Goal: Task Accomplishment & Management: Manage account settings

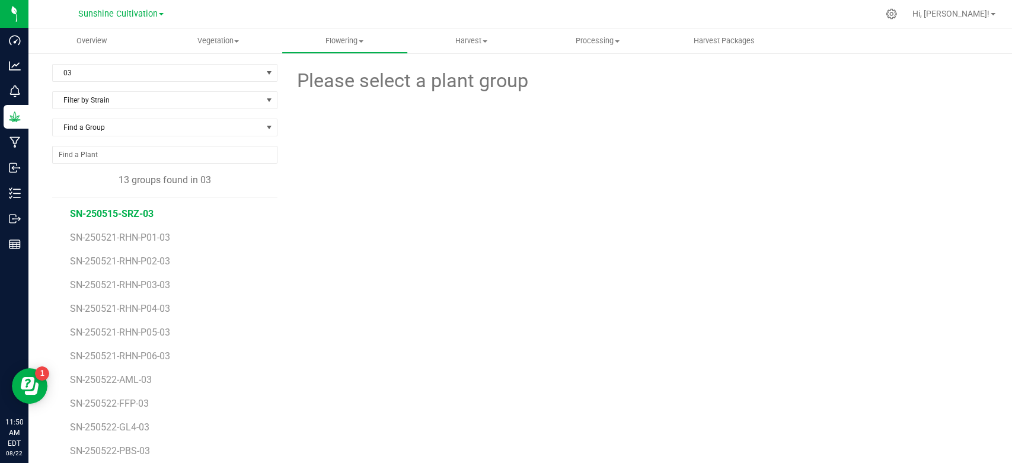
click at [124, 208] on span "SN-250515-SRZ-03" at bounding box center [112, 213] width 84 height 11
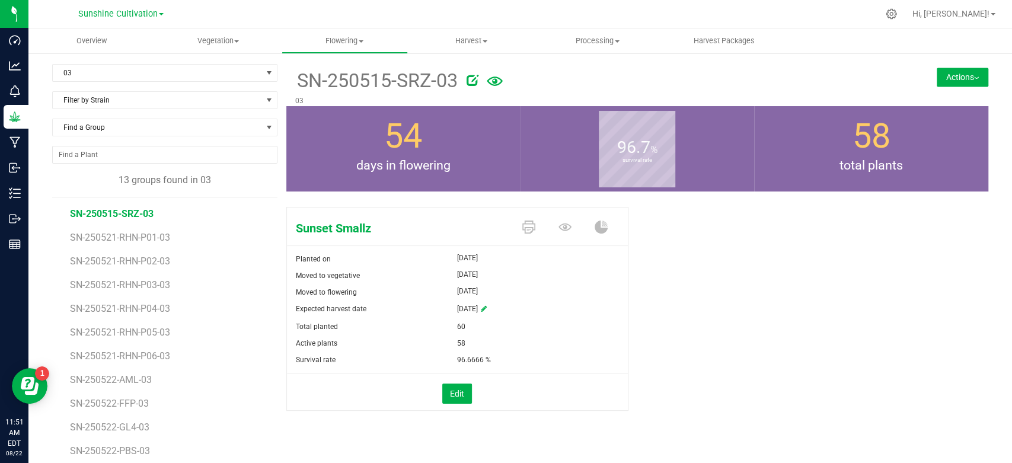
click at [969, 68] on button "Actions" at bounding box center [963, 77] width 52 height 19
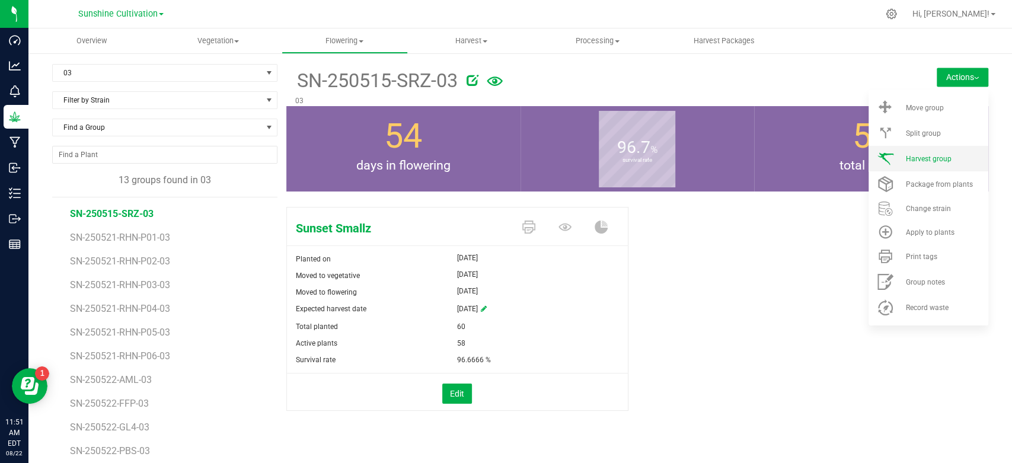
click at [909, 155] on span "Harvest group" at bounding box center [928, 159] width 46 height 8
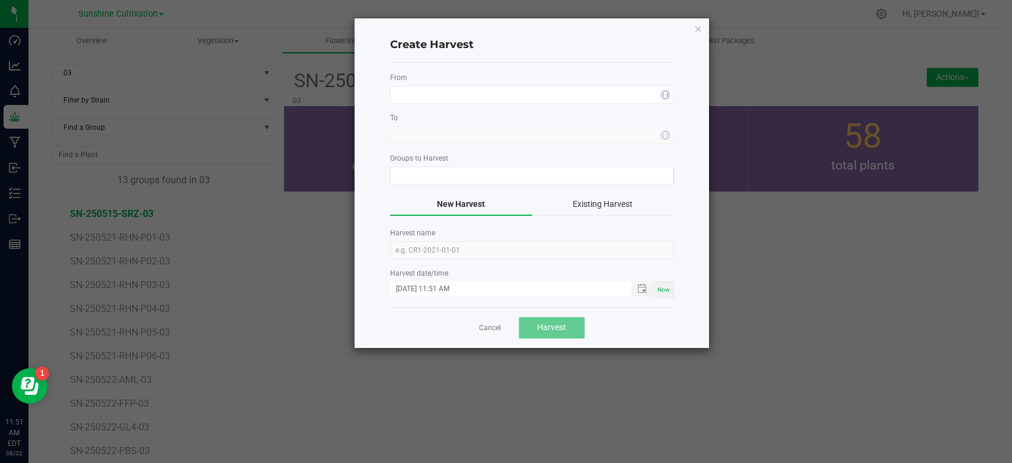
type input "SN-250515-SRZ-03"
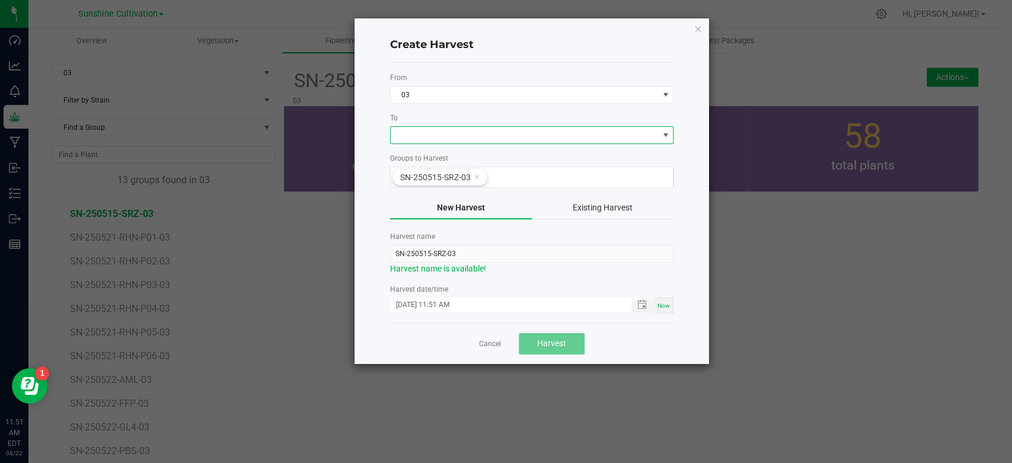
click at [650, 142] on span at bounding box center [524, 135] width 267 height 17
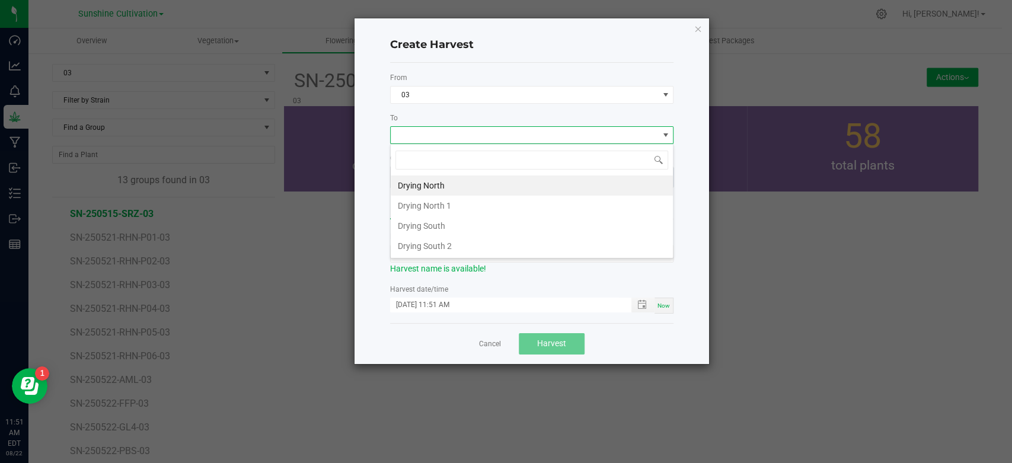
scroll to position [17, 283]
click at [586, 180] on li "Drying North" at bounding box center [532, 185] width 282 height 20
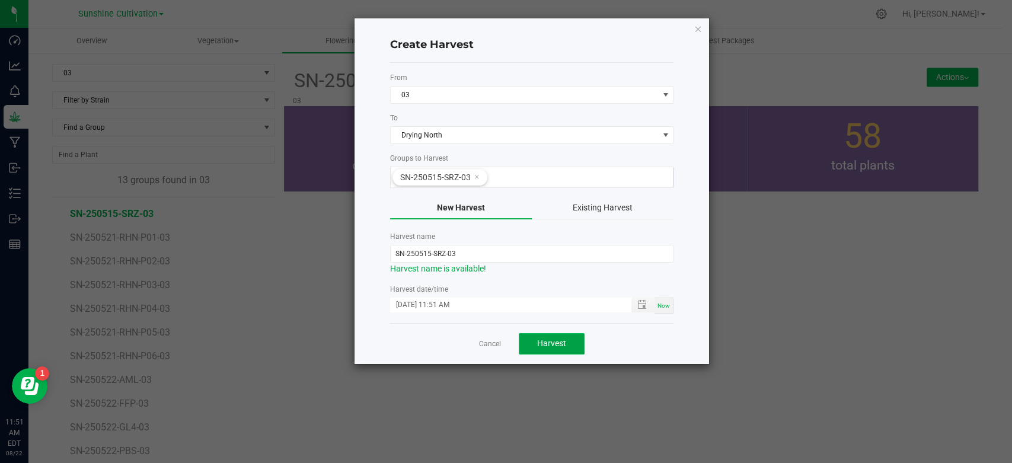
click at [531, 333] on button "Harvest" at bounding box center [552, 343] width 66 height 21
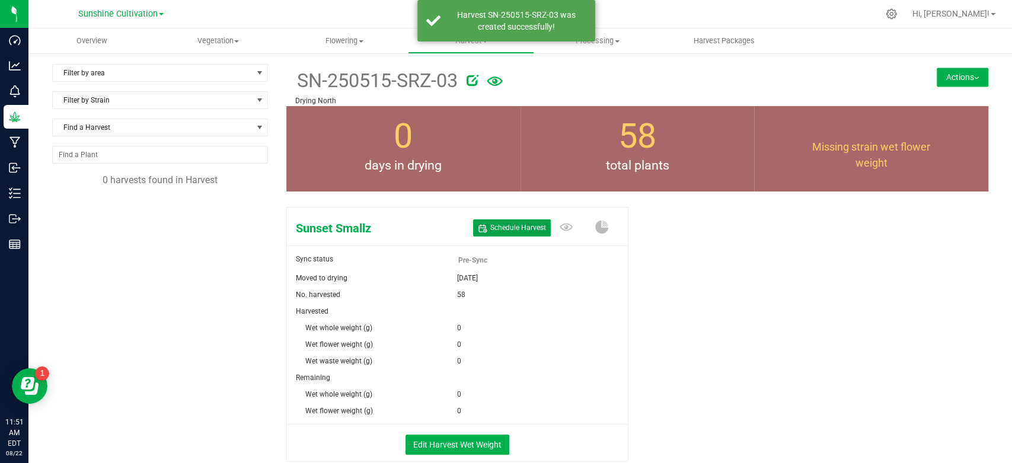
drag, startPoint x: 509, startPoint y: 229, endPoint x: 480, endPoint y: 156, distance: 78.5
click at [480, 156] on div "SN-250515-SRZ-03 Drying North Actions Move harvest Harvest notes 0" at bounding box center [637, 277] width 702 height 427
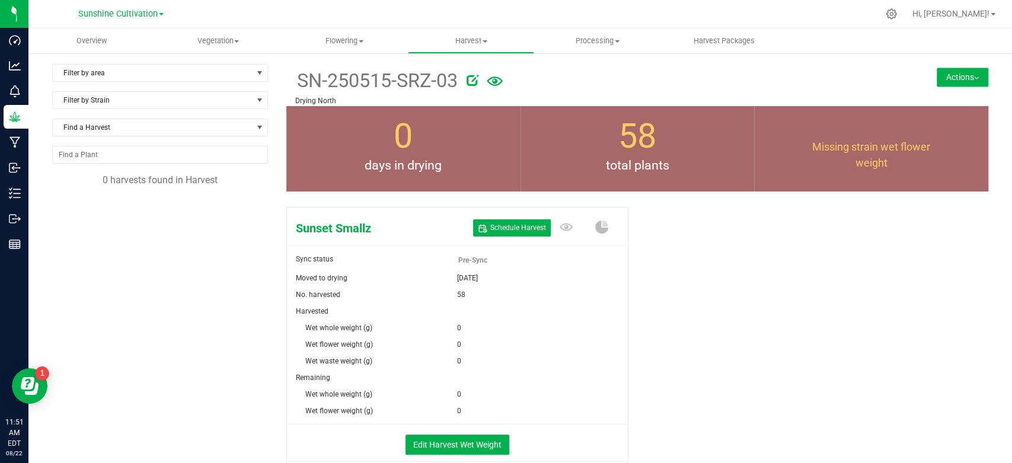
click at [473, 83] on icon at bounding box center [473, 80] width 12 height 12
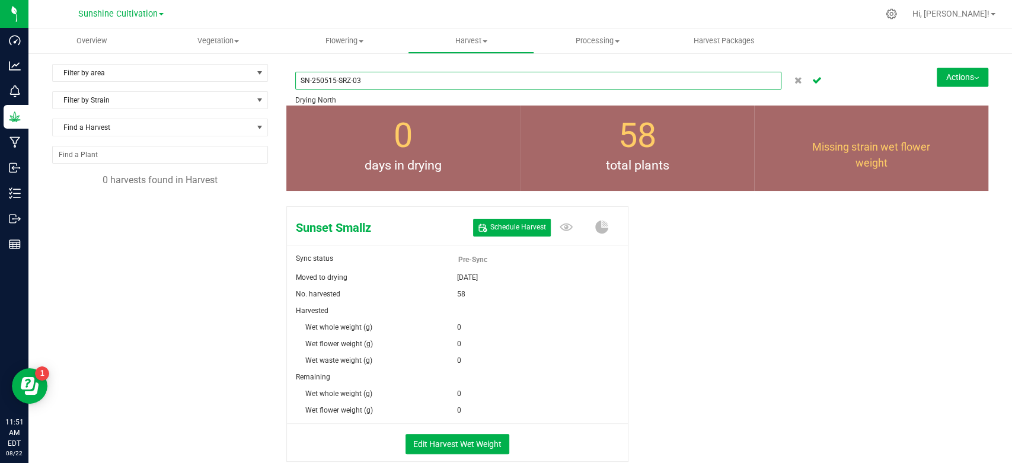
click at [325, 82] on input "SN-250515-SRZ-03" at bounding box center [538, 81] width 486 height 18
type input "SN-250815-SRZ-03"
click at [812, 81] on icon "Cancel button" at bounding box center [816, 79] width 9 height 7
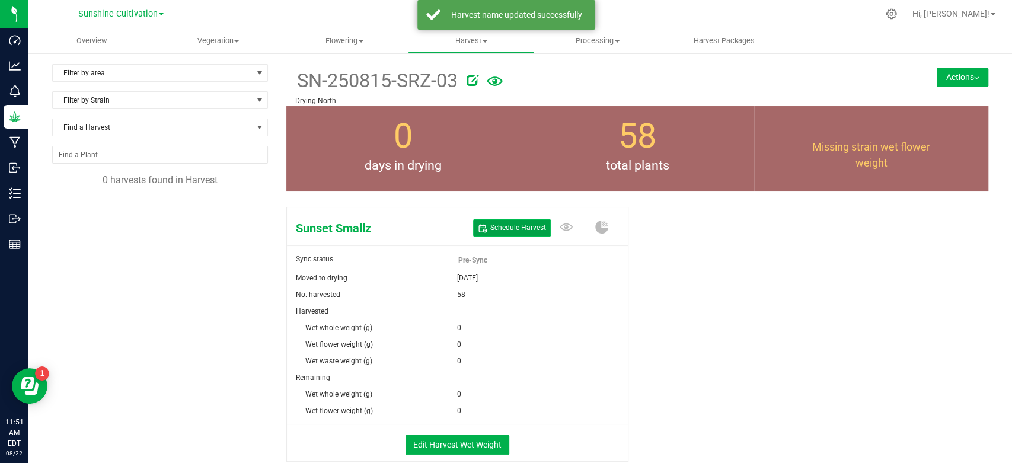
click at [521, 226] on span "Schedule Harvest" at bounding box center [518, 228] width 56 height 10
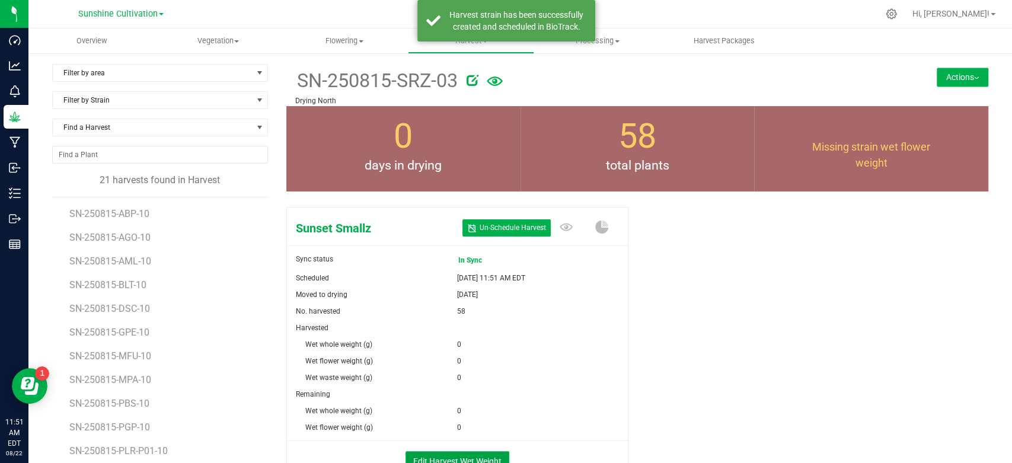
click at [472, 462] on button "Edit Harvest Wet Weight" at bounding box center [457, 461] width 104 height 20
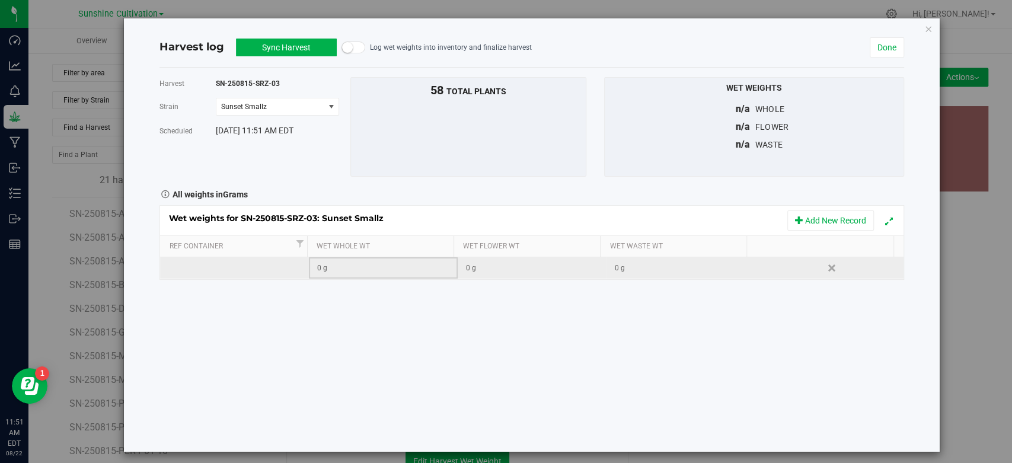
click at [337, 265] on div "0 g" at bounding box center [386, 268] width 139 height 11
type input "54360"
click at [266, 54] on button "Sync Harvest" at bounding box center [286, 48] width 101 height 18
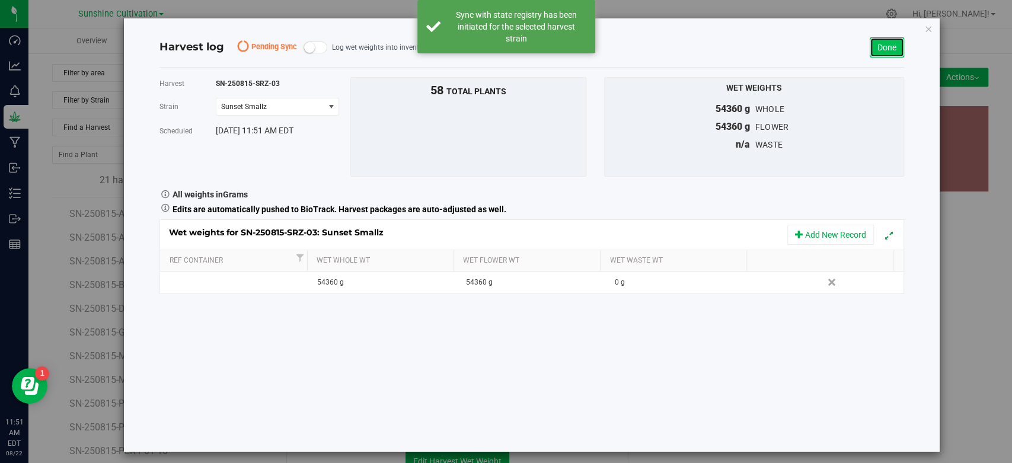
click at [880, 52] on link "Done" at bounding box center [887, 47] width 34 height 20
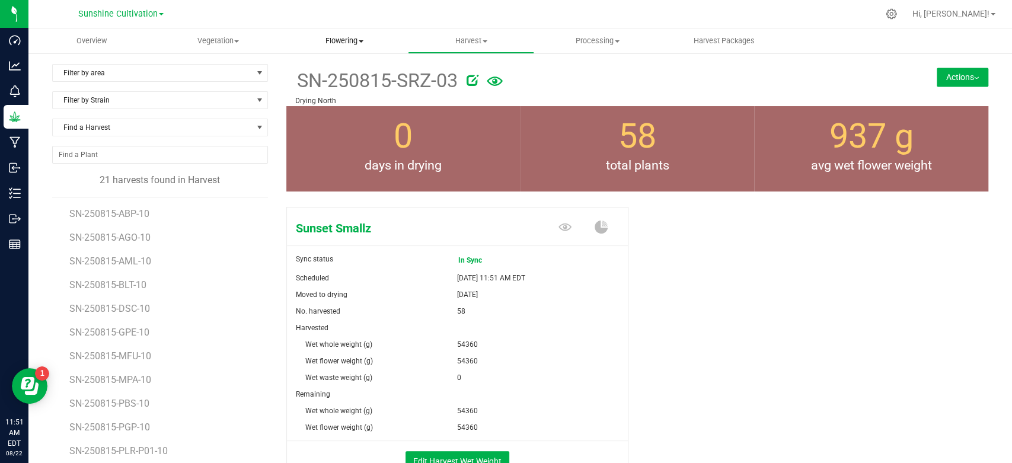
click at [339, 43] on span "Flowering" at bounding box center [344, 41] width 125 height 11
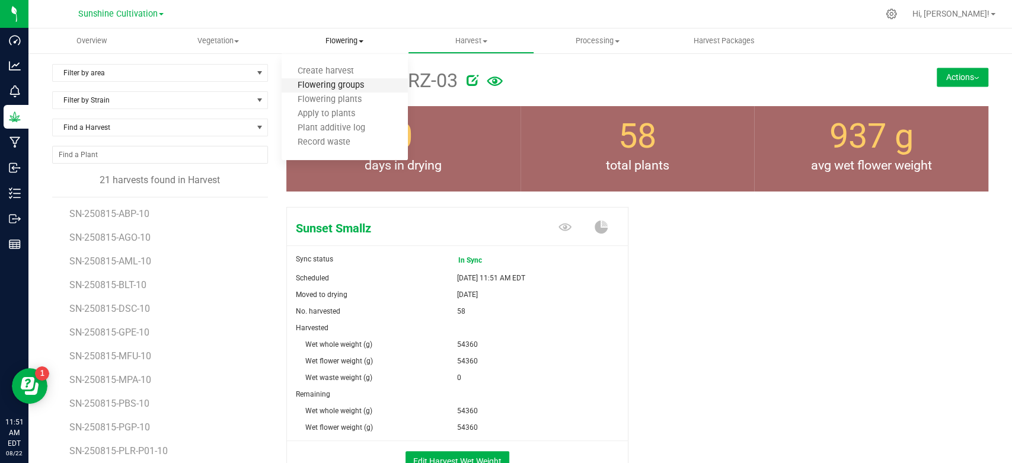
click at [322, 82] on span "Flowering groups" at bounding box center [331, 86] width 98 height 10
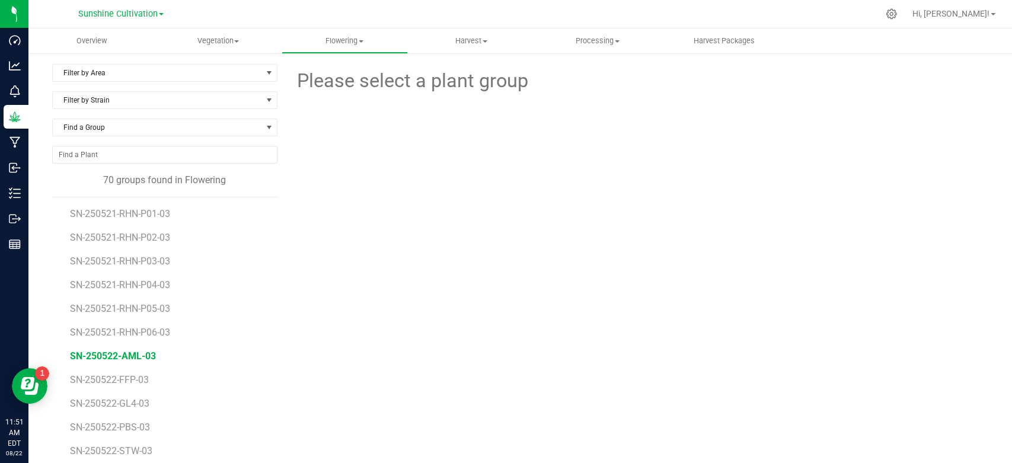
click at [124, 350] on span "SN-250522-AML-03" at bounding box center [113, 355] width 86 height 11
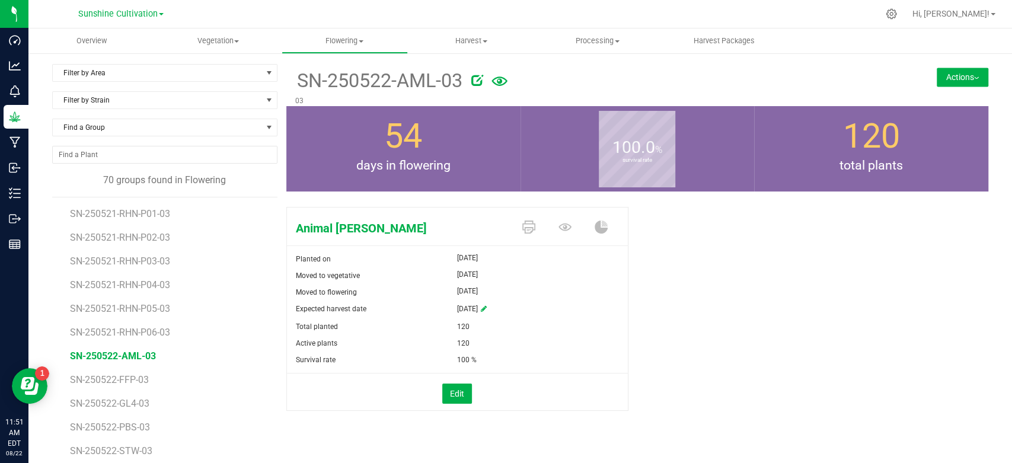
click at [952, 71] on button "Actions" at bounding box center [963, 77] width 52 height 19
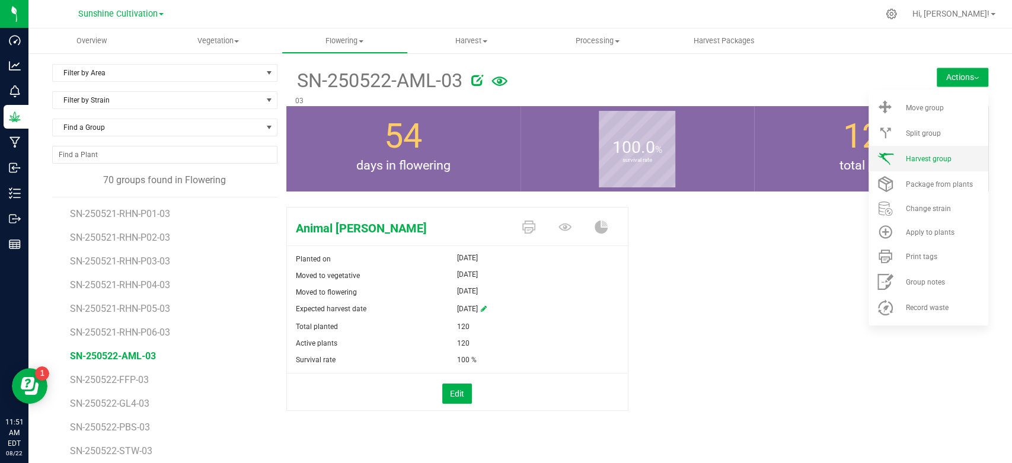
click at [888, 149] on li "Harvest group" at bounding box center [928, 158] width 120 height 25
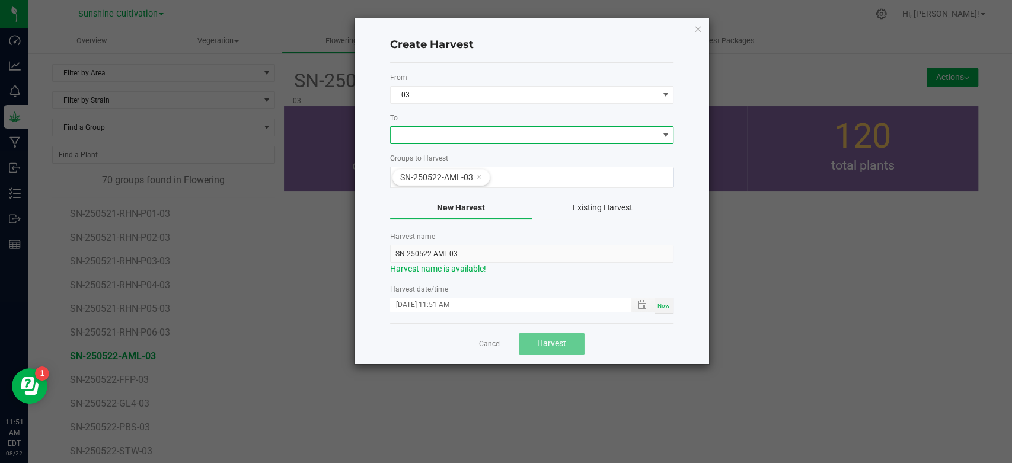
click at [550, 133] on span at bounding box center [524, 135] width 267 height 17
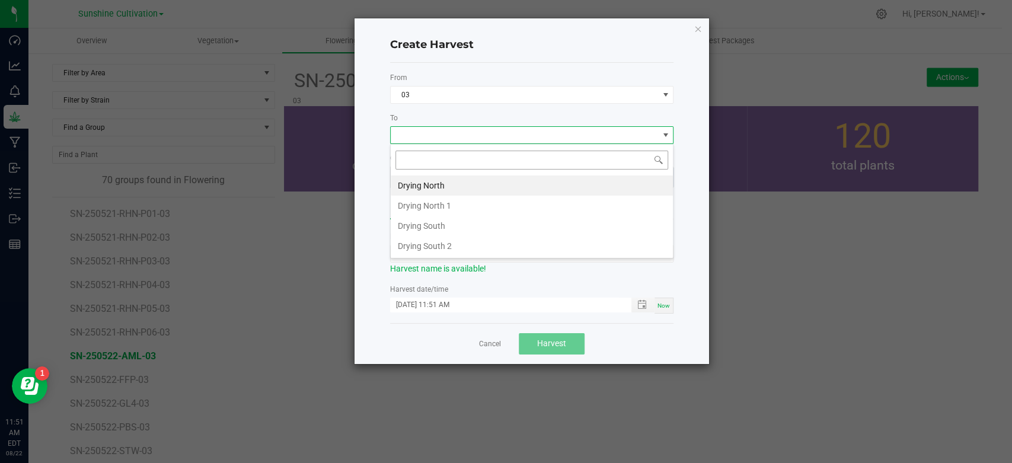
scroll to position [17, 283]
click at [470, 175] on li "Drying North" at bounding box center [532, 185] width 282 height 20
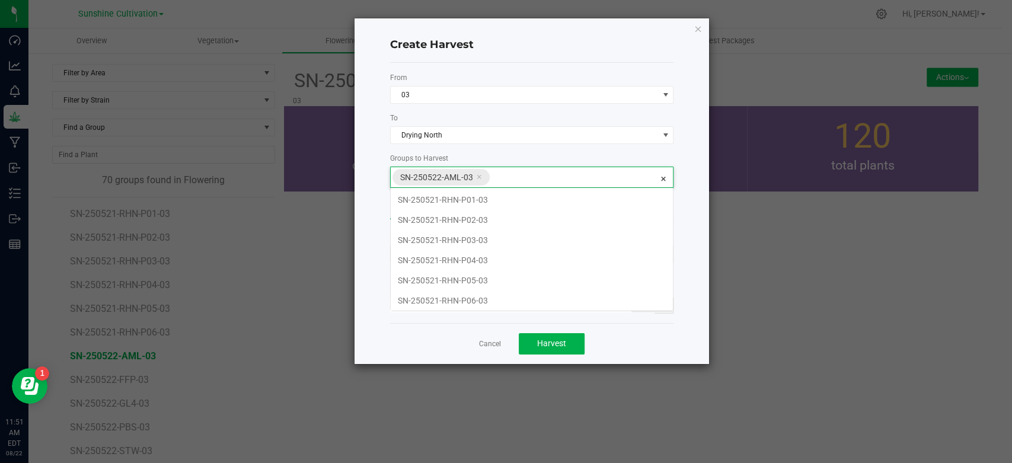
scroll to position [21, 283]
click at [470, 175] on span "SN-250522-AML-03" at bounding box center [436, 177] width 73 height 9
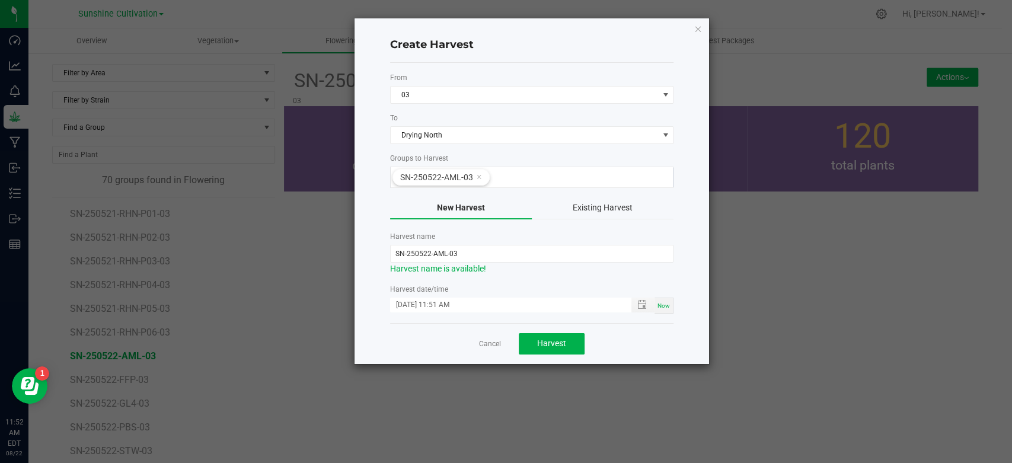
click at [507, 147] on form "From 03 To Drying North Groups to Harvest SN-250522-AML-03 New Harvest Existing…" at bounding box center [531, 192] width 283 height 241
click at [528, 343] on button "Harvest" at bounding box center [552, 343] width 66 height 21
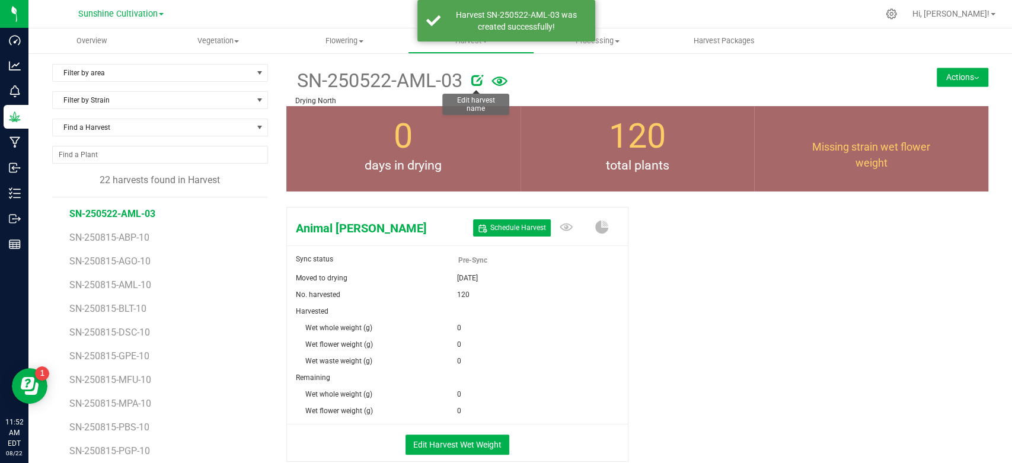
click at [472, 84] on icon at bounding box center [477, 80] width 12 height 12
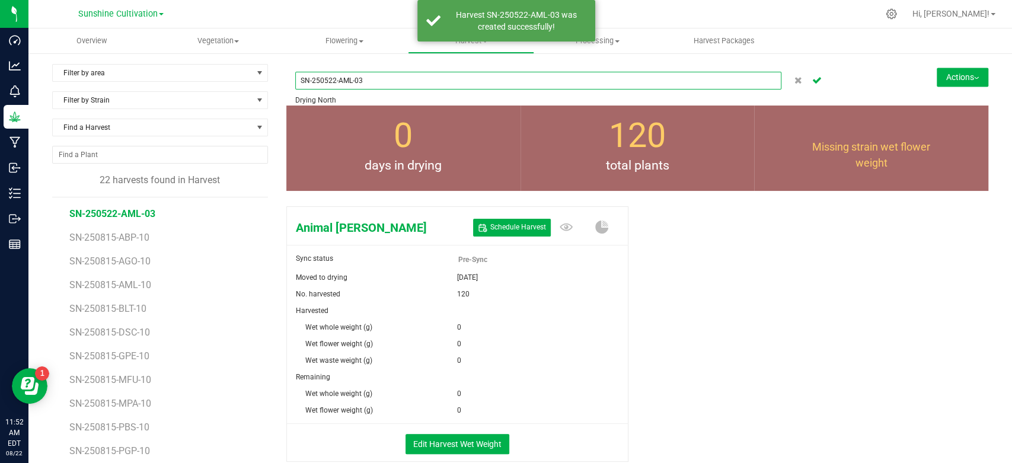
click at [327, 82] on input "SN-250522-AML-03" at bounding box center [538, 81] width 486 height 18
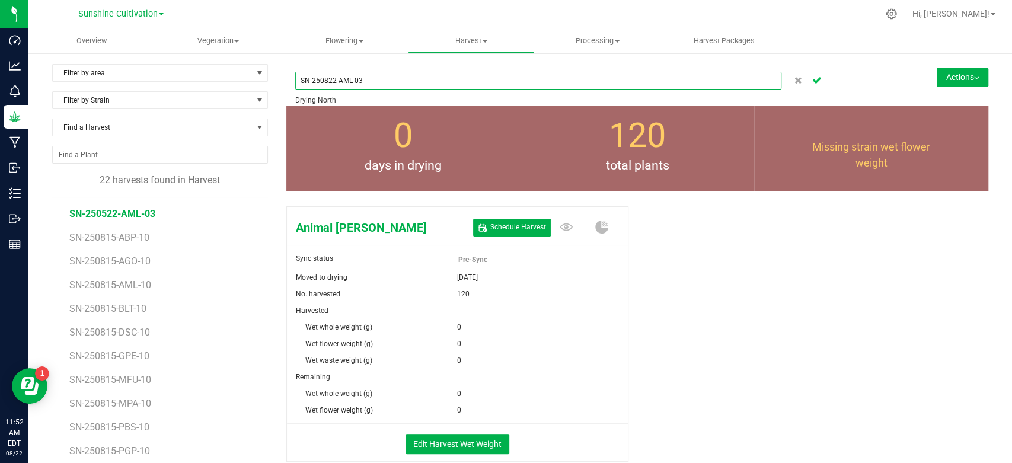
type input "SN-250822-AML-03"
click at [812, 79] on icon "Cancel button" at bounding box center [816, 79] width 9 height 7
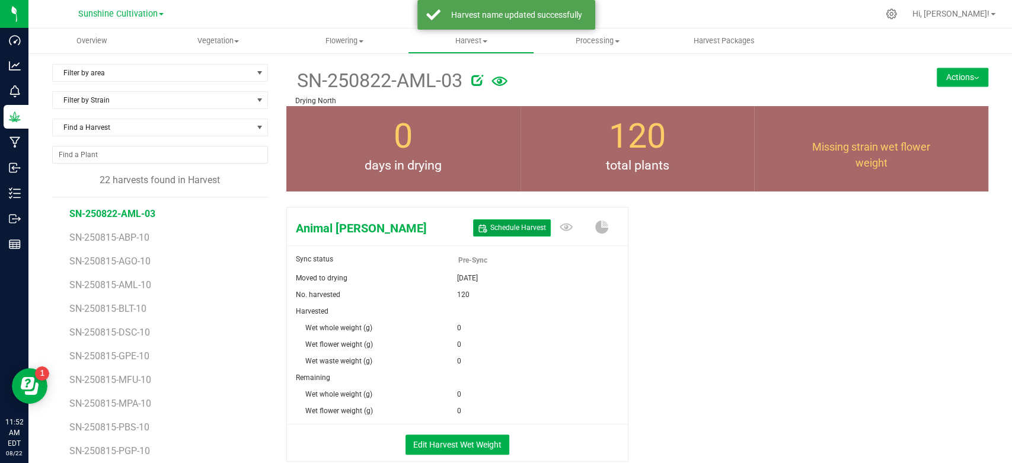
click at [514, 228] on span "Schedule Harvest" at bounding box center [518, 228] width 56 height 10
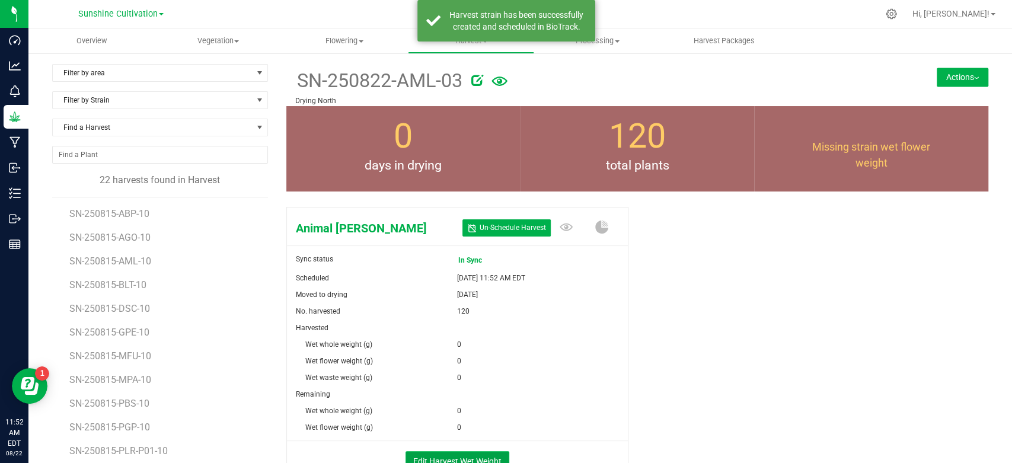
click at [468, 453] on button "Edit Harvest Wet Weight" at bounding box center [457, 461] width 104 height 20
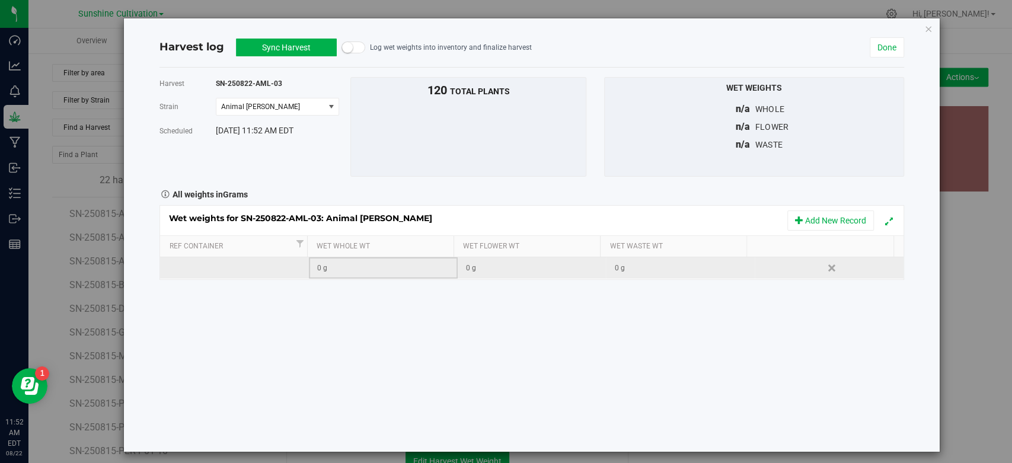
click at [354, 263] on div "0 g" at bounding box center [386, 268] width 139 height 11
click at [341, 266] on span at bounding box center [386, 268] width 136 height 18
type input "108880"
click at [283, 41] on button "Sync Harvest" at bounding box center [286, 48] width 101 height 18
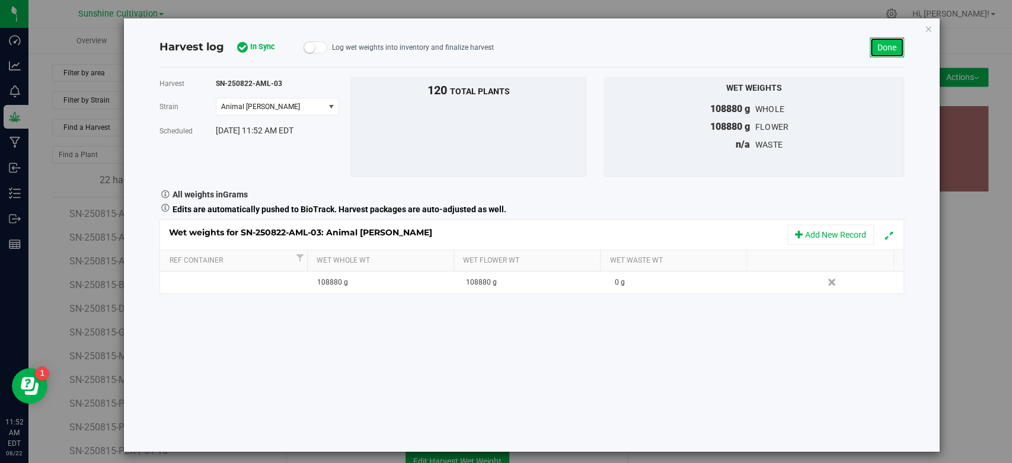
click at [880, 46] on link "Done" at bounding box center [887, 47] width 34 height 20
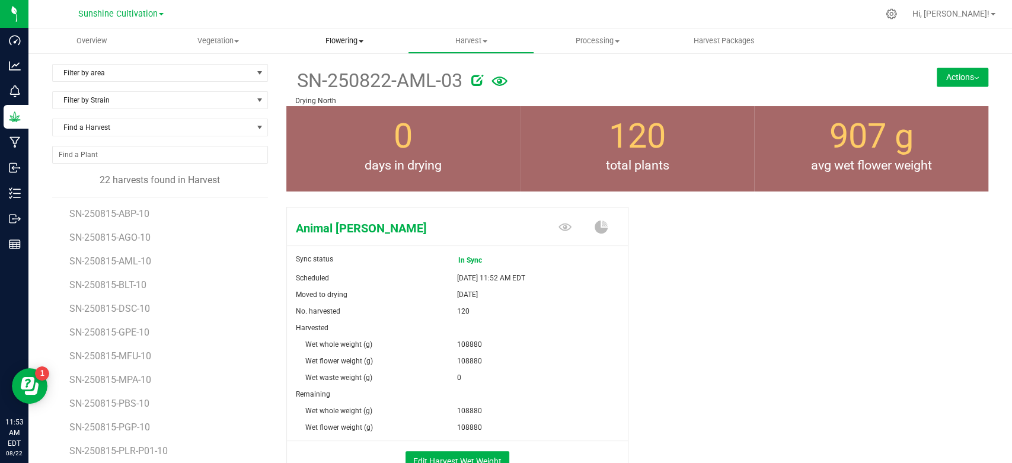
click at [347, 40] on span "Flowering" at bounding box center [344, 41] width 125 height 11
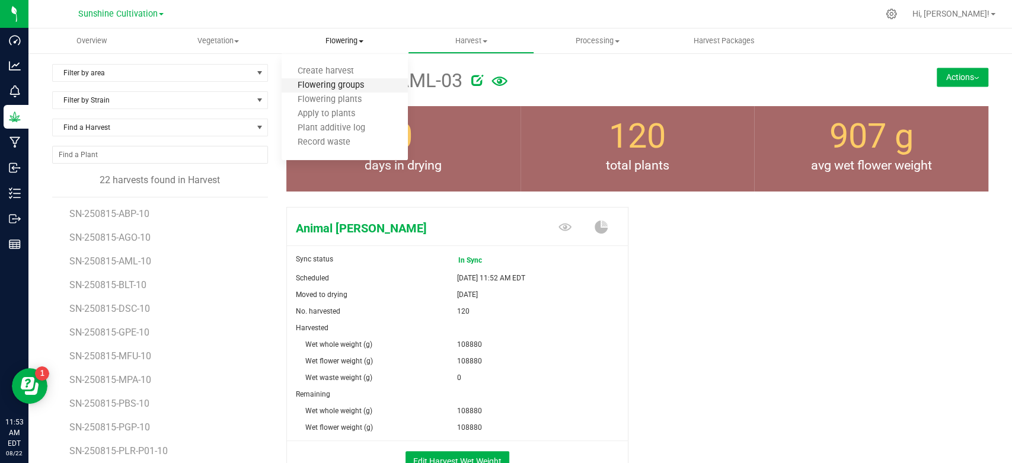
click at [333, 85] on span "Flowering groups" at bounding box center [331, 86] width 98 height 10
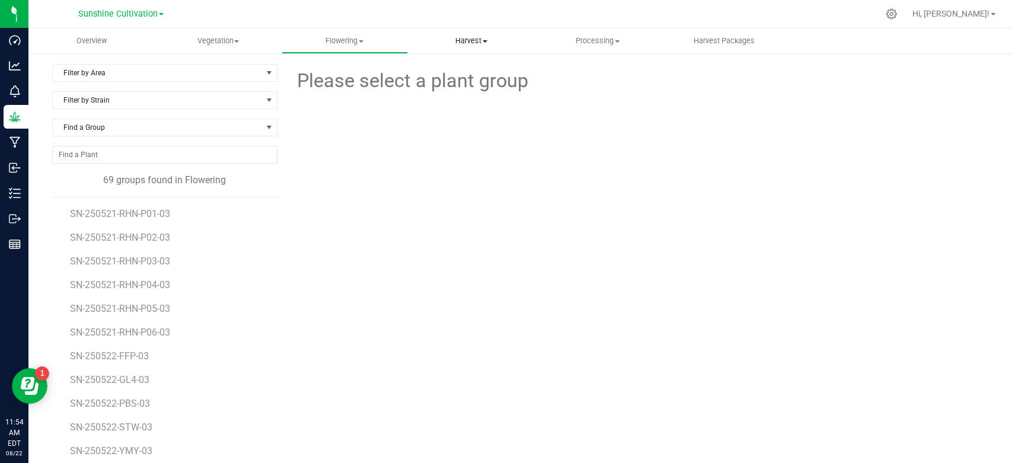
click at [456, 43] on span "Harvest" at bounding box center [470, 41] width 125 height 11
click at [441, 72] on span "Harvests" at bounding box center [441, 71] width 66 height 10
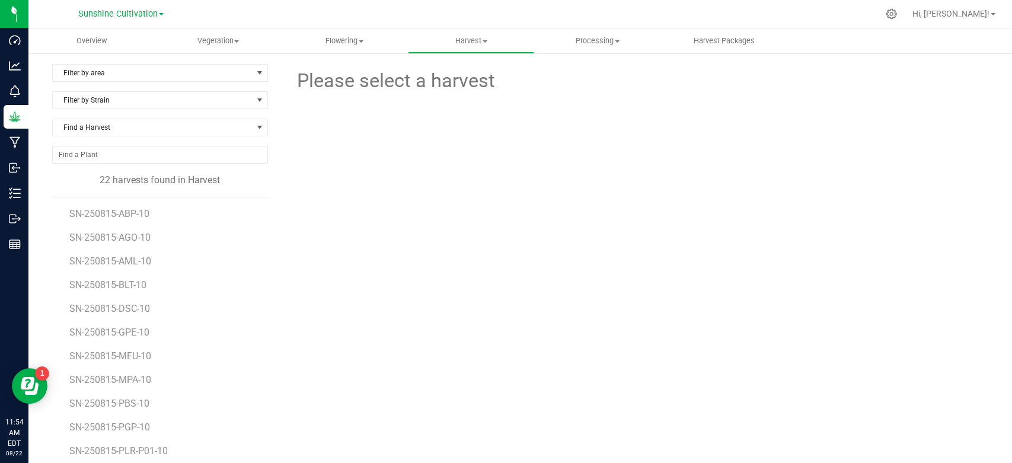
scroll to position [234, 0]
click at [130, 382] on span "SN-250815-SRZ-03" at bounding box center [111, 382] width 84 height 11
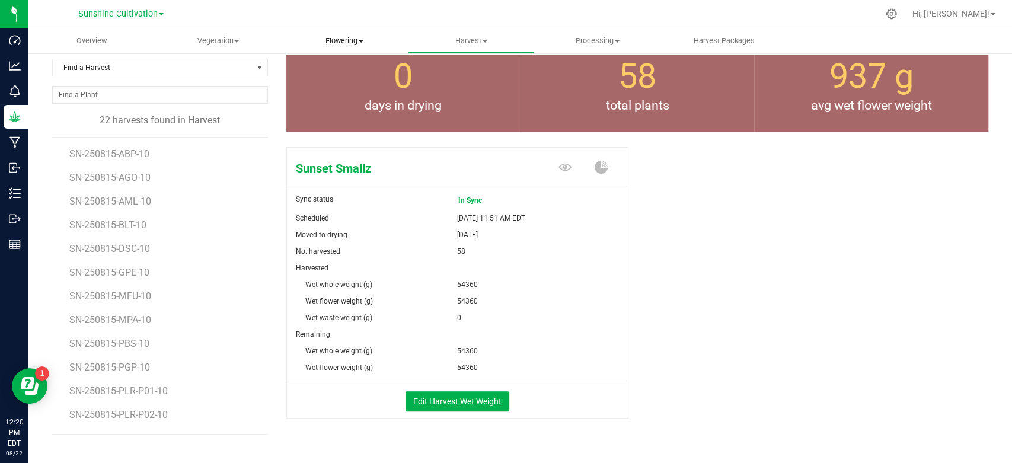
click at [360, 42] on span "Flowering" at bounding box center [344, 41] width 125 height 11
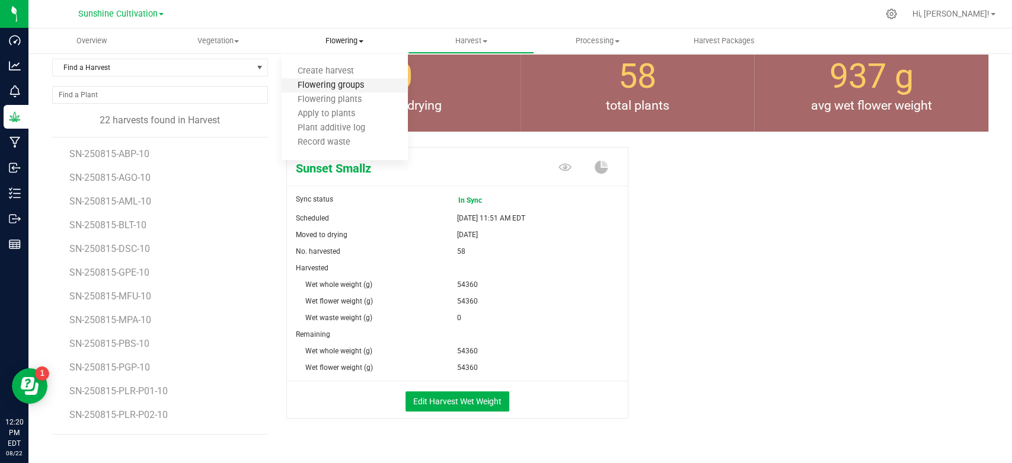
click at [337, 85] on span "Flowering groups" at bounding box center [331, 86] width 98 height 10
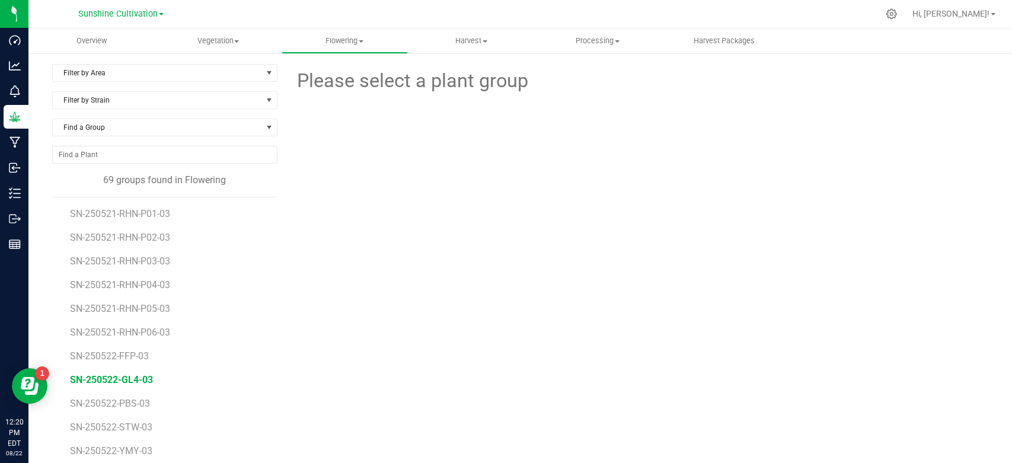
click at [109, 381] on span "SN-250522-GL4-03" at bounding box center [111, 379] width 83 height 11
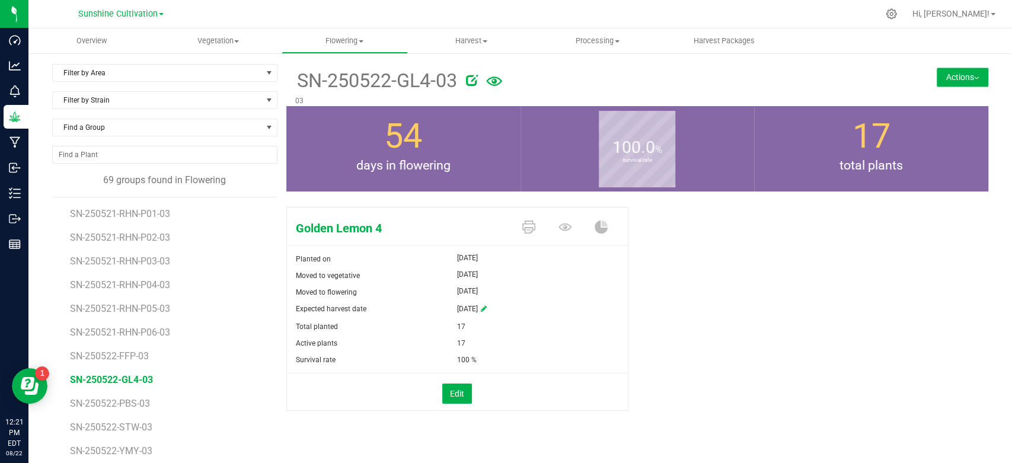
click at [946, 75] on button "Actions" at bounding box center [963, 77] width 52 height 19
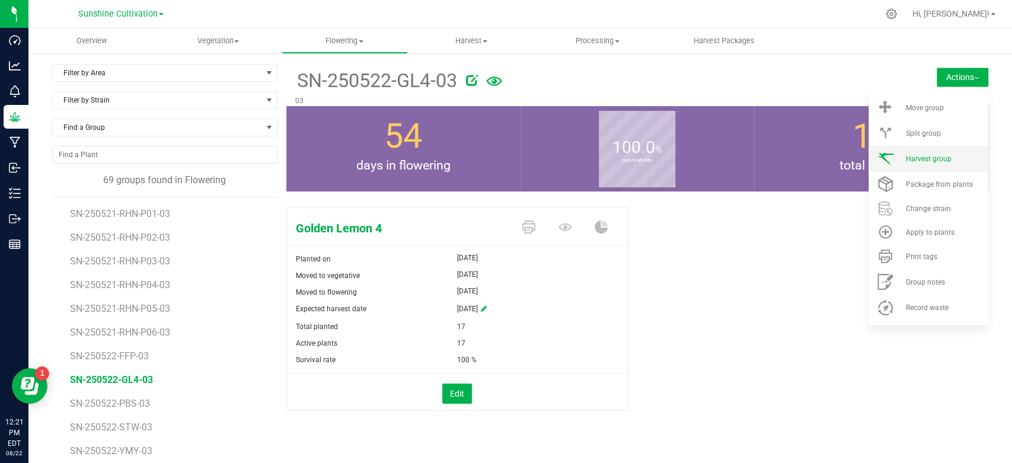
click at [921, 170] on li "Harvest group" at bounding box center [928, 158] width 120 height 25
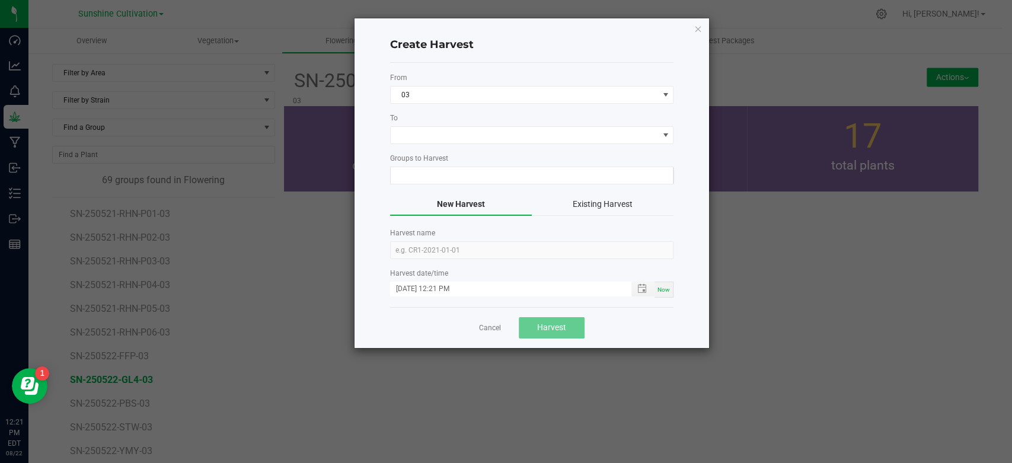
type input "SN-250522-GL4-03"
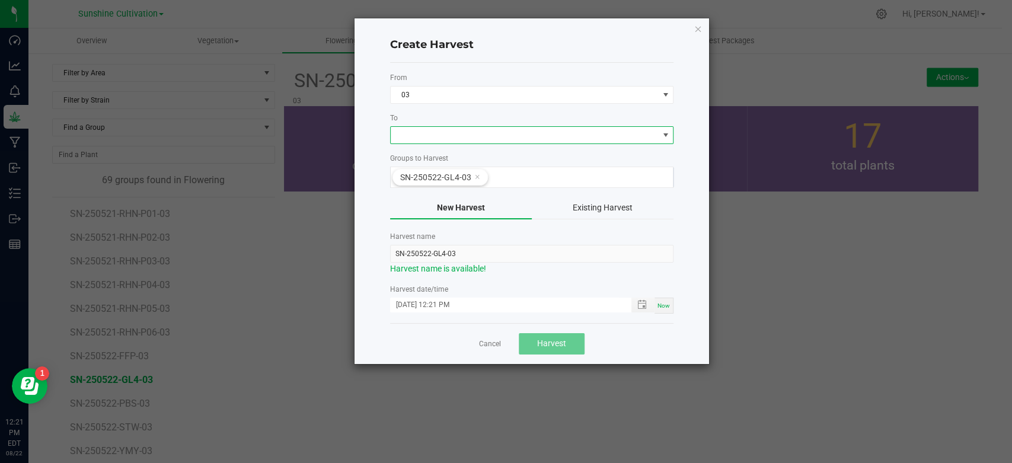
click at [600, 139] on span at bounding box center [524, 135] width 267 height 17
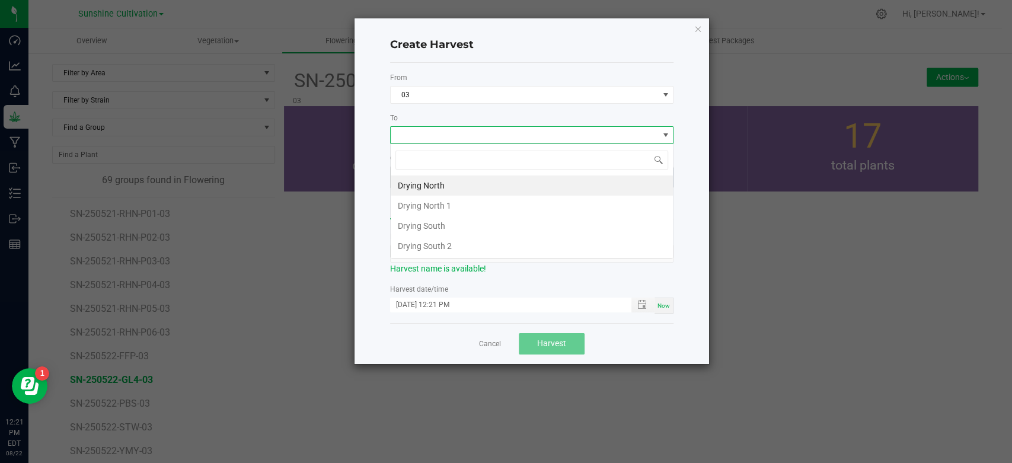
scroll to position [17, 283]
click at [553, 184] on li "Drying North" at bounding box center [532, 185] width 282 height 20
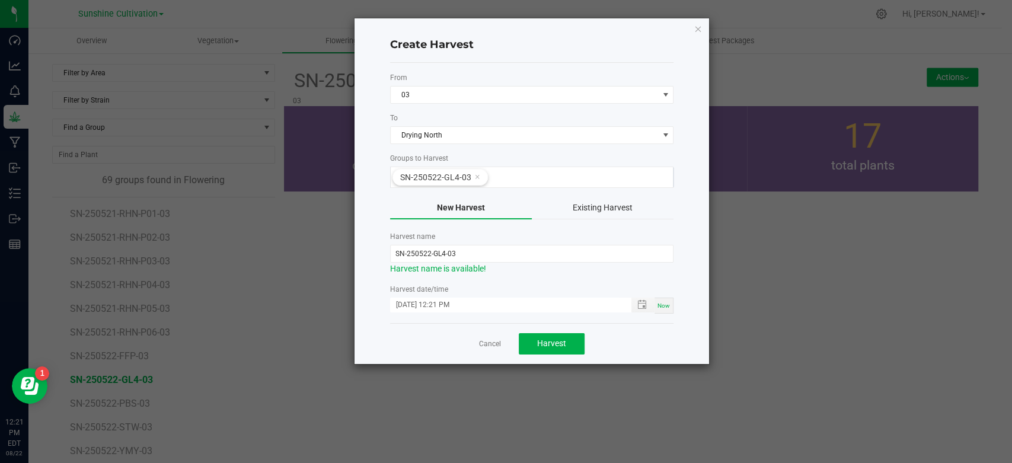
click at [547, 354] on div "Cancel Harvest" at bounding box center [531, 343] width 283 height 41
click at [549, 346] on span "Harvest" at bounding box center [551, 342] width 29 height 9
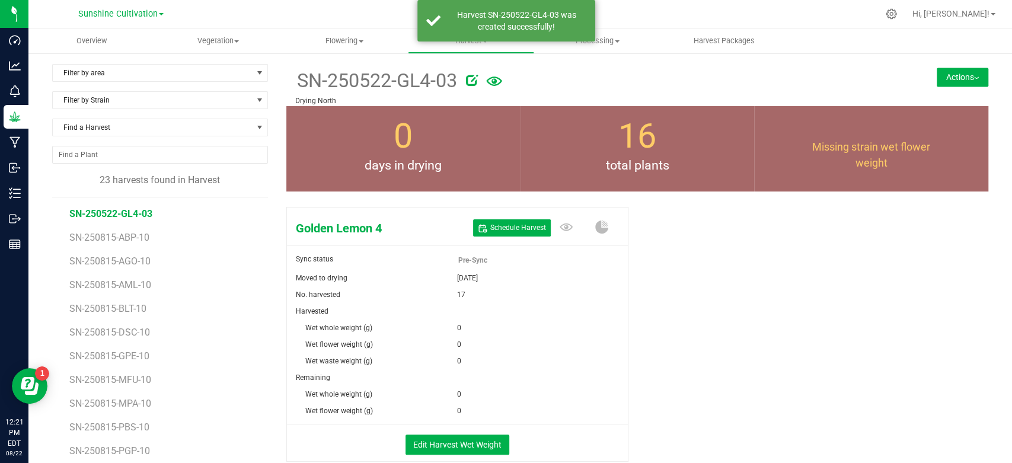
click at [471, 84] on icon at bounding box center [472, 80] width 12 height 12
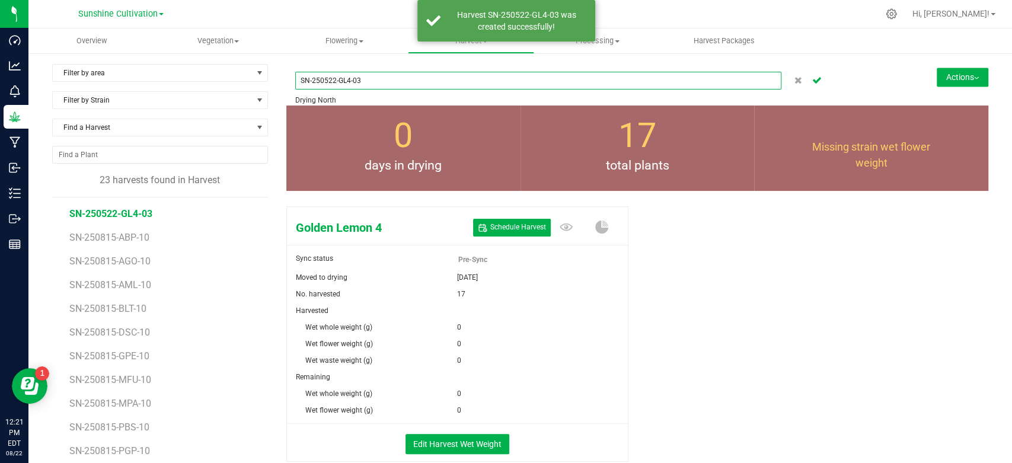
click at [324, 81] on input "SN-250522-GL4-03" at bounding box center [538, 81] width 486 height 18
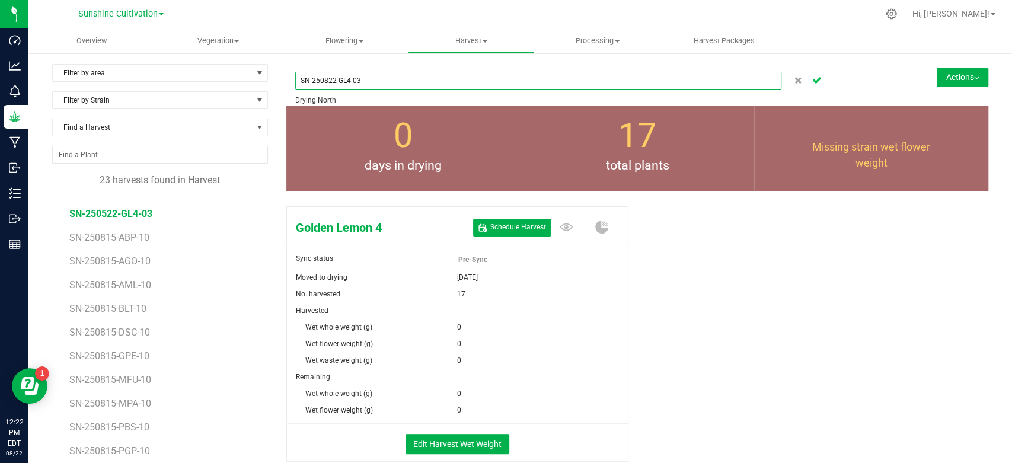
type input "SN-250822-GL4-03"
click at [812, 81] on icon "Cancel button" at bounding box center [816, 79] width 9 height 7
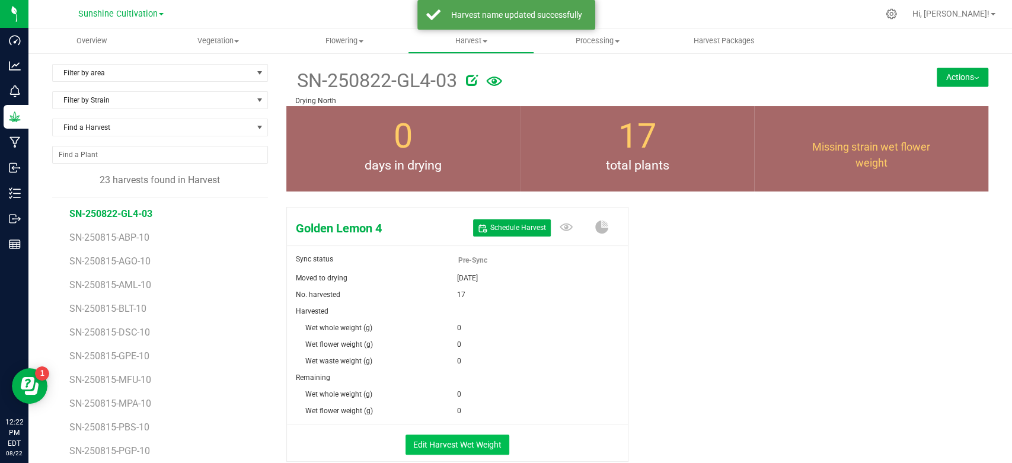
click at [470, 453] on div "Edit Harvest Wet Weight" at bounding box center [457, 442] width 359 height 37
click at [474, 445] on button "Edit Harvest Wet Weight" at bounding box center [457, 445] width 104 height 20
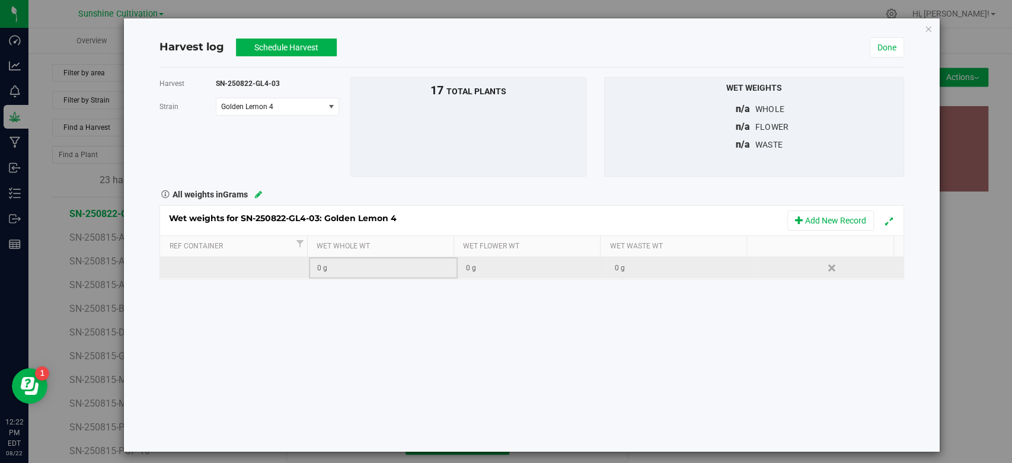
click at [344, 269] on div "0 g" at bounding box center [386, 268] width 139 height 11
type input "10780"
click at [308, 50] on button "Schedule Harvest" at bounding box center [286, 48] width 101 height 18
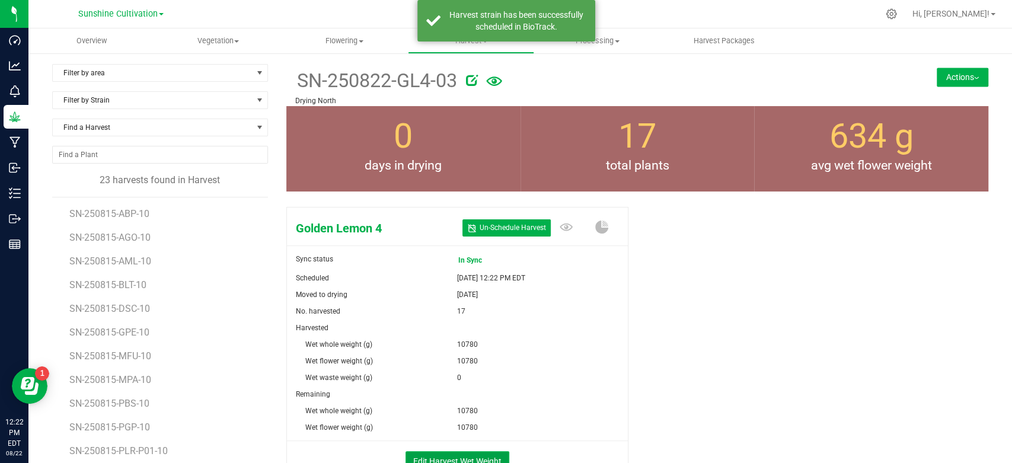
click at [470, 452] on button "Edit Harvest Wet Weight" at bounding box center [457, 461] width 104 height 20
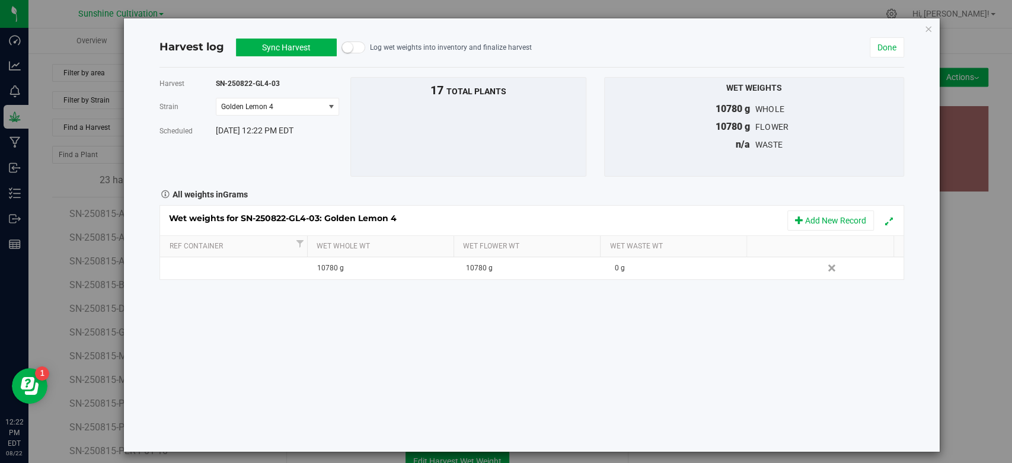
click at [308, 53] on button "Sync Harvest" at bounding box center [286, 48] width 101 height 18
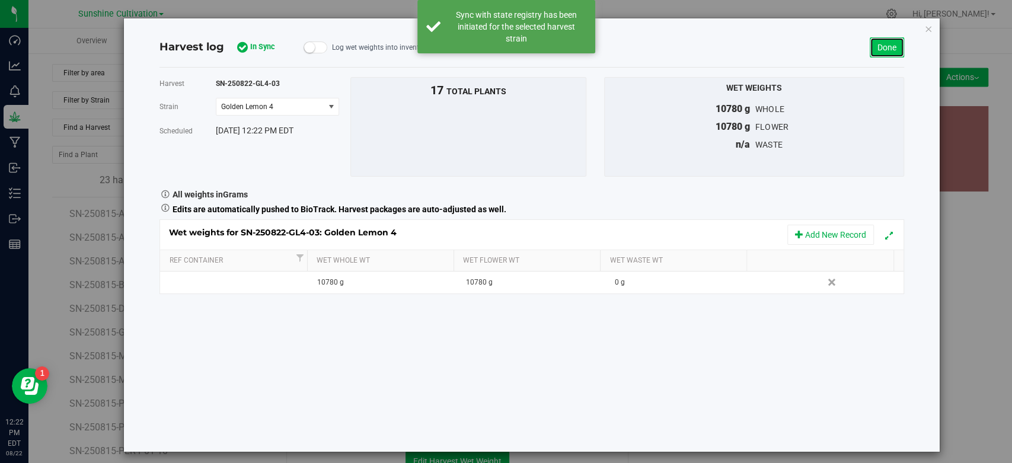
click at [884, 48] on link "Done" at bounding box center [887, 47] width 34 height 20
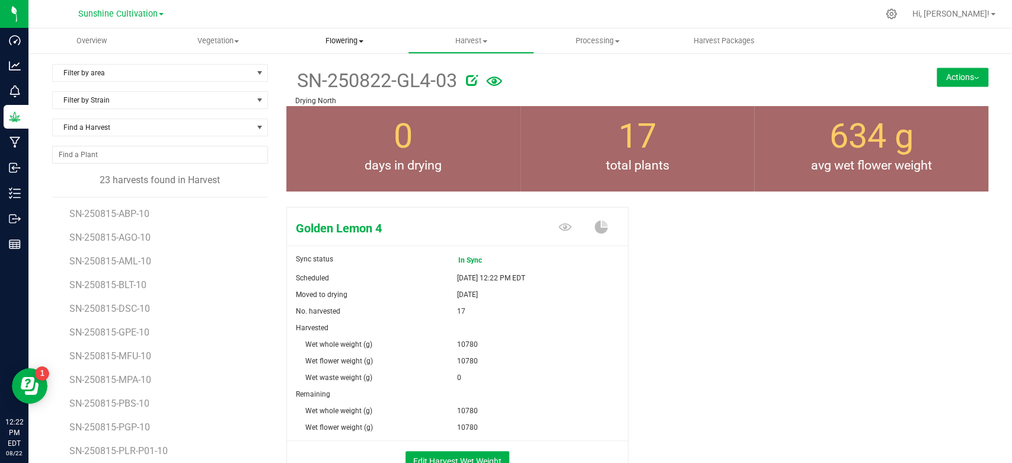
click at [358, 47] on uib-tab-heading "Flowering Create harvest Flowering groups Flowering plants Apply to plants Plan…" at bounding box center [344, 41] width 125 height 24
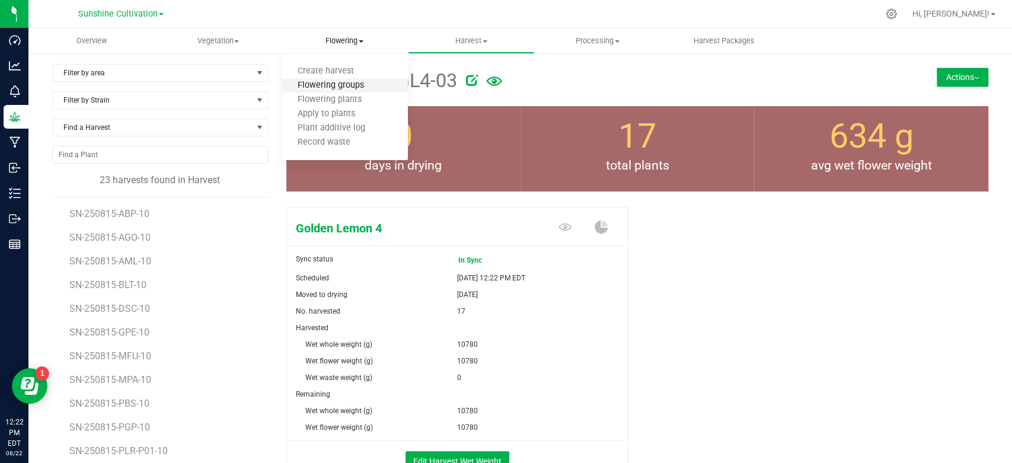
click at [343, 84] on span "Flowering groups" at bounding box center [331, 86] width 98 height 10
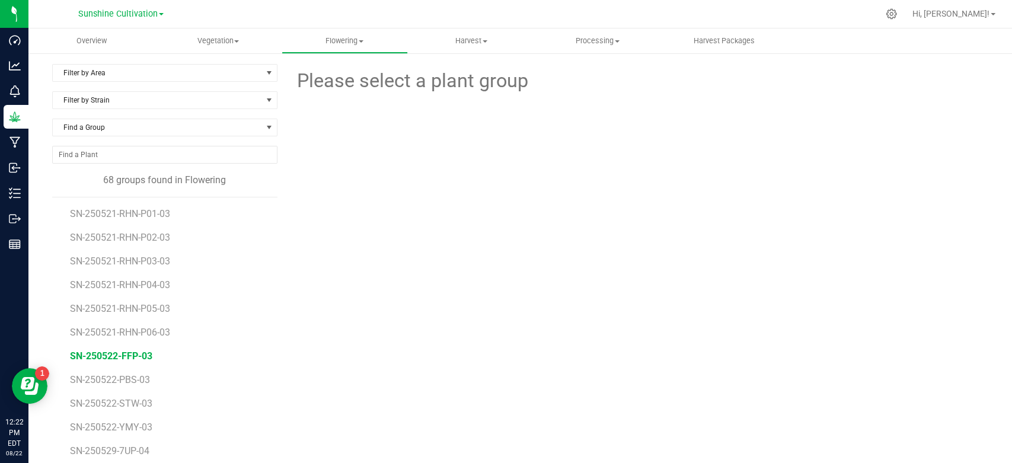
click at [133, 355] on span "SN-250522-FFP-03" at bounding box center [111, 355] width 82 height 11
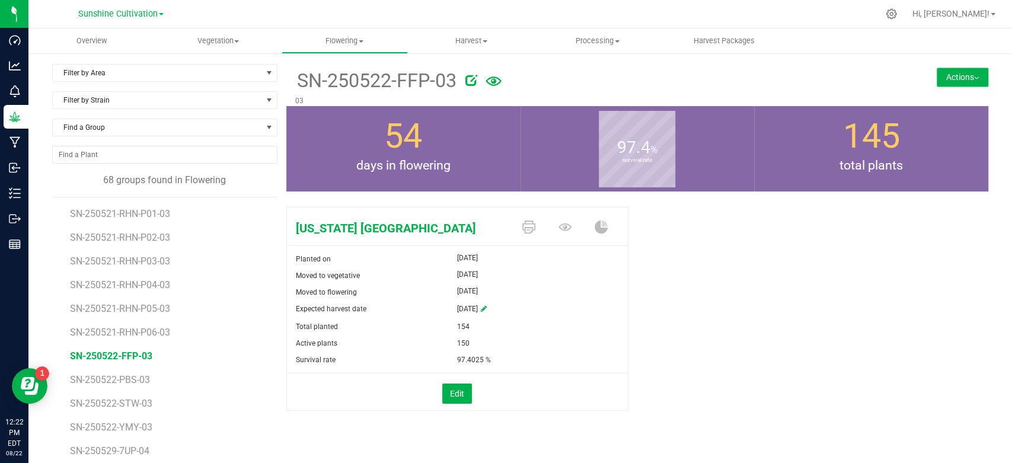
click at [965, 81] on button "Actions" at bounding box center [963, 77] width 52 height 19
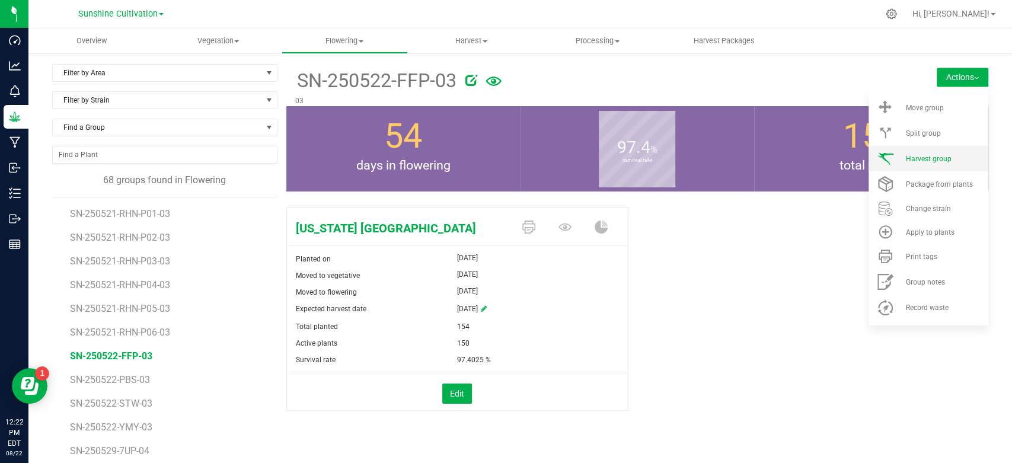
click at [905, 158] on span "Harvest group" at bounding box center [928, 159] width 46 height 8
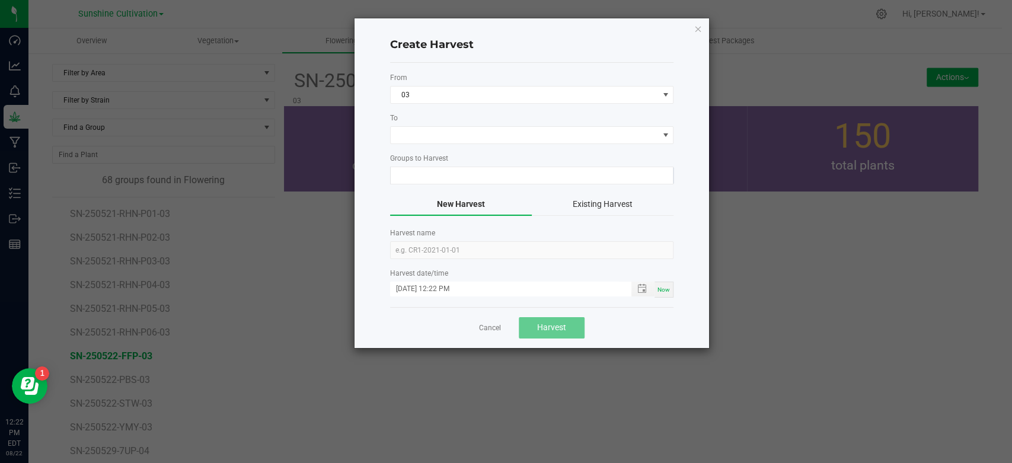
type input "SN-250522-FFP-03"
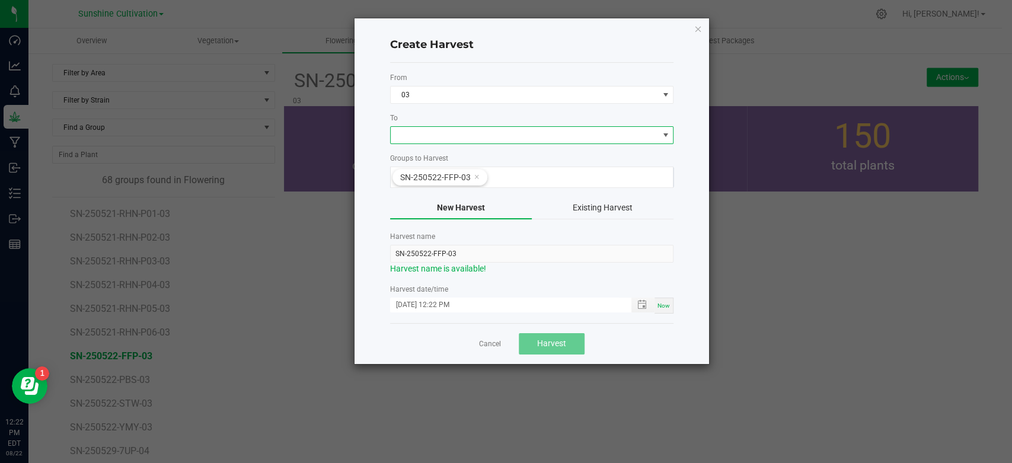
click at [545, 135] on span at bounding box center [524, 135] width 267 height 17
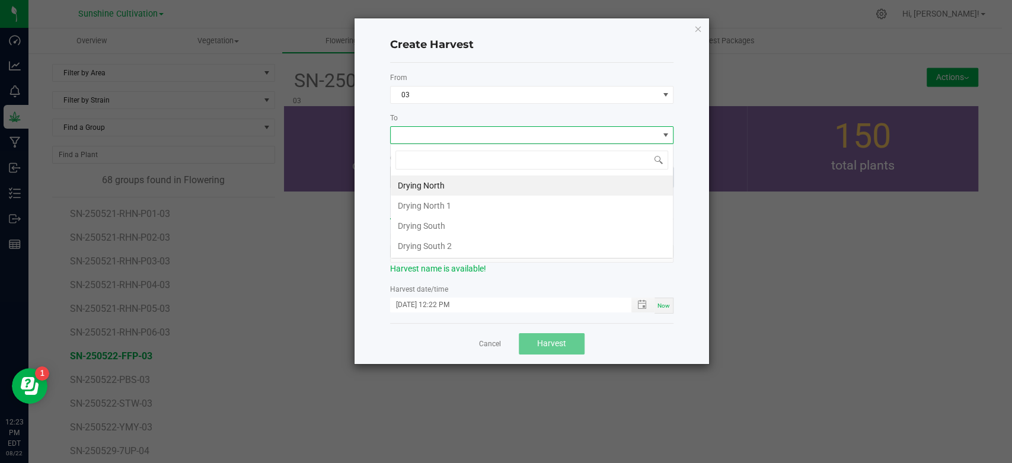
scroll to position [17, 283]
click at [485, 187] on li "Drying North" at bounding box center [532, 185] width 282 height 20
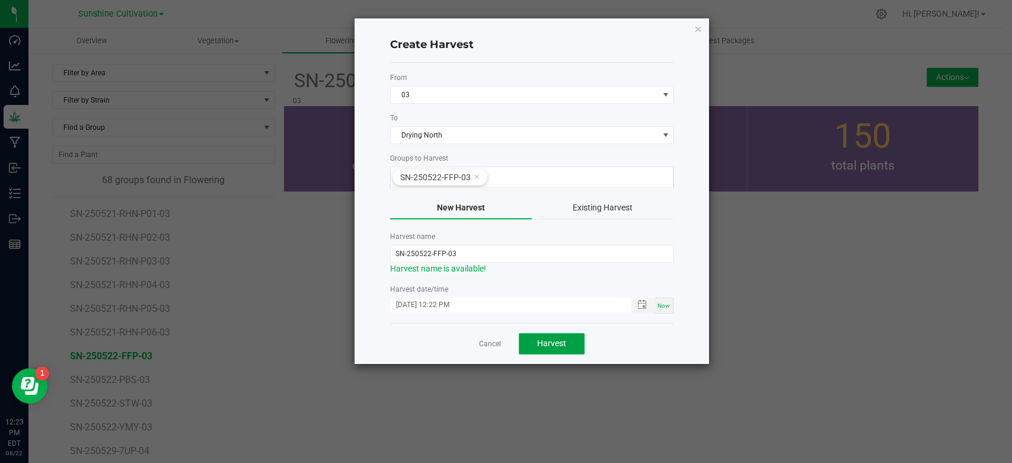
click at [552, 345] on span "Harvest" at bounding box center [551, 342] width 29 height 9
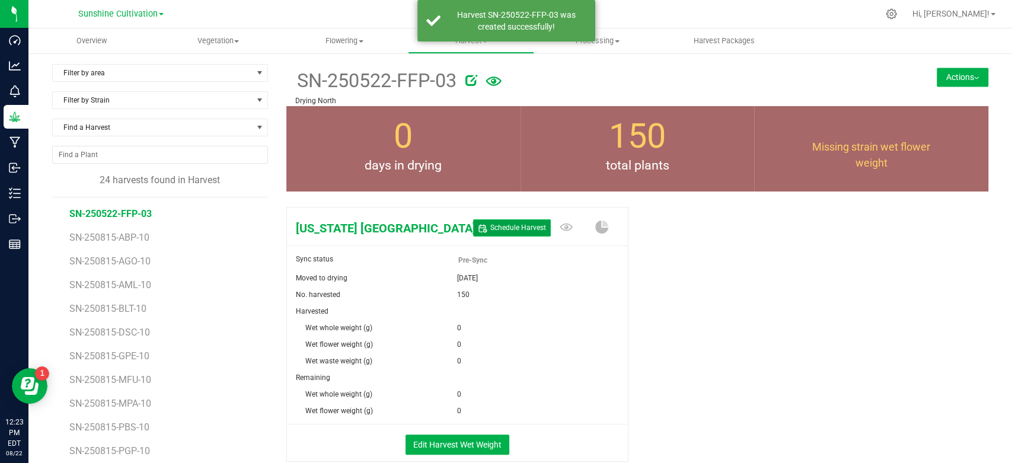
click at [507, 226] on span "Schedule Harvest" at bounding box center [518, 228] width 56 height 10
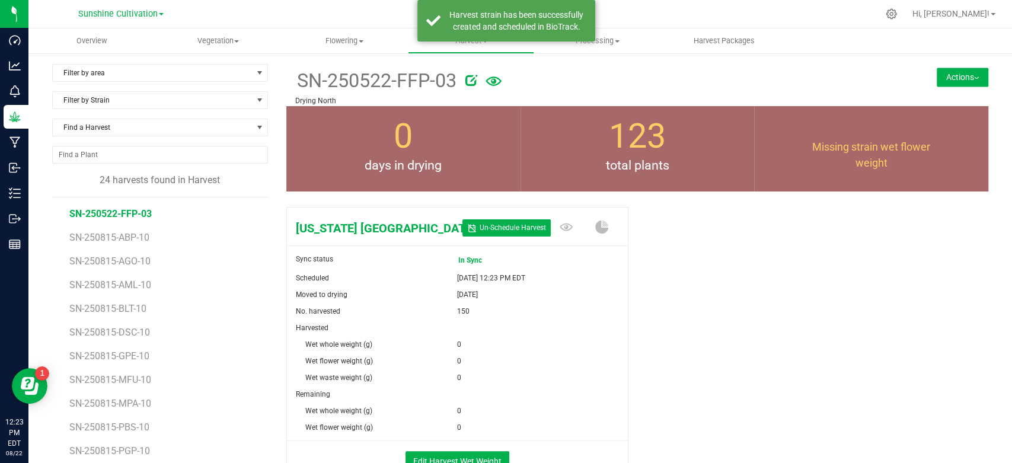
click at [427, 449] on div "Edit Harvest Wet Weight" at bounding box center [457, 459] width 359 height 37
click at [427, 452] on button "Edit Harvest Wet Weight" at bounding box center [457, 461] width 104 height 20
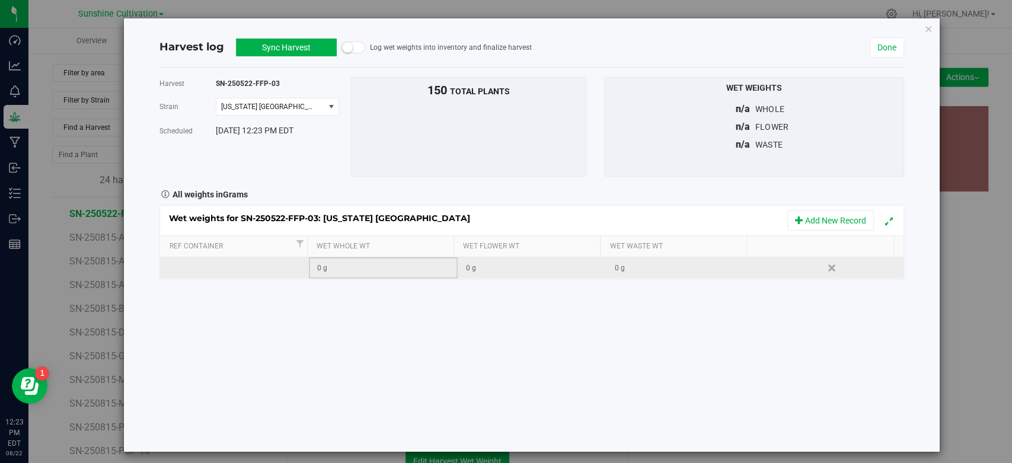
click at [346, 268] on div "0 g" at bounding box center [386, 268] width 139 height 11
type input "99360"
click at [262, 45] on button "Sync Harvest" at bounding box center [286, 48] width 101 height 18
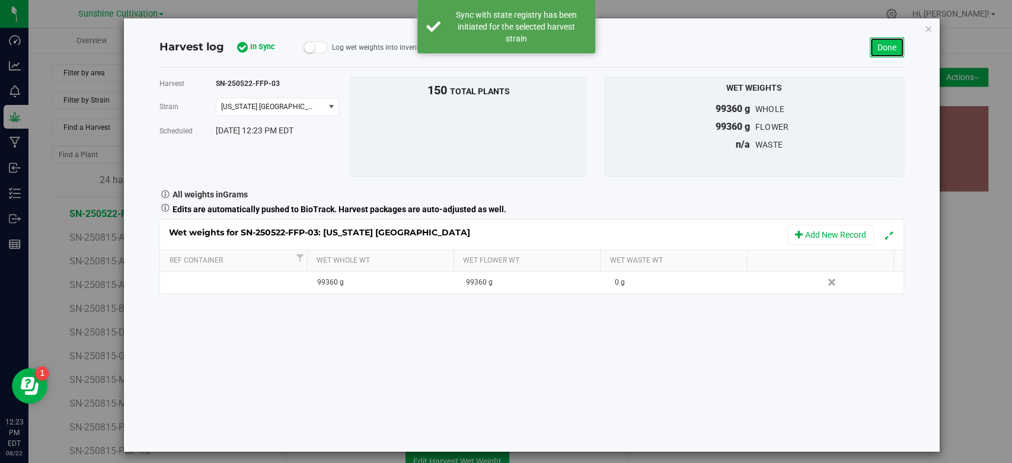
click at [878, 48] on link "Done" at bounding box center [887, 47] width 34 height 20
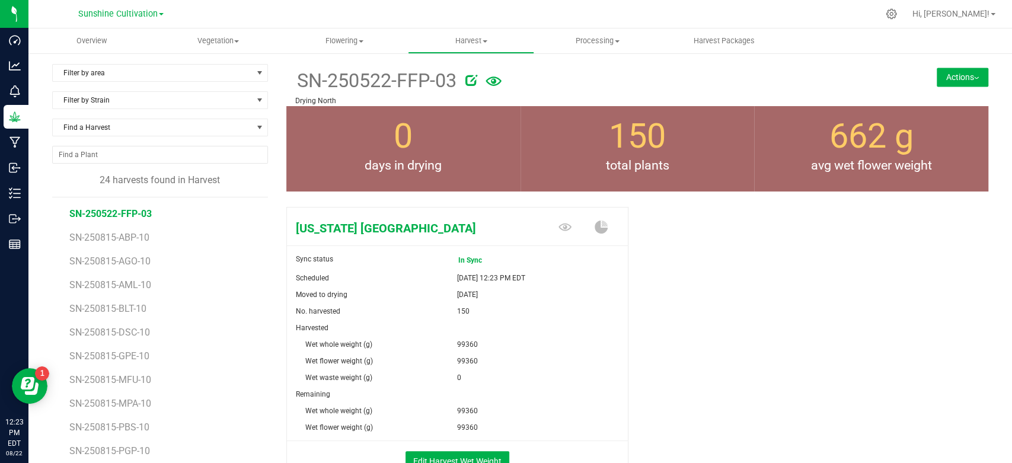
click at [475, 75] on div at bounding box center [668, 78] width 406 height 24
click at [468, 82] on icon at bounding box center [471, 80] width 12 height 12
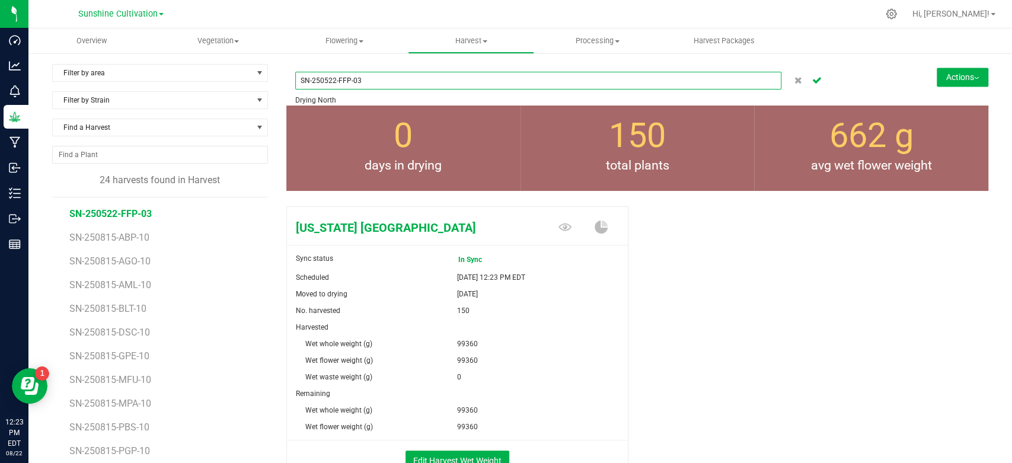
click at [323, 79] on input "SN-250522-FFP-03" at bounding box center [538, 81] width 486 height 18
type input "SN-250822-FFP-03"
click at [812, 77] on icon "Cancel button" at bounding box center [816, 79] width 9 height 7
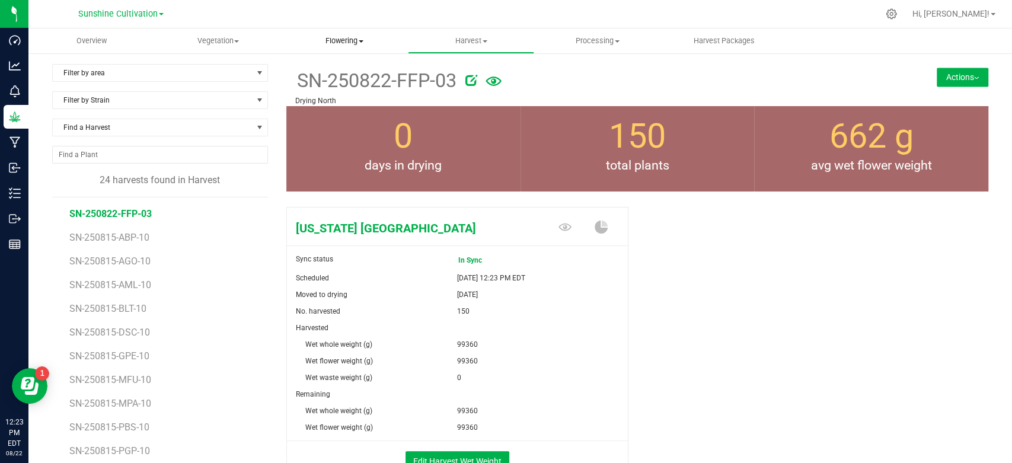
click at [352, 46] on uib-tab-heading "Flowering Create harvest Flowering groups Flowering plants Apply to plants Plan…" at bounding box center [344, 41] width 125 height 24
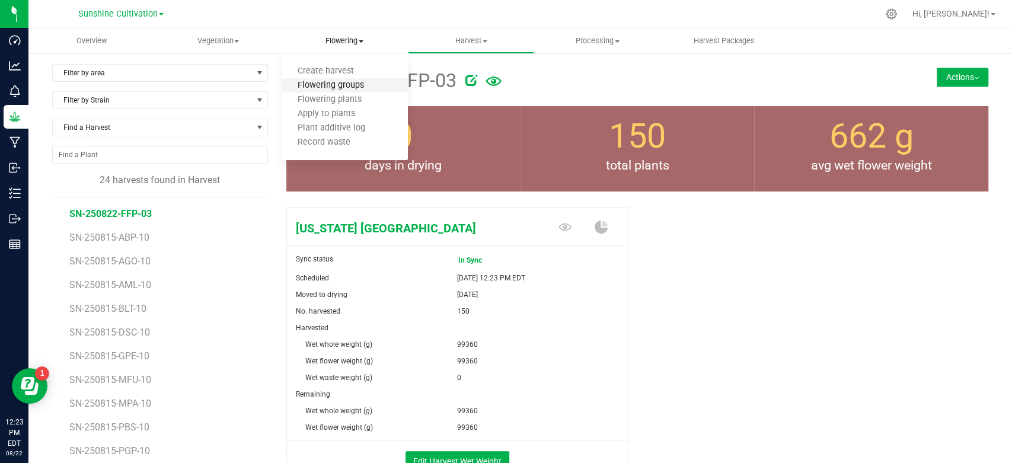
click at [339, 85] on span "Flowering groups" at bounding box center [331, 86] width 98 height 10
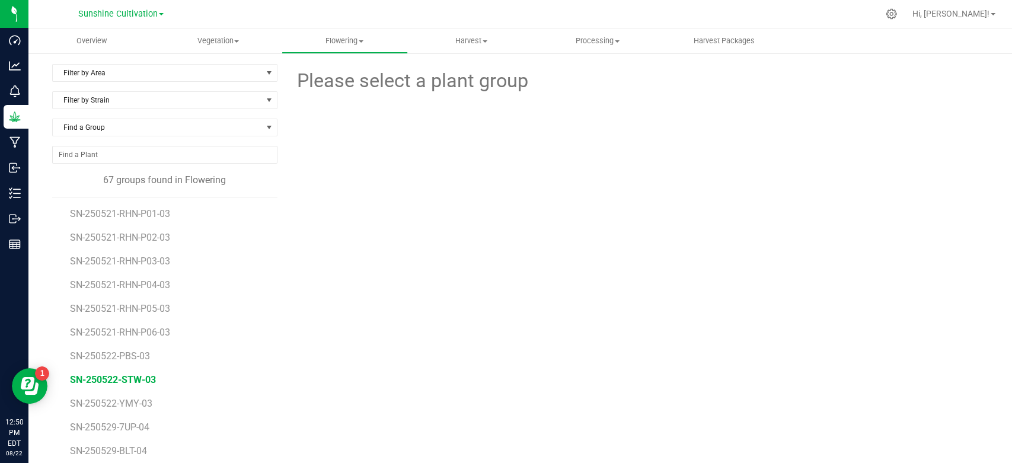
click at [142, 378] on span "SN-250522-STW-03" at bounding box center [113, 379] width 86 height 11
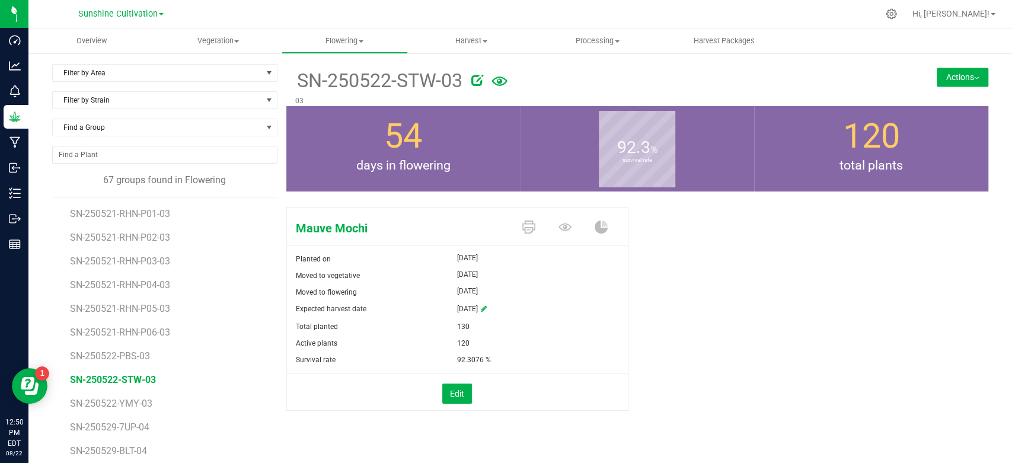
click at [965, 70] on button "Actions" at bounding box center [963, 77] width 52 height 19
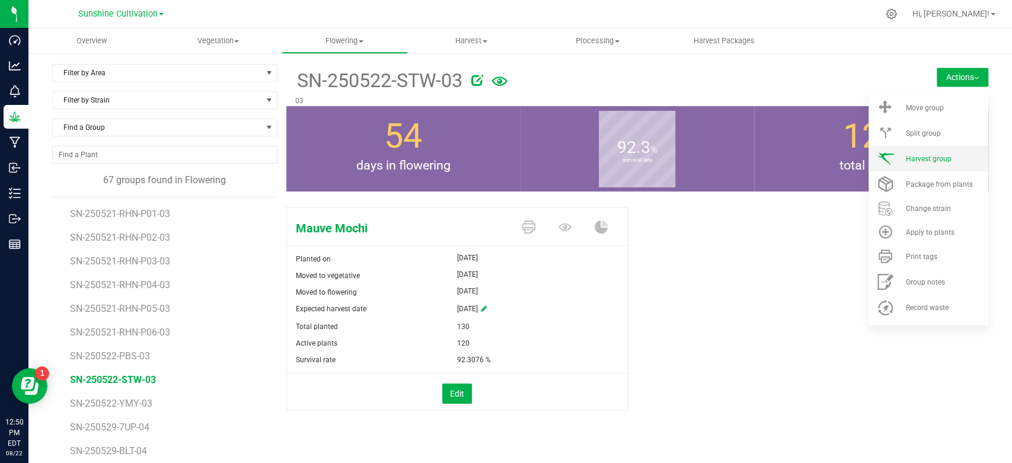
click at [905, 162] on span "Harvest group" at bounding box center [928, 159] width 46 height 8
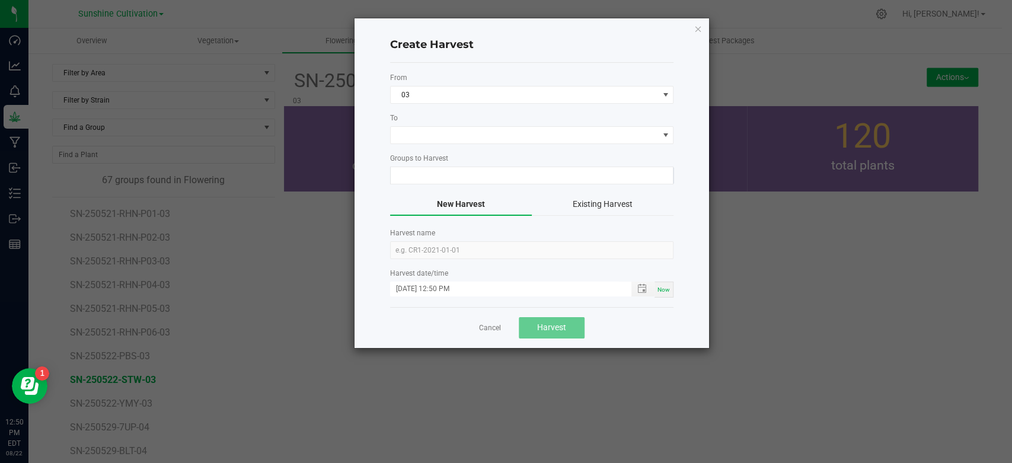
type input "SN-250522-STW-03"
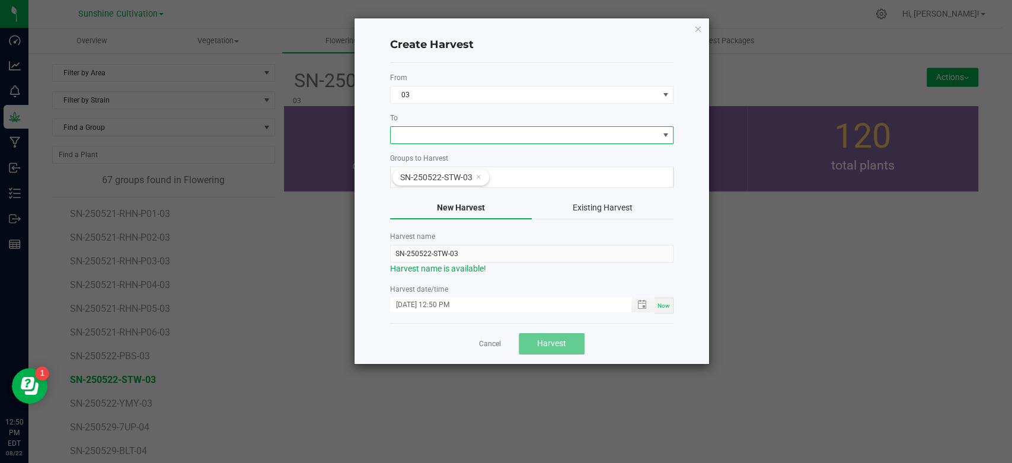
click at [557, 141] on span at bounding box center [524, 135] width 267 height 17
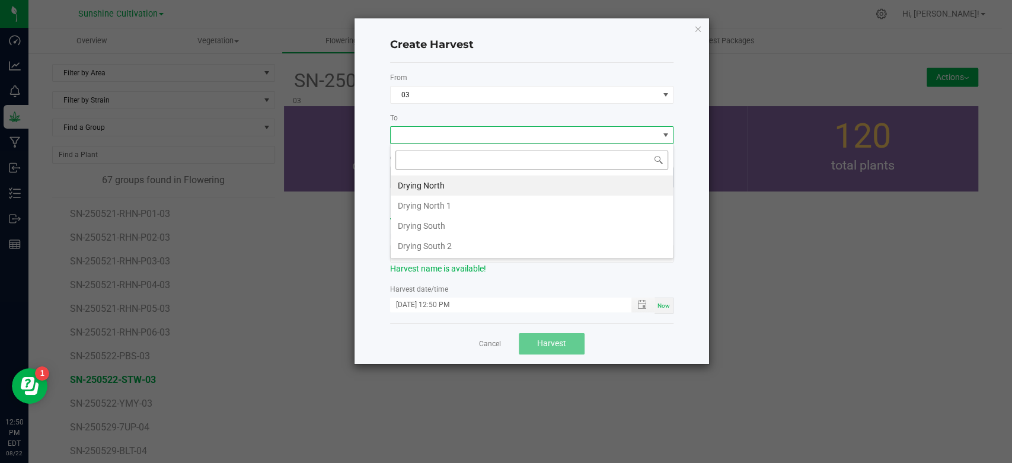
scroll to position [17, 283]
click at [496, 183] on li "Drying North" at bounding box center [532, 185] width 282 height 20
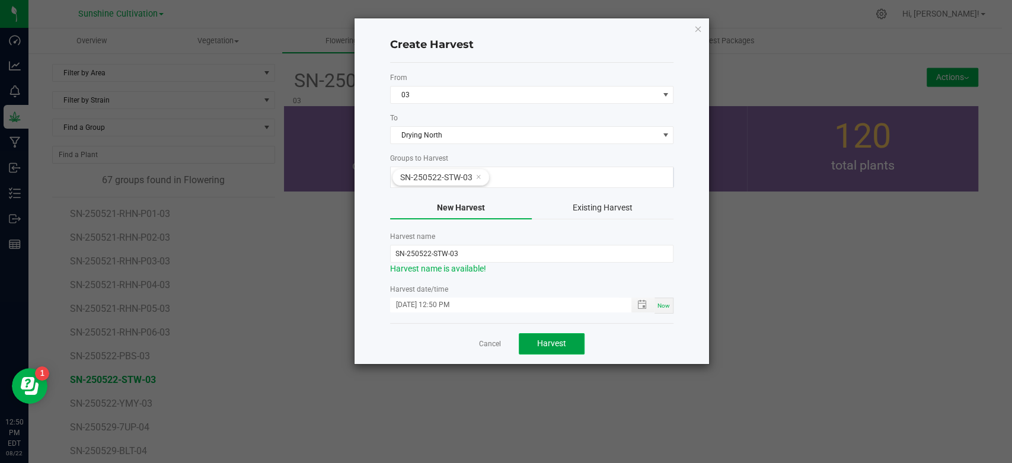
click at [548, 338] on span "Harvest" at bounding box center [551, 342] width 29 height 9
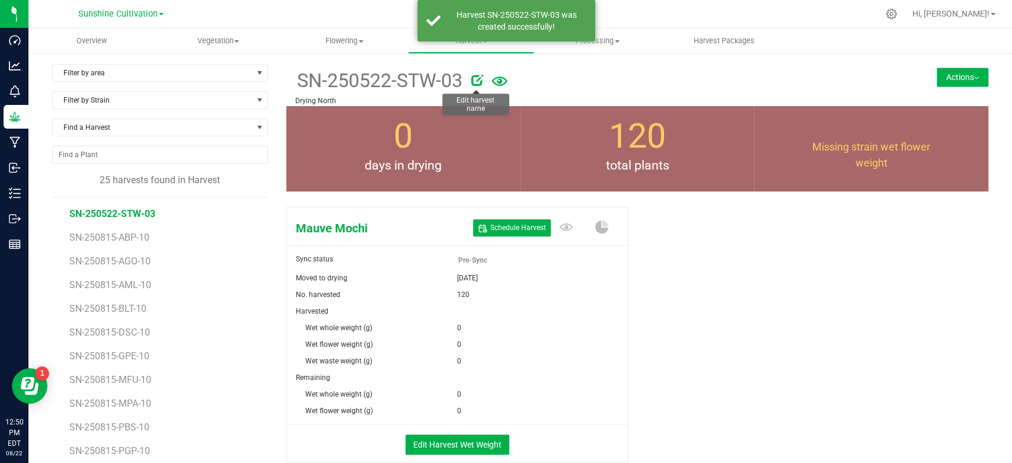
click at [472, 84] on icon at bounding box center [477, 80] width 12 height 12
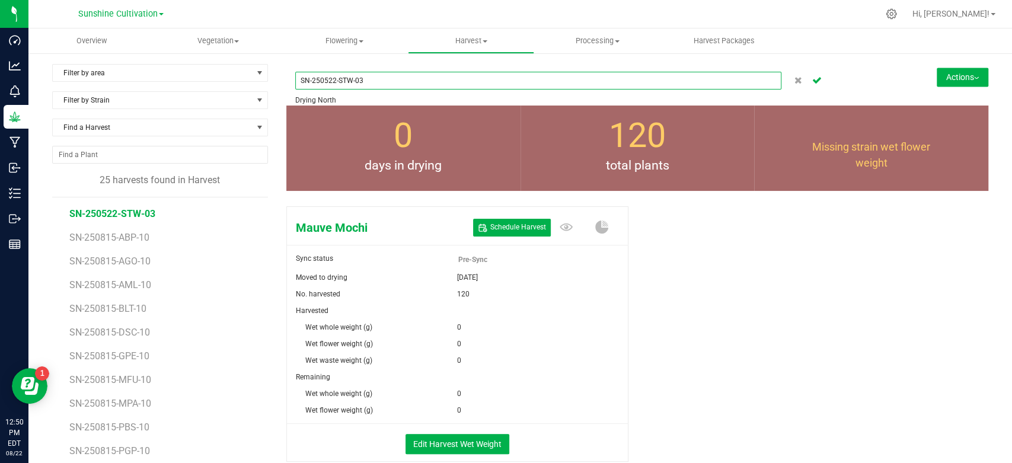
click at [322, 83] on input "SN-250522-STW-03" at bounding box center [538, 81] width 486 height 18
type input "SN-250822-STW-03"
click at [812, 78] on icon "Cancel button" at bounding box center [816, 79] width 9 height 7
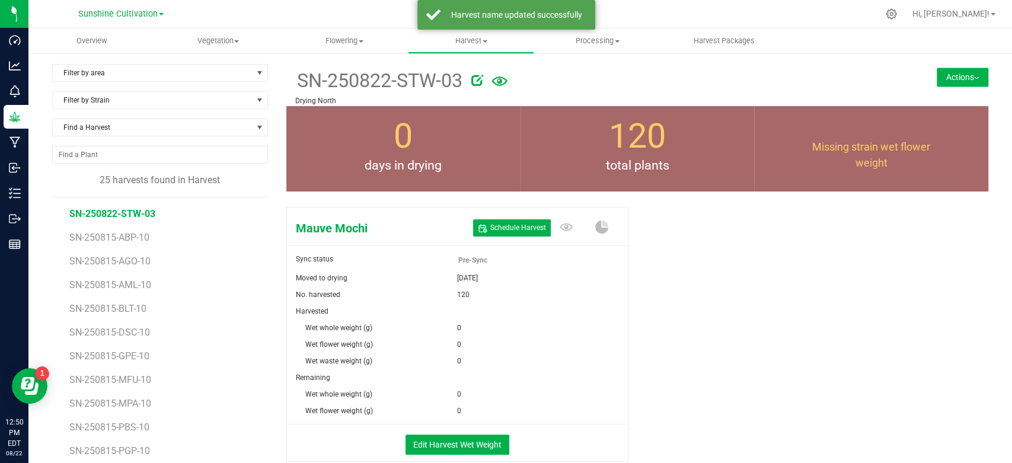
scroll to position [78, 0]
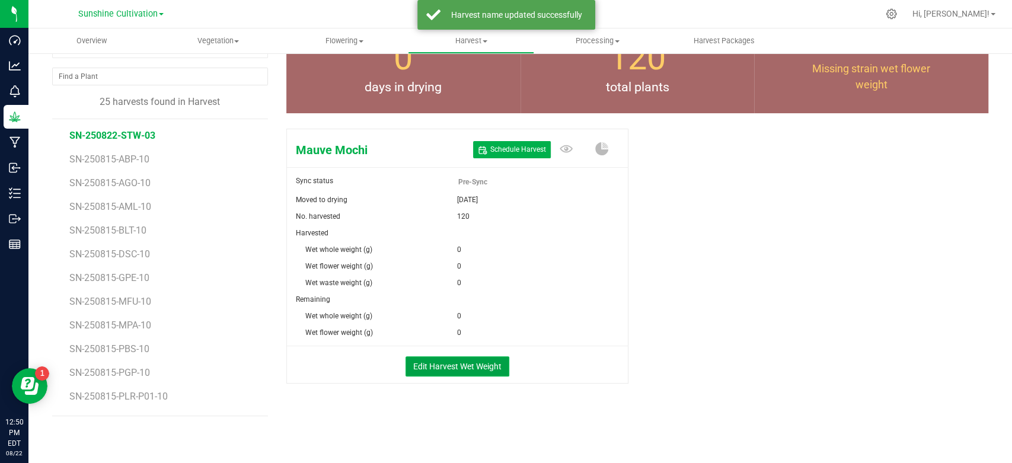
click at [475, 363] on button "Edit Harvest Wet Weight" at bounding box center [457, 366] width 104 height 20
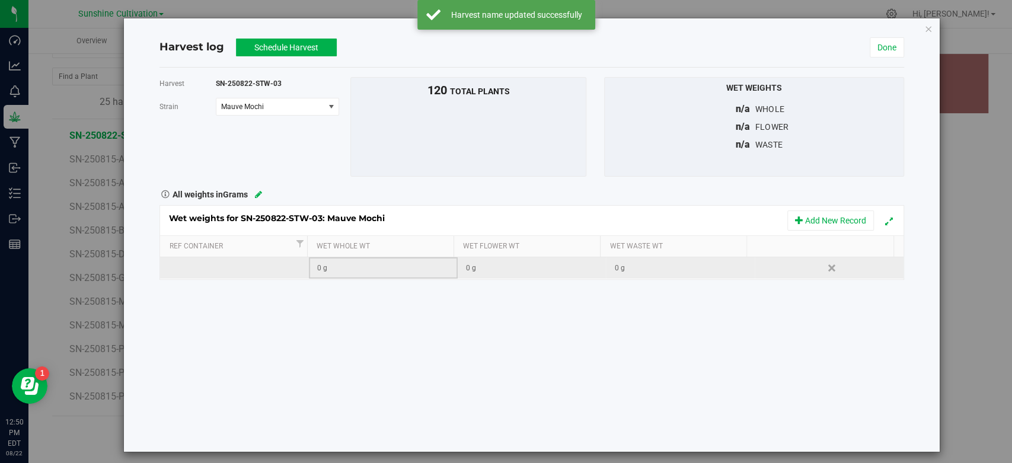
click at [375, 270] on div "0 g" at bounding box center [386, 268] width 139 height 11
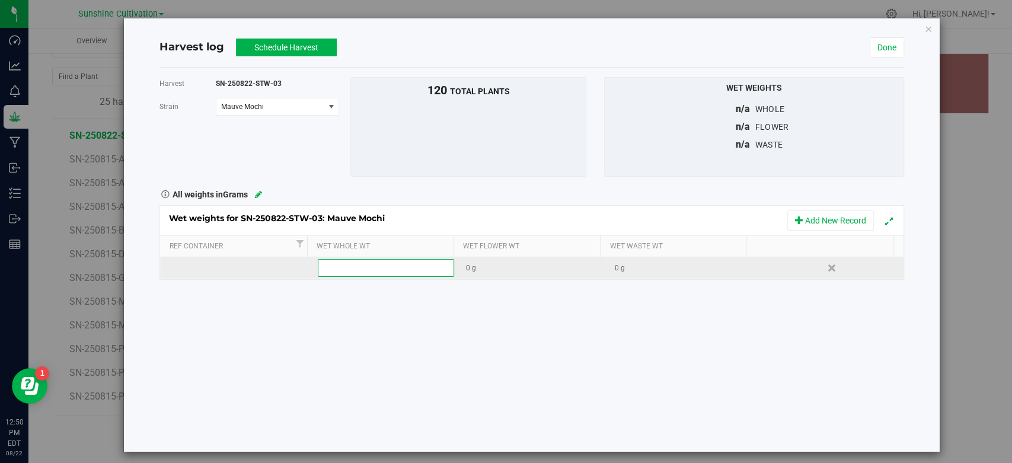
click at [389, 269] on span at bounding box center [386, 268] width 136 height 18
type input "96540"
click at [301, 39] on button "Schedule Harvest" at bounding box center [286, 48] width 101 height 18
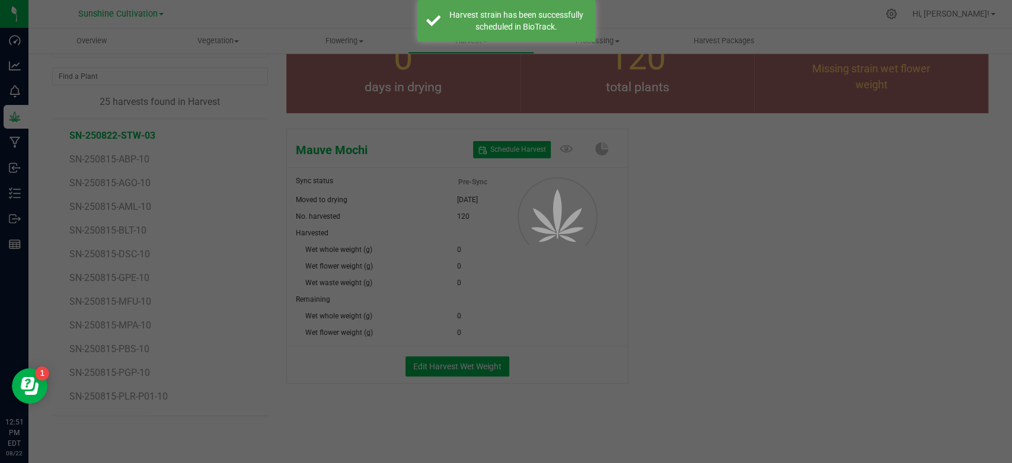
click at [301, 39] on div at bounding box center [506, 231] width 1012 height 463
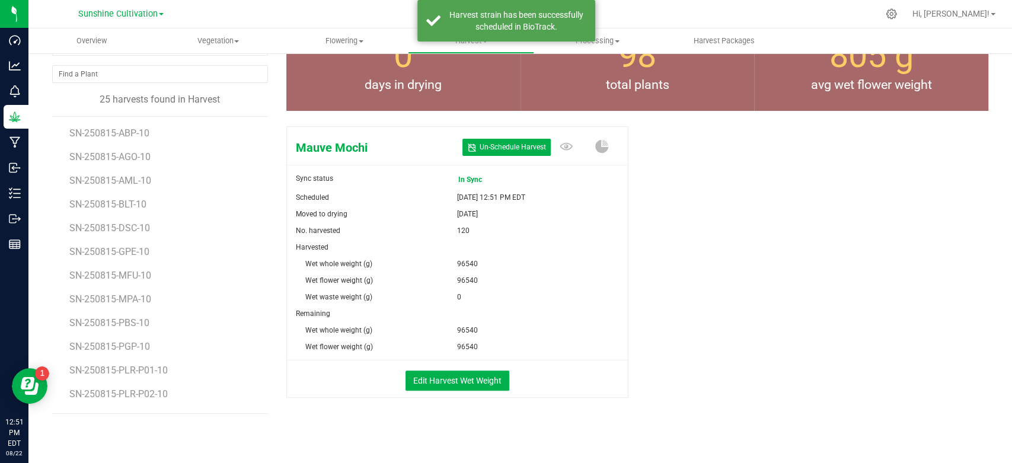
scroll to position [76, 0]
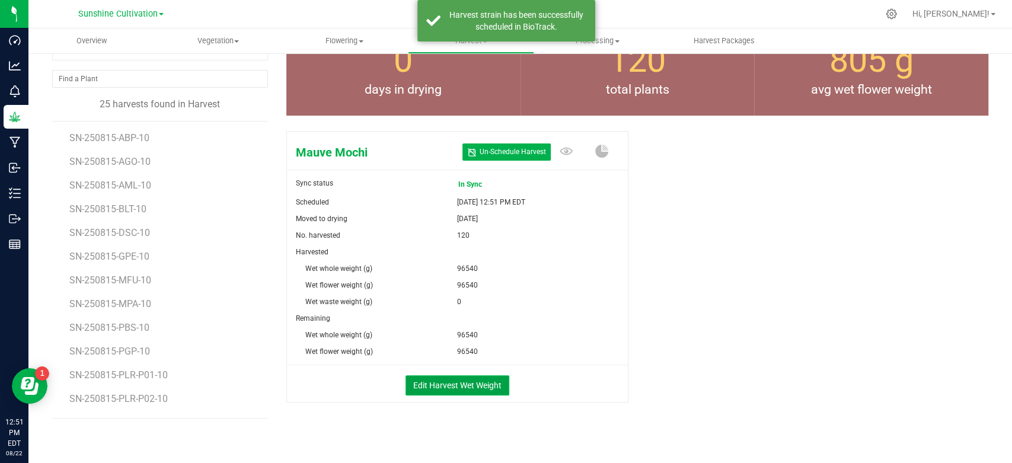
click at [415, 392] on button "Edit Harvest Wet Weight" at bounding box center [457, 385] width 104 height 20
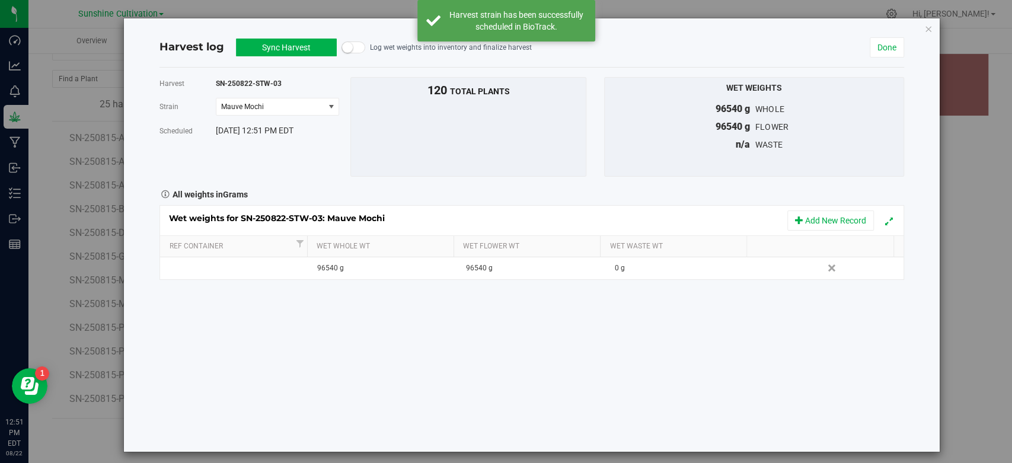
click at [299, 49] on button "Sync Harvest" at bounding box center [286, 48] width 101 height 18
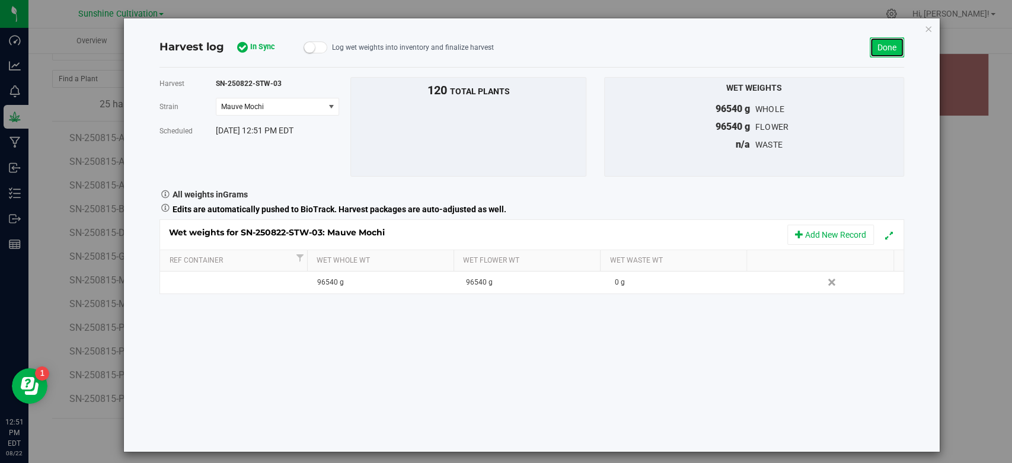
click at [880, 45] on link "Done" at bounding box center [887, 47] width 34 height 20
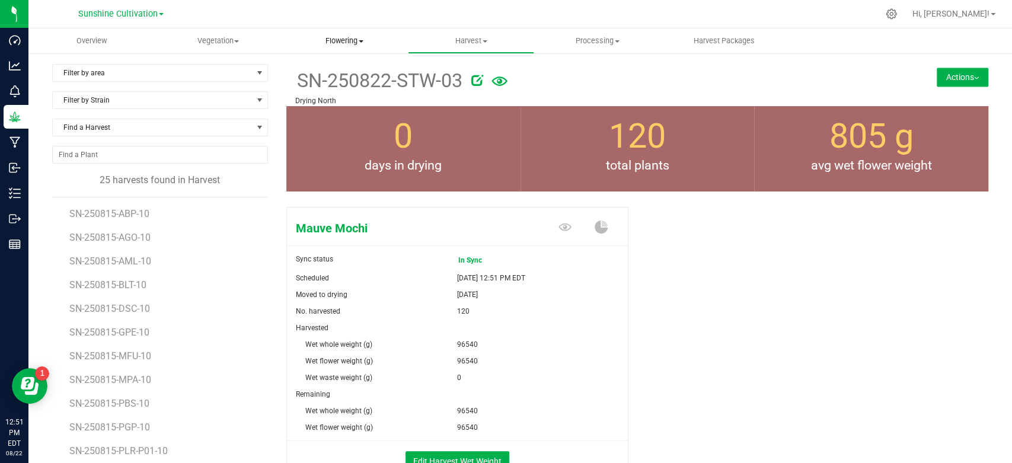
click at [346, 48] on uib-tab-heading "Flowering Create harvest Flowering groups Flowering plants Apply to plants Plan…" at bounding box center [344, 41] width 125 height 24
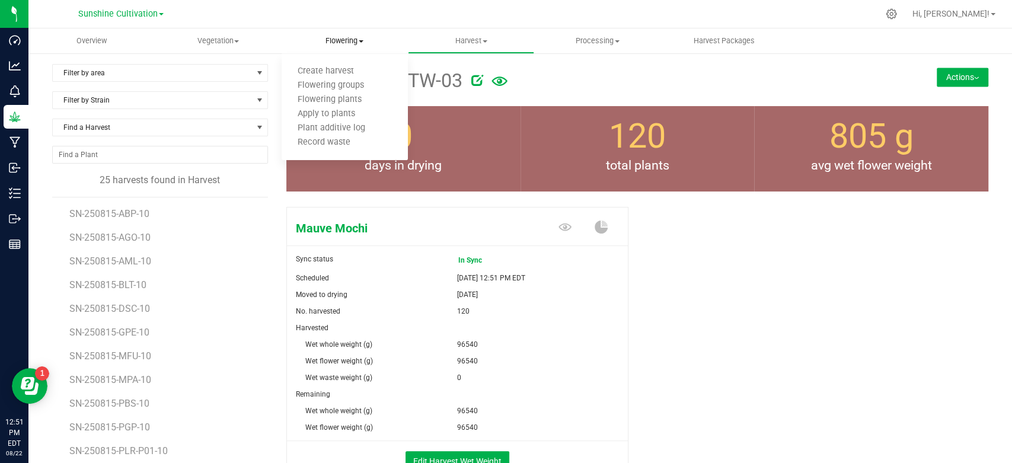
click at [346, 48] on uib-tab-heading "Flowering Create harvest Flowering groups Flowering plants Apply to plants Plan…" at bounding box center [345, 40] width 126 height 25
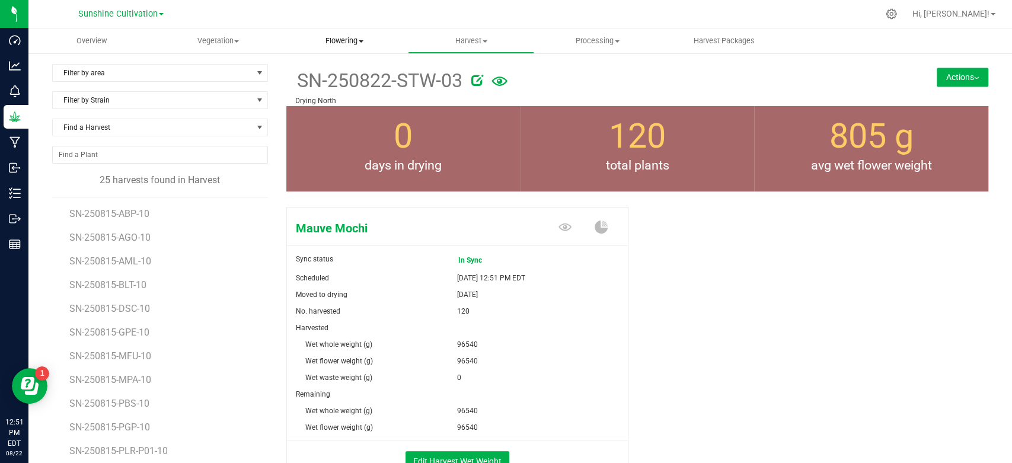
click at [344, 46] on span "Flowering" at bounding box center [345, 41] width 126 height 11
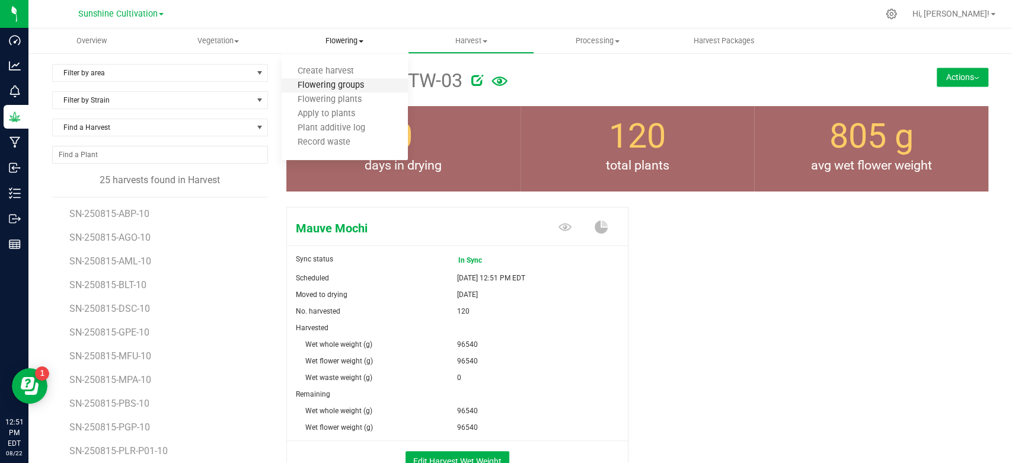
click at [335, 84] on span "Flowering groups" at bounding box center [331, 86] width 98 height 10
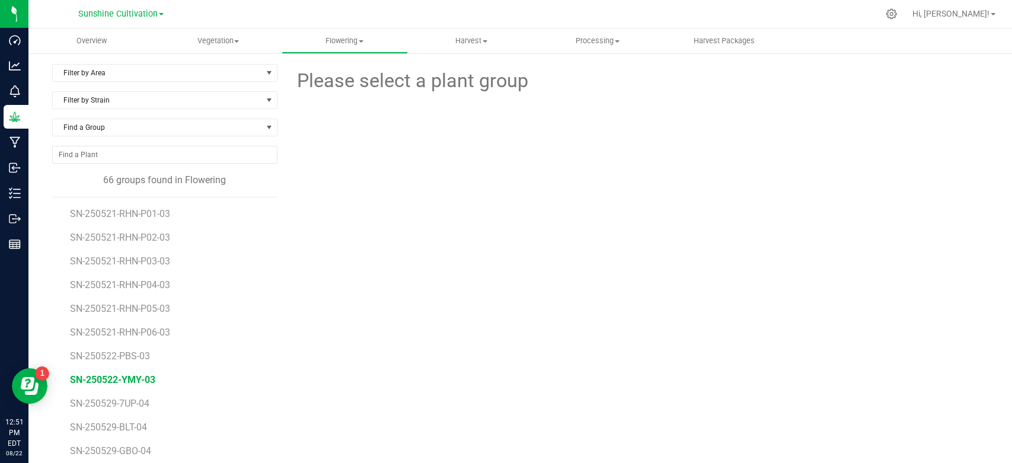
click at [138, 376] on span "SN-250522-YMY-03" at bounding box center [112, 379] width 85 height 11
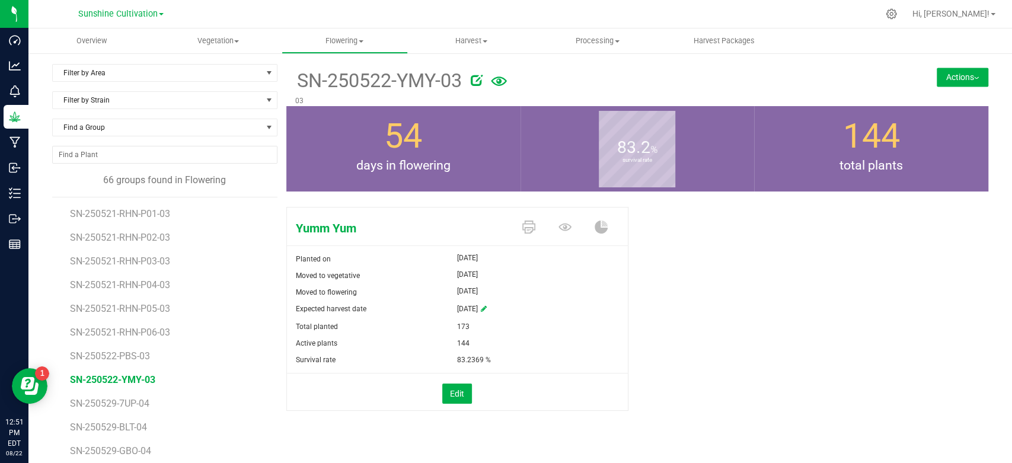
click at [941, 84] on button "Actions" at bounding box center [963, 77] width 52 height 19
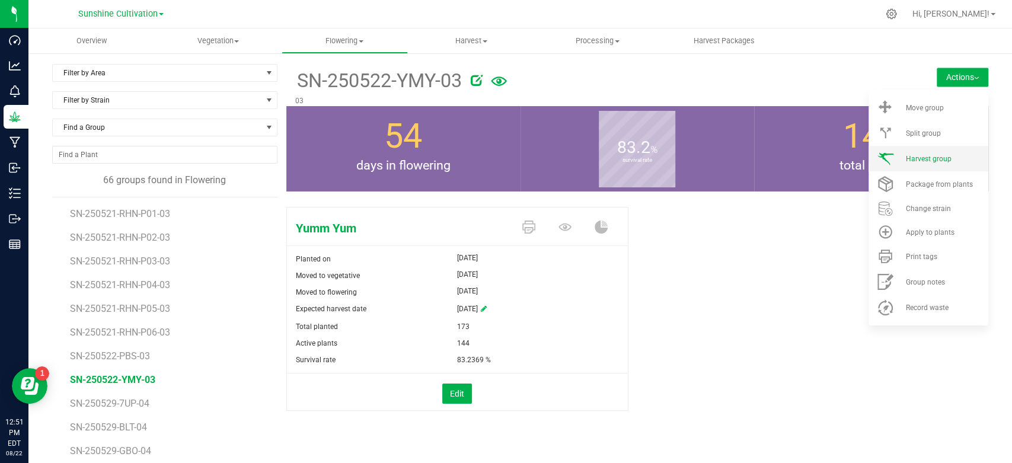
click at [905, 156] on span "Harvest group" at bounding box center [928, 159] width 46 height 8
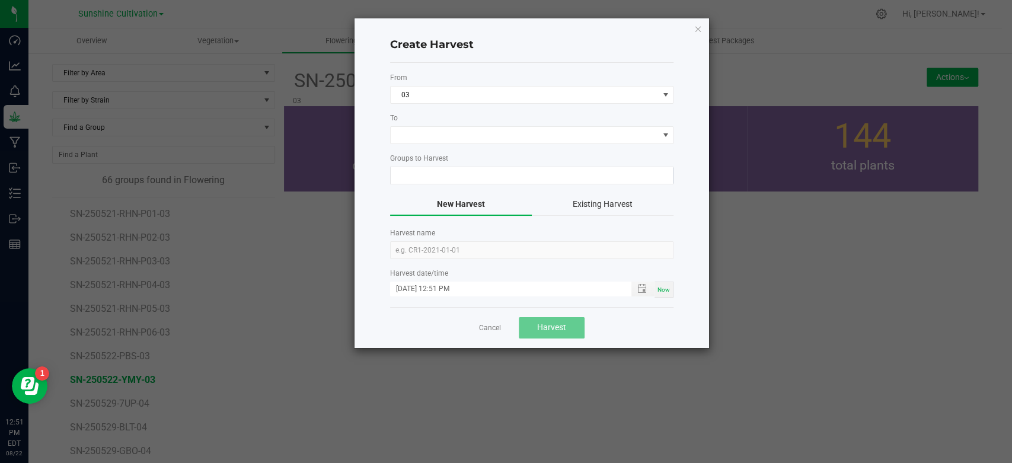
type input "SN-250522-YMY-03"
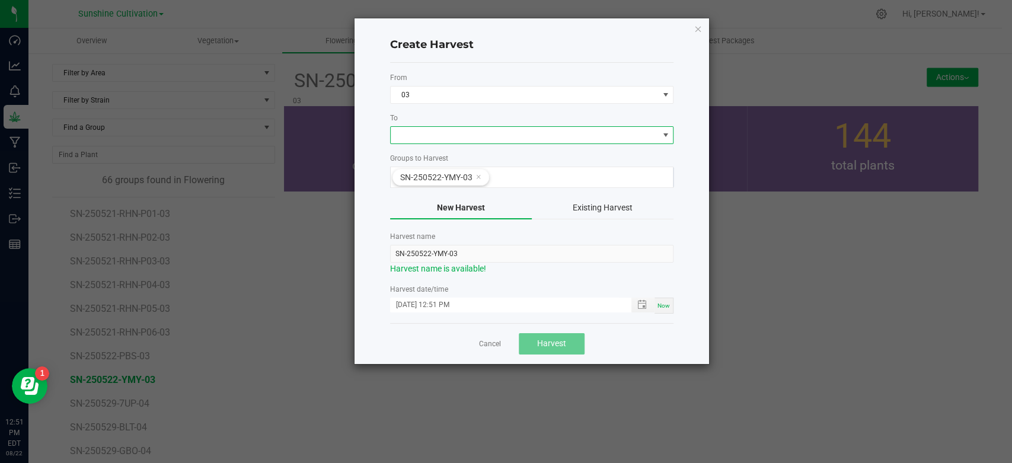
click at [623, 140] on span at bounding box center [524, 135] width 267 height 17
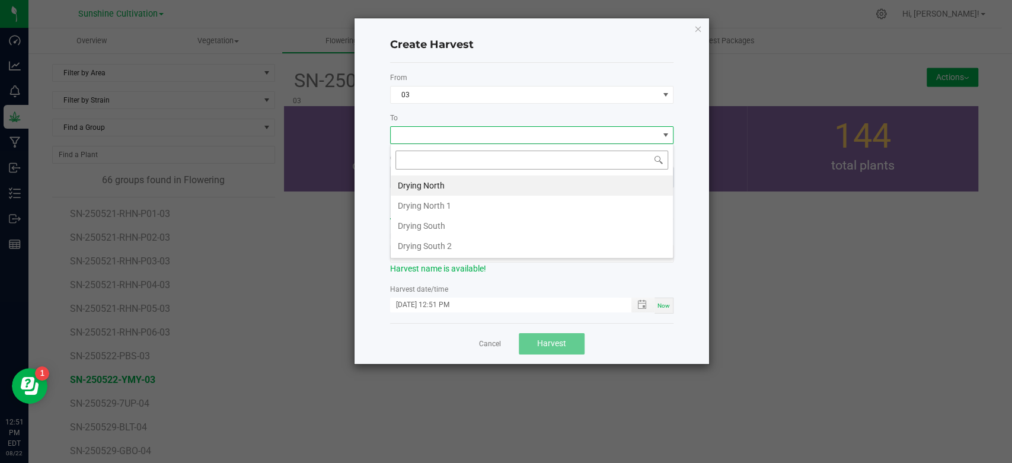
scroll to position [17, 283]
click at [514, 184] on li "Drying North" at bounding box center [532, 185] width 282 height 20
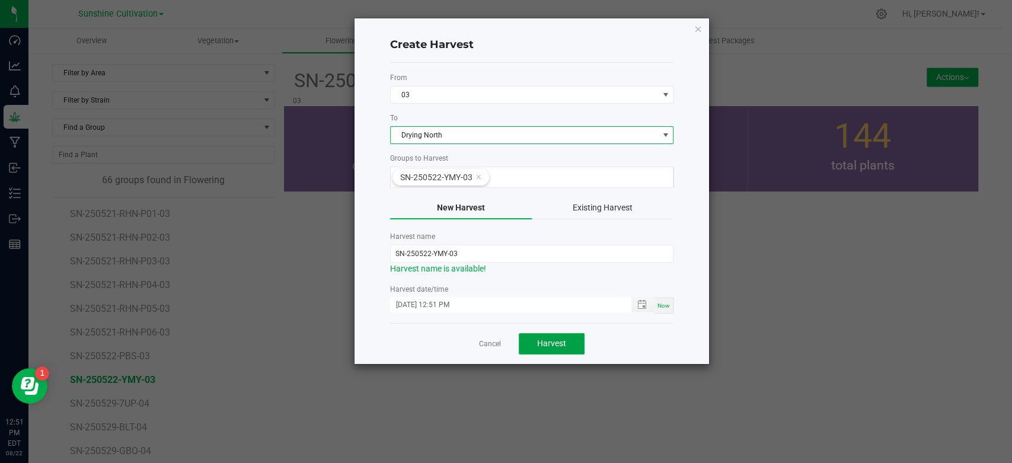
click at [555, 350] on button "Harvest" at bounding box center [552, 343] width 66 height 21
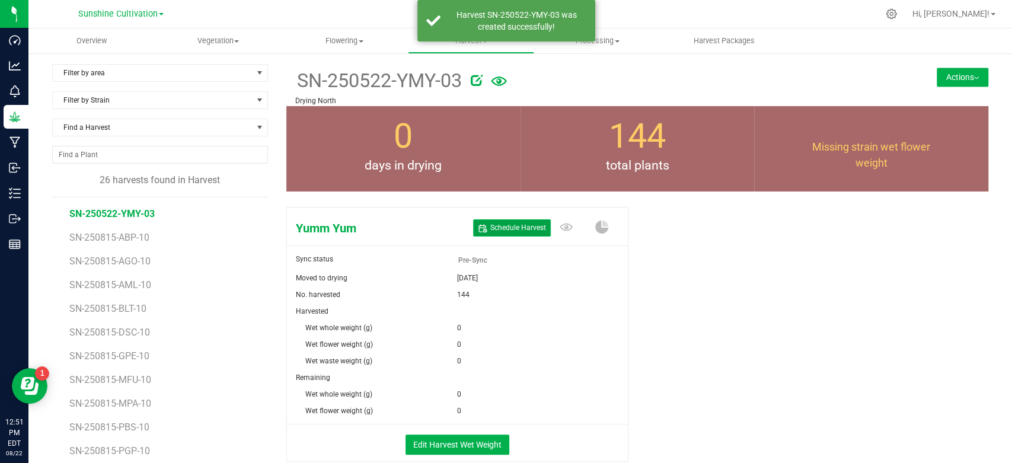
click at [512, 226] on span "Schedule Harvest" at bounding box center [518, 228] width 56 height 10
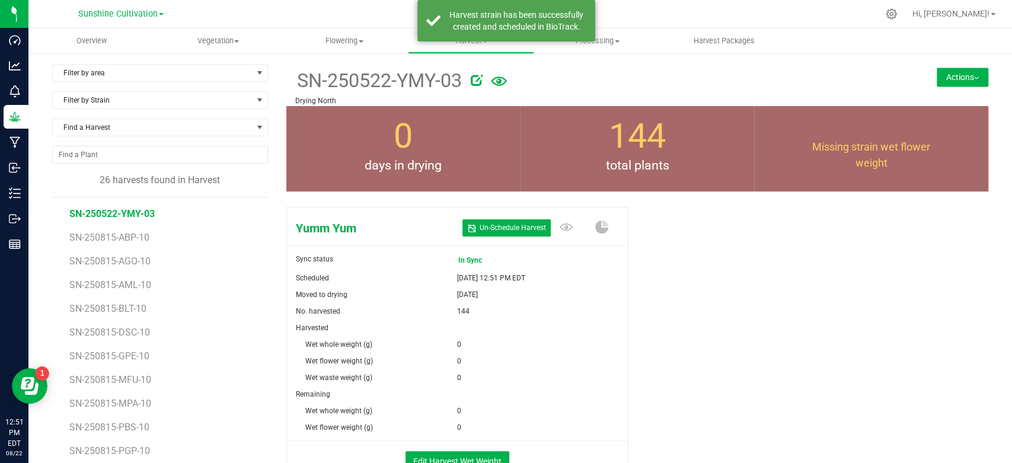
scroll to position [55, 0]
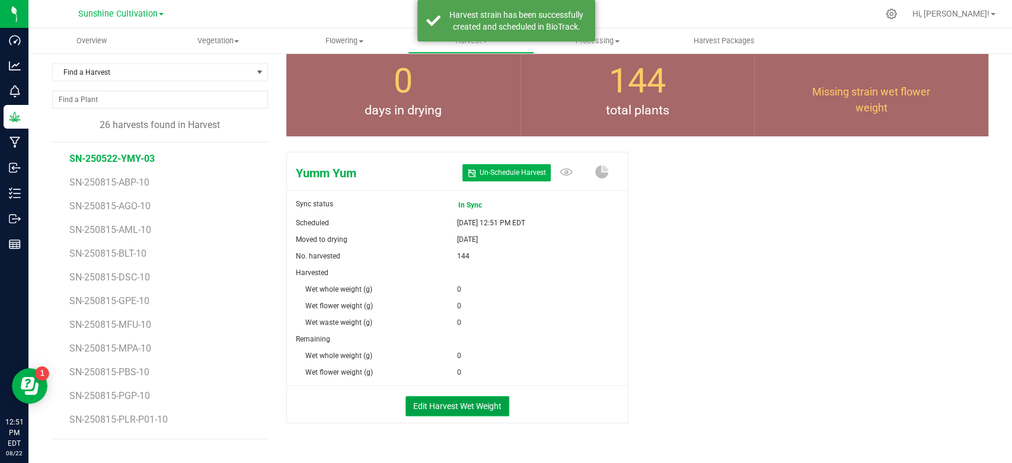
click at [464, 411] on button "Edit Harvest Wet Weight" at bounding box center [457, 406] width 104 height 20
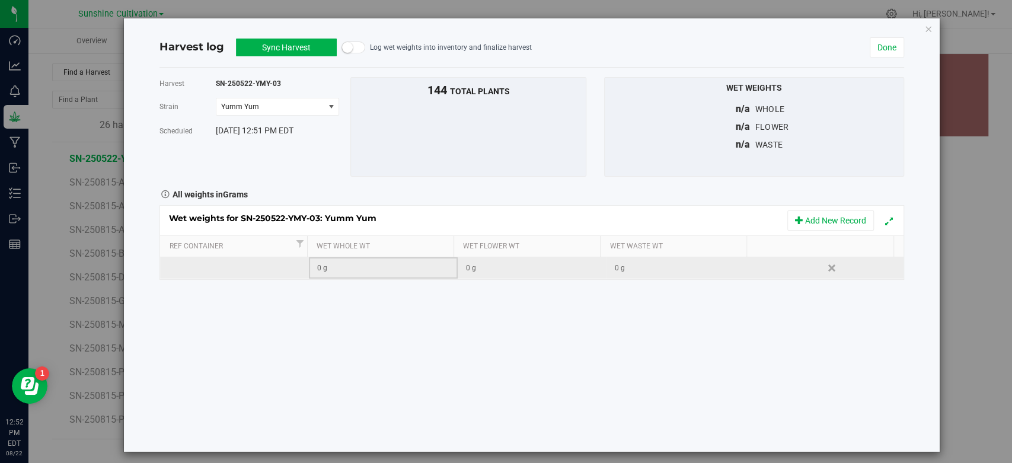
click at [394, 275] on td "0 g" at bounding box center [383, 267] width 149 height 21
click at [402, 263] on span at bounding box center [386, 268] width 136 height 18
type input "144620"
click at [313, 52] on button "Sync Harvest" at bounding box center [286, 48] width 101 height 18
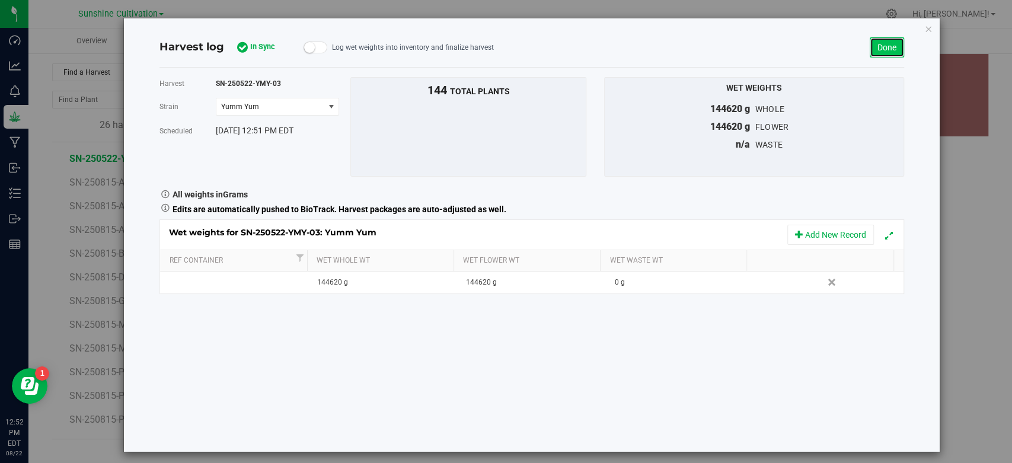
click at [873, 43] on link "Done" at bounding box center [887, 47] width 34 height 20
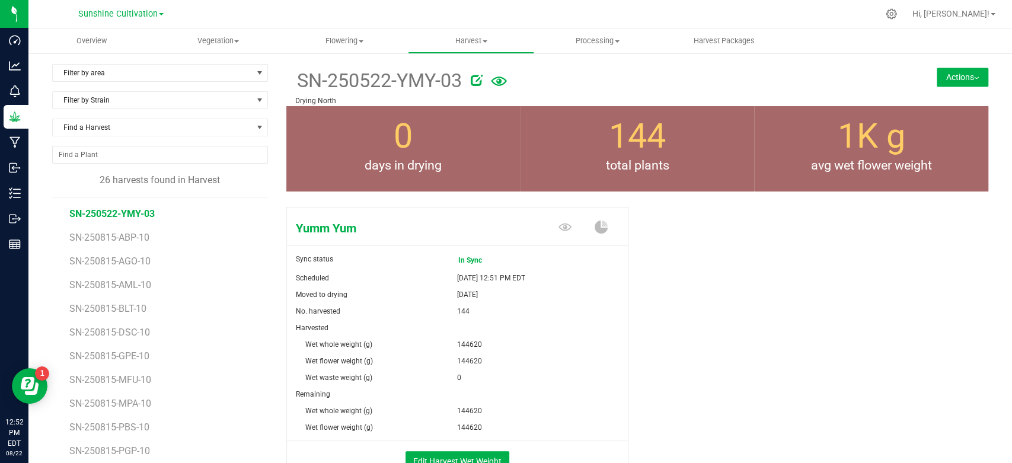
click at [474, 80] on icon at bounding box center [477, 80] width 12 height 12
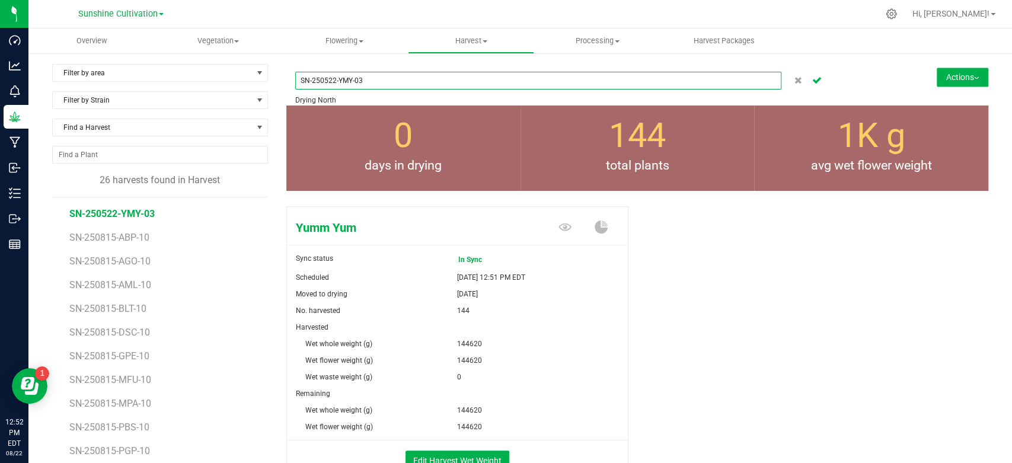
click at [325, 76] on input "SN-250522-YMY-03" at bounding box center [538, 81] width 486 height 18
type input "SN-250822-YMY-03"
click at [812, 81] on icon "Cancel button" at bounding box center [816, 79] width 9 height 7
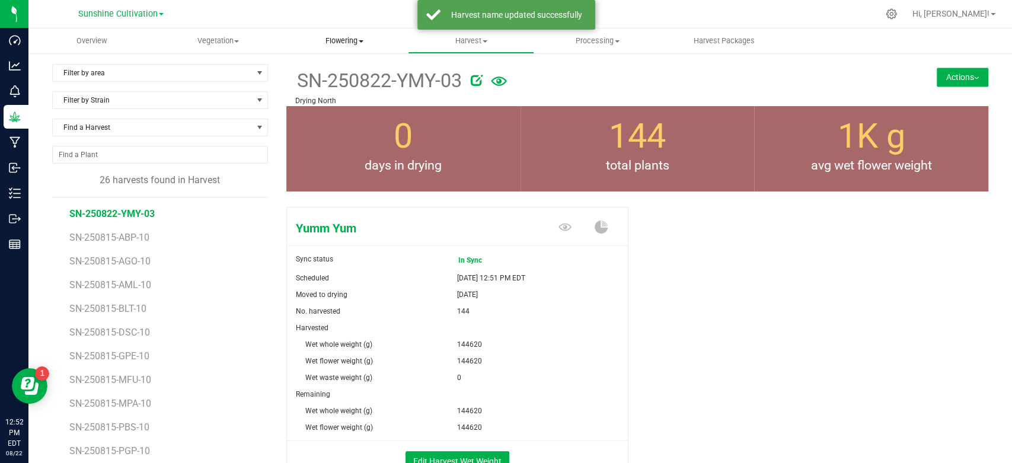
click at [347, 39] on span "Flowering" at bounding box center [344, 41] width 125 height 11
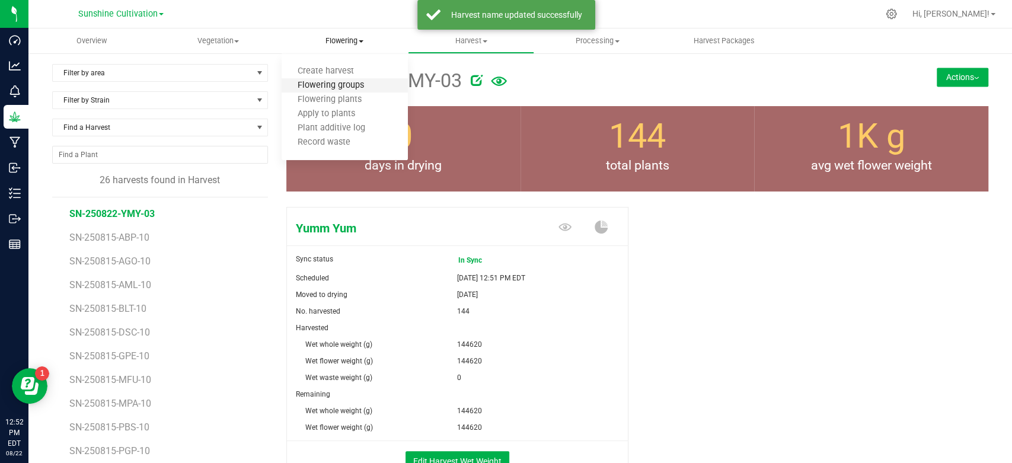
click at [335, 83] on span "Flowering groups" at bounding box center [331, 86] width 98 height 10
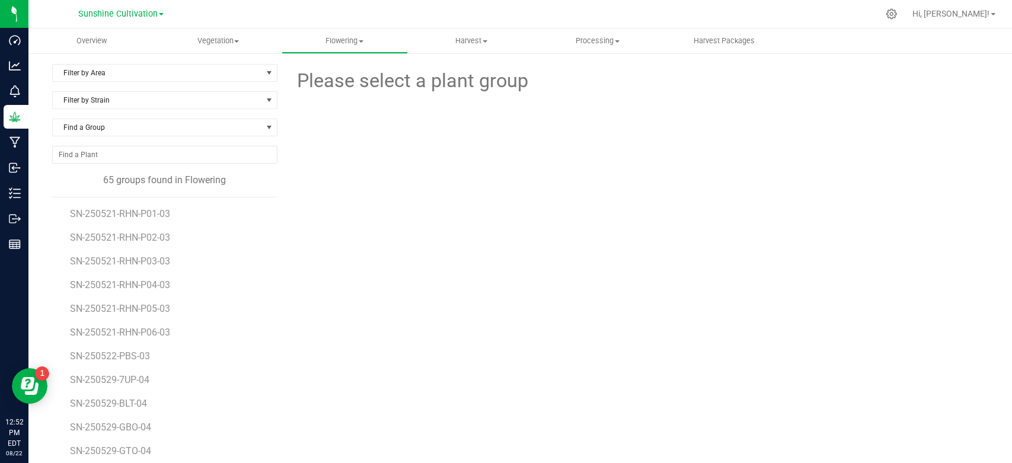
click at [335, 83] on span "Please select a plant group" at bounding box center [411, 80] width 233 height 29
click at [148, 352] on span "SN-250522-PBS-03" at bounding box center [112, 355] width 84 height 11
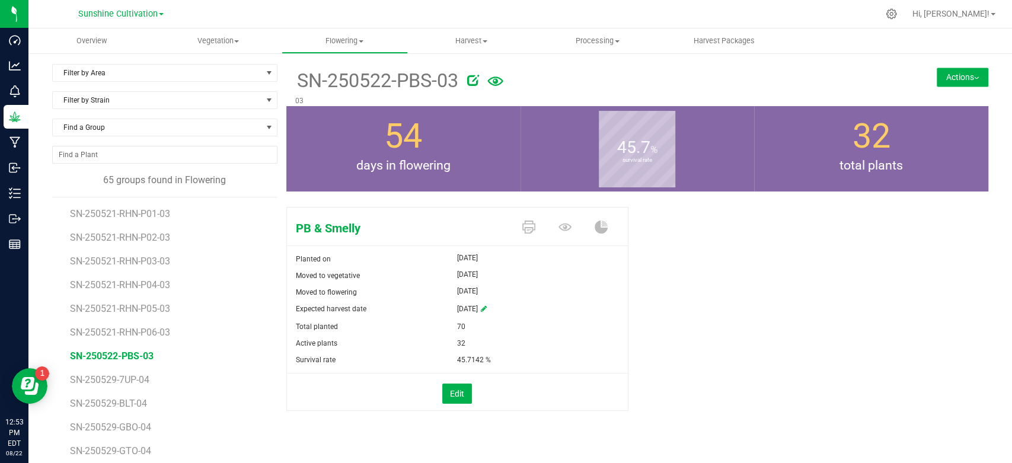
click at [937, 86] on button "Actions" at bounding box center [963, 77] width 52 height 19
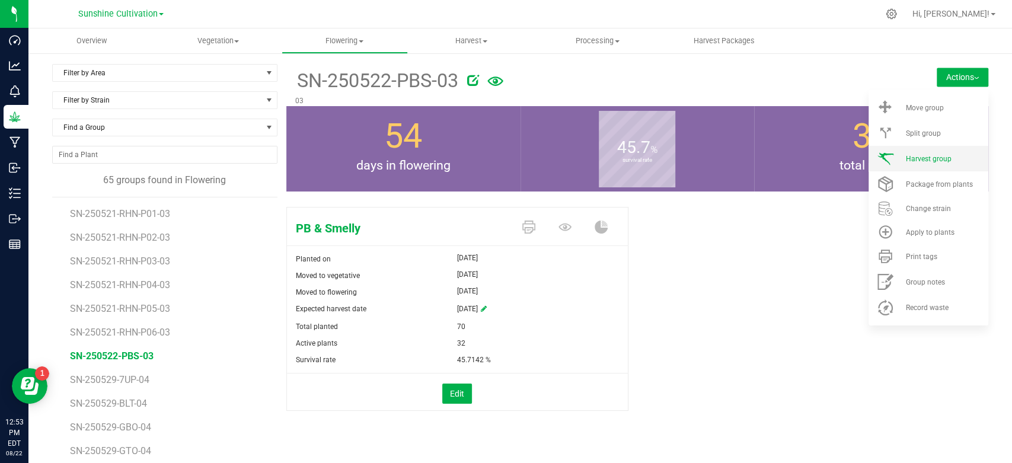
click at [900, 163] on li "Harvest group" at bounding box center [928, 158] width 120 height 25
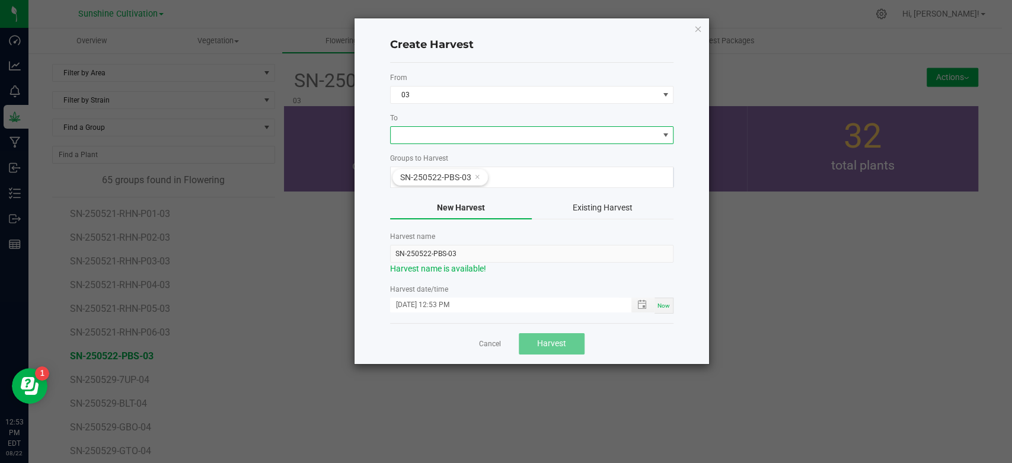
click at [662, 134] on span at bounding box center [664, 134] width 9 height 9
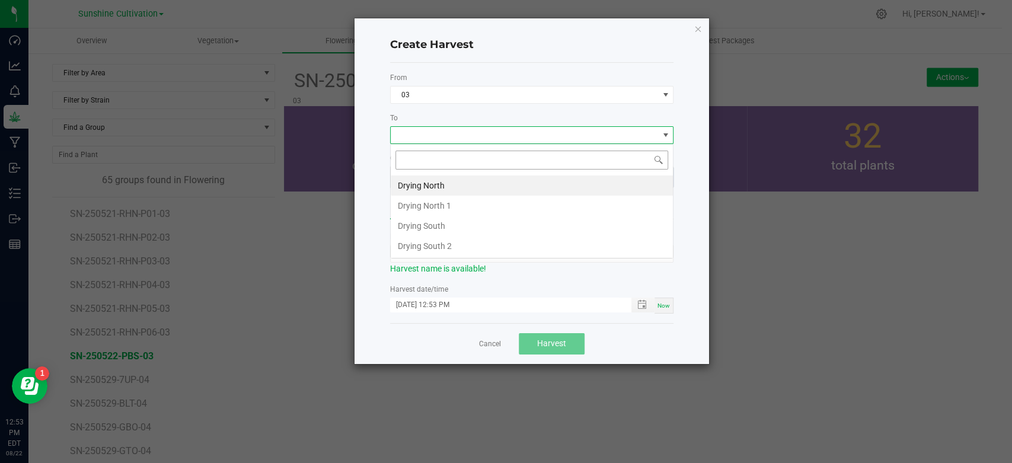
scroll to position [17, 283]
click at [557, 192] on li "Drying North" at bounding box center [532, 185] width 282 height 20
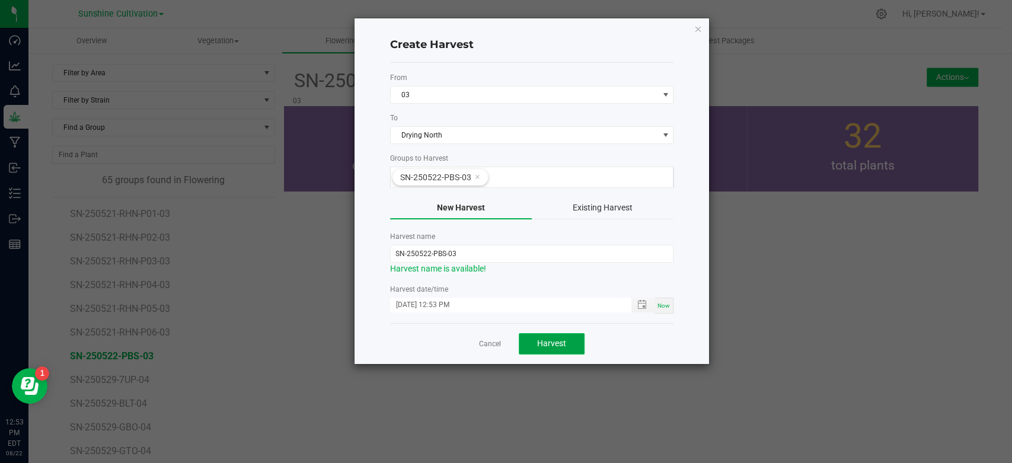
click at [552, 341] on span "Harvest" at bounding box center [551, 342] width 29 height 9
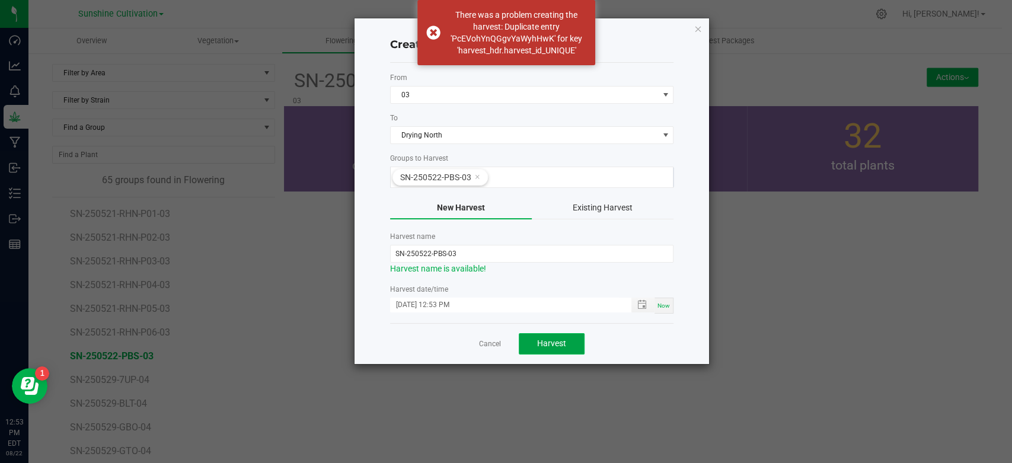
click at [552, 341] on span "Harvest" at bounding box center [551, 342] width 29 height 9
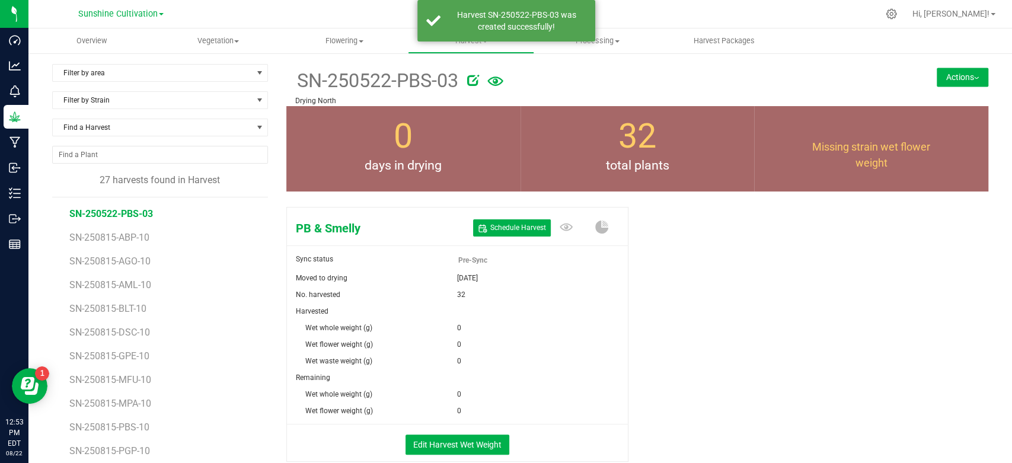
click at [472, 77] on icon at bounding box center [473, 80] width 12 height 12
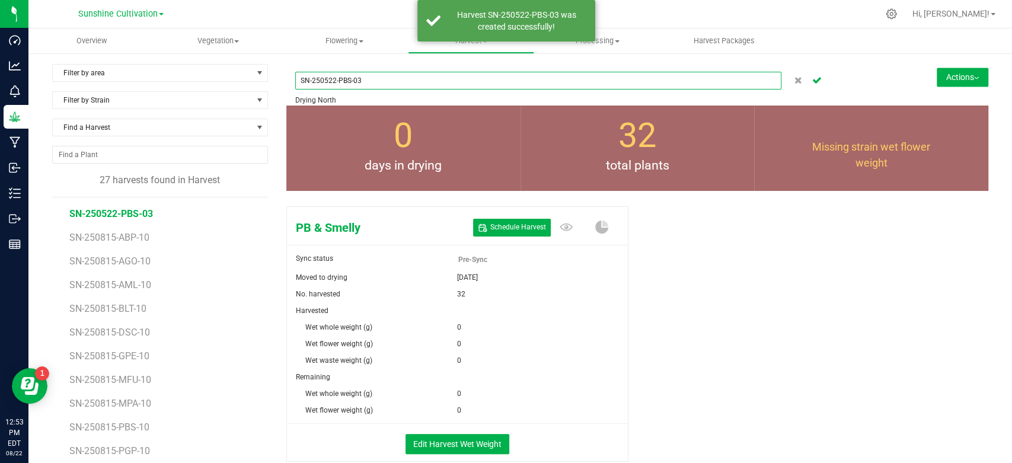
click at [322, 78] on input "SN-250522-PBS-03" at bounding box center [538, 81] width 486 height 18
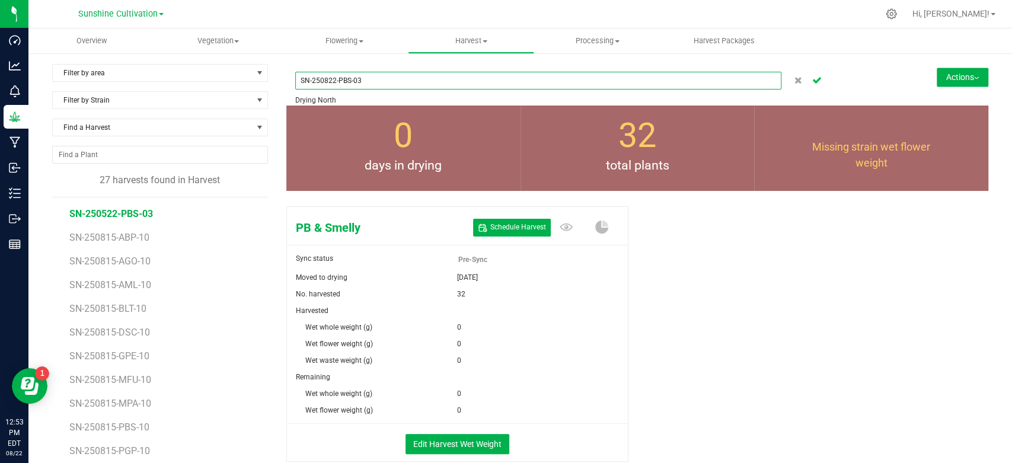
type input "SN-250822-PBS-03"
click at [814, 80] on button "Cancel button" at bounding box center [817, 80] width 17 height 17
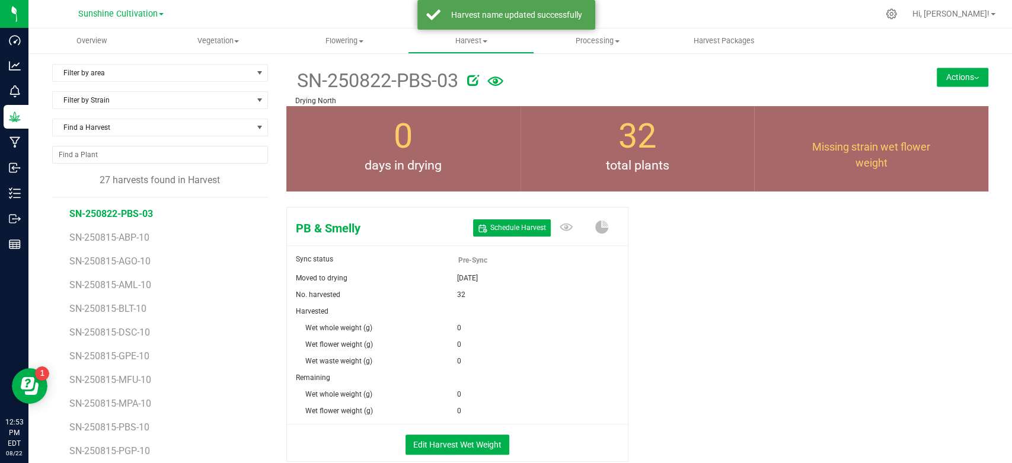
click at [512, 236] on div "Schedule Harvest" at bounding box center [512, 228] width 78 height 21
click at [512, 235] on button "Schedule Harvest" at bounding box center [512, 227] width 78 height 17
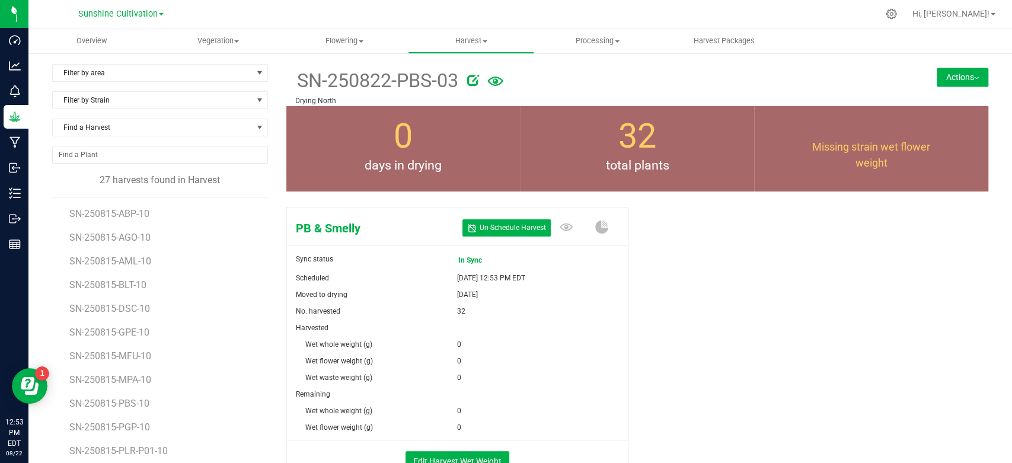
scroll to position [82, 0]
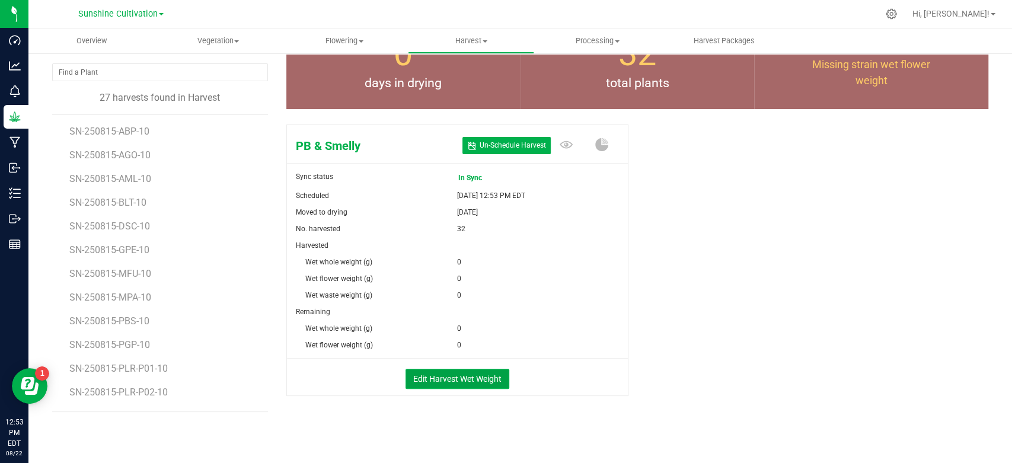
click at [476, 381] on button "Edit Harvest Wet Weight" at bounding box center [457, 379] width 104 height 20
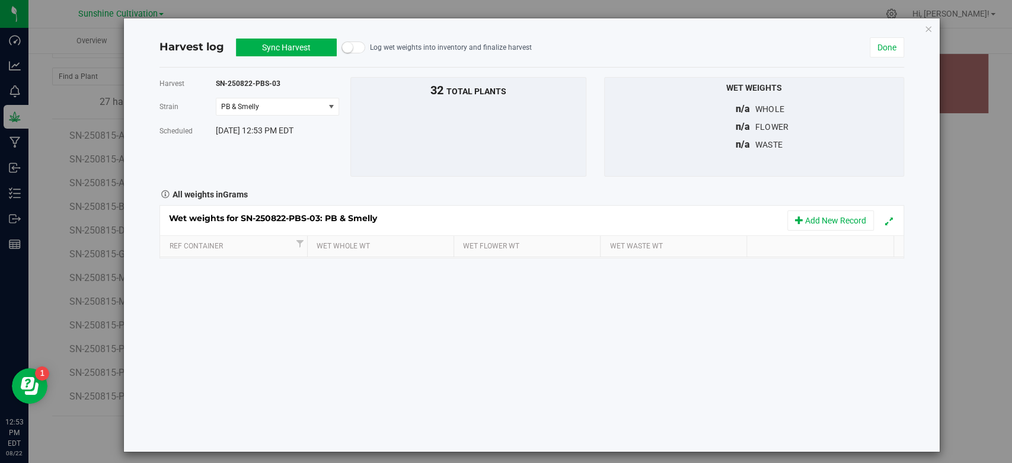
scroll to position [82, 0]
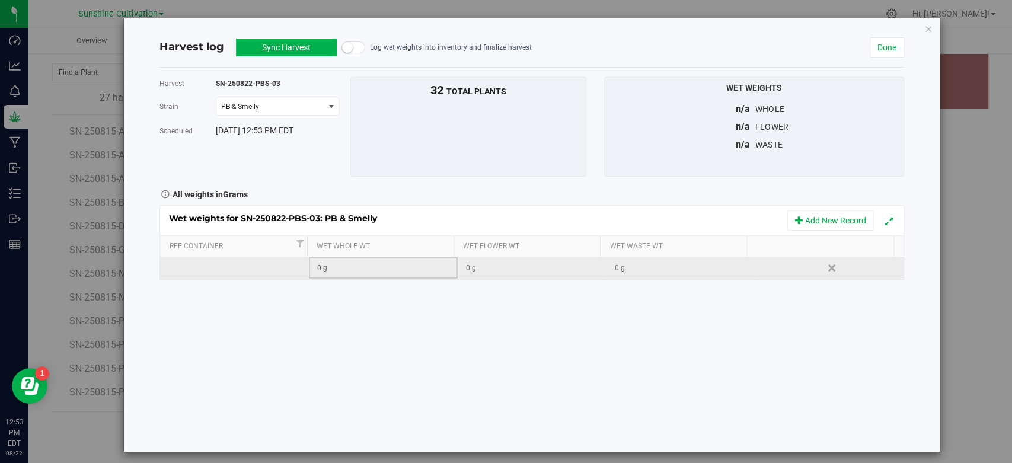
click at [372, 274] on td "0 g" at bounding box center [383, 267] width 149 height 21
click at [374, 259] on span at bounding box center [386, 268] width 136 height 18
click at [363, 270] on span at bounding box center [386, 268] width 136 height 18
type input "23740"
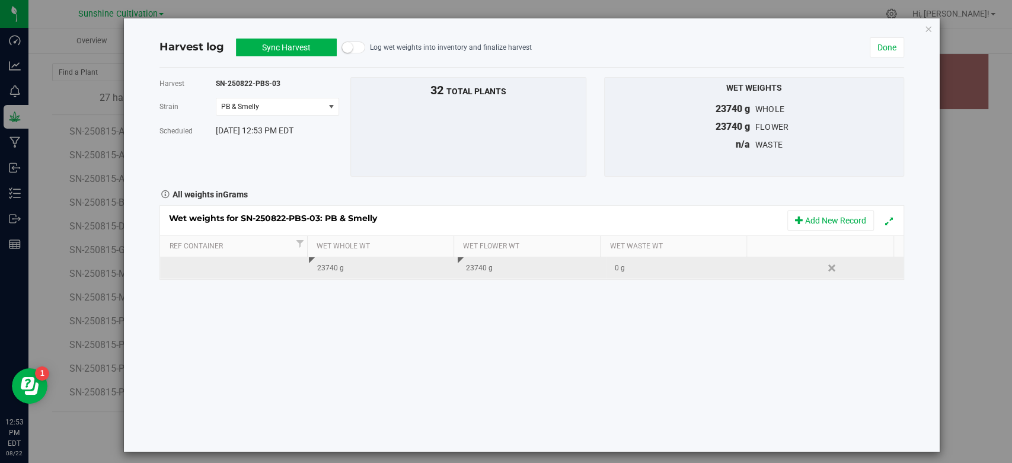
click at [310, 48] on button "Sync Harvest" at bounding box center [286, 48] width 101 height 18
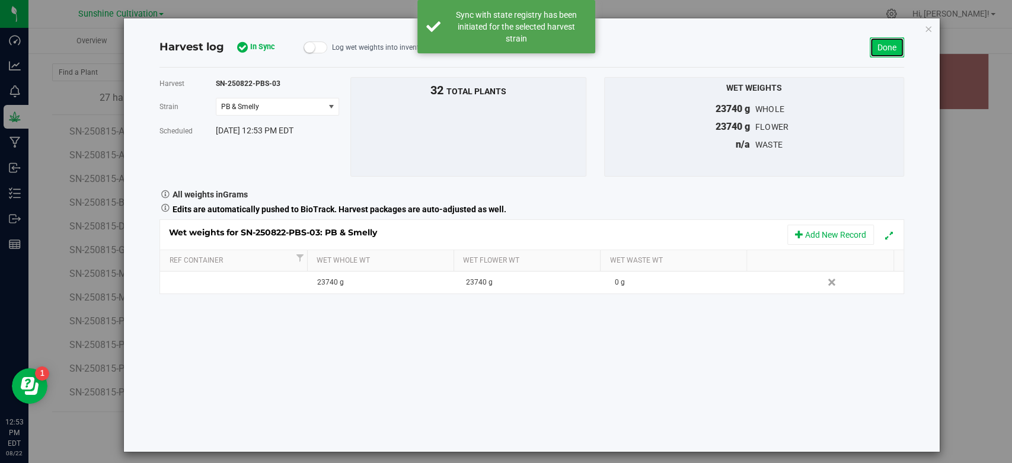
click at [870, 52] on link "Done" at bounding box center [887, 47] width 34 height 20
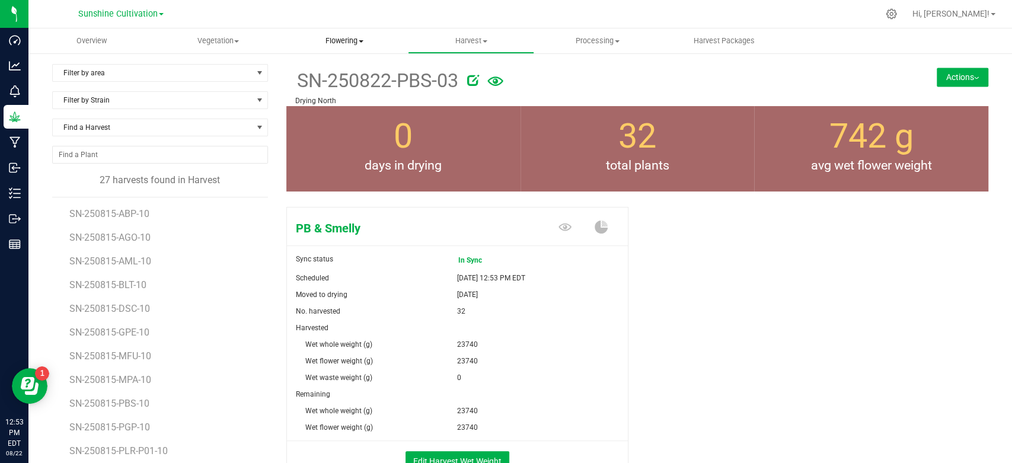
click at [344, 46] on span "Flowering" at bounding box center [344, 41] width 125 height 11
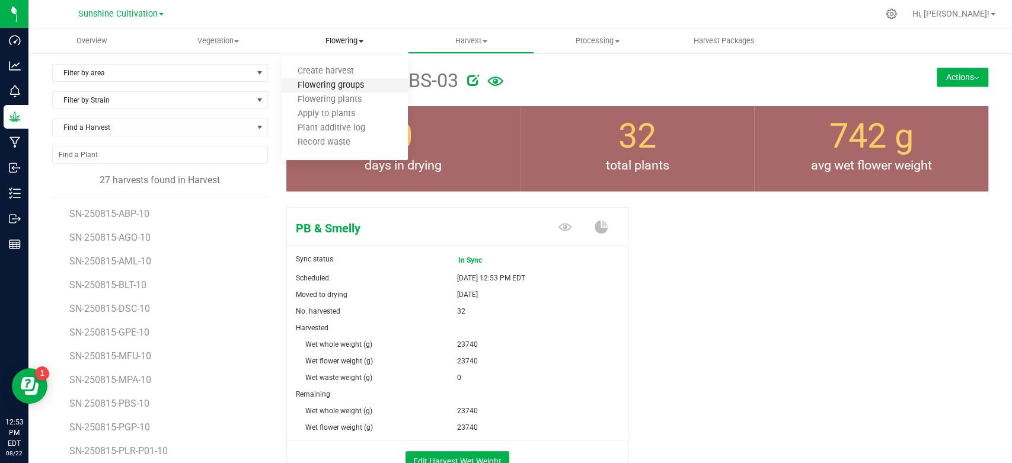
click at [338, 81] on span "Flowering groups" at bounding box center [331, 86] width 98 height 10
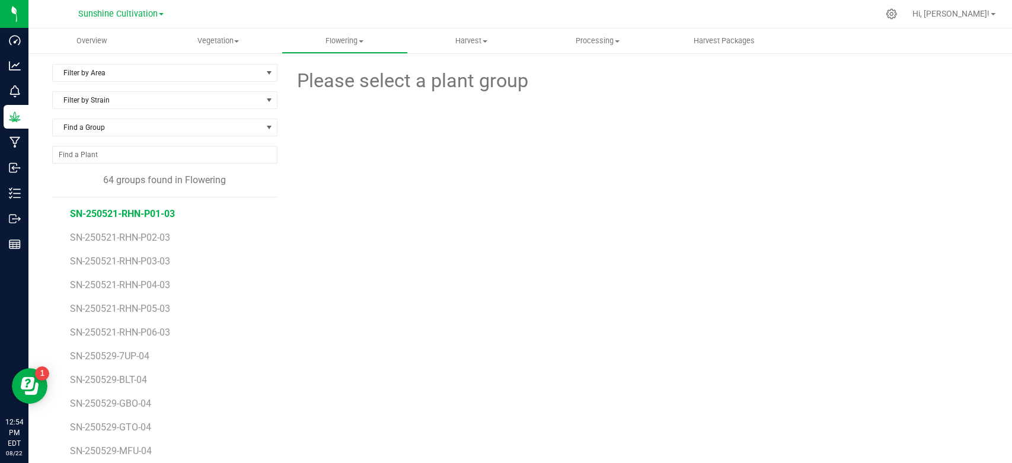
click at [128, 215] on span "SN-250521-RHN-P01-03" at bounding box center [122, 213] width 105 height 11
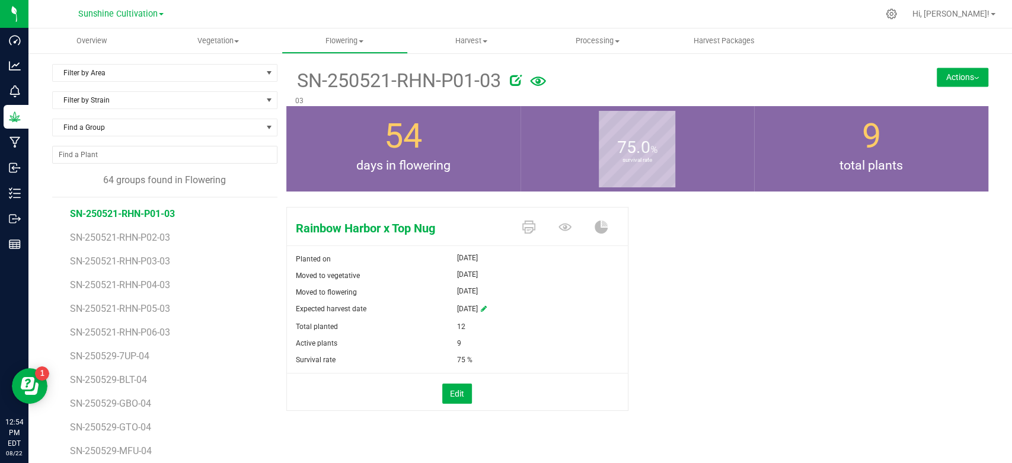
click at [957, 73] on button "Actions" at bounding box center [963, 77] width 52 height 19
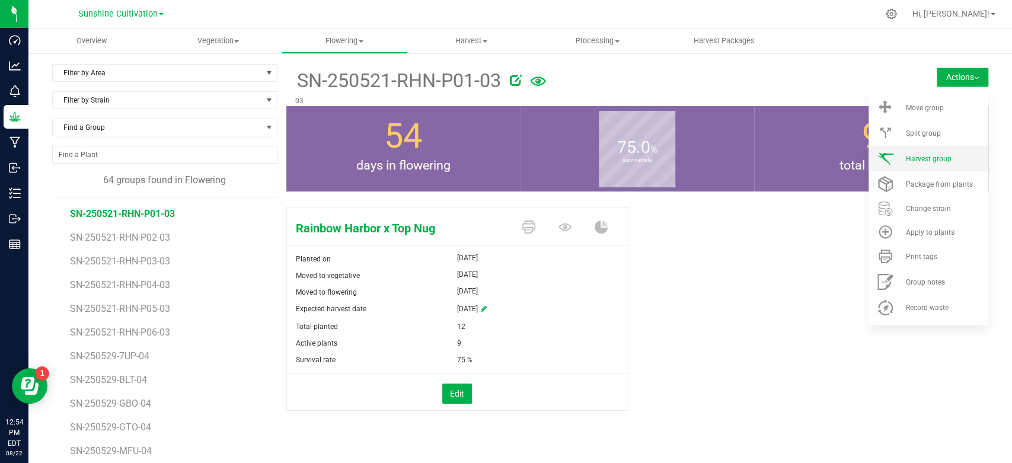
click at [905, 160] on span "Harvest group" at bounding box center [928, 159] width 46 height 8
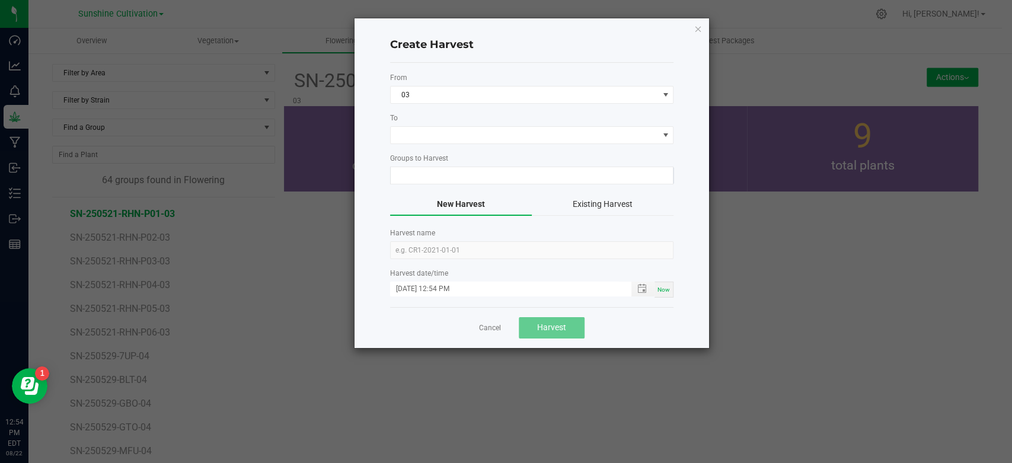
type input "SN-250521-RHN-P01-03"
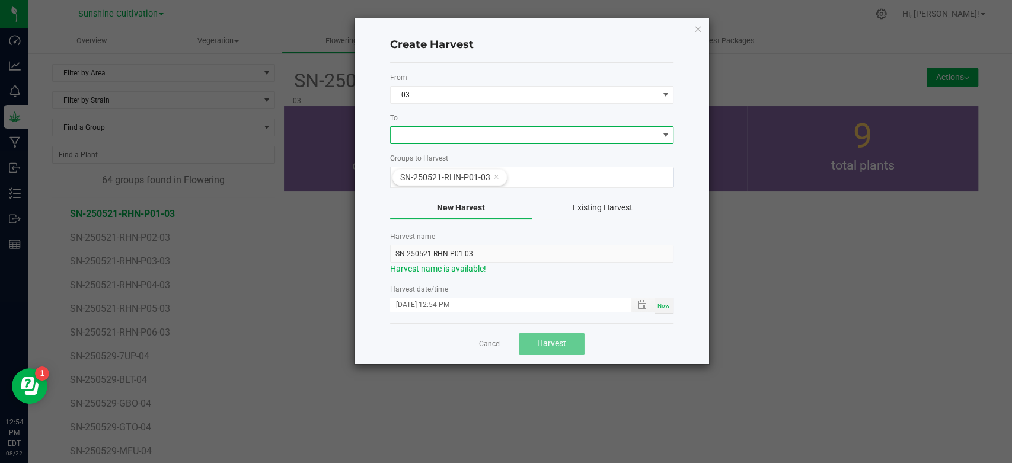
click at [660, 130] on span at bounding box center [664, 134] width 9 height 9
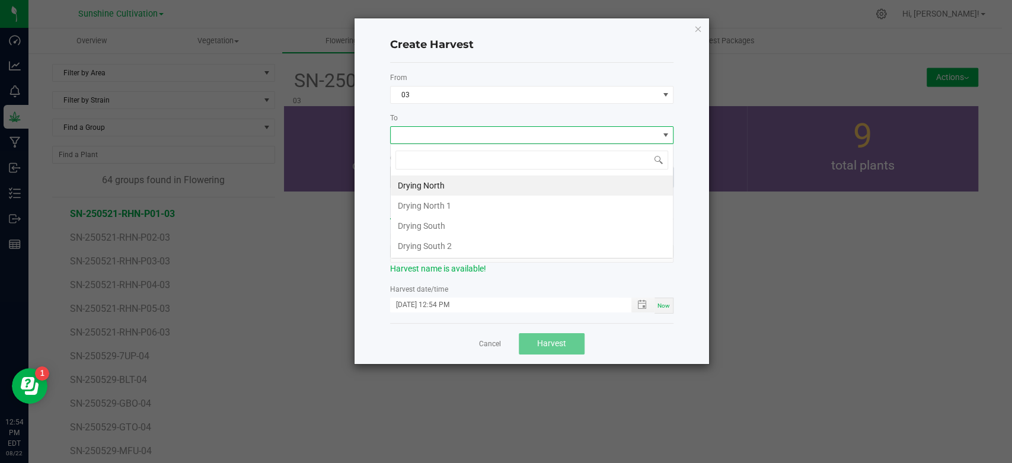
scroll to position [17, 283]
click at [577, 184] on li "Drying North" at bounding box center [532, 185] width 282 height 20
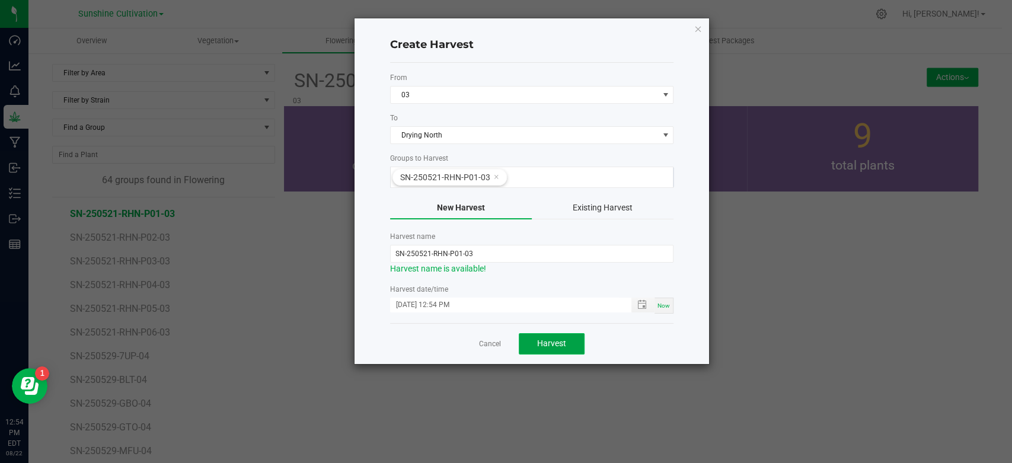
click at [565, 349] on button "Harvest" at bounding box center [552, 343] width 66 height 21
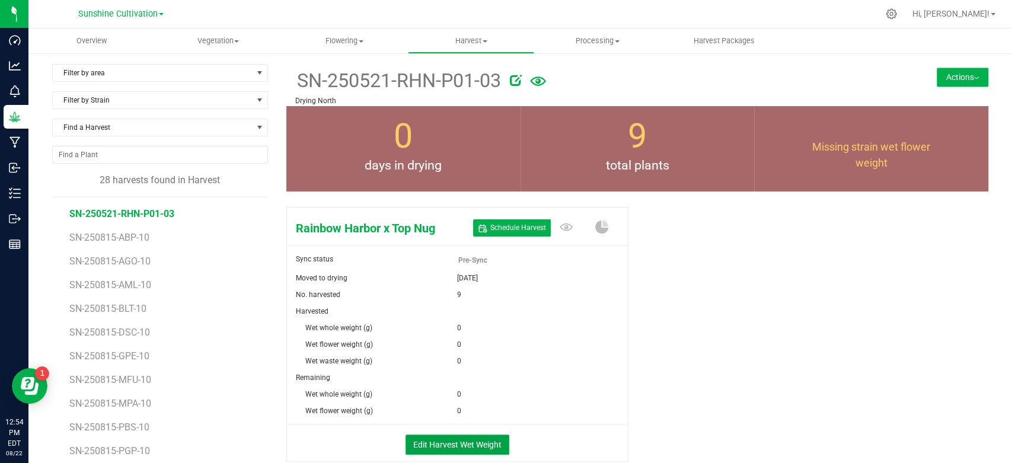
click at [451, 435] on button "Edit Harvest Wet Weight" at bounding box center [457, 445] width 104 height 20
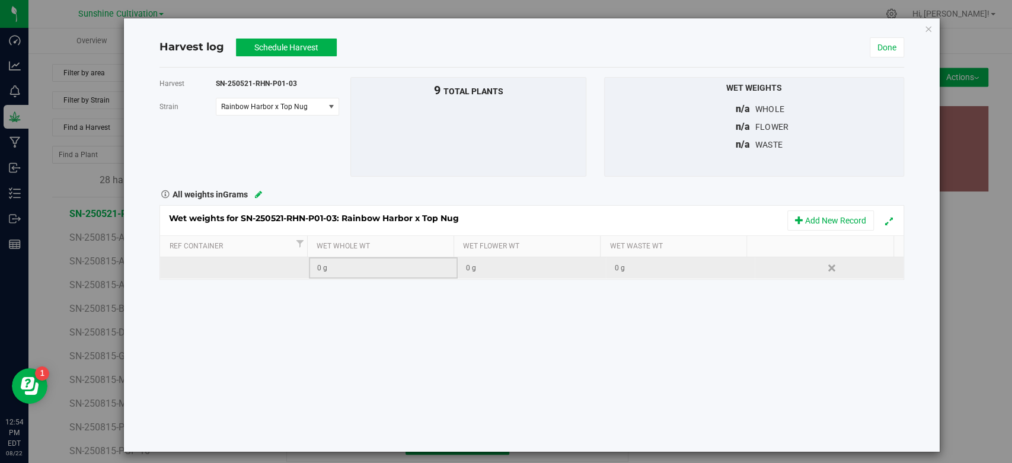
click at [373, 269] on div "0 g" at bounding box center [386, 268] width 139 height 11
click at [252, 49] on button "Schedule Harvest" at bounding box center [286, 48] width 101 height 18
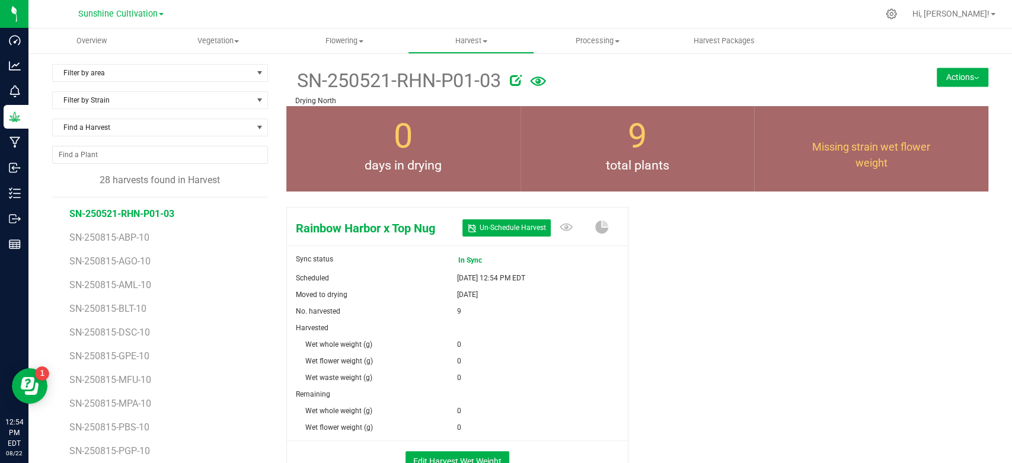
scroll to position [36, 0]
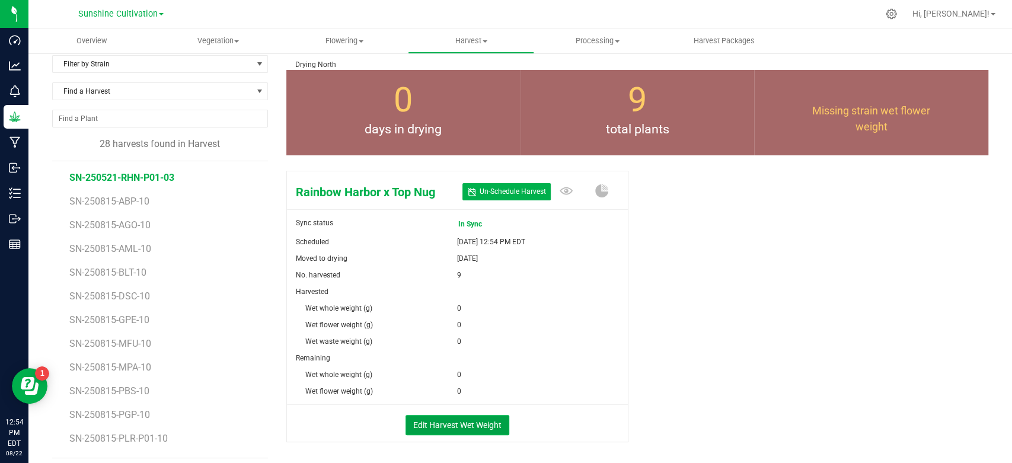
click at [446, 416] on button "Edit Harvest Wet Weight" at bounding box center [457, 425] width 104 height 20
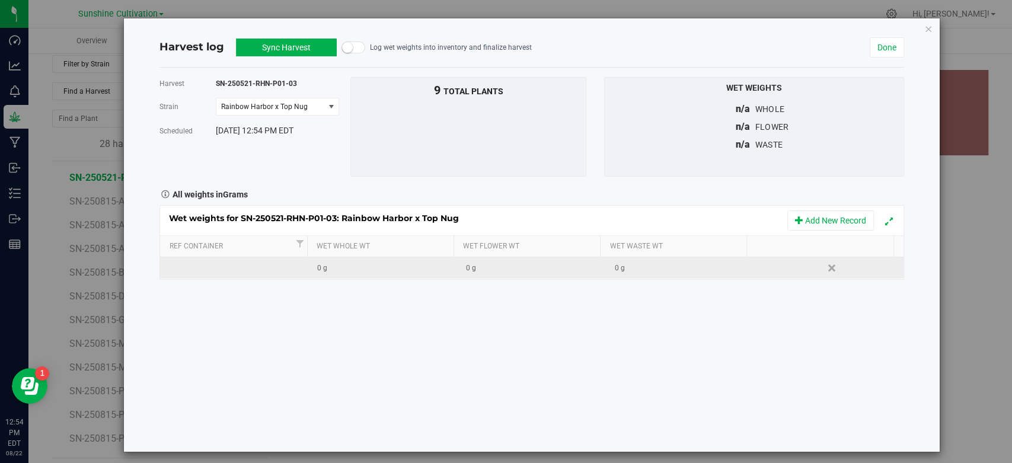
click at [332, 277] on div "Wet weights for SN-250521-RHN-P01-03: Rainbow Harbor x Top Nug Add New Record R…" at bounding box center [531, 242] width 745 height 75
click at [332, 277] on td "0 g" at bounding box center [383, 267] width 149 height 21
type input "7480"
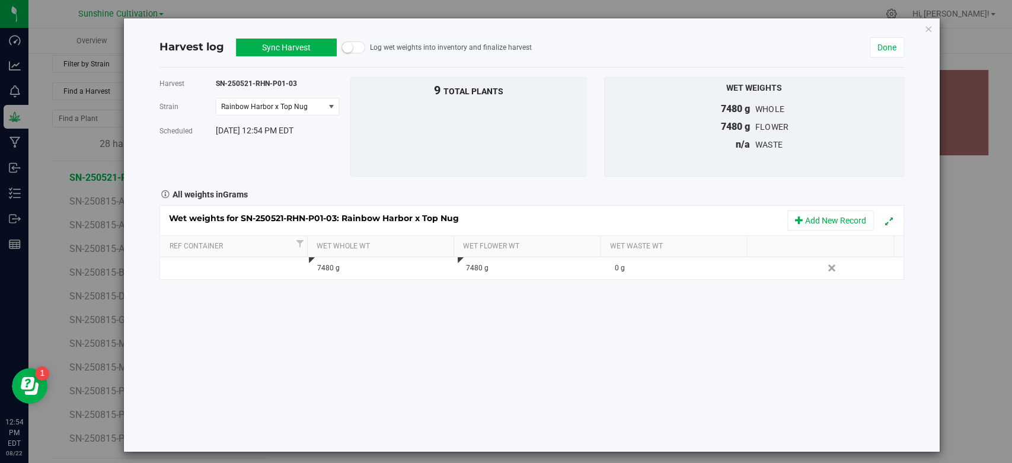
click at [294, 52] on button "Sync Harvest" at bounding box center [286, 48] width 101 height 18
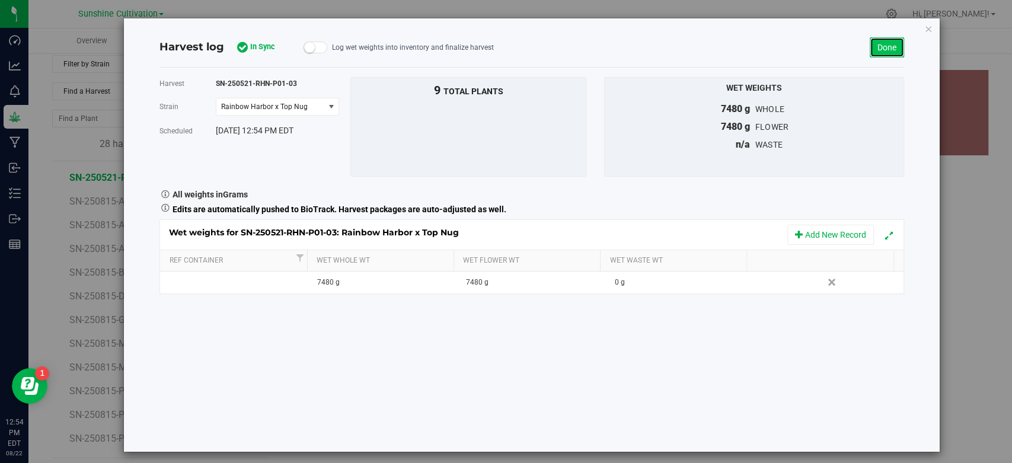
click at [885, 46] on link "Done" at bounding box center [887, 47] width 34 height 20
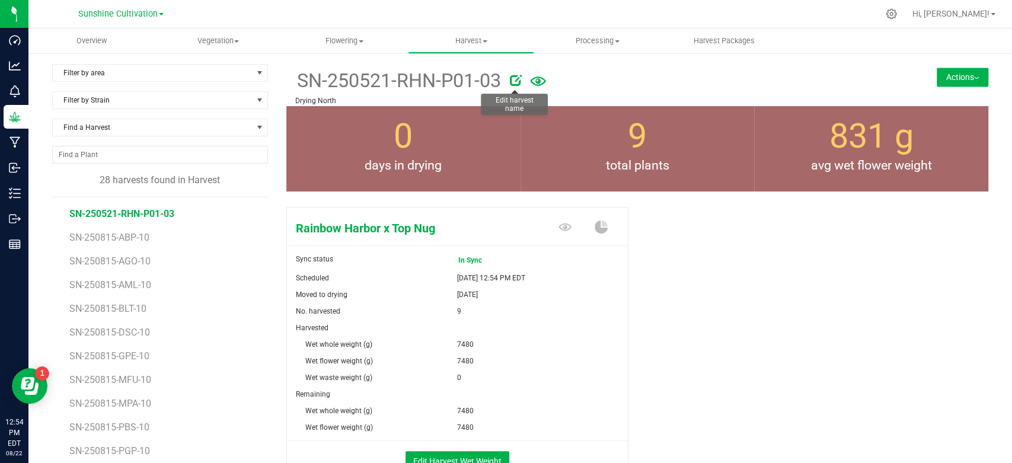
click at [514, 83] on icon at bounding box center [516, 80] width 12 height 12
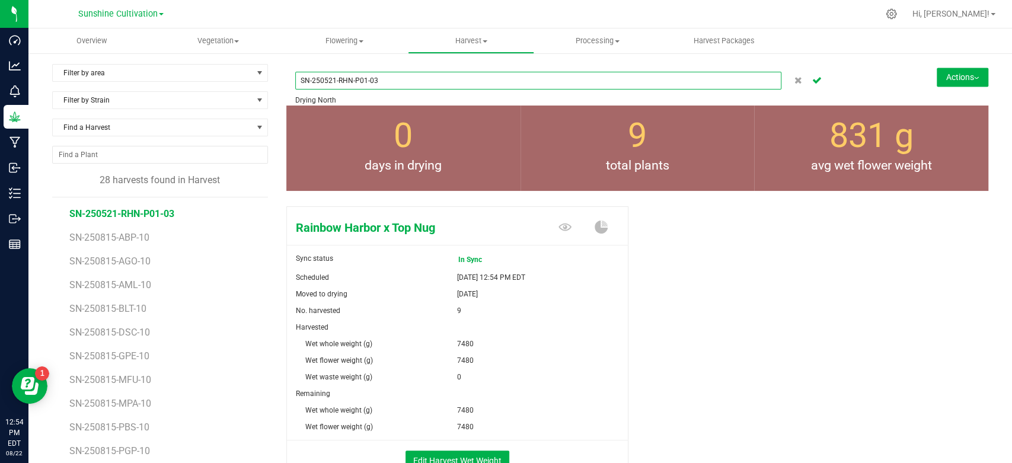
click at [330, 84] on input "SN-250521-RHN-P01-03" at bounding box center [538, 81] width 486 height 18
type input "SN-250822-RHN-P01-03"
click at [812, 83] on icon "Cancel button" at bounding box center [816, 79] width 9 height 7
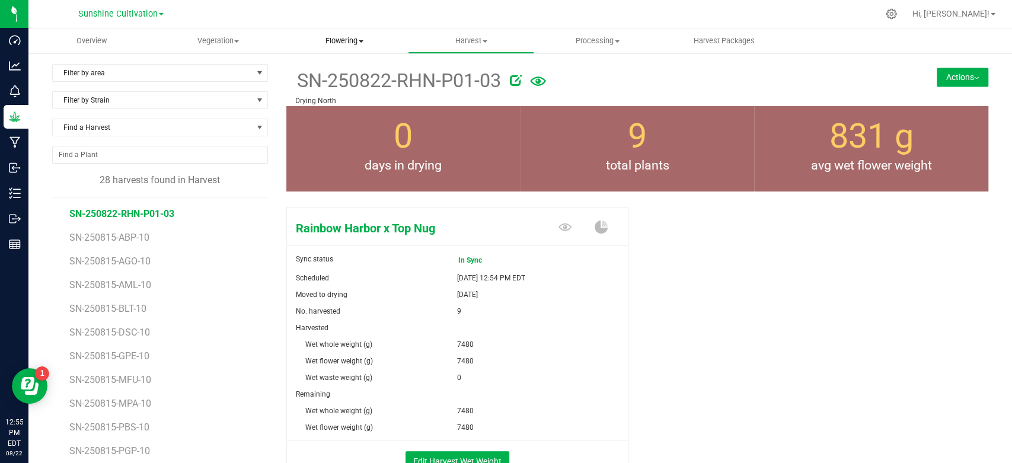
click at [349, 40] on span "Flowering" at bounding box center [344, 41] width 125 height 11
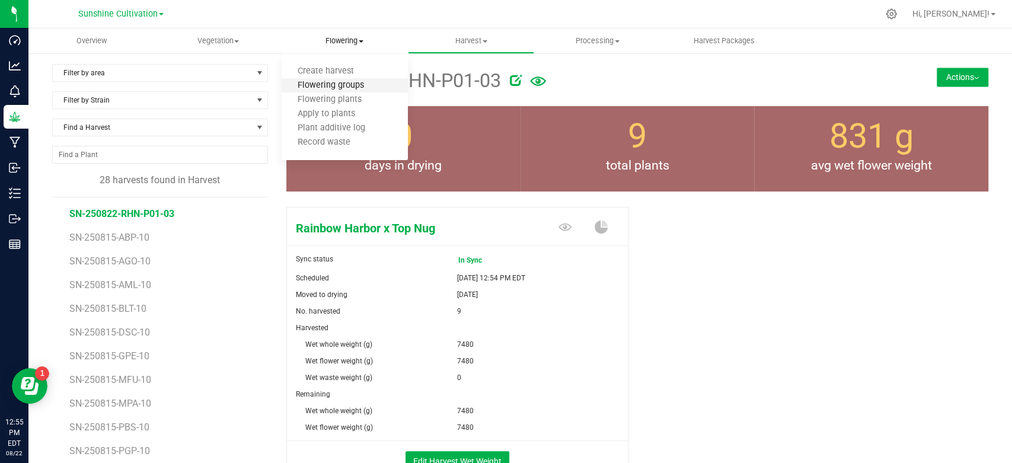
click at [331, 84] on span "Flowering groups" at bounding box center [331, 86] width 98 height 10
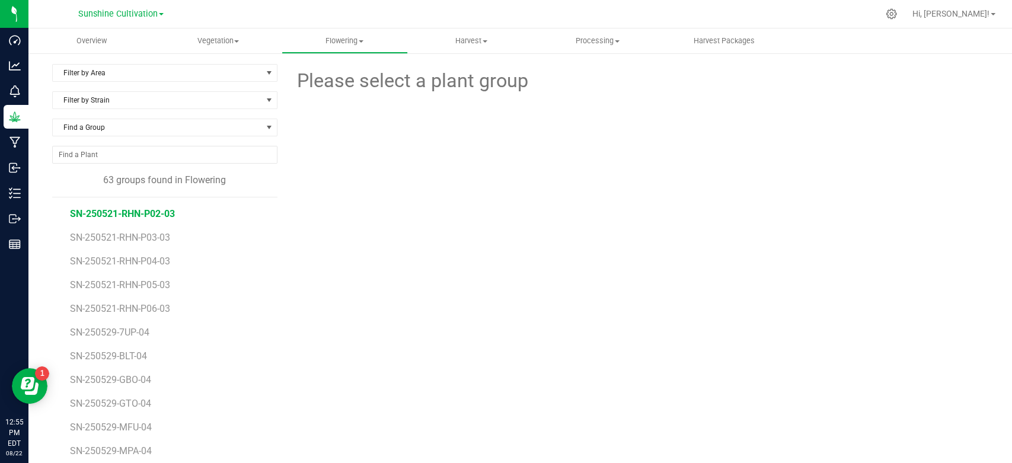
click at [164, 218] on span "SN-250521-RHN-P02-03" at bounding box center [122, 213] width 105 height 11
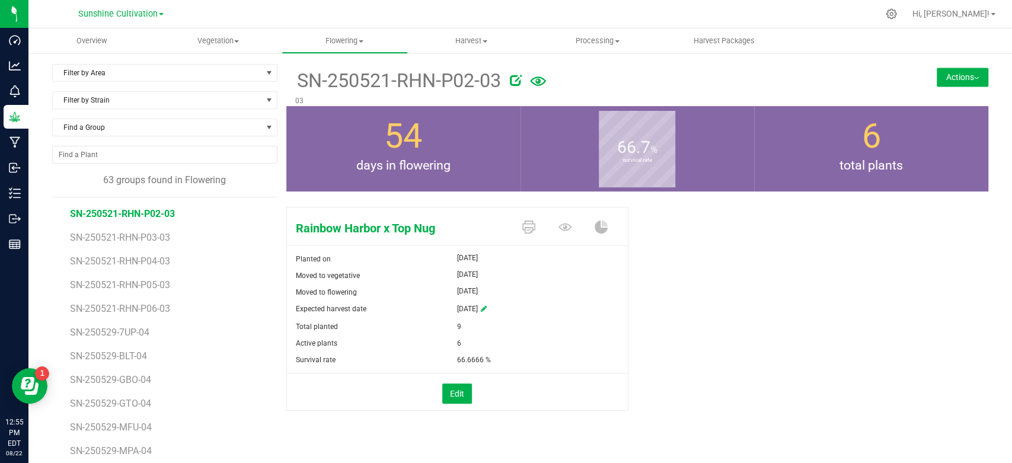
click at [937, 81] on button "Actions" at bounding box center [963, 77] width 52 height 19
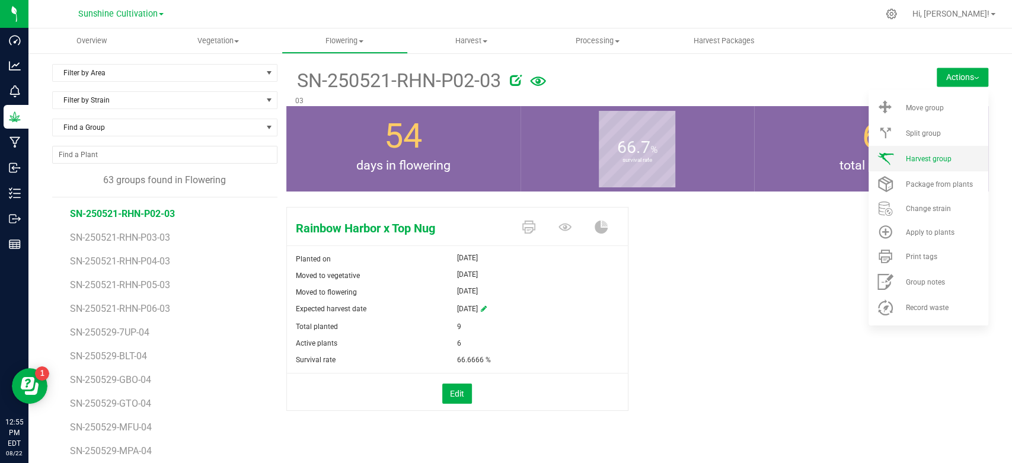
click at [893, 159] on li "Harvest group" at bounding box center [928, 158] width 120 height 25
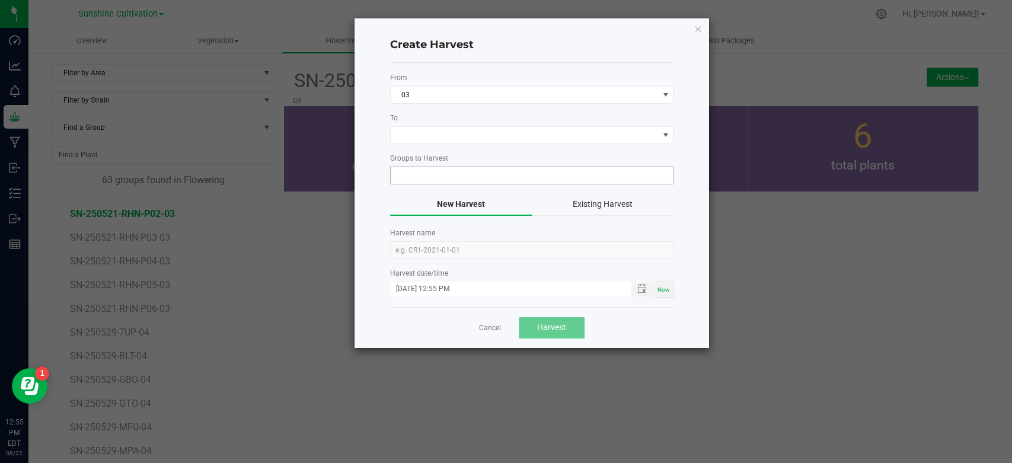
type input "SN-250521-RHN-P02-03"
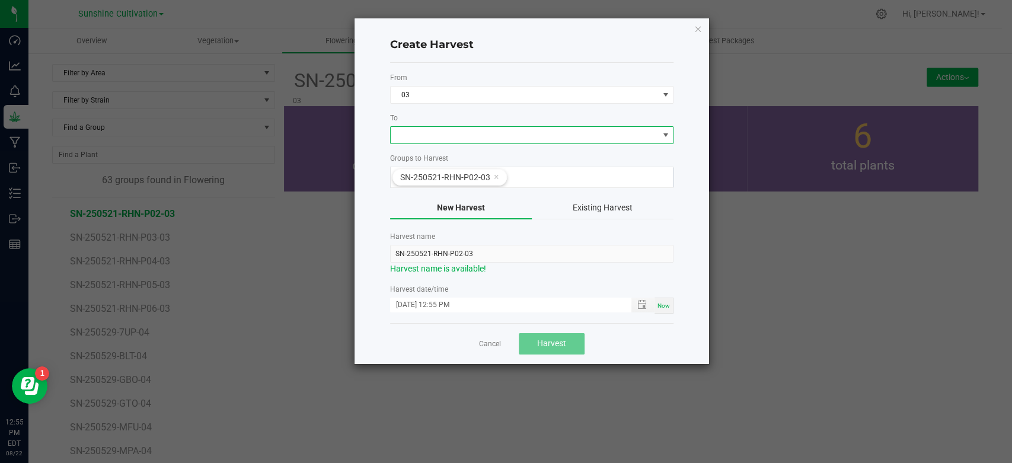
click at [506, 142] on span at bounding box center [524, 135] width 267 height 17
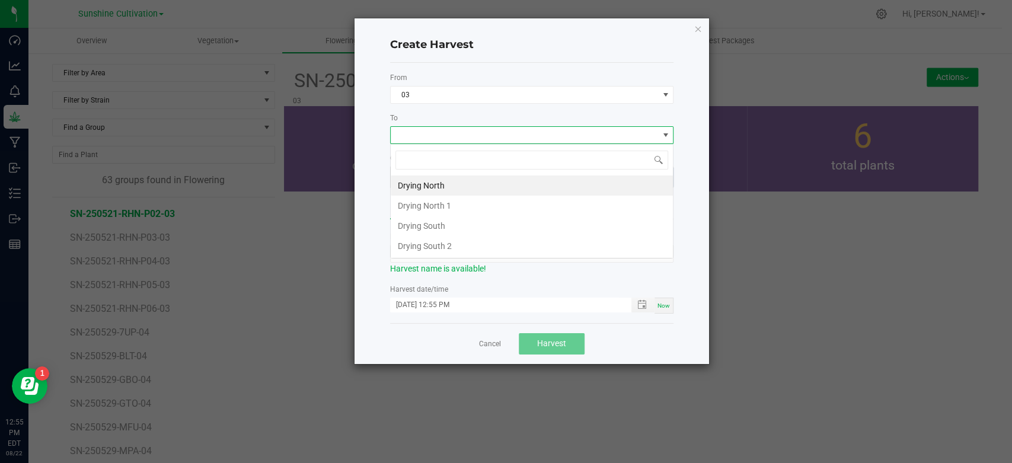
scroll to position [17, 283]
click at [470, 183] on li "Drying North" at bounding box center [532, 185] width 282 height 20
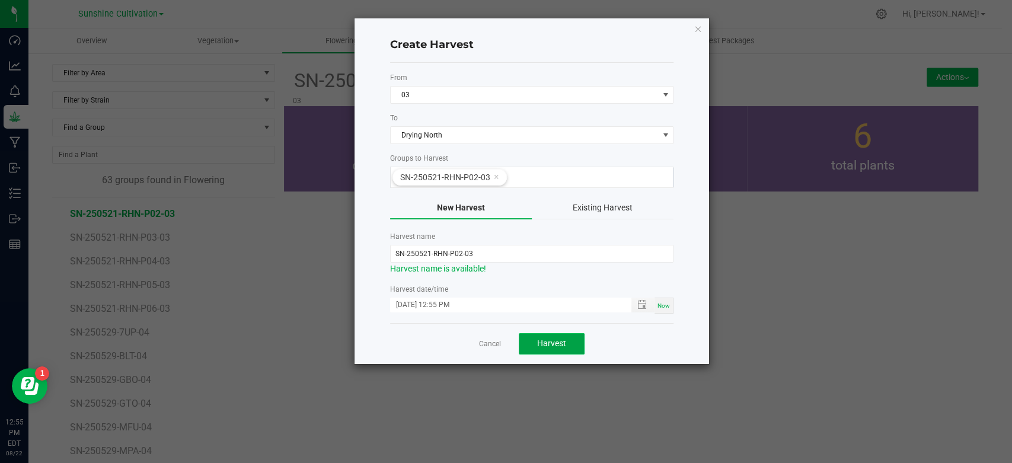
click at [566, 340] on button "Harvest" at bounding box center [552, 343] width 66 height 21
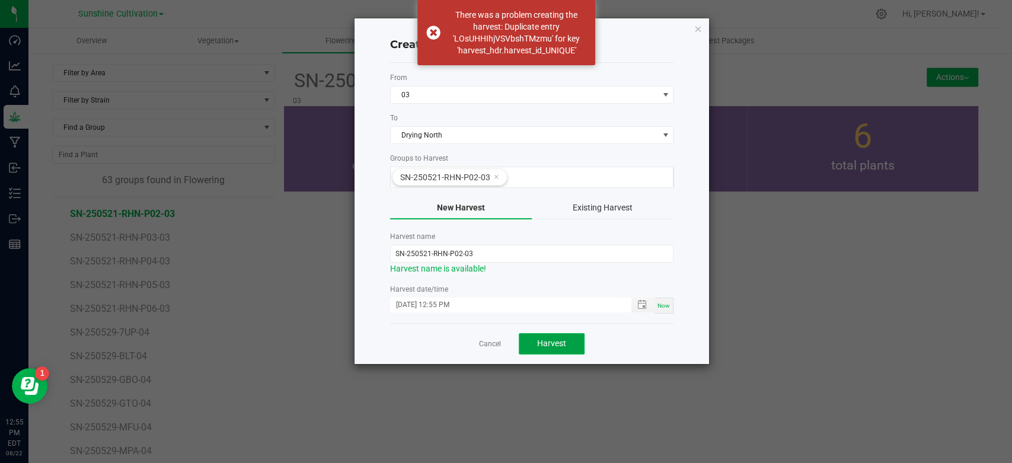
click at [566, 340] on button "Harvest" at bounding box center [552, 343] width 66 height 21
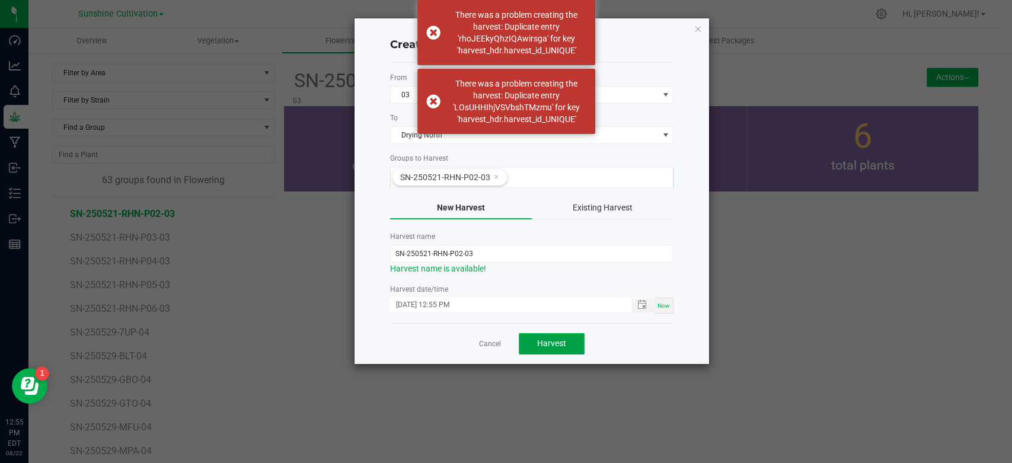
click at [566, 340] on button "Harvest" at bounding box center [552, 343] width 66 height 21
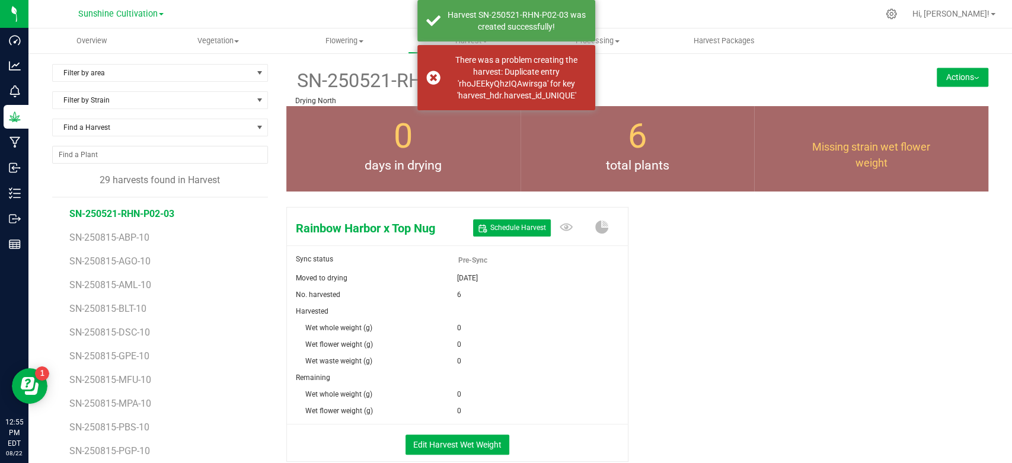
click at [384, 81] on span "SN-250521-RHN-P02-03" at bounding box center [398, 80] width 206 height 29
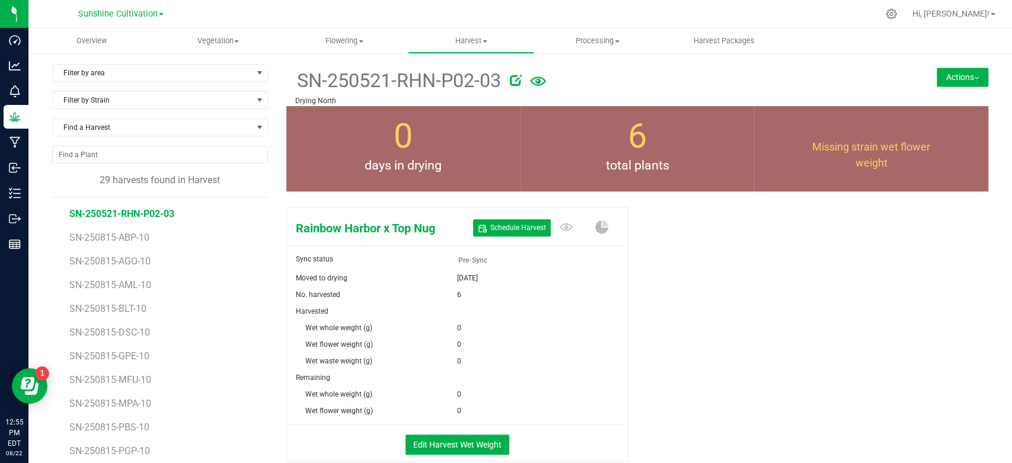
click at [515, 78] on icon at bounding box center [516, 80] width 12 height 12
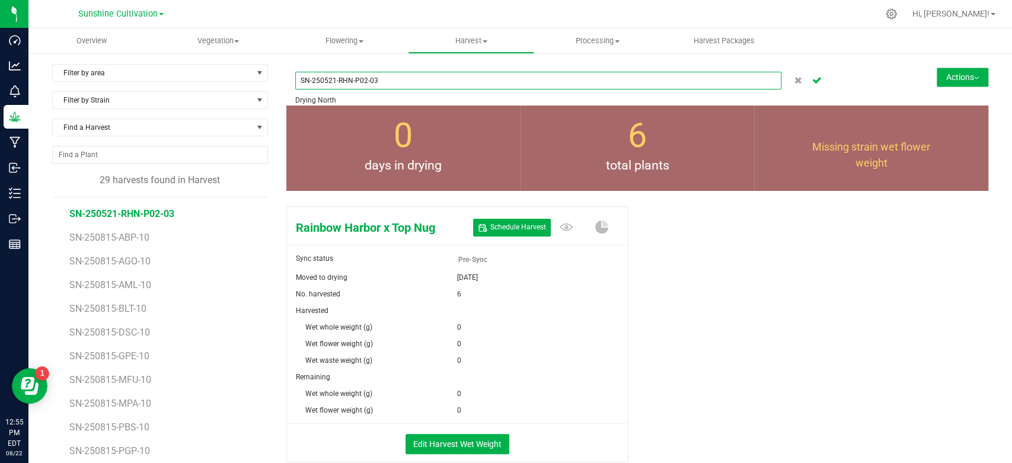
click at [332, 83] on input "SN-250521-RHN-P02-03" at bounding box center [538, 81] width 486 height 18
type input "SN-250822-RHN-P02-03"
click at [812, 81] on icon "Cancel button" at bounding box center [816, 79] width 9 height 7
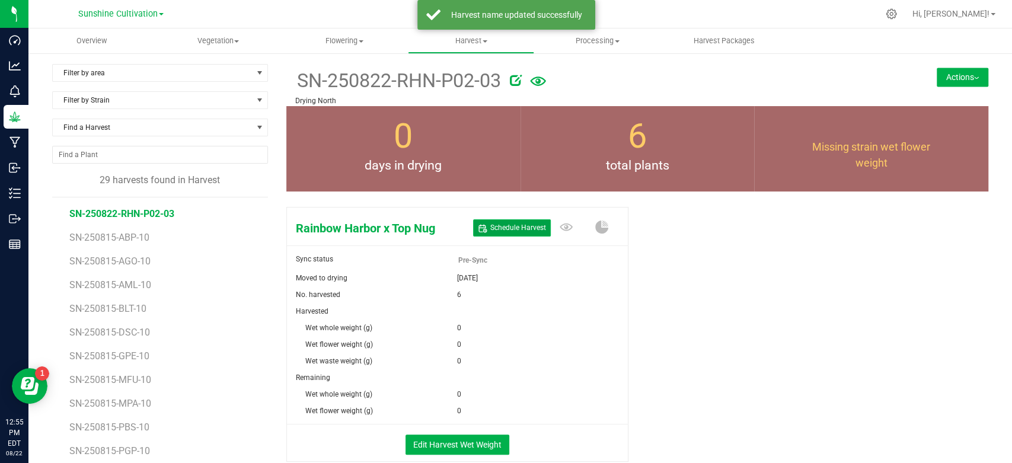
click at [526, 229] on span "Schedule Harvest" at bounding box center [518, 228] width 56 height 10
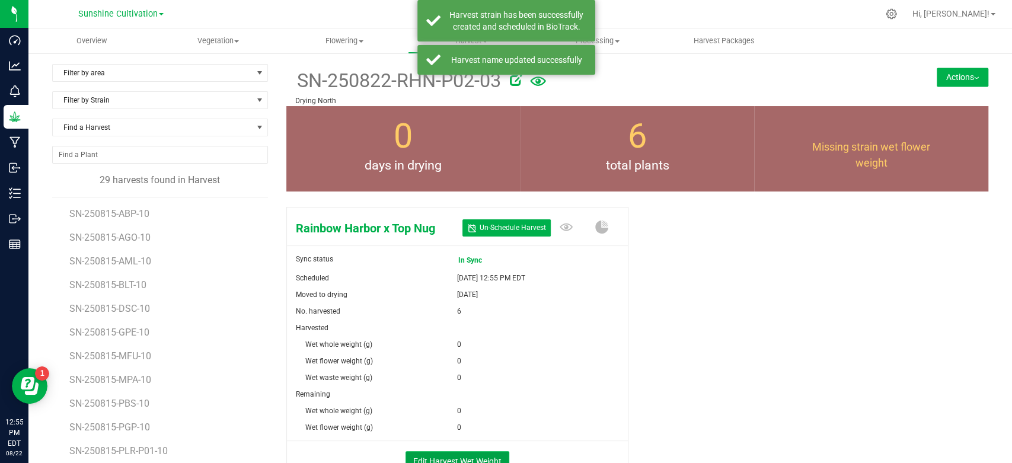
click at [461, 456] on button "Edit Harvest Wet Weight" at bounding box center [457, 461] width 104 height 20
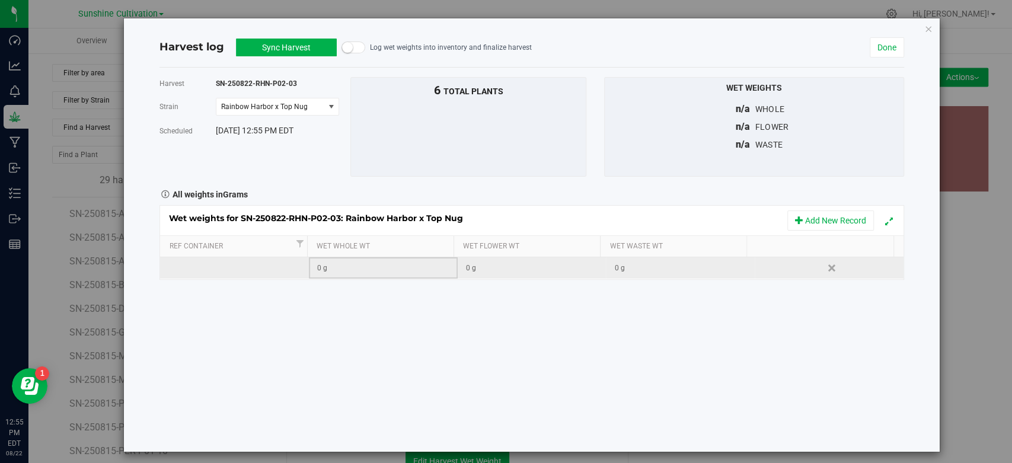
click at [384, 264] on div "0 g" at bounding box center [386, 268] width 139 height 11
type input "5420"
click at [261, 50] on button "Sync Harvest" at bounding box center [286, 48] width 101 height 18
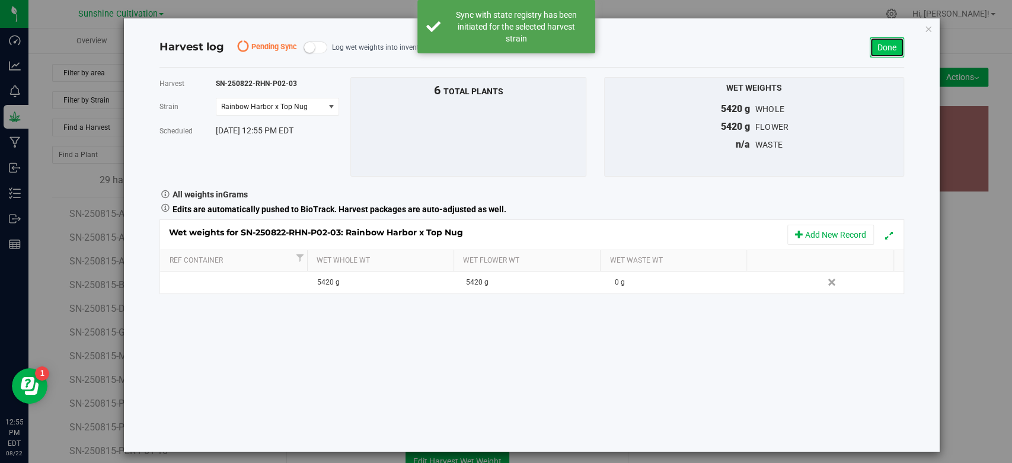
click at [873, 38] on link "Done" at bounding box center [887, 47] width 34 height 20
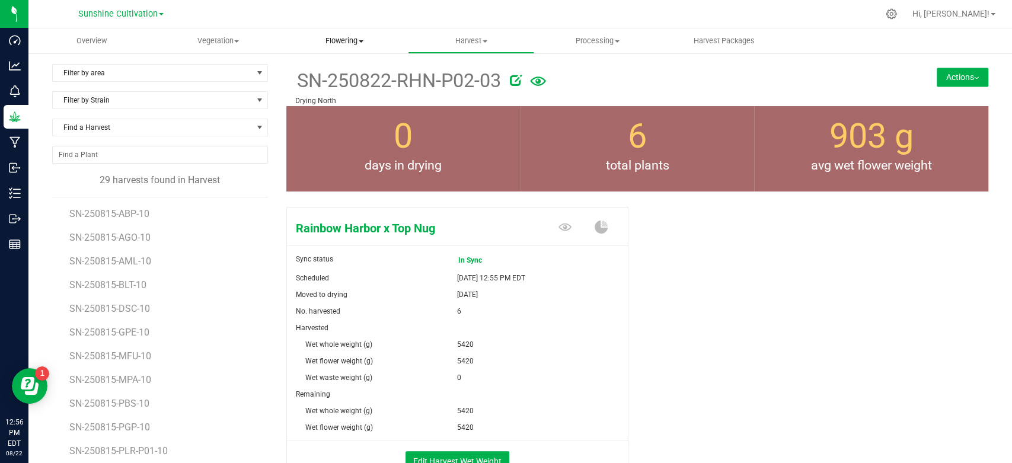
click at [333, 34] on uib-tab-heading "Flowering Create harvest Flowering groups Flowering plants Apply to plants Plan…" at bounding box center [344, 41] width 125 height 24
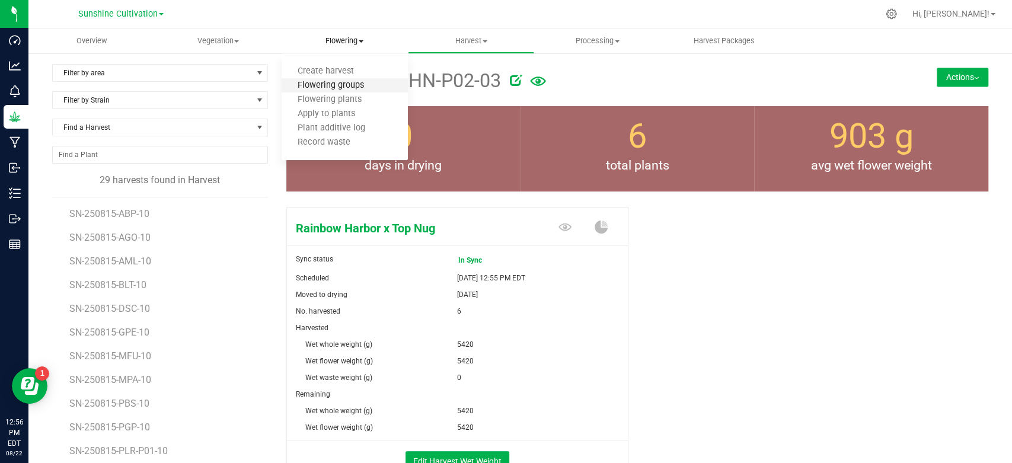
click at [326, 84] on span "Flowering groups" at bounding box center [331, 86] width 98 height 10
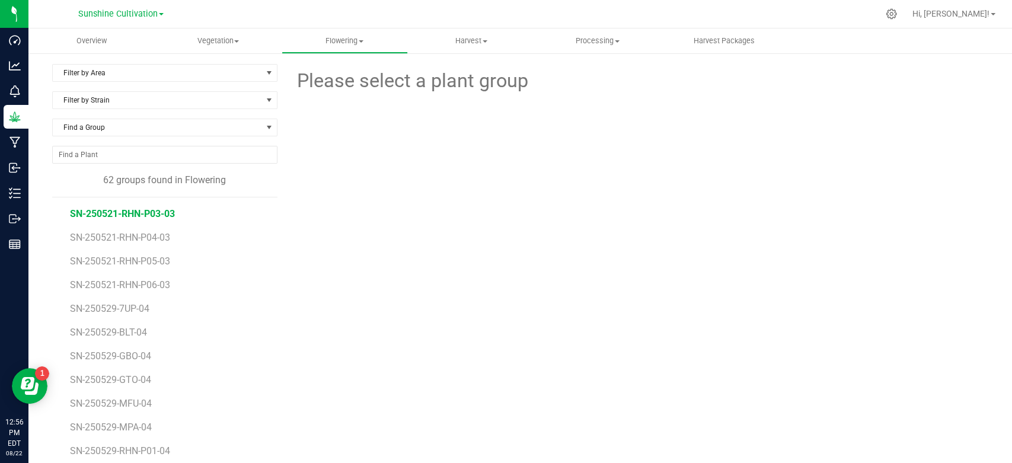
click at [156, 218] on span "SN-250521-RHN-P03-03" at bounding box center [122, 213] width 105 height 11
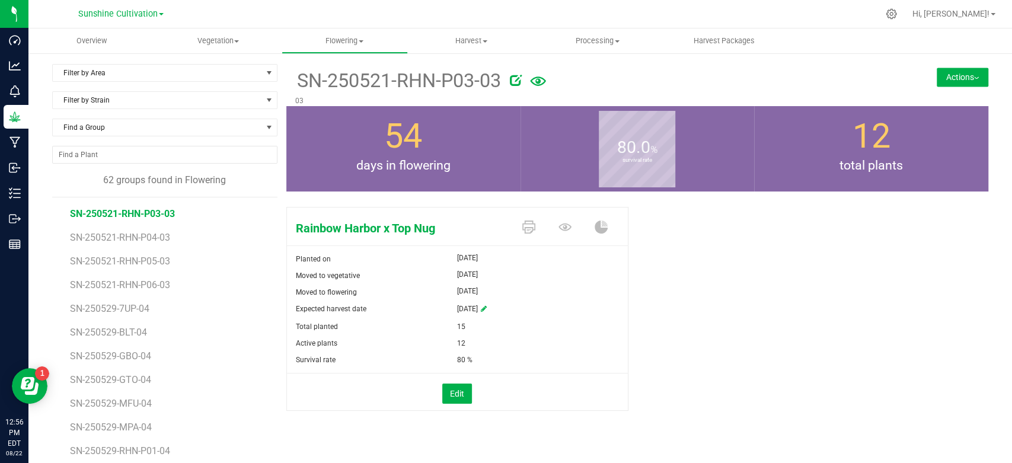
click at [965, 71] on button "Actions" at bounding box center [963, 77] width 52 height 19
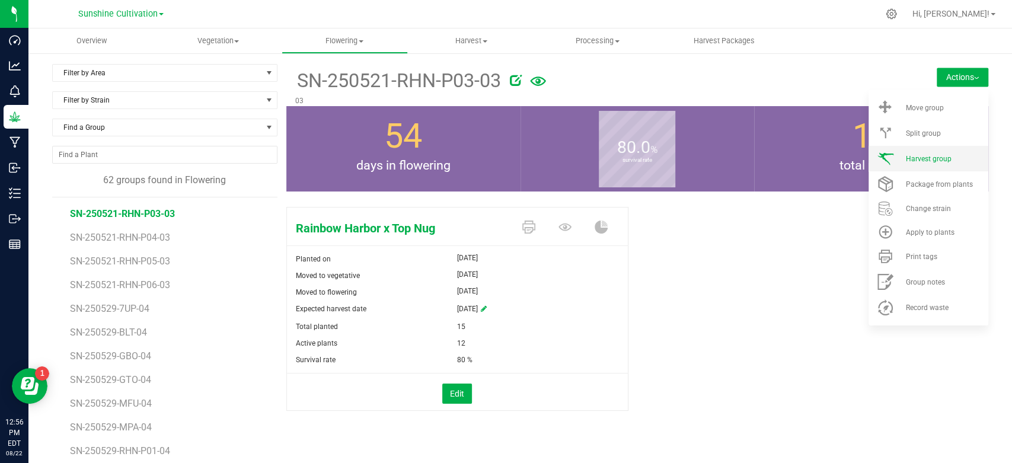
click at [893, 153] on li "Harvest group" at bounding box center [928, 158] width 120 height 25
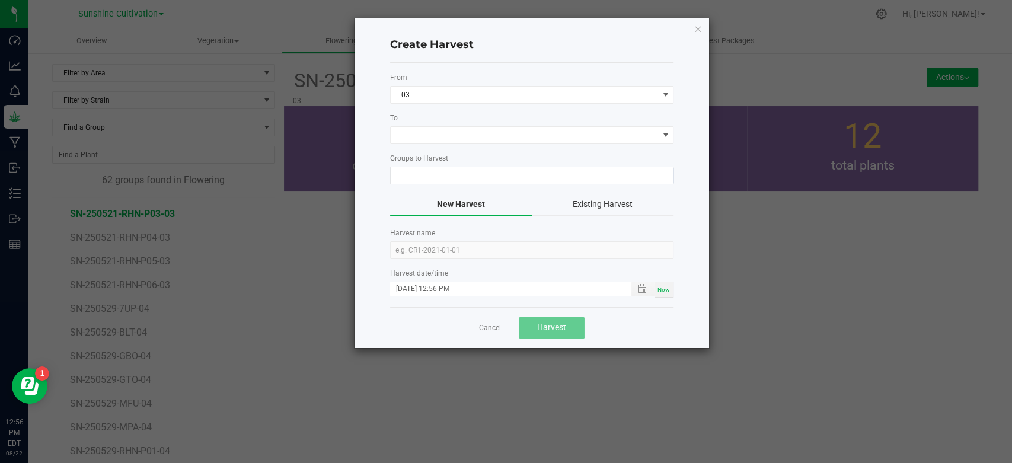
type input "SN-250521-RHN-P03-03"
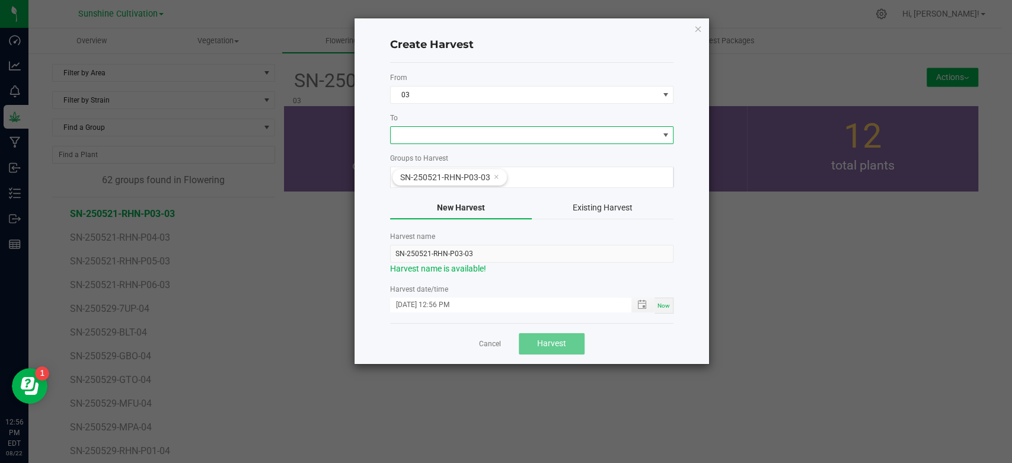
click at [640, 135] on span at bounding box center [524, 135] width 267 height 17
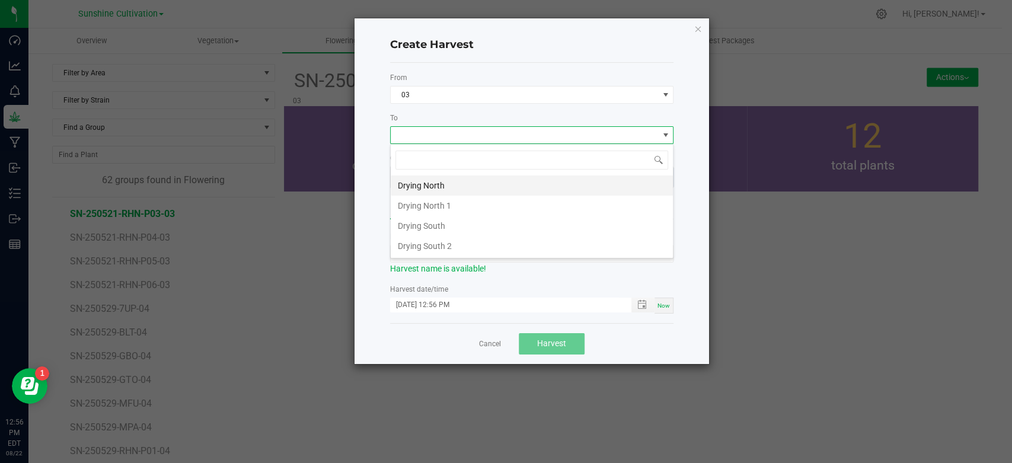
scroll to position [17, 283]
click at [493, 189] on li "Drying North" at bounding box center [532, 185] width 282 height 20
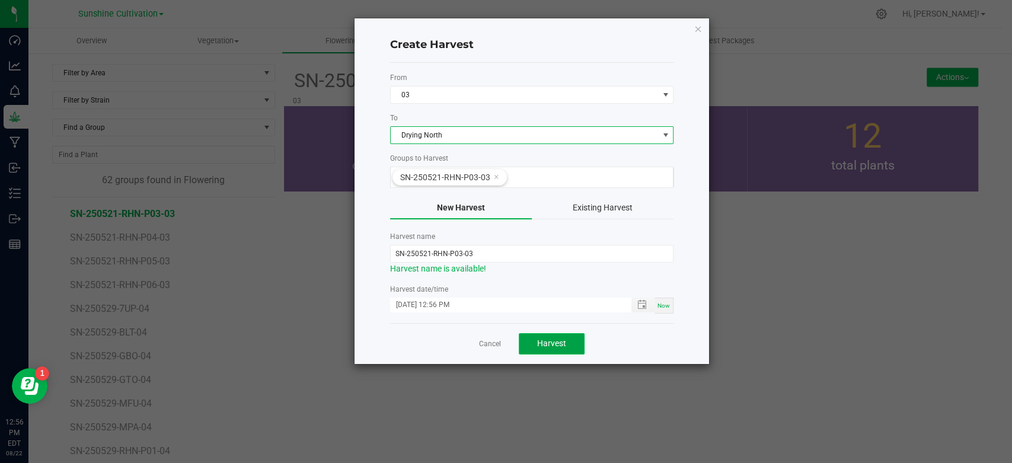
click at [548, 340] on span "Harvest" at bounding box center [551, 342] width 29 height 9
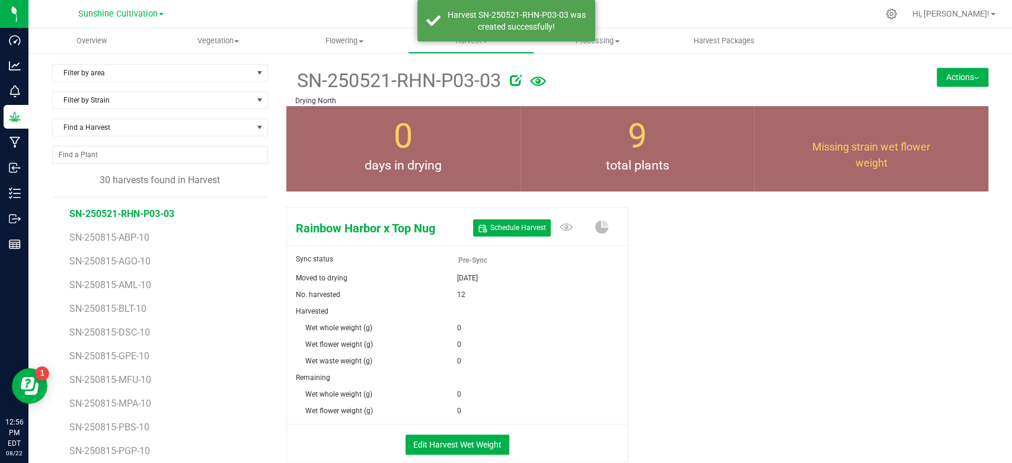
click at [515, 79] on icon at bounding box center [516, 80] width 12 height 12
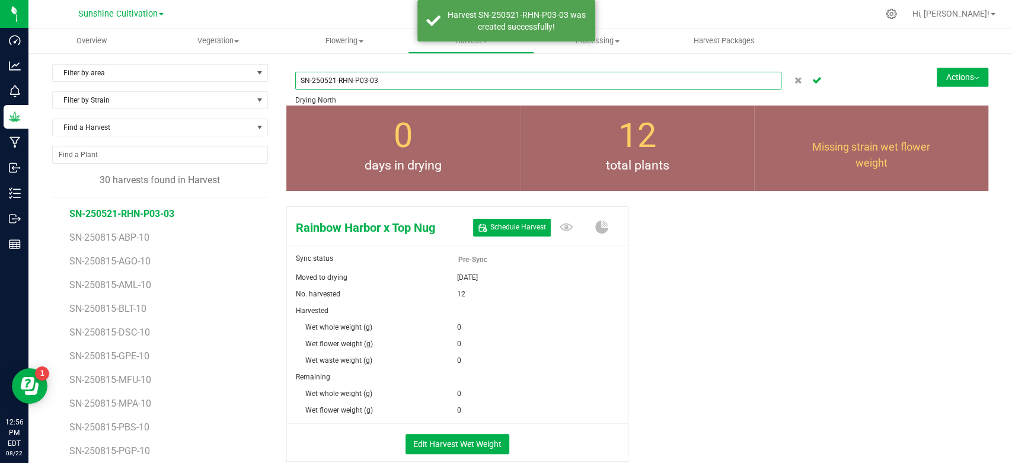
click at [333, 79] on input "SN-250521-RHN-P03-03" at bounding box center [538, 81] width 486 height 18
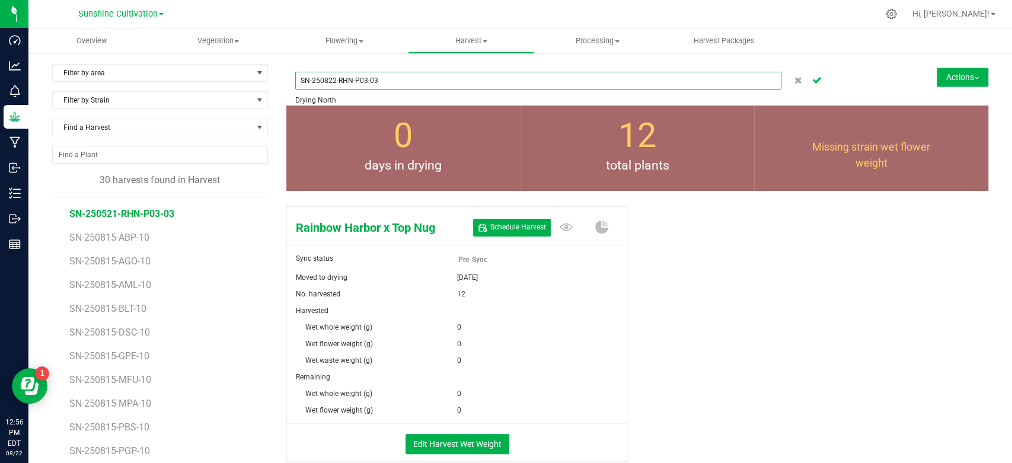
type input "SN-250822-RHN-P03-03"
click at [809, 79] on button "Cancel button" at bounding box center [817, 80] width 17 height 17
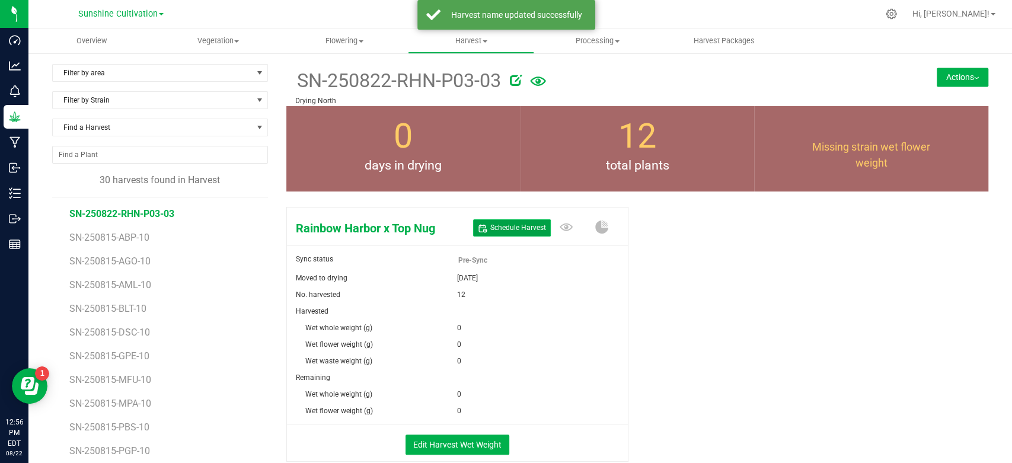
click at [501, 227] on span "Schedule Harvest" at bounding box center [518, 228] width 56 height 10
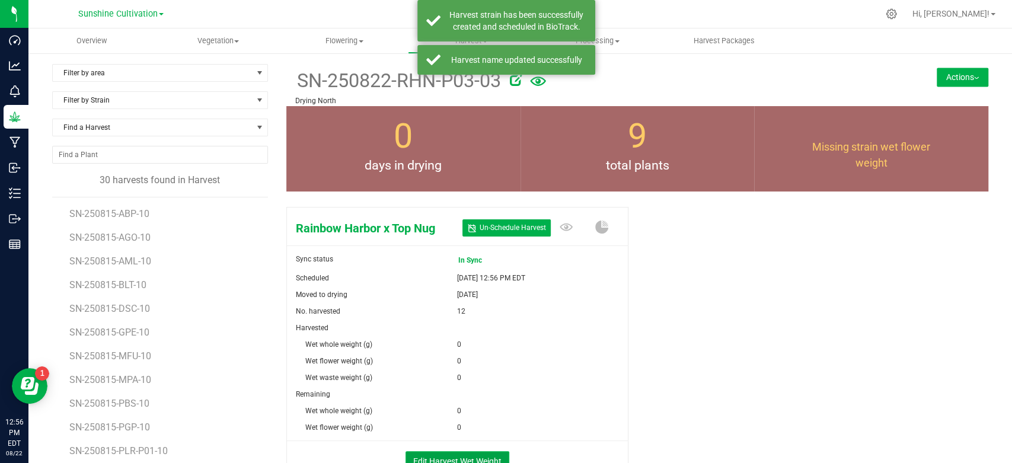
click at [460, 455] on button "Edit Harvest Wet Weight" at bounding box center [457, 461] width 104 height 20
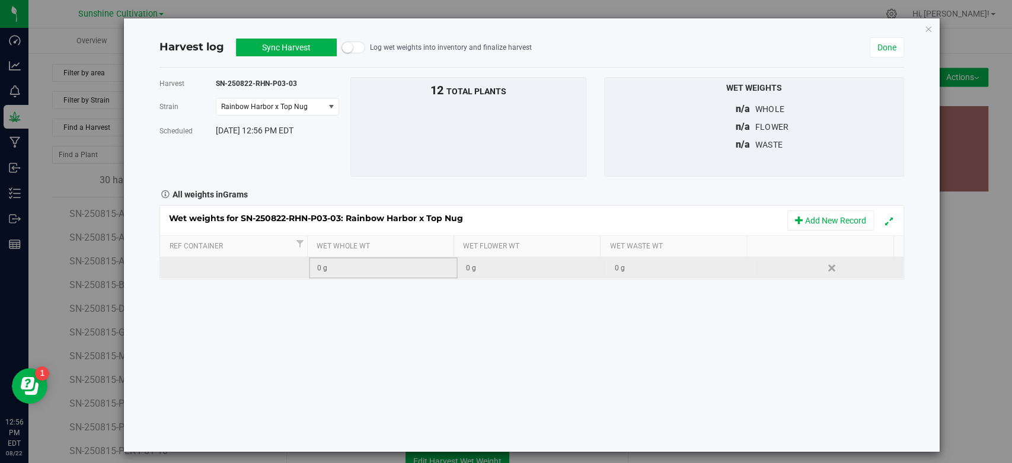
click at [375, 270] on div "0 g" at bounding box center [386, 268] width 139 height 11
type input "9740"
click at [280, 50] on button "Sync Harvest" at bounding box center [286, 48] width 101 height 18
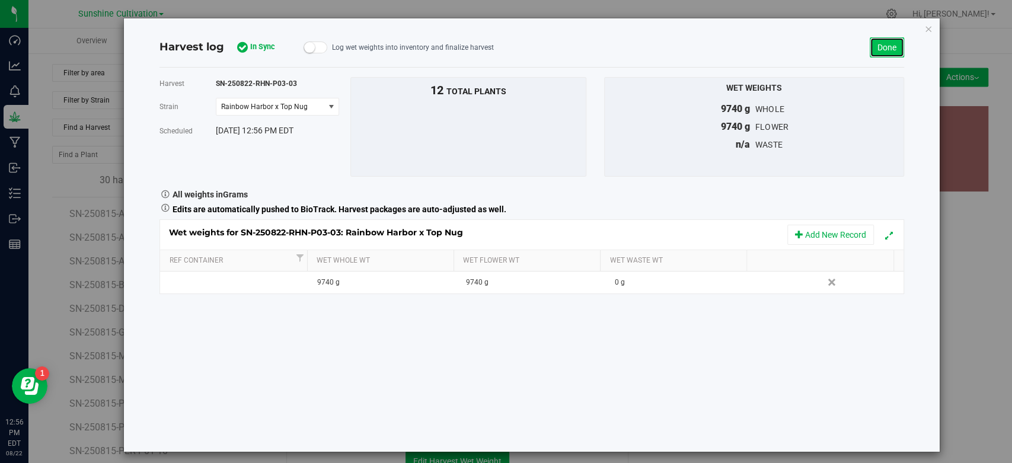
click at [888, 49] on link "Done" at bounding box center [887, 47] width 34 height 20
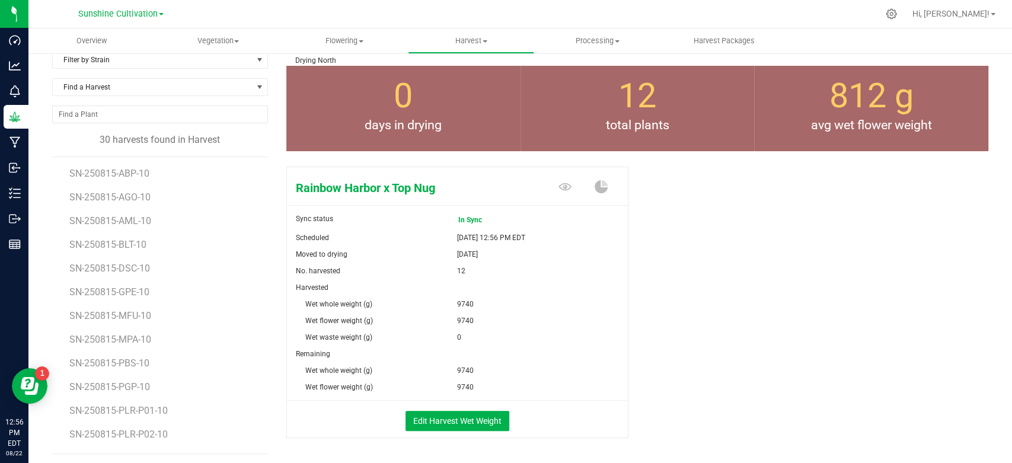
scroll to position [38, 0]
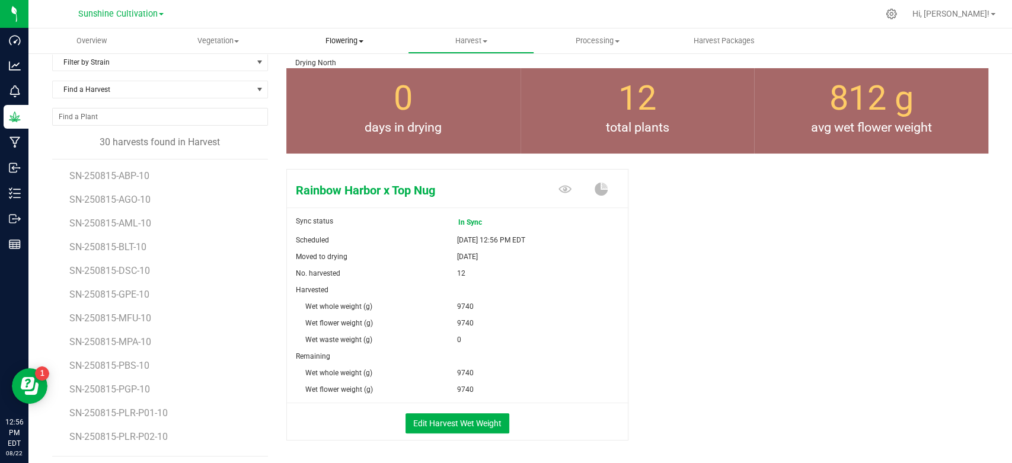
click at [349, 37] on span "Flowering" at bounding box center [344, 41] width 125 height 11
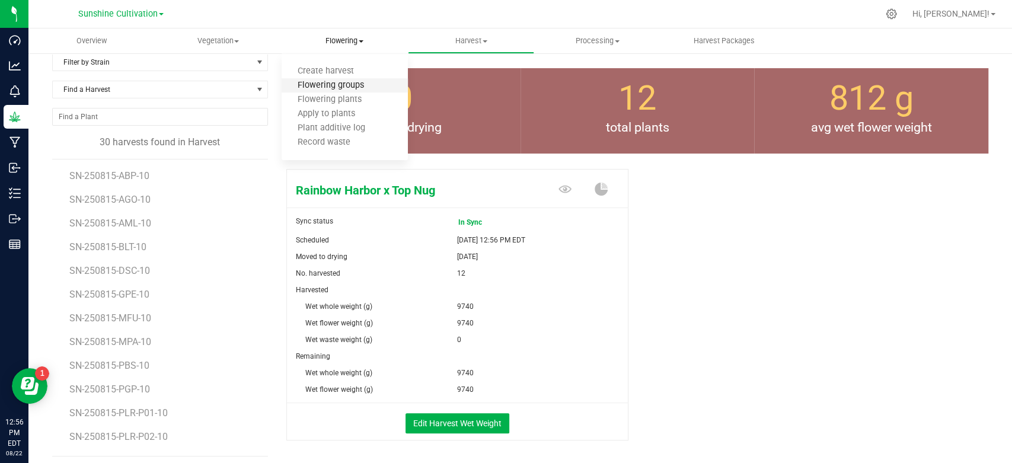
click at [339, 88] on span "Flowering groups" at bounding box center [331, 86] width 98 height 10
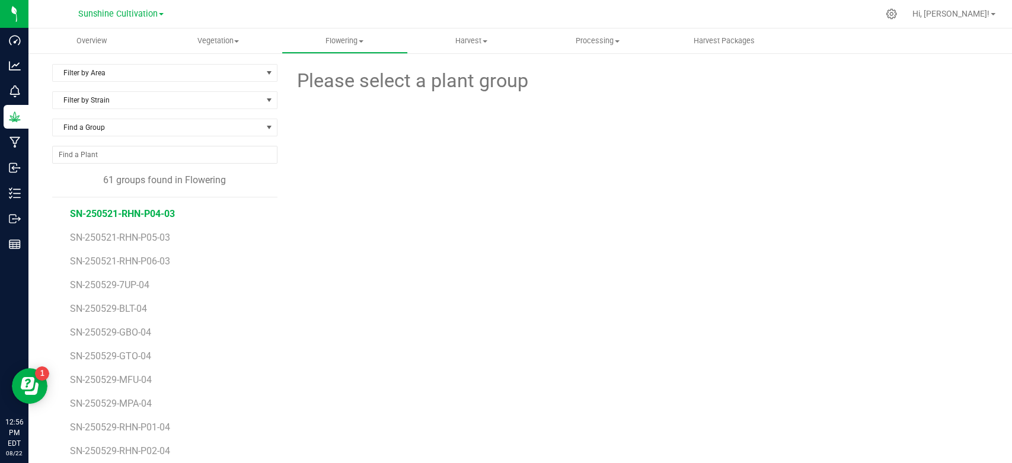
click at [141, 212] on span "SN-250521-RHN-P04-03" at bounding box center [122, 213] width 105 height 11
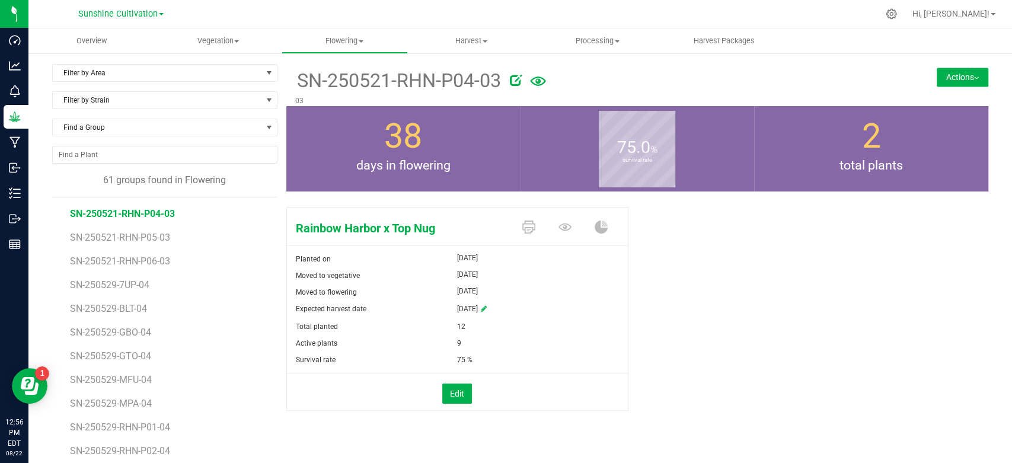
click at [451, 278] on div "Moved to vegetative" at bounding box center [372, 275] width 171 height 17
click at [948, 76] on button "Actions" at bounding box center [963, 77] width 52 height 19
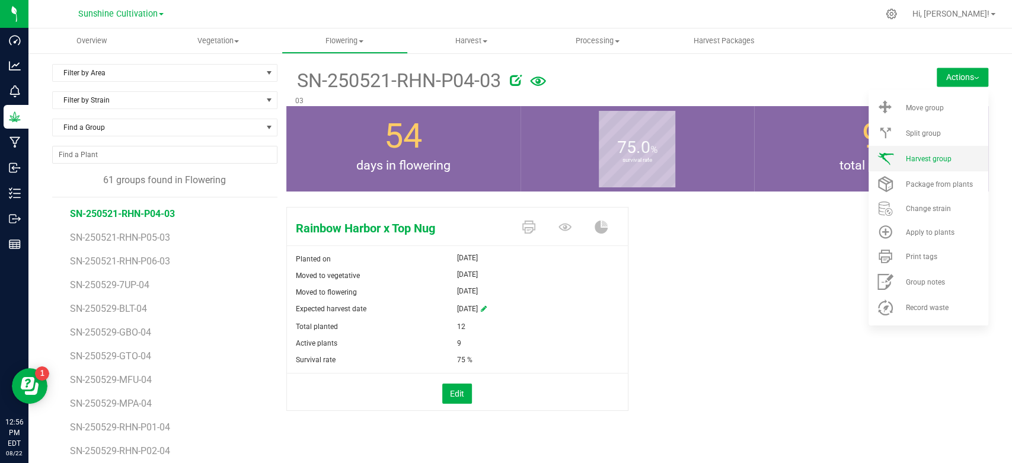
click at [887, 158] on span at bounding box center [885, 159] width 28 height 16
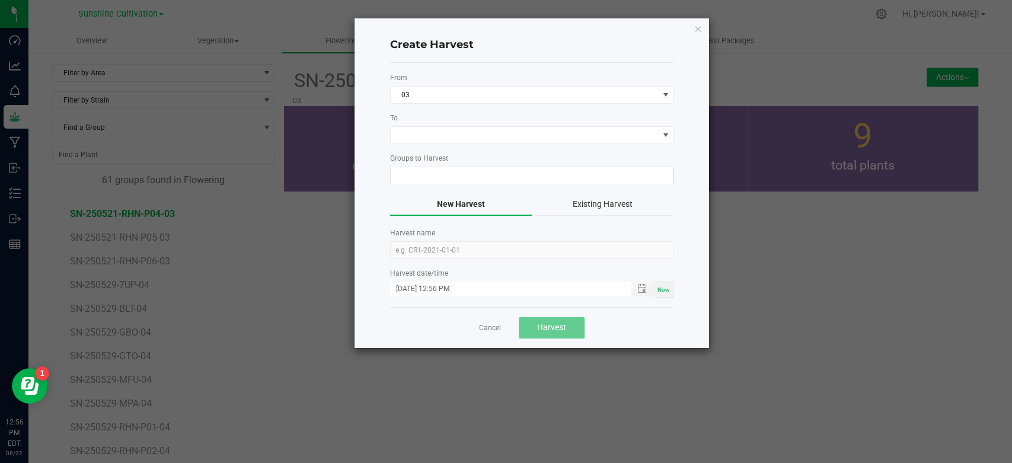
type input "SN-250521-RHN-P04-03"
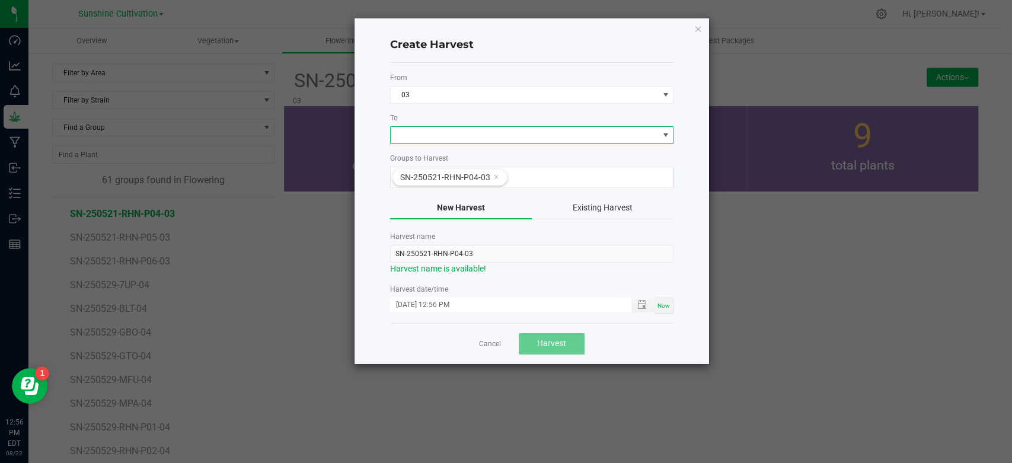
click at [592, 135] on span at bounding box center [524, 135] width 267 height 17
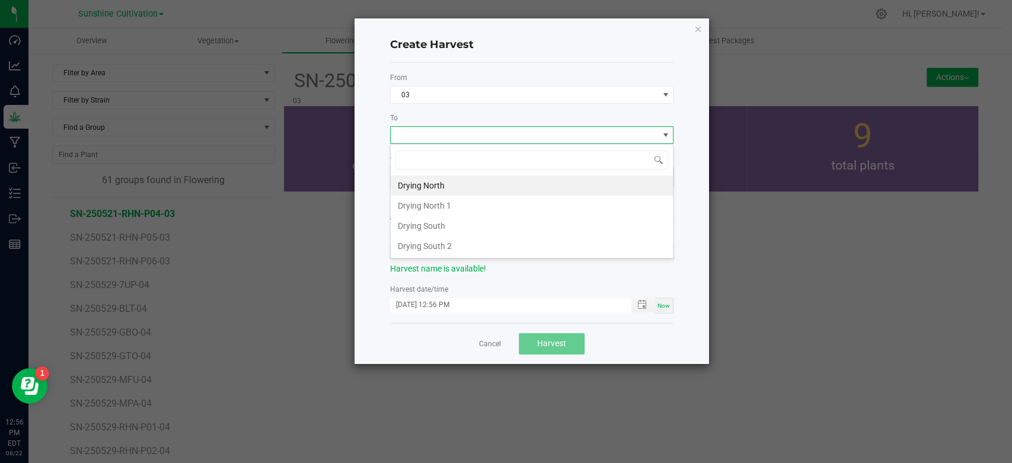
scroll to position [17, 283]
click at [522, 185] on li "Drying North" at bounding box center [532, 185] width 282 height 20
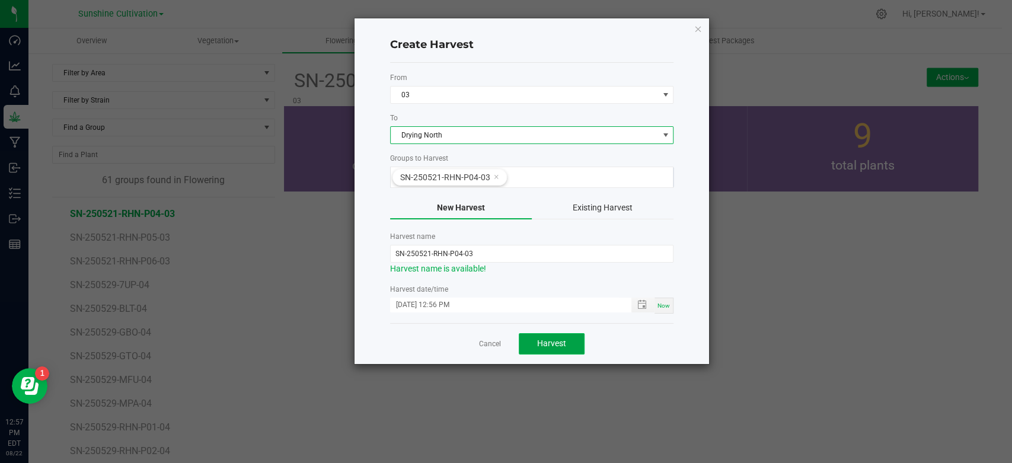
click at [554, 336] on button "Harvest" at bounding box center [552, 343] width 66 height 21
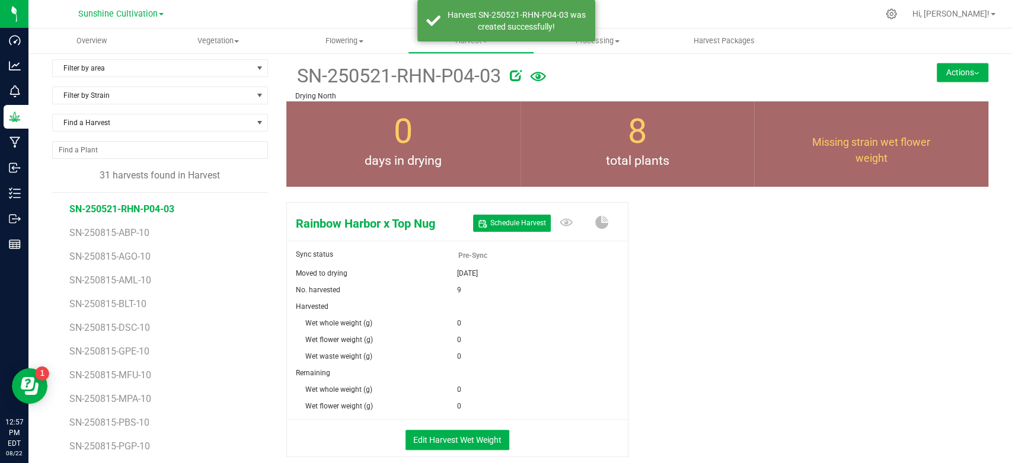
scroll to position [5, 0]
click at [514, 228] on button "Schedule Harvest" at bounding box center [512, 222] width 78 height 17
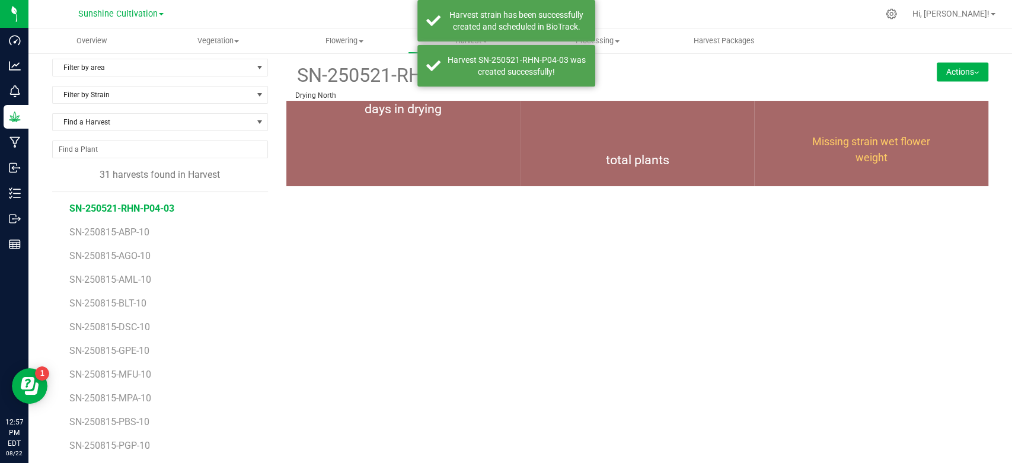
scroll to position [0, 0]
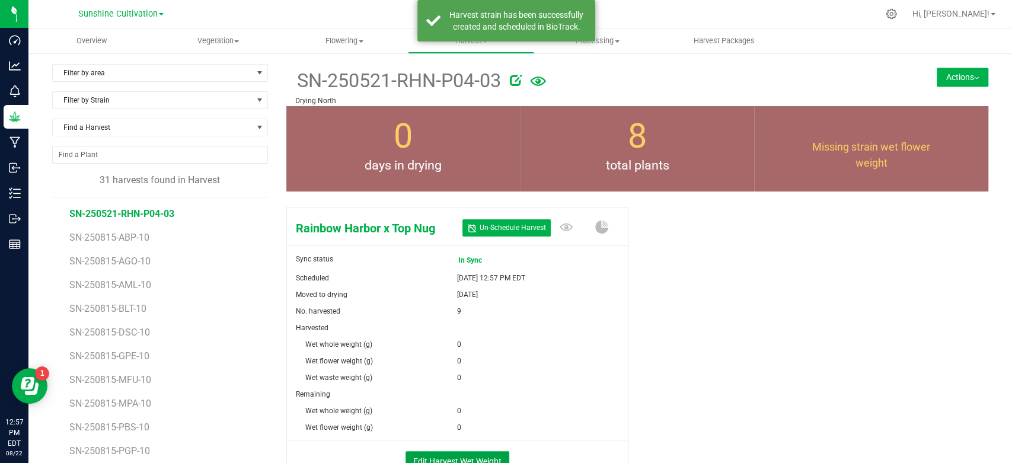
click at [464, 452] on button "Edit Harvest Wet Weight" at bounding box center [457, 461] width 104 height 20
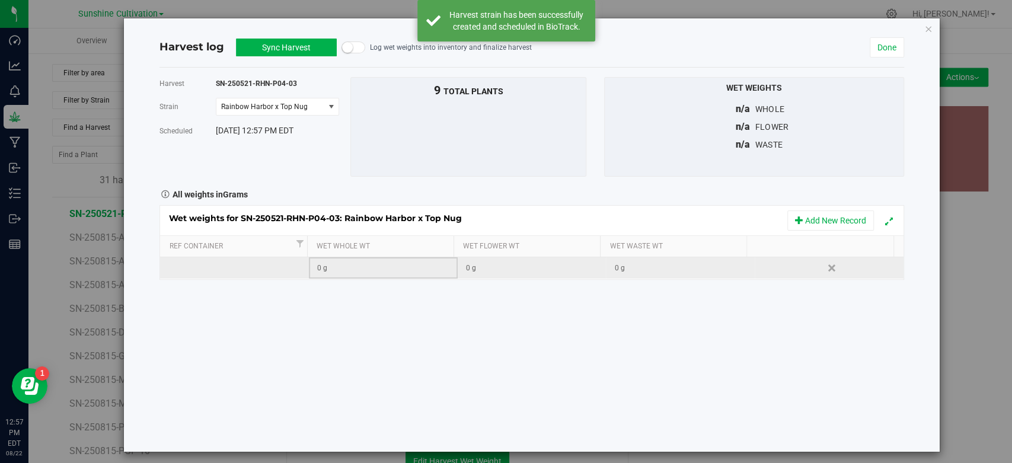
click at [348, 258] on td "0 g" at bounding box center [383, 267] width 149 height 21
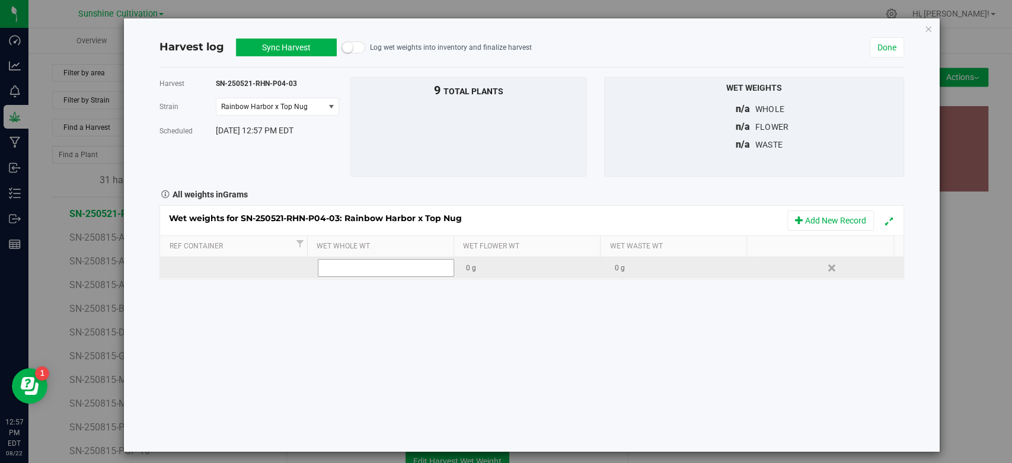
click at [347, 263] on span at bounding box center [386, 268] width 136 height 18
type input "8360"
click at [285, 53] on button "Sync Harvest" at bounding box center [286, 48] width 101 height 18
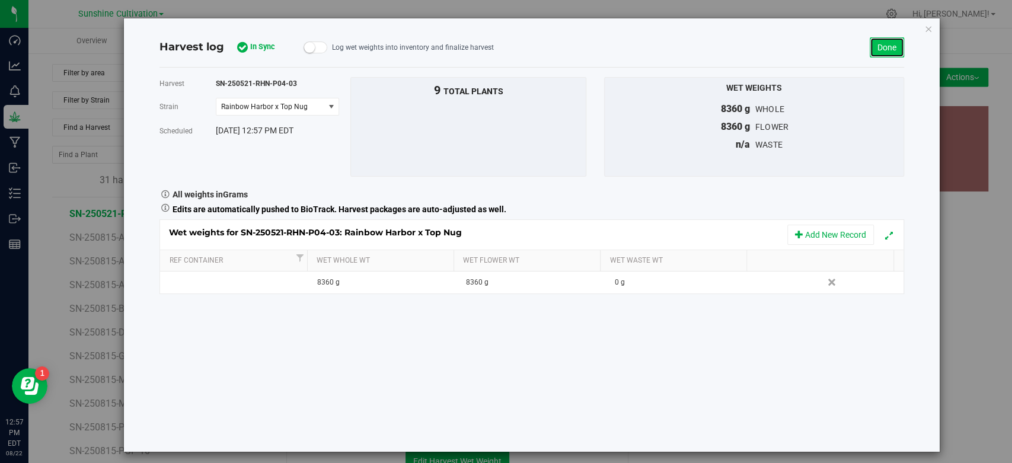
click at [872, 52] on link "Done" at bounding box center [887, 47] width 34 height 20
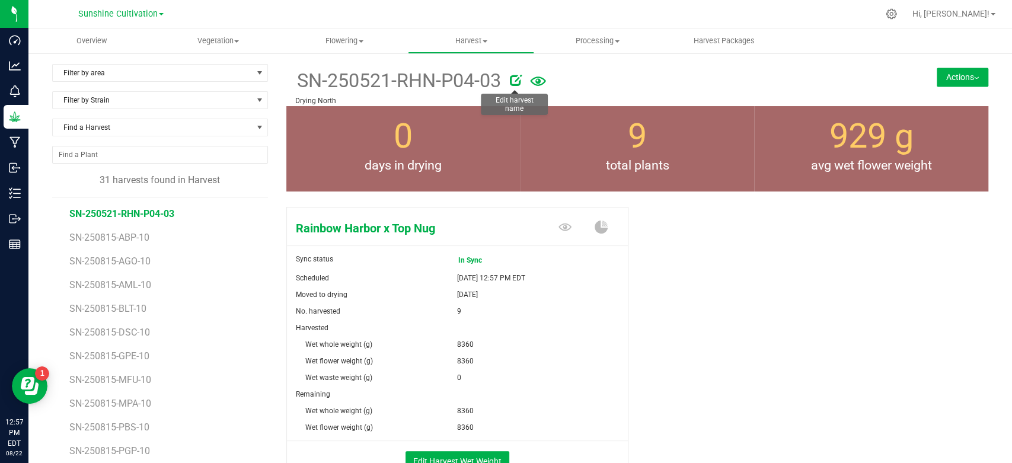
click at [514, 83] on icon at bounding box center [516, 80] width 12 height 12
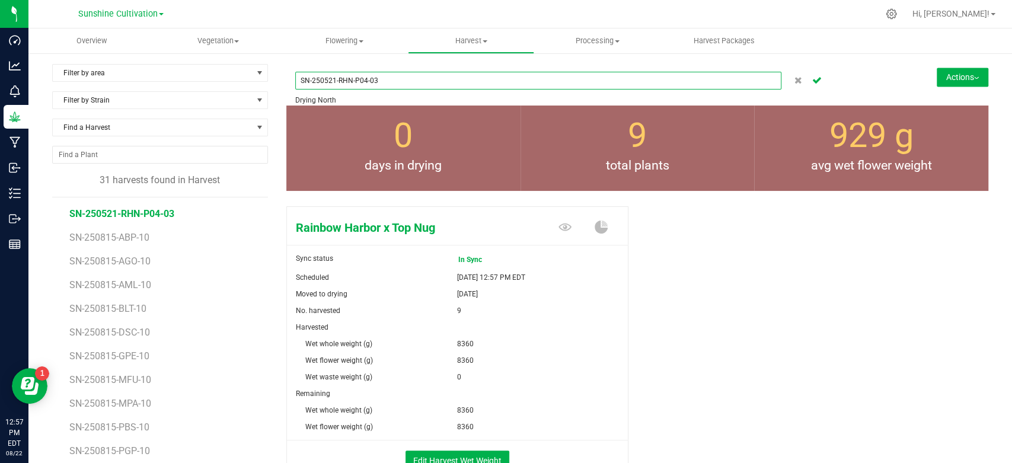
click at [332, 79] on input "SN-250521-RHN-P04-03" at bounding box center [538, 81] width 486 height 18
type input "SN-250822-RHN-P04-03"
click at [812, 83] on icon "Cancel button" at bounding box center [816, 79] width 9 height 7
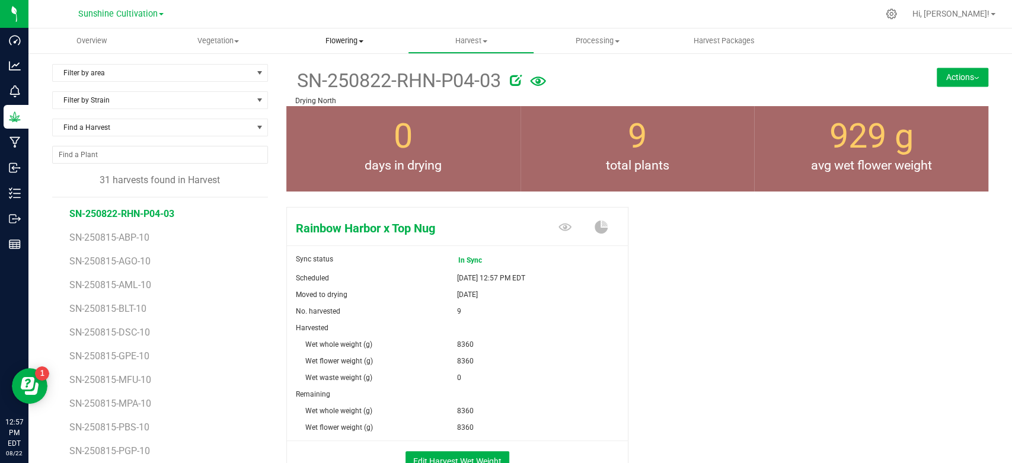
click at [349, 41] on span "Flowering" at bounding box center [344, 41] width 125 height 11
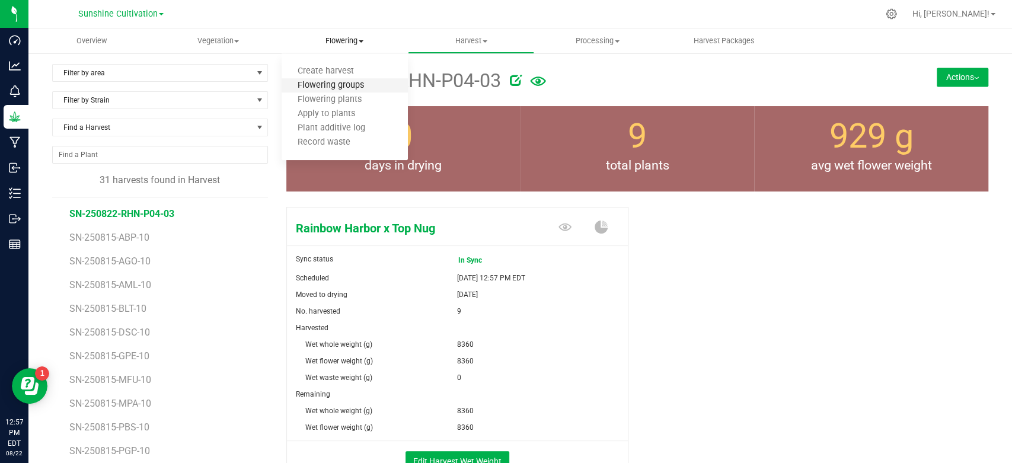
click at [348, 86] on span "Flowering groups" at bounding box center [331, 86] width 98 height 10
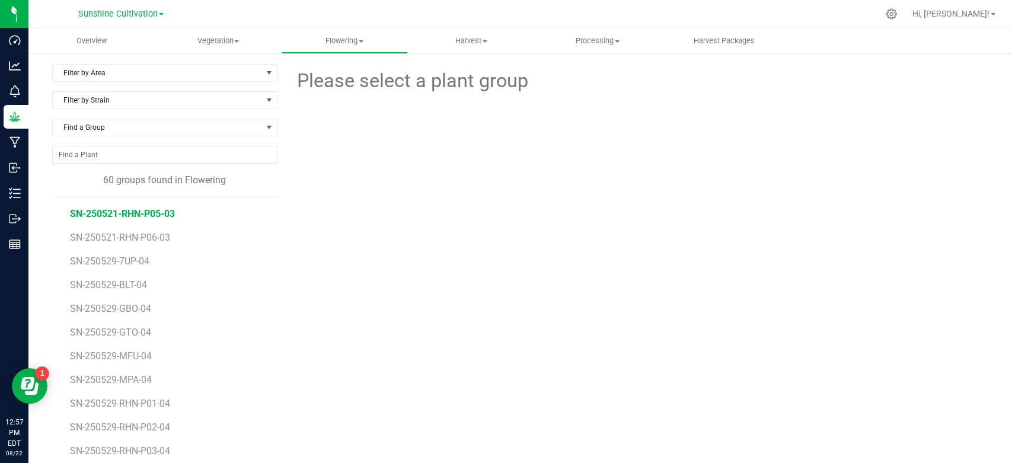
click at [165, 212] on span "SN-250521-RHN-P05-03" at bounding box center [122, 213] width 105 height 11
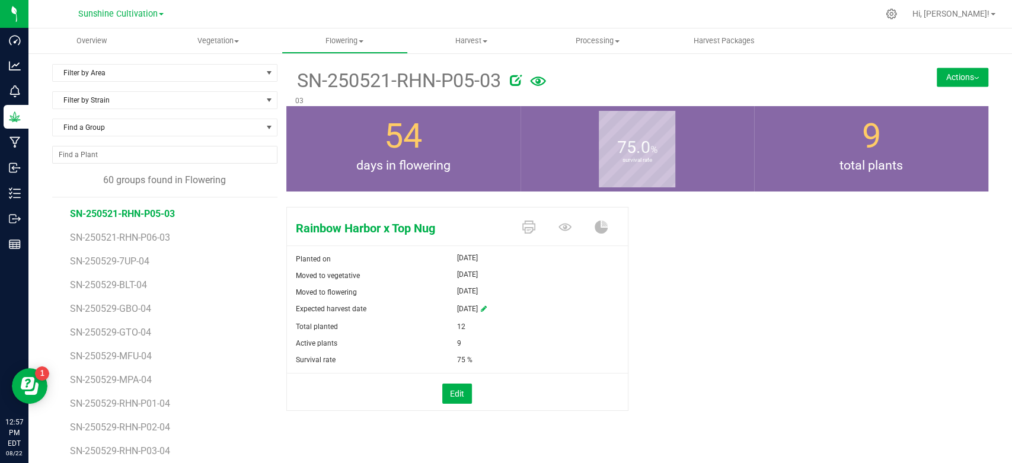
click at [946, 78] on button "Actions" at bounding box center [963, 77] width 52 height 19
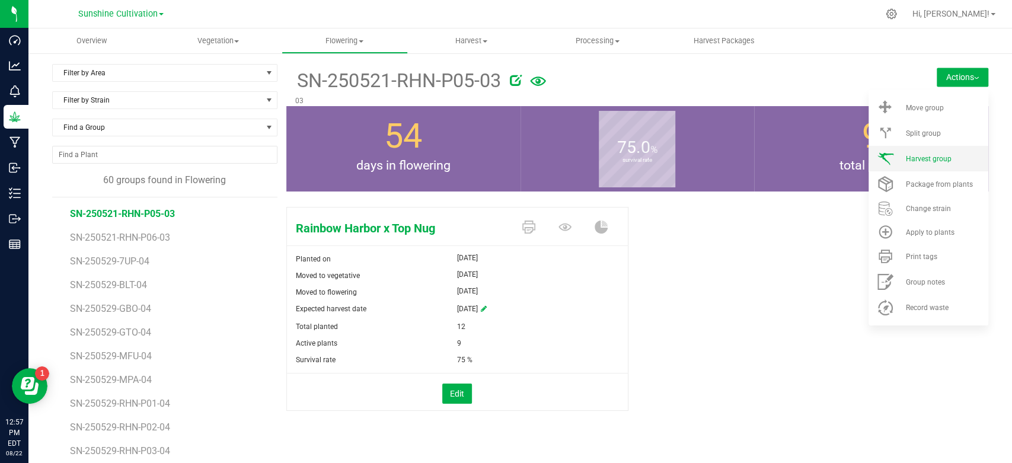
click at [930, 155] on span "Harvest group" at bounding box center [928, 159] width 46 height 8
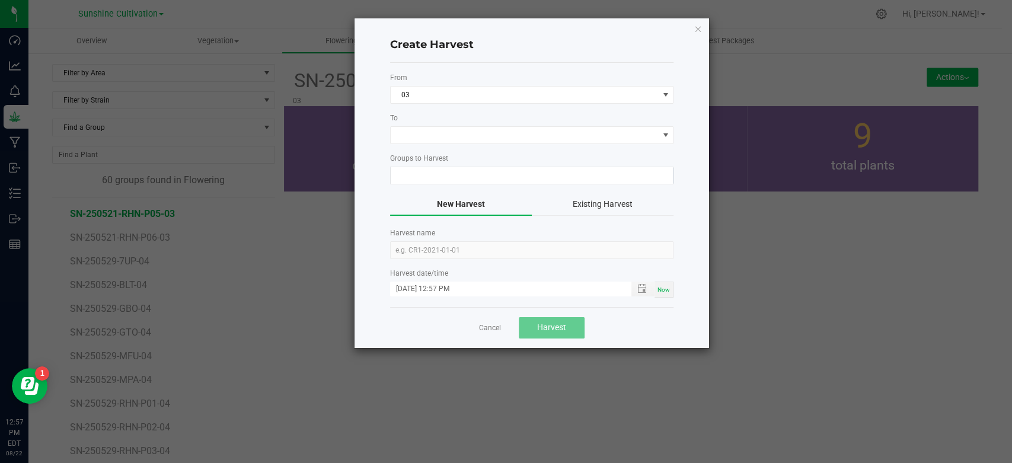
type input "SN-250521-RHN-P05-03"
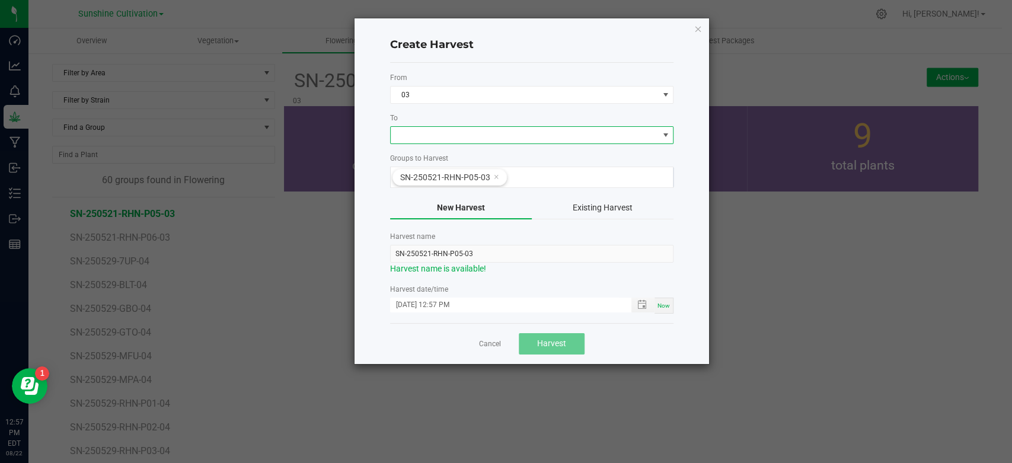
click at [664, 130] on span at bounding box center [664, 134] width 9 height 9
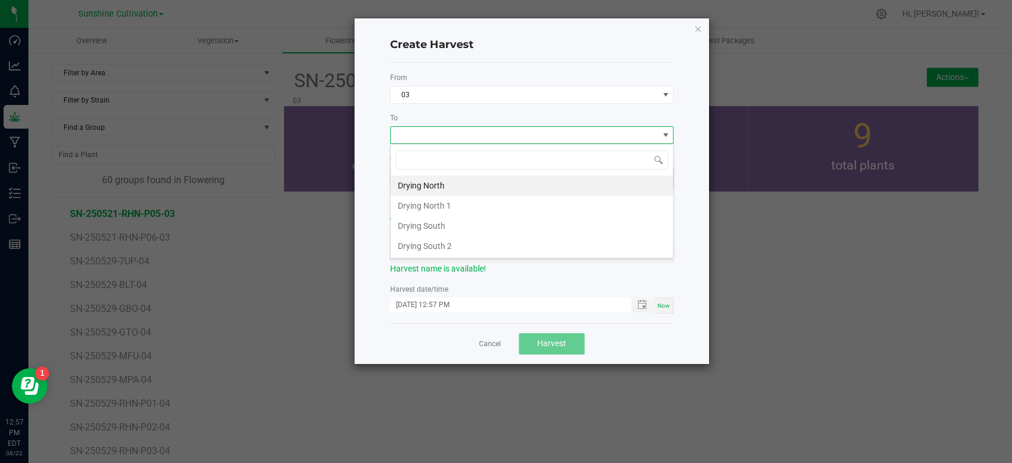
scroll to position [17, 283]
click at [558, 188] on li "Drying North" at bounding box center [532, 185] width 282 height 20
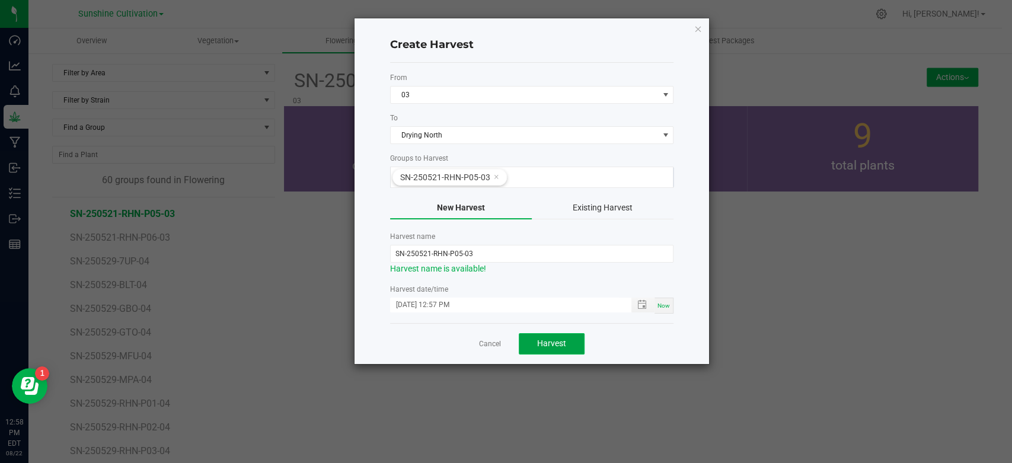
click at [544, 336] on button "Harvest" at bounding box center [552, 343] width 66 height 21
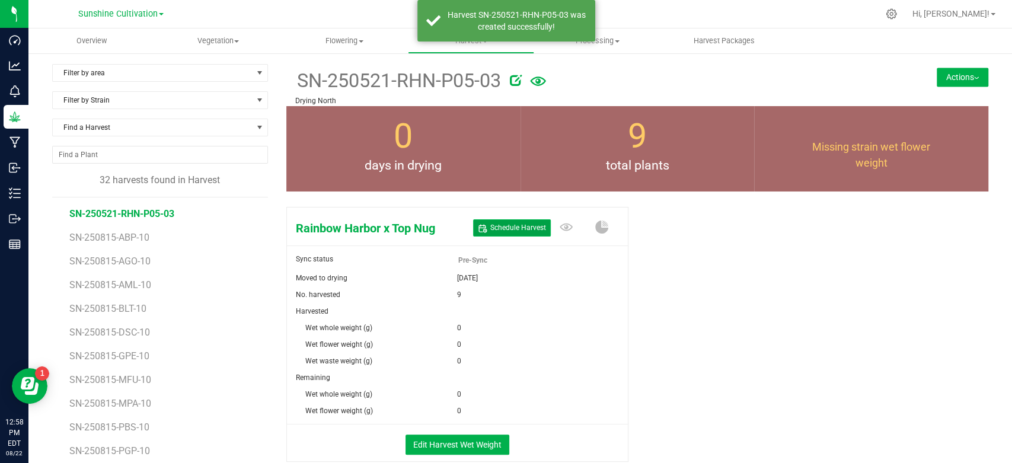
click at [490, 223] on span "Schedule Harvest" at bounding box center [518, 228] width 56 height 10
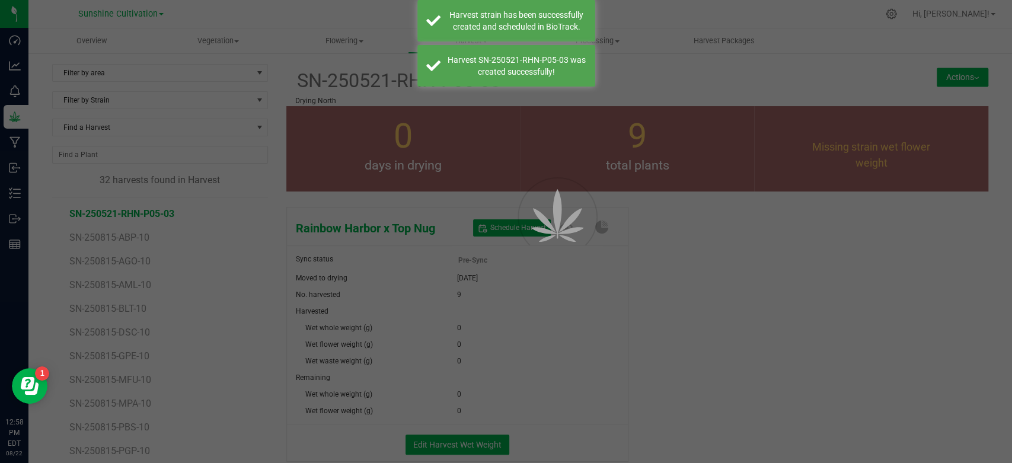
click at [476, 310] on div "Overview Vegetation Veg groups Veg plants Mother groups Mother plants Apply to …" at bounding box center [519, 245] width 983 height 435
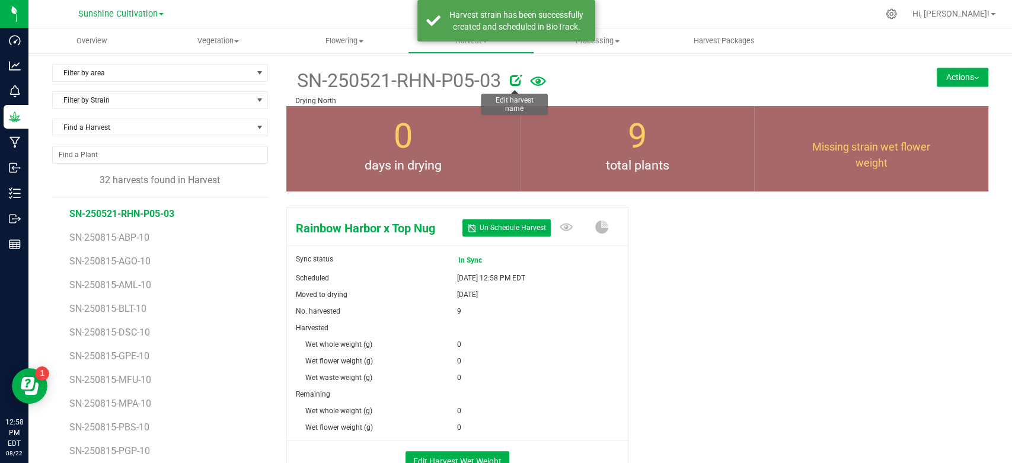
click at [514, 79] on icon at bounding box center [516, 80] width 12 height 12
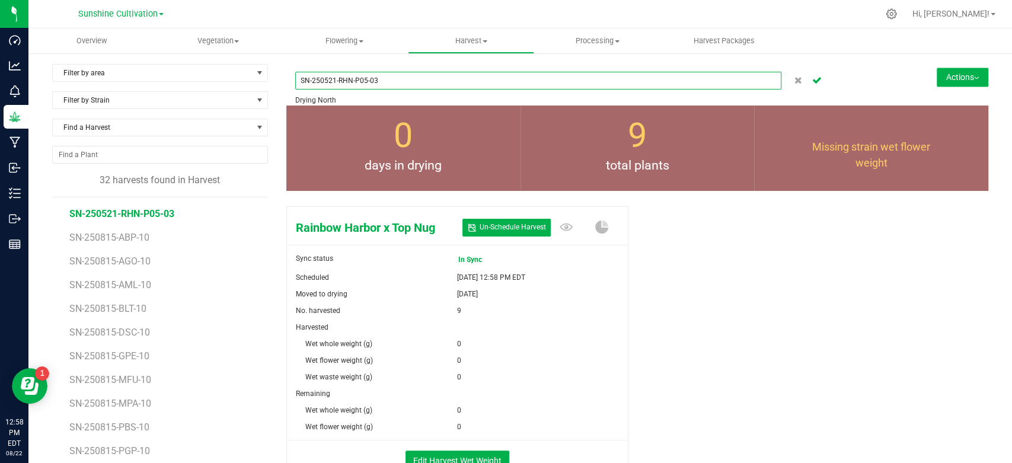
click at [331, 84] on input "SN-250521-RHN-P05-03" at bounding box center [538, 81] width 486 height 18
type input "SN-250822-RHN-P05-03"
click at [812, 79] on icon "Cancel button" at bounding box center [816, 79] width 9 height 7
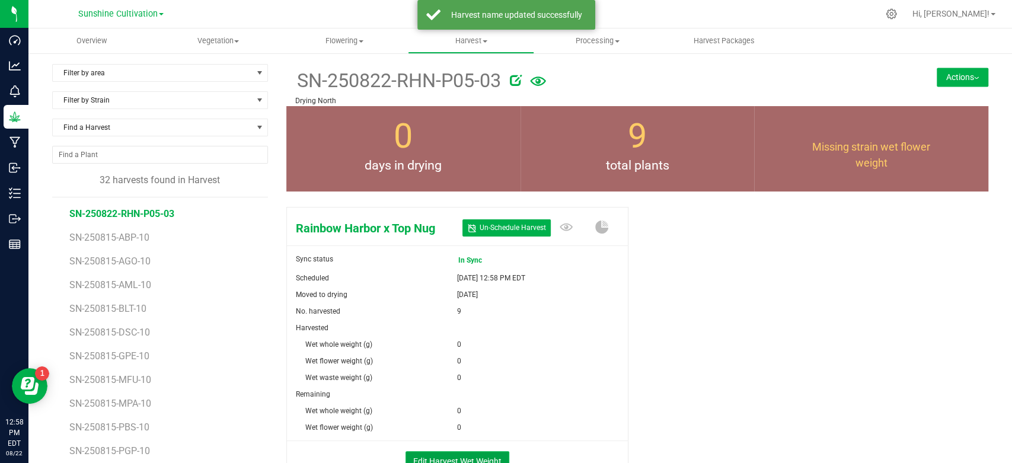
click at [481, 454] on button "Edit Harvest Wet Weight" at bounding box center [457, 461] width 104 height 20
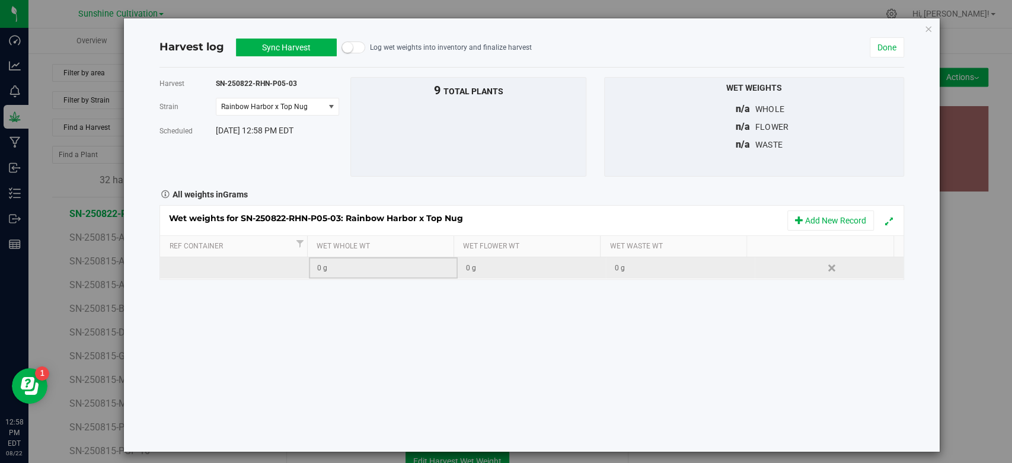
click at [380, 274] on td "0 g" at bounding box center [383, 267] width 149 height 21
type input "6600"
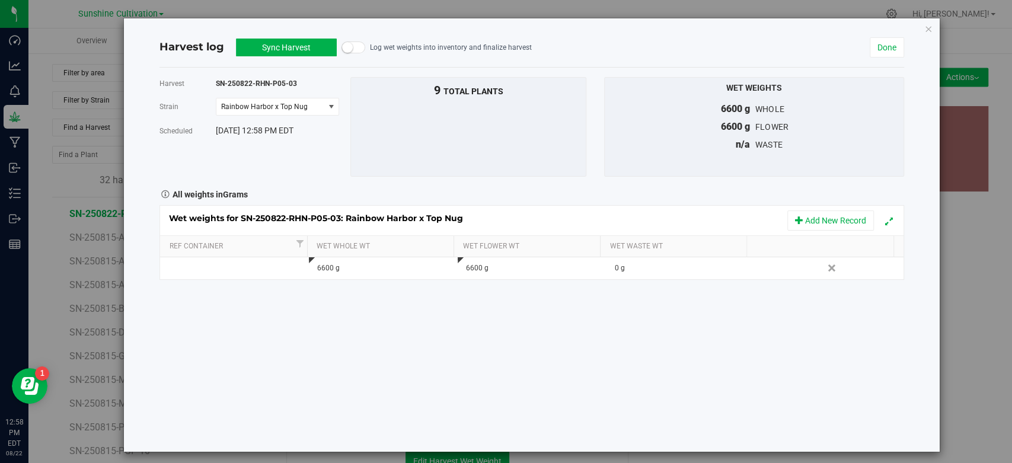
click at [274, 49] on button "Sync Harvest" at bounding box center [286, 48] width 101 height 18
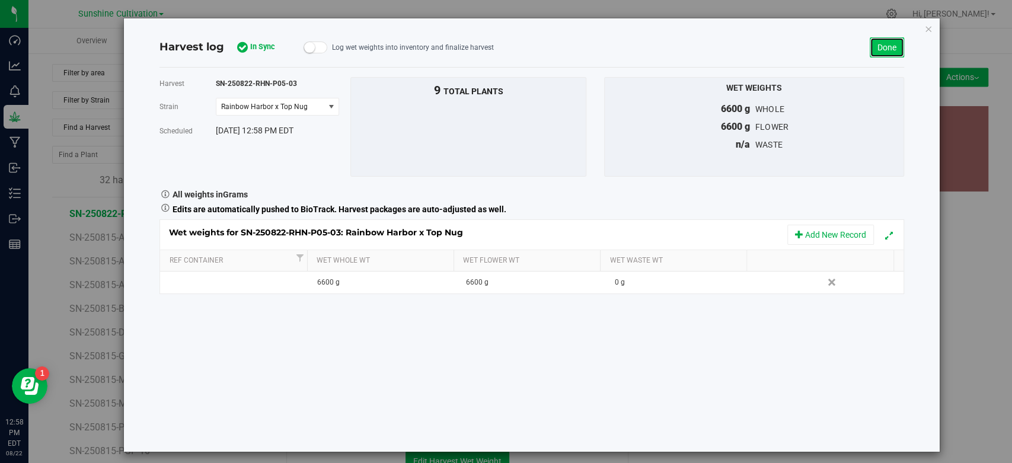
click at [887, 49] on link "Done" at bounding box center [887, 47] width 34 height 20
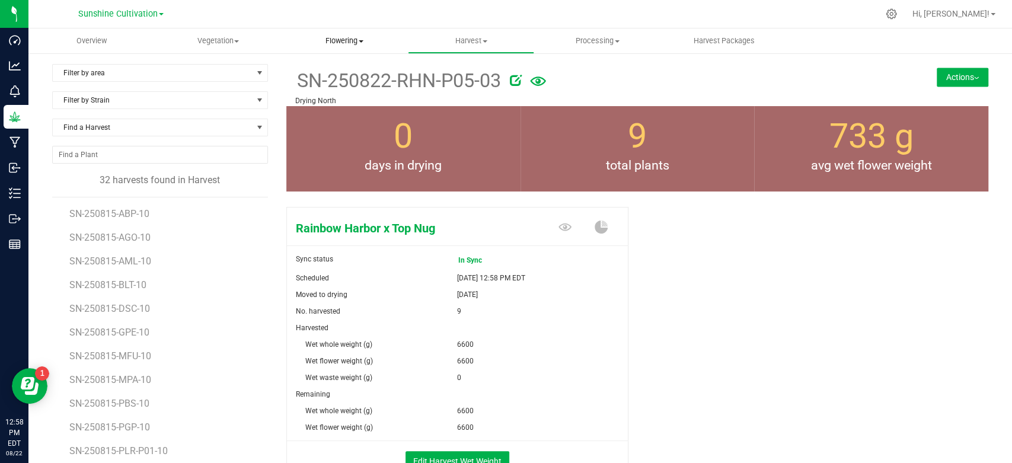
click at [354, 45] on span "Flowering" at bounding box center [344, 41] width 125 height 11
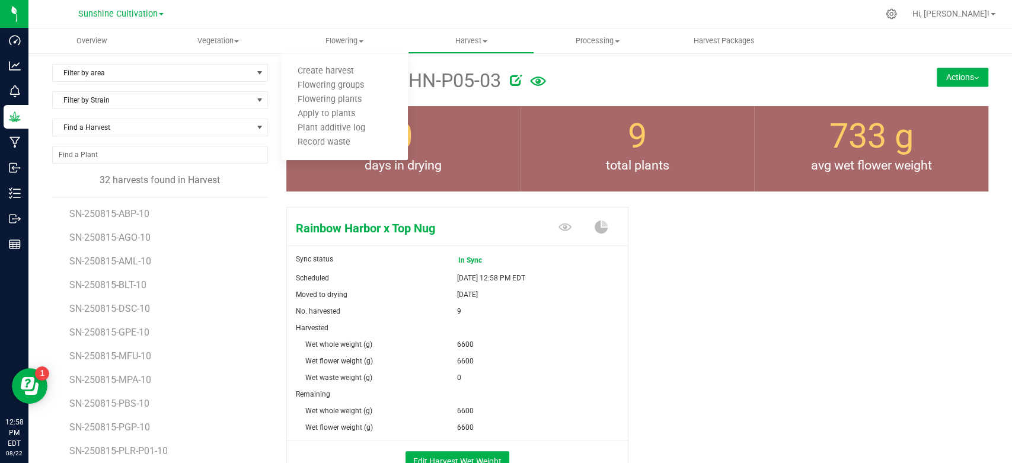
click at [572, 78] on div at bounding box center [691, 78] width 362 height 24
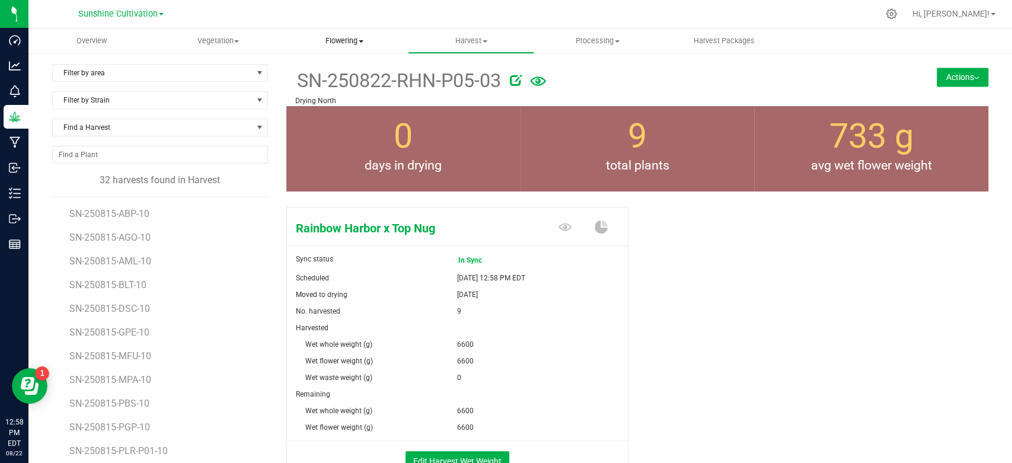
click at [360, 40] on span at bounding box center [361, 41] width 5 height 2
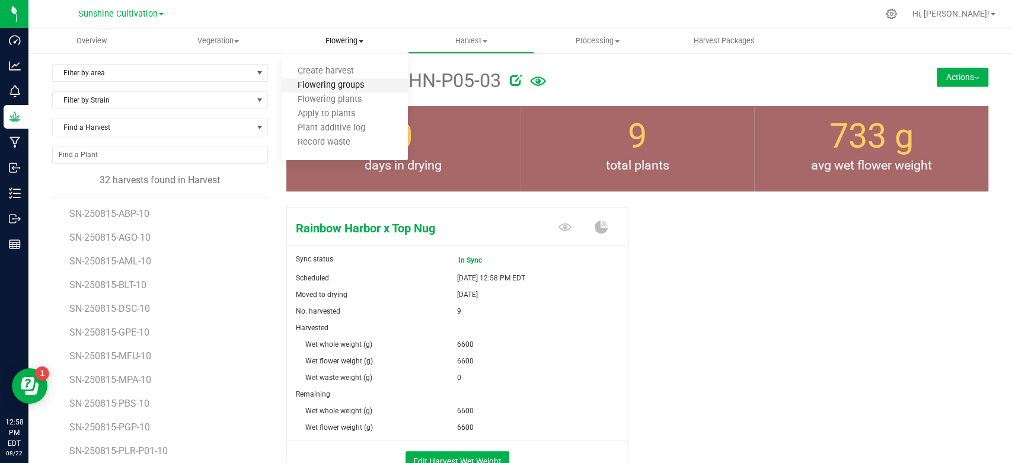
click at [350, 81] on span "Flowering groups" at bounding box center [331, 86] width 98 height 10
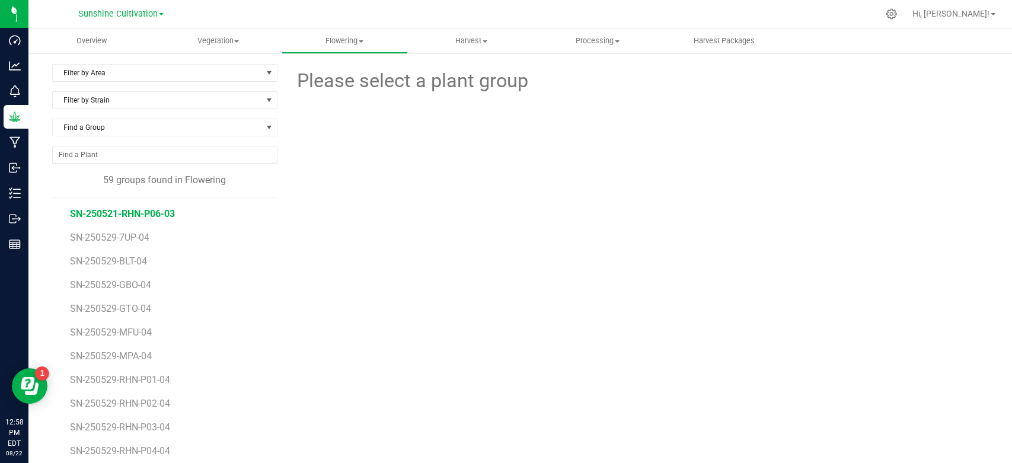
click at [171, 213] on span "SN-250521-RHN-P06-03" at bounding box center [122, 213] width 105 height 11
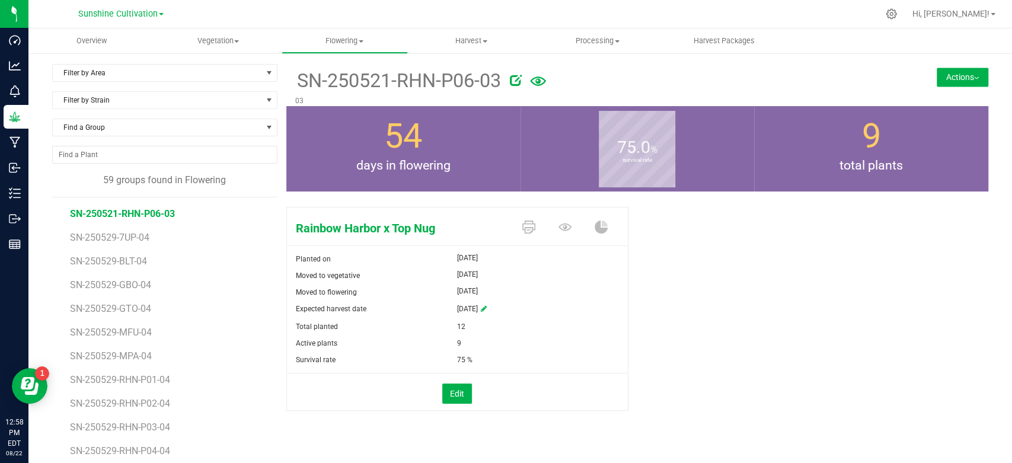
click at [960, 81] on button "Actions" at bounding box center [963, 77] width 52 height 19
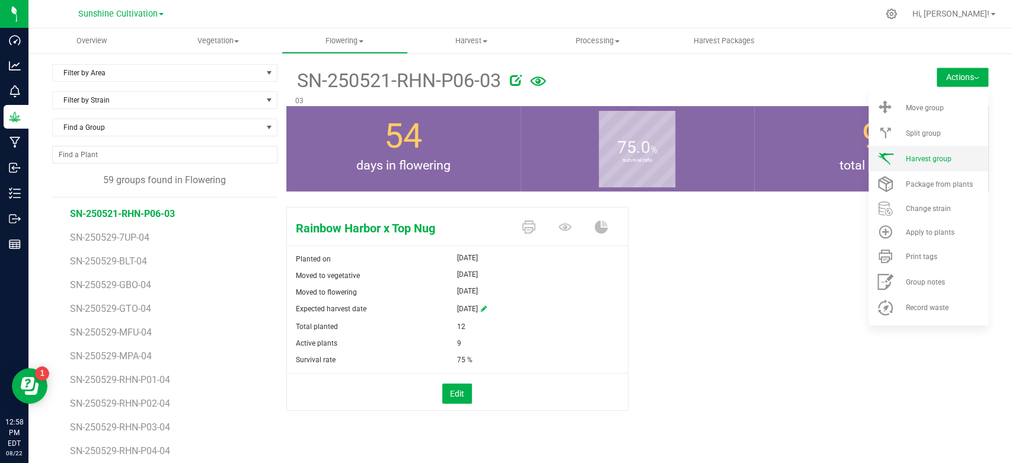
click at [914, 153] on li "Harvest group" at bounding box center [928, 158] width 120 height 25
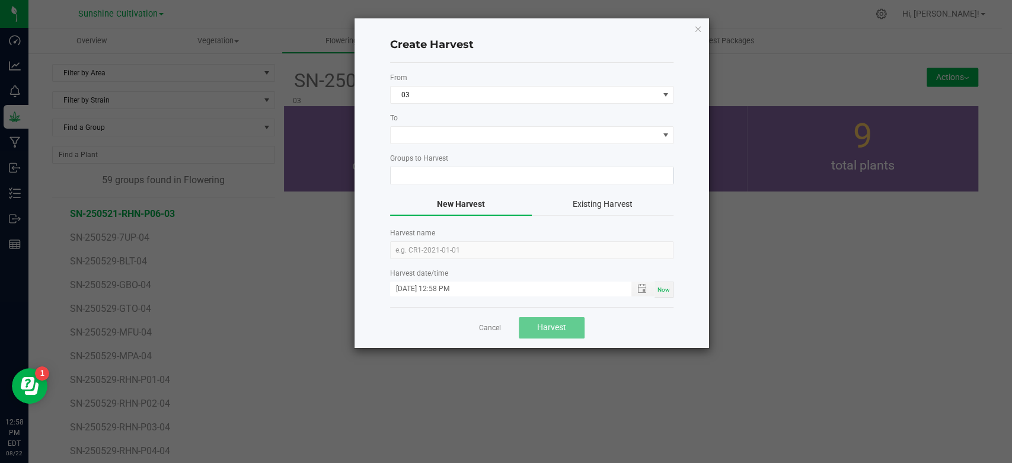
type input "SN-250521-RHN-P06-03"
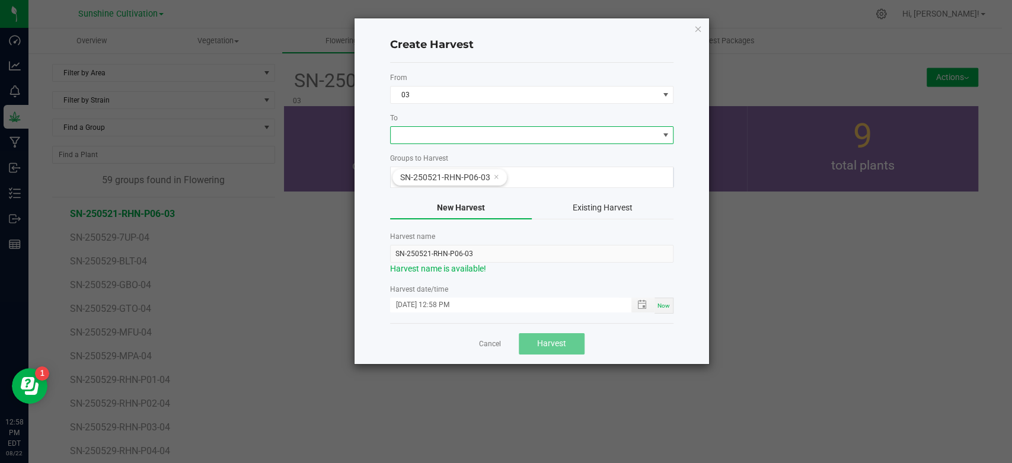
click at [607, 133] on span at bounding box center [524, 135] width 267 height 17
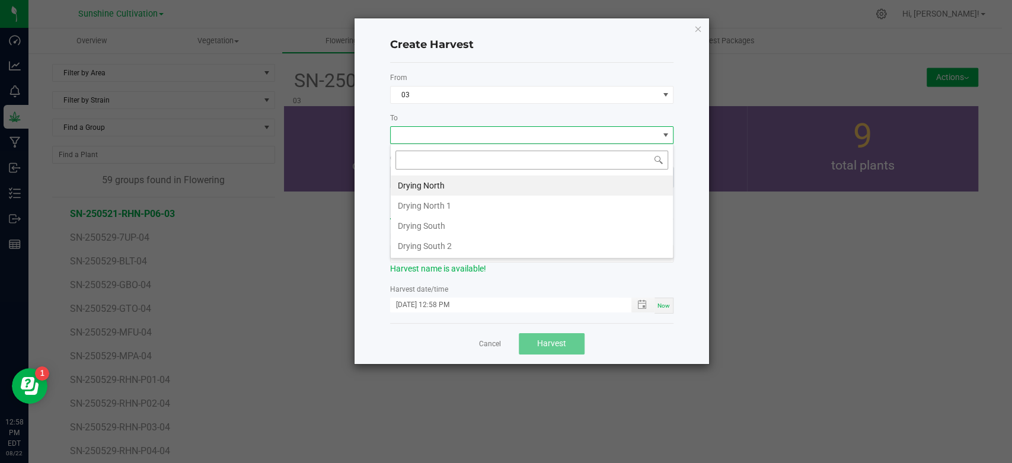
scroll to position [17, 283]
click at [580, 184] on li "Drying North" at bounding box center [532, 185] width 282 height 20
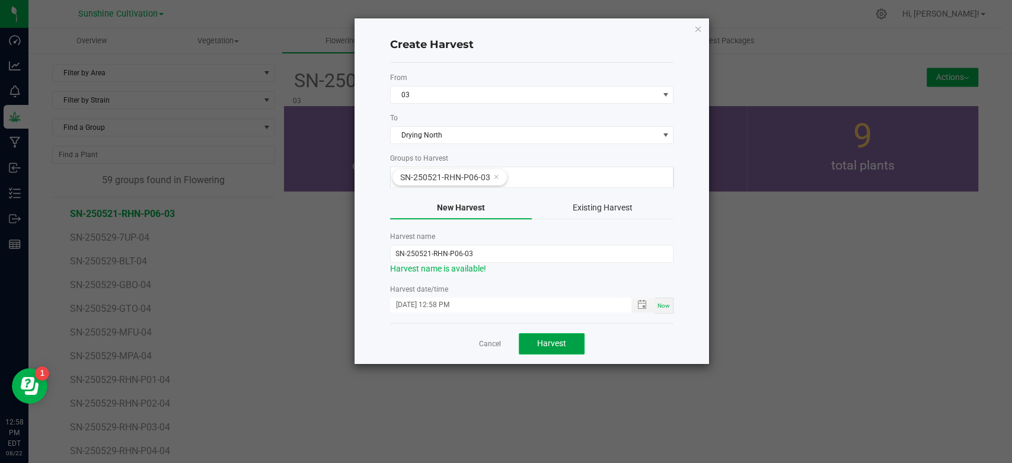
click at [566, 333] on button "Harvest" at bounding box center [552, 343] width 66 height 21
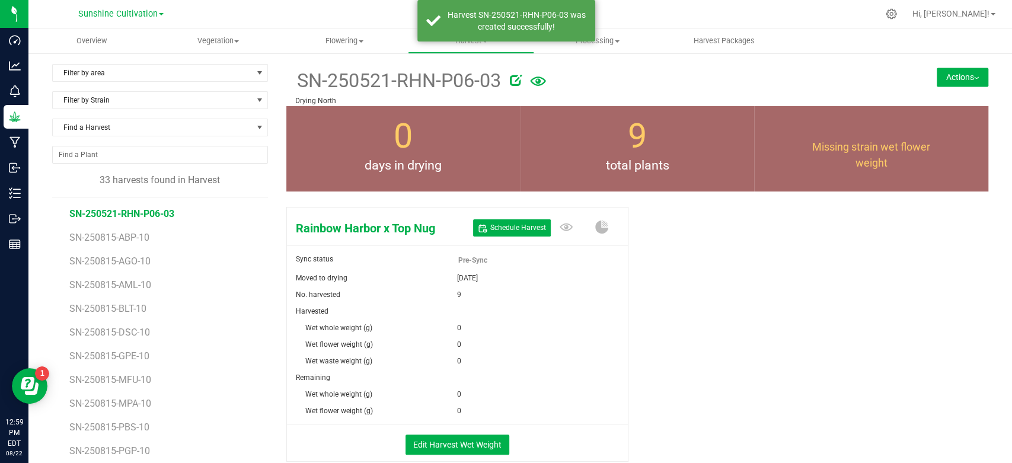
click at [510, 84] on icon at bounding box center [516, 80] width 12 height 12
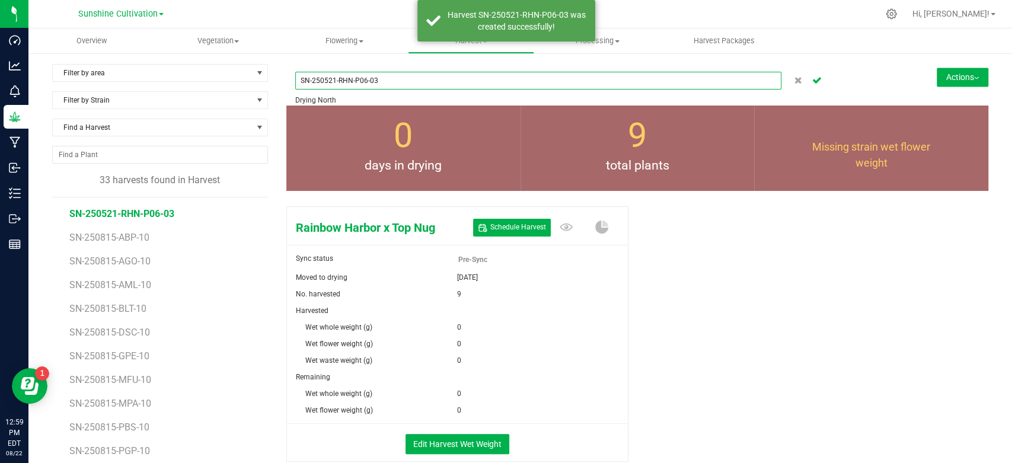
click at [331, 75] on input "SN-250521-RHN-P06-03" at bounding box center [538, 81] width 486 height 18
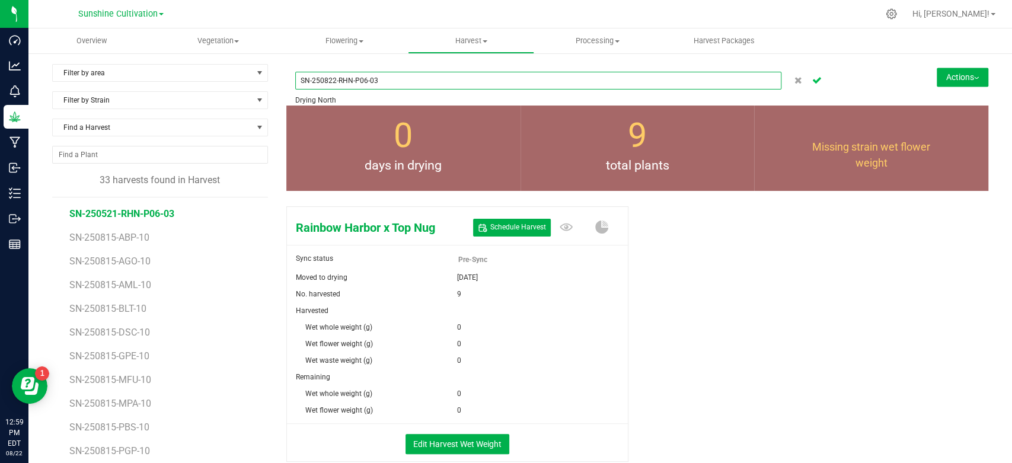
type input "SN-250822-RHN-P06-03"
click at [812, 81] on icon "Cancel button" at bounding box center [816, 79] width 9 height 7
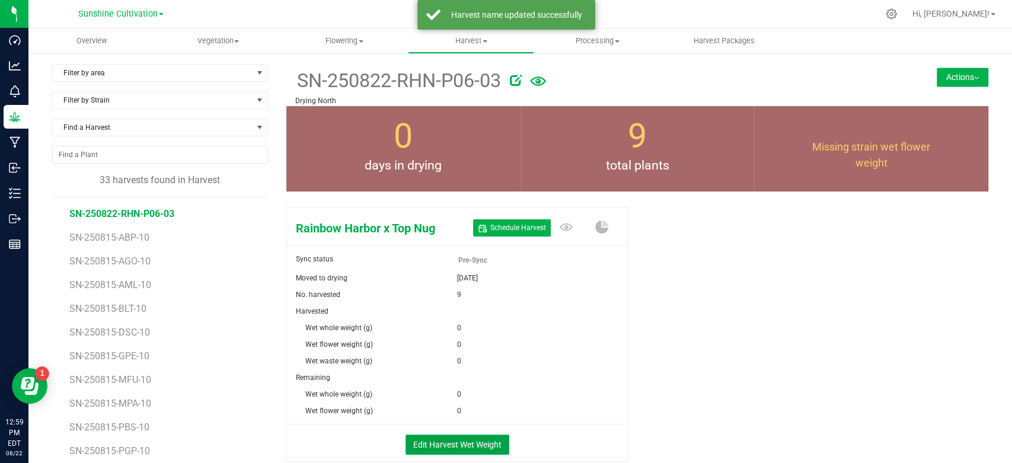
click at [465, 446] on button "Edit Harvest Wet Weight" at bounding box center [457, 445] width 104 height 20
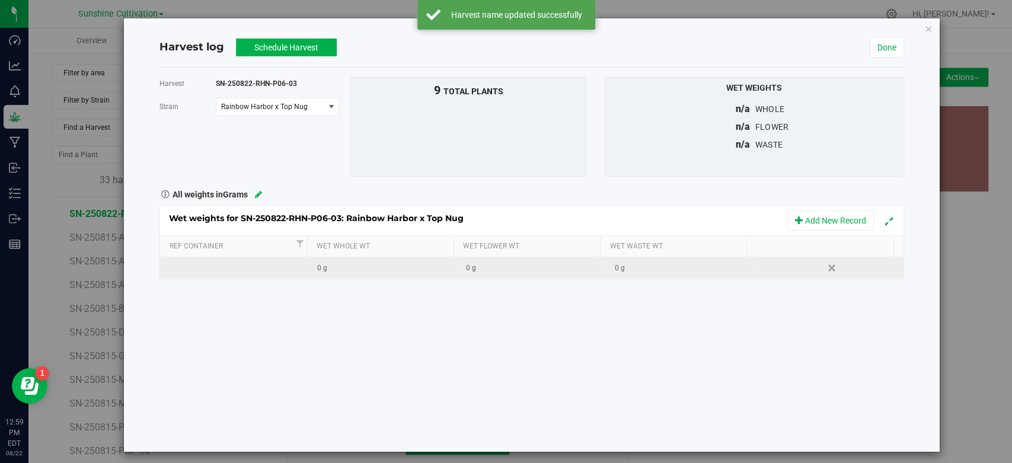
click at [384, 260] on td "0 g" at bounding box center [383, 267] width 149 height 21
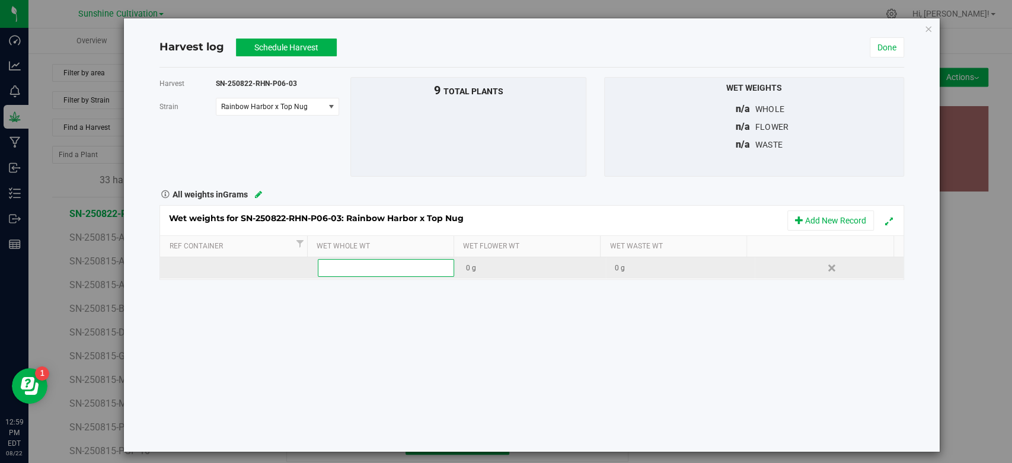
click at [375, 273] on span at bounding box center [386, 268] width 136 height 18
type input "10320"
click at [304, 41] on button "Schedule Harvest" at bounding box center [286, 48] width 101 height 18
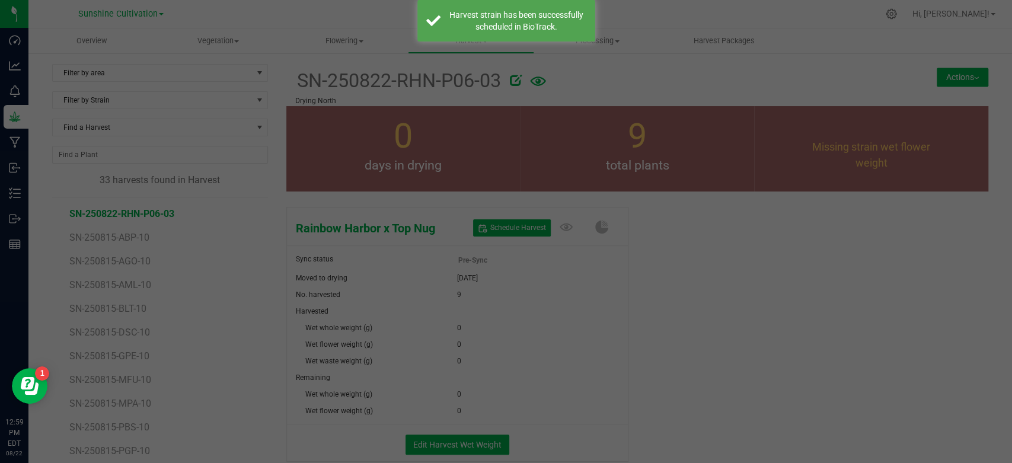
click at [304, 41] on div at bounding box center [506, 231] width 1012 height 463
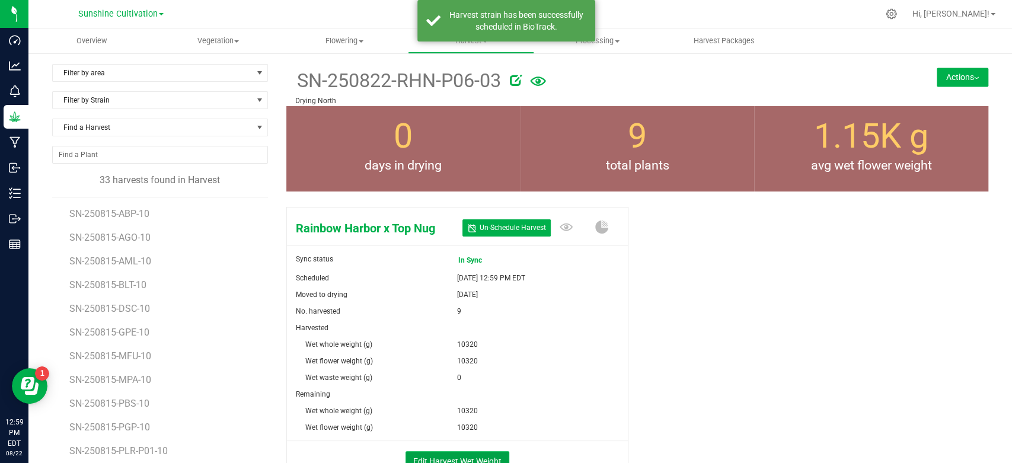
click at [479, 454] on button "Edit Harvest Wet Weight" at bounding box center [457, 461] width 104 height 20
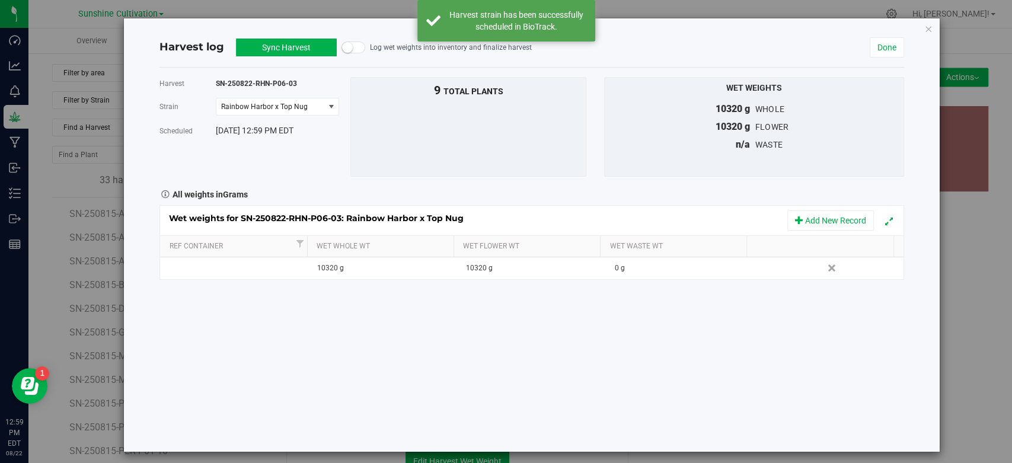
click at [275, 55] on button "Sync Harvest" at bounding box center [286, 48] width 101 height 18
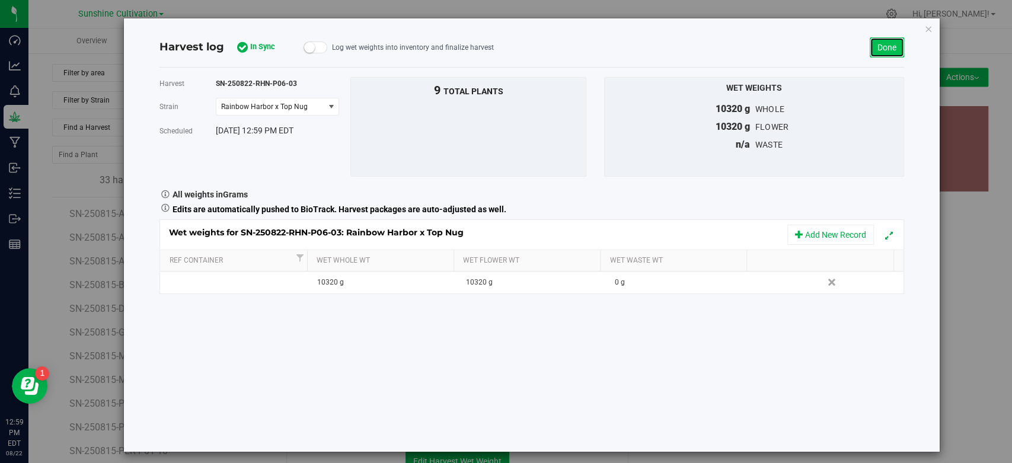
click at [886, 40] on link "Done" at bounding box center [887, 47] width 34 height 20
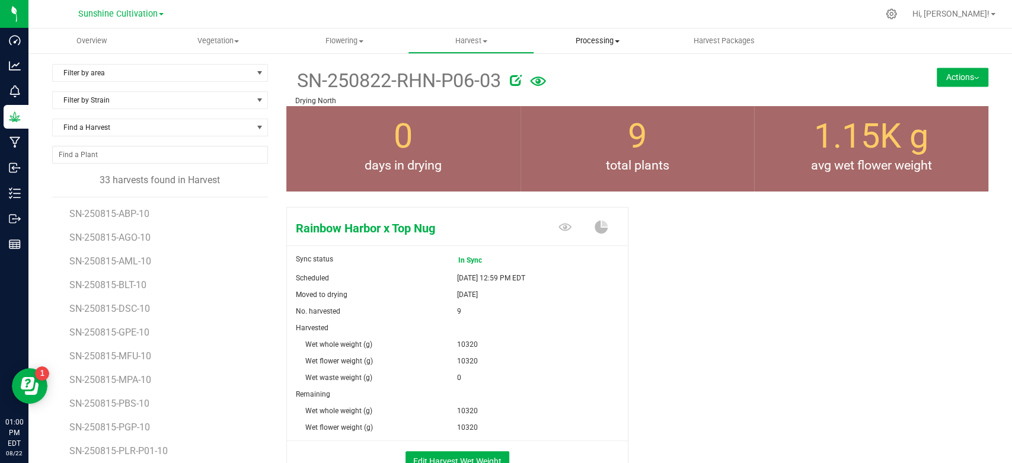
click at [595, 36] on span "Processing" at bounding box center [597, 41] width 125 height 11
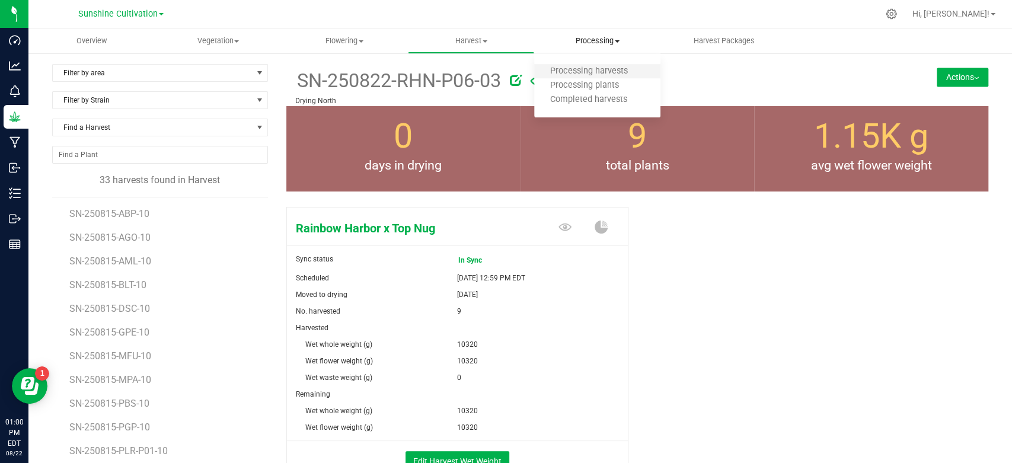
click at [586, 65] on li "Processing harvests" at bounding box center [597, 72] width 126 height 14
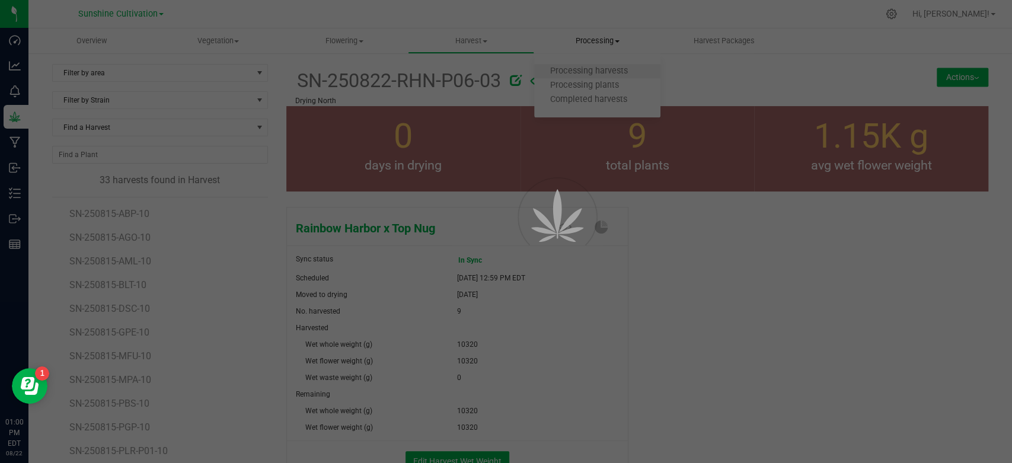
click at [586, 65] on div at bounding box center [506, 231] width 1012 height 463
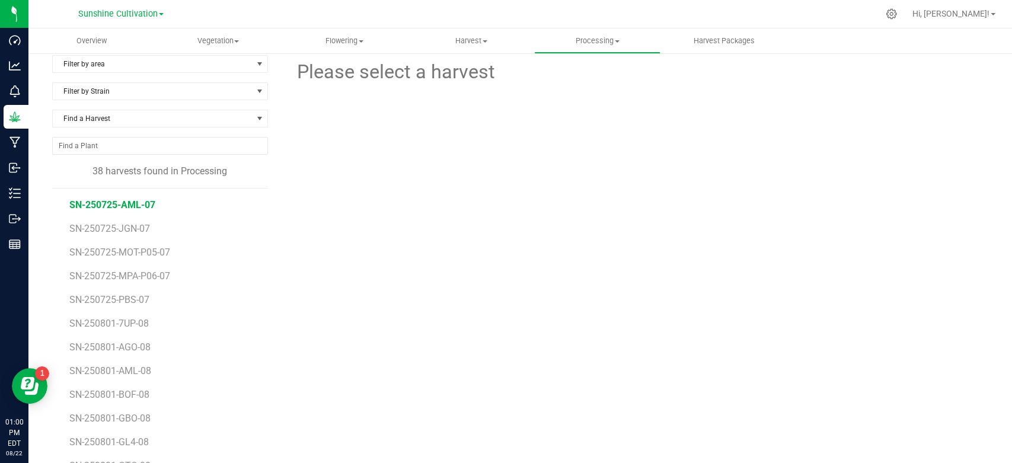
click at [129, 205] on span "SN-250725-AML-07" at bounding box center [112, 204] width 86 height 11
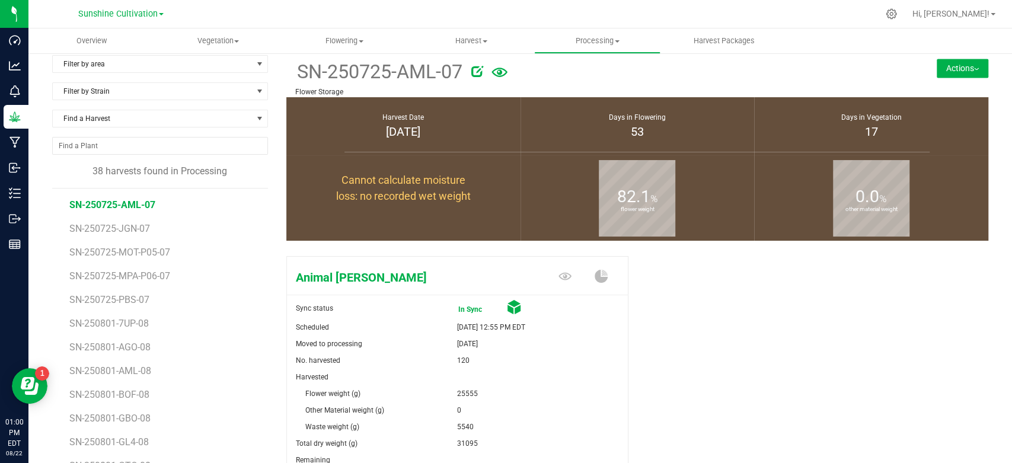
click at [951, 77] on button "Actions" at bounding box center [963, 68] width 52 height 19
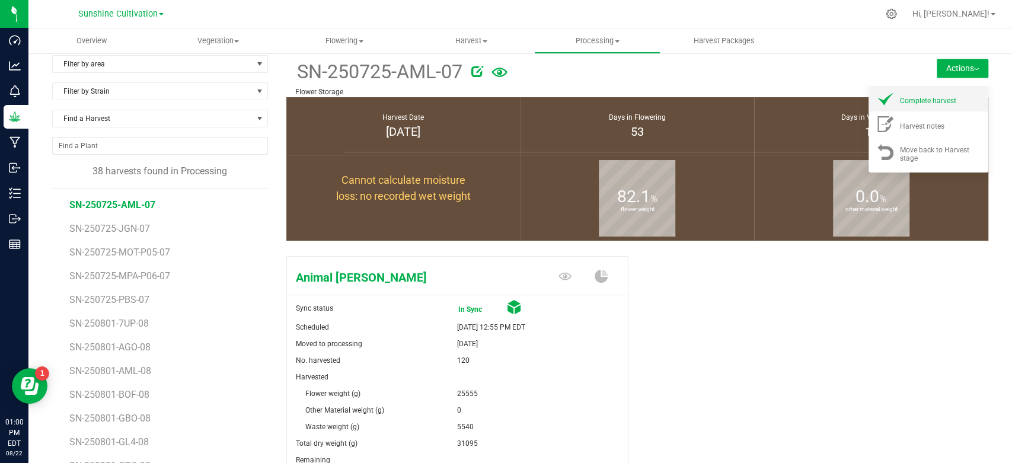
click at [931, 89] on li "Complete harvest" at bounding box center [928, 98] width 120 height 25
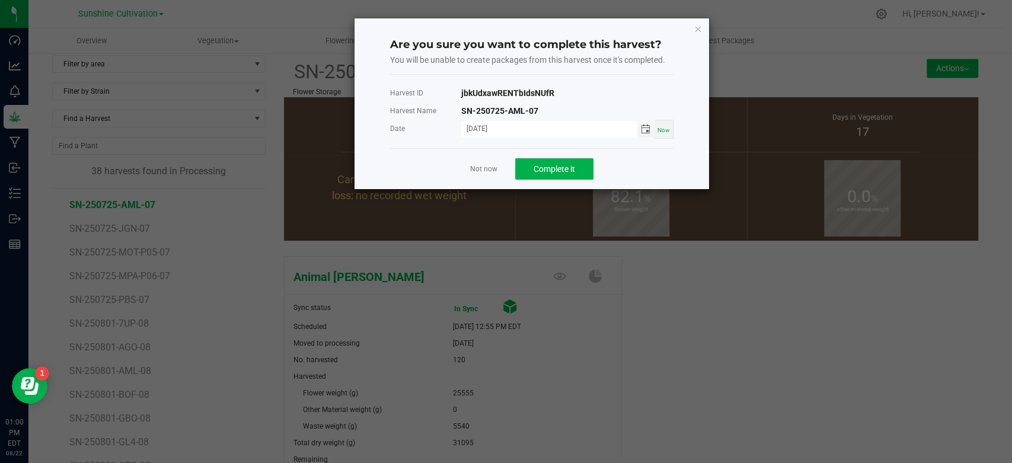
click at [645, 127] on span "Toggle calendar" at bounding box center [645, 128] width 9 height 9
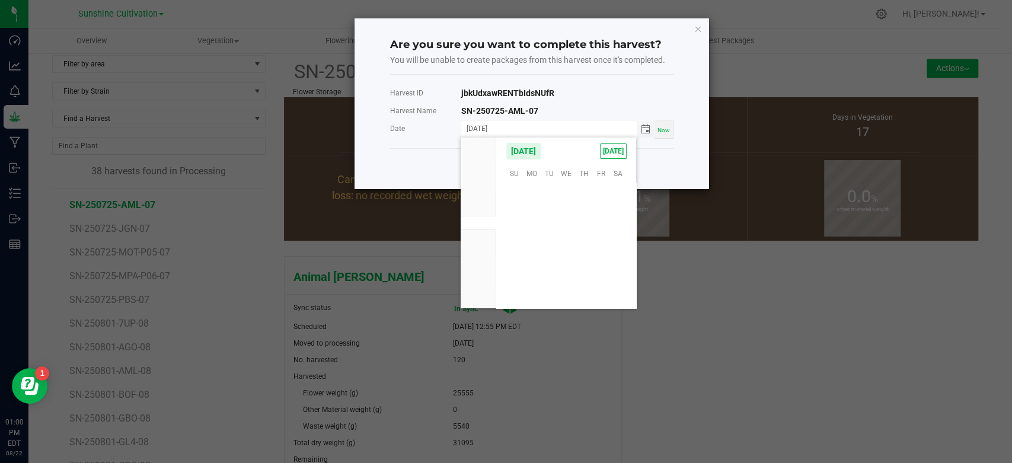
scroll to position [192146, 0]
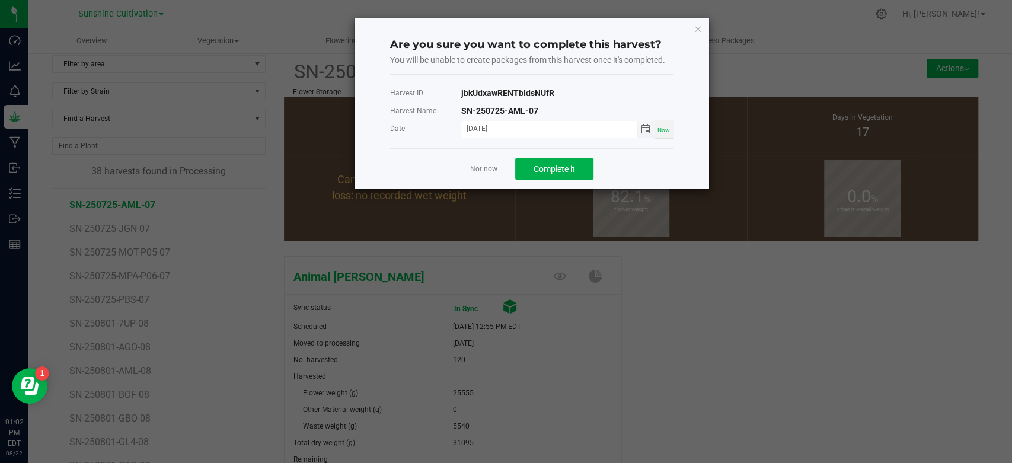
click at [647, 128] on span "Toggle calendar" at bounding box center [645, 128] width 9 height 9
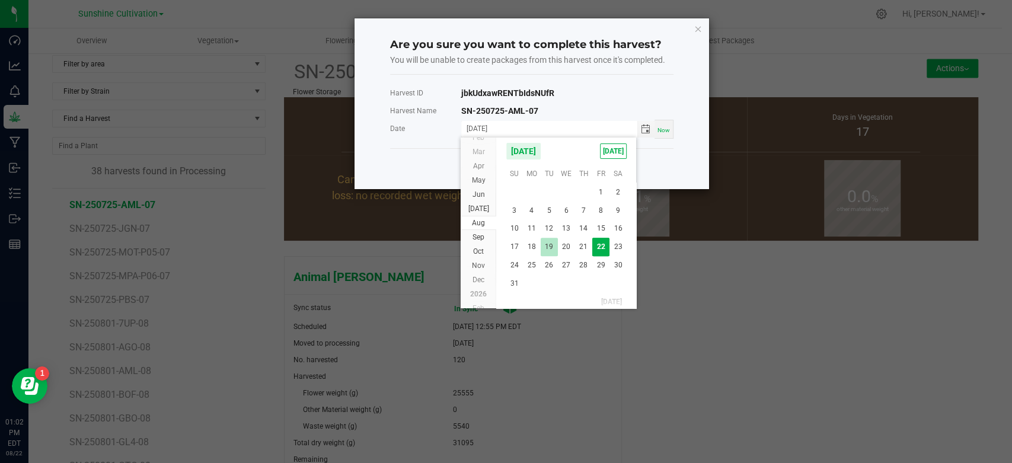
click at [548, 246] on span "19" at bounding box center [549, 247] width 17 height 18
type input "[DATE]"
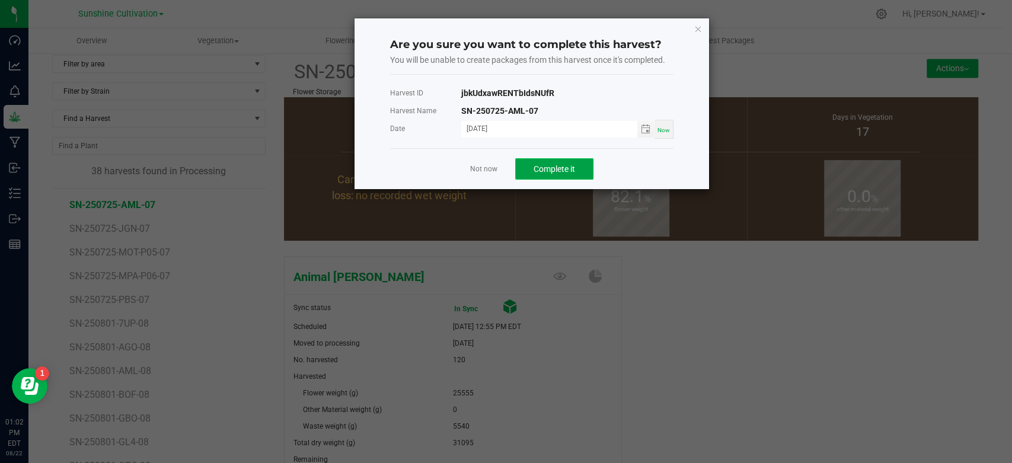
click at [561, 172] on span "Complete it" at bounding box center [554, 168] width 41 height 9
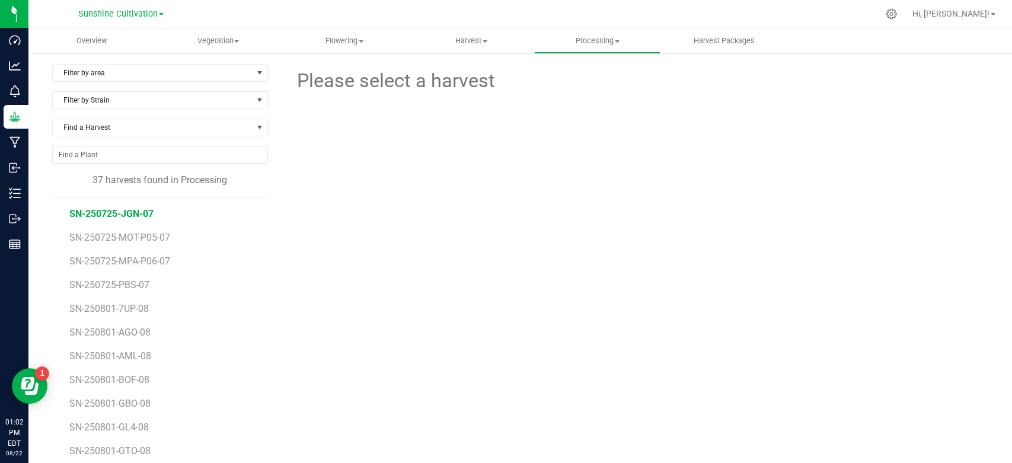
click at [142, 210] on span "SN-250725-JGN-07" at bounding box center [111, 213] width 84 height 11
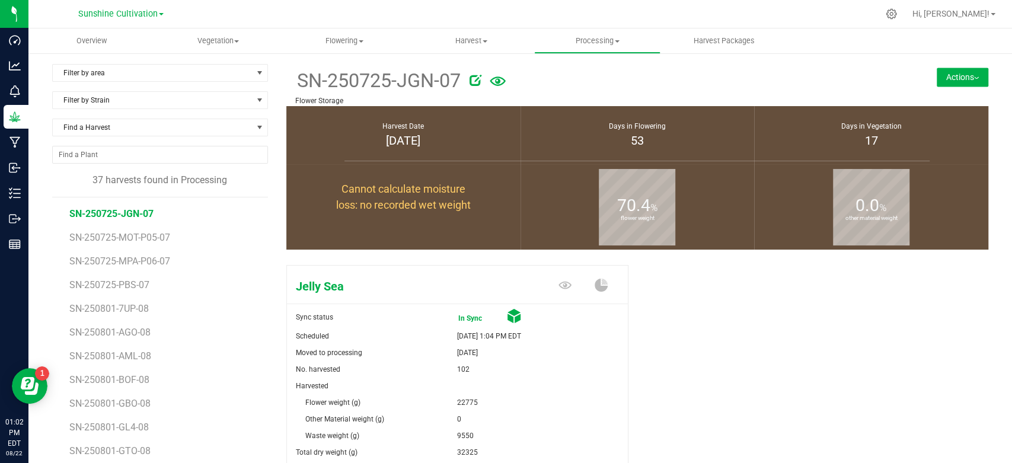
click at [958, 69] on div "SN-250725-JGN-07 Flower Storage Actions Complete harvest Harvest notes" at bounding box center [637, 85] width 702 height 42
click at [958, 69] on button "Actions" at bounding box center [963, 77] width 52 height 19
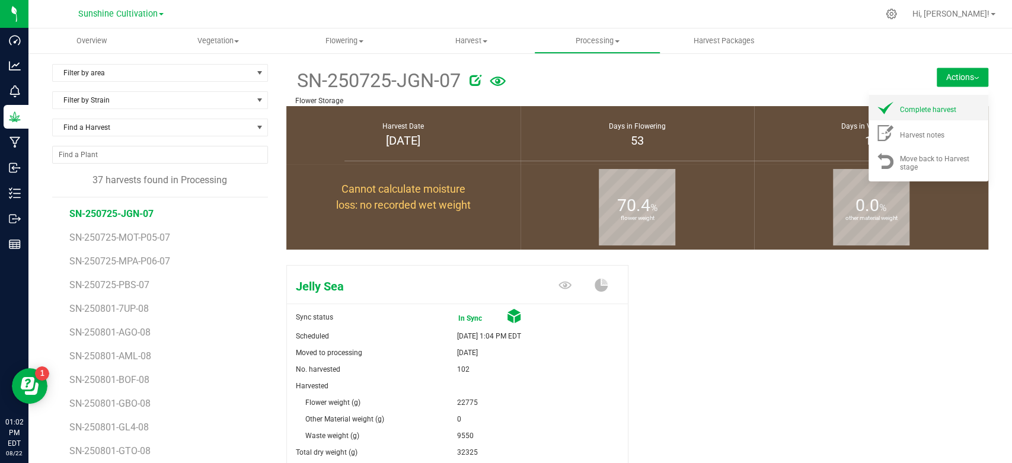
click at [905, 114] on li "Complete harvest" at bounding box center [928, 107] width 120 height 25
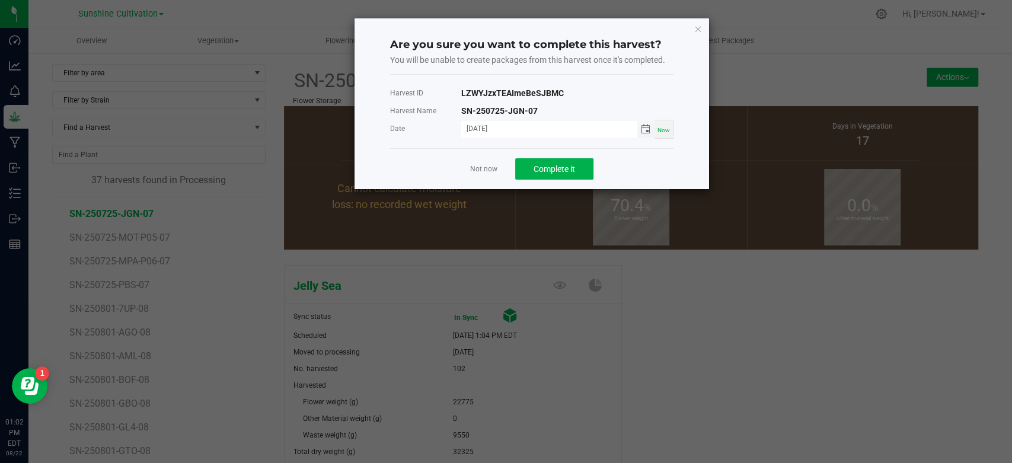
click at [647, 129] on span "Toggle calendar" at bounding box center [645, 128] width 9 height 9
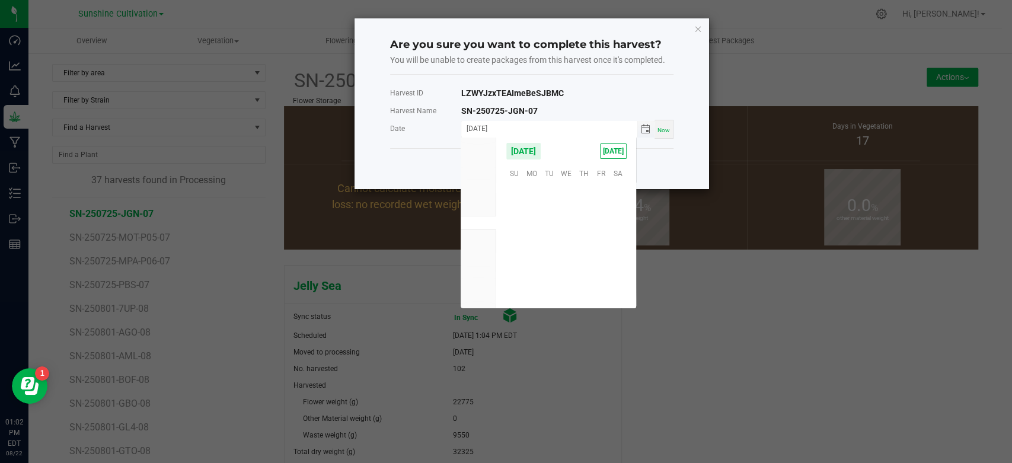
scroll to position [192146, 0]
click at [552, 245] on span "19" at bounding box center [549, 247] width 17 height 18
type input "[DATE]"
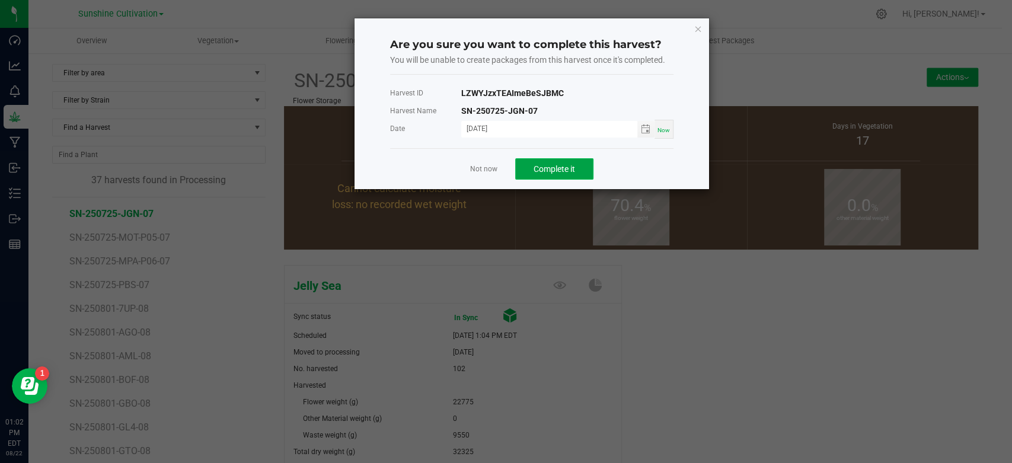
click at [574, 172] on span "Complete it" at bounding box center [554, 168] width 41 height 9
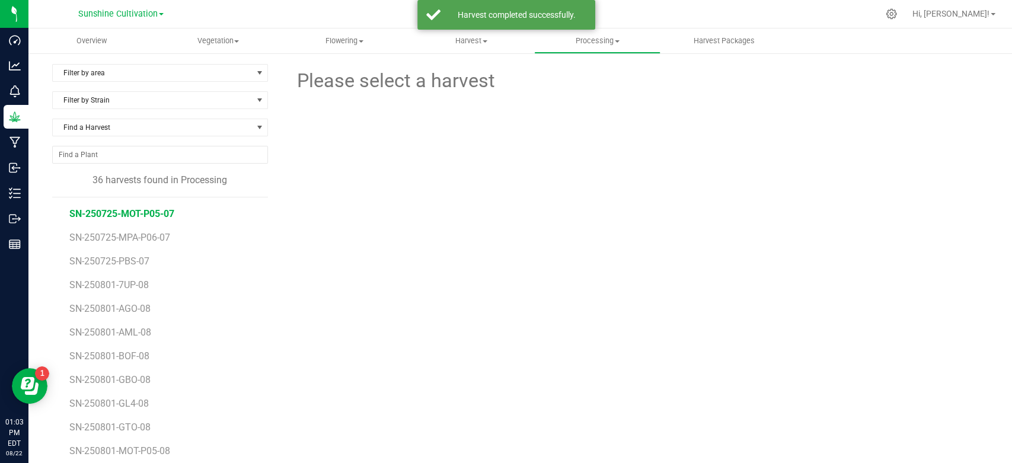
drag, startPoint x: 156, startPoint y: 221, endPoint x: 165, endPoint y: 215, distance: 10.4
click at [165, 215] on ul "SN-250725-MOT-P05-07 SN-250725-MPA-P06-07 SN-250725-PBS-07 SN-250801-7UP-08 SN-…" at bounding box center [168, 345] width 199 height 296
click at [165, 215] on span "SN-250725-MOT-P05-07" at bounding box center [121, 213] width 105 height 11
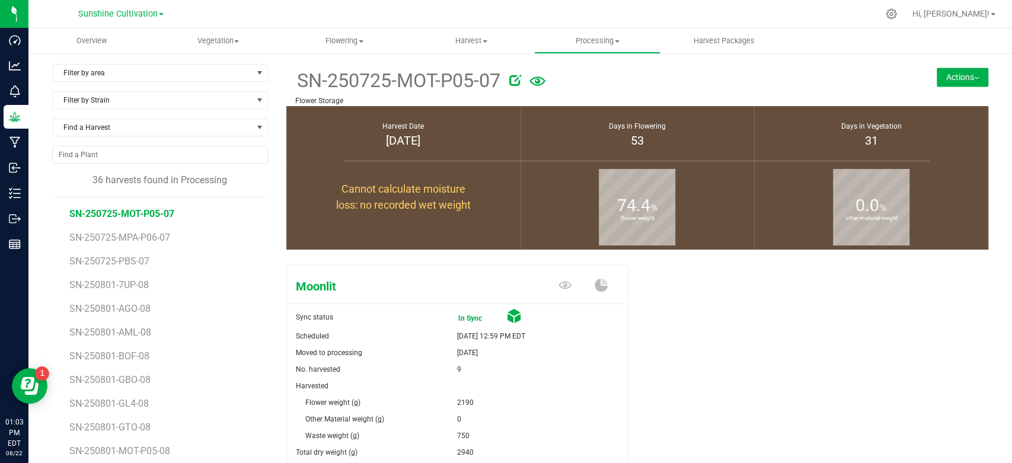
click at [937, 81] on button "Actions" at bounding box center [963, 77] width 52 height 19
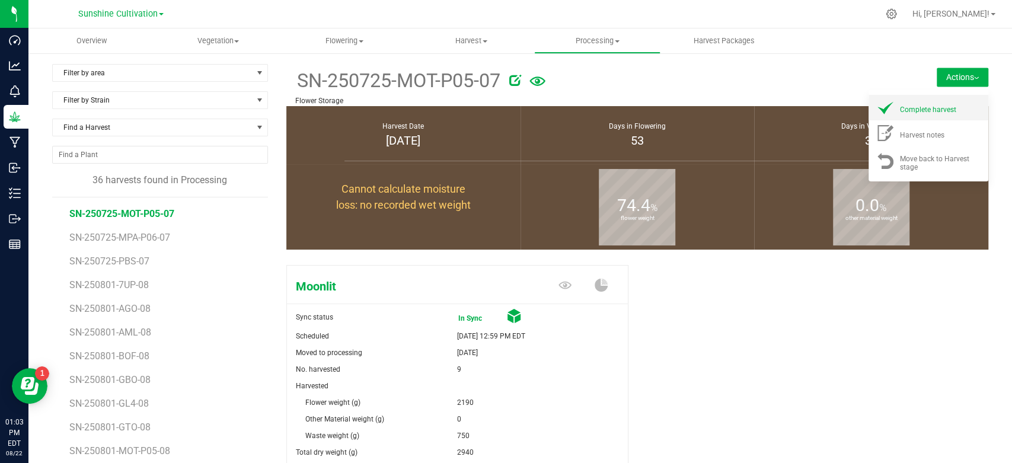
click at [914, 106] on span "Complete harvest" at bounding box center [928, 110] width 56 height 8
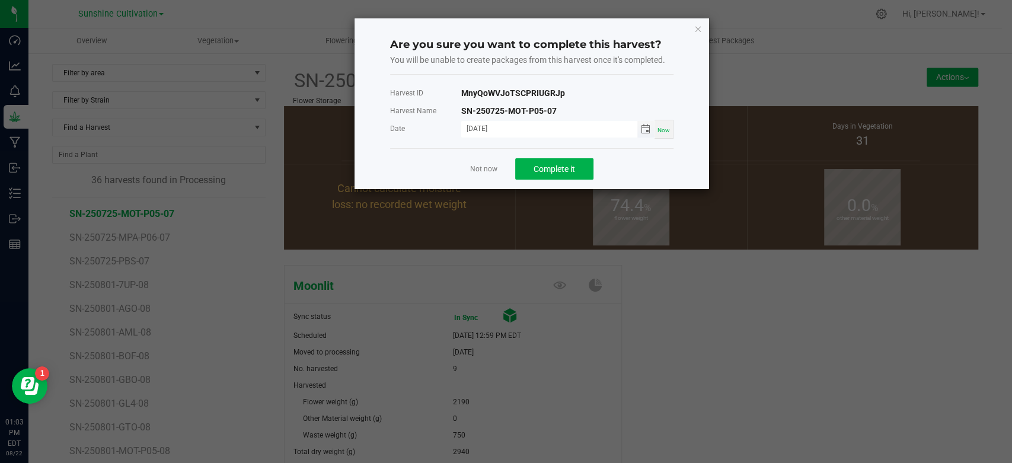
click at [646, 126] on span "Toggle calendar" at bounding box center [645, 128] width 9 height 9
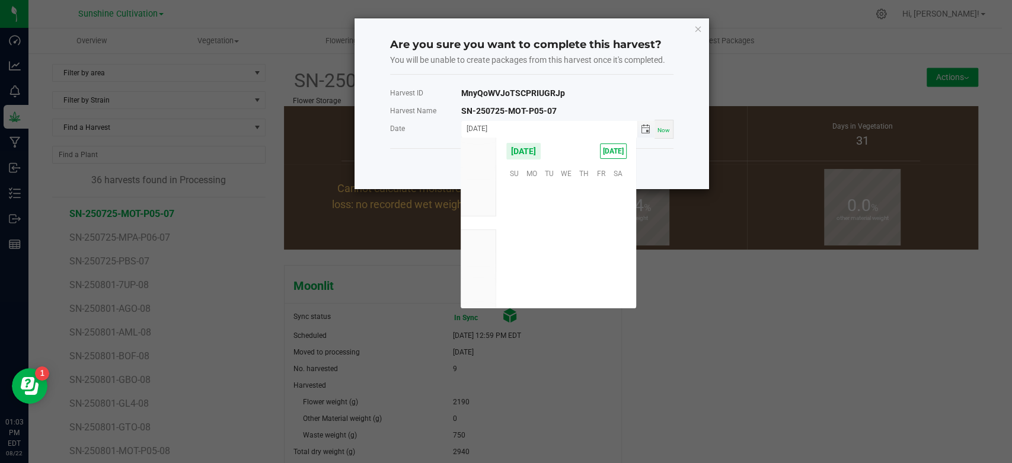
scroll to position [192146, 0]
click at [545, 247] on span "19" at bounding box center [549, 247] width 17 height 18
type input "[DATE]"
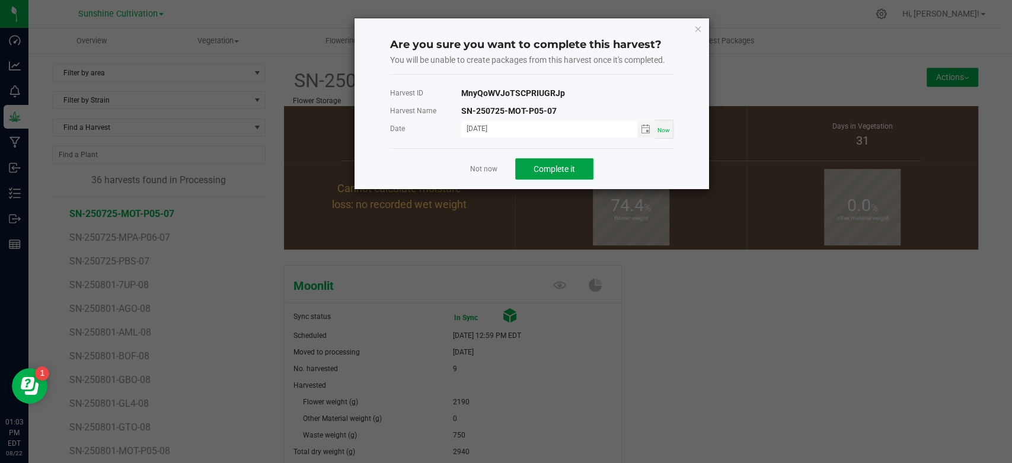
click at [552, 164] on span "Complete it" at bounding box center [554, 168] width 41 height 9
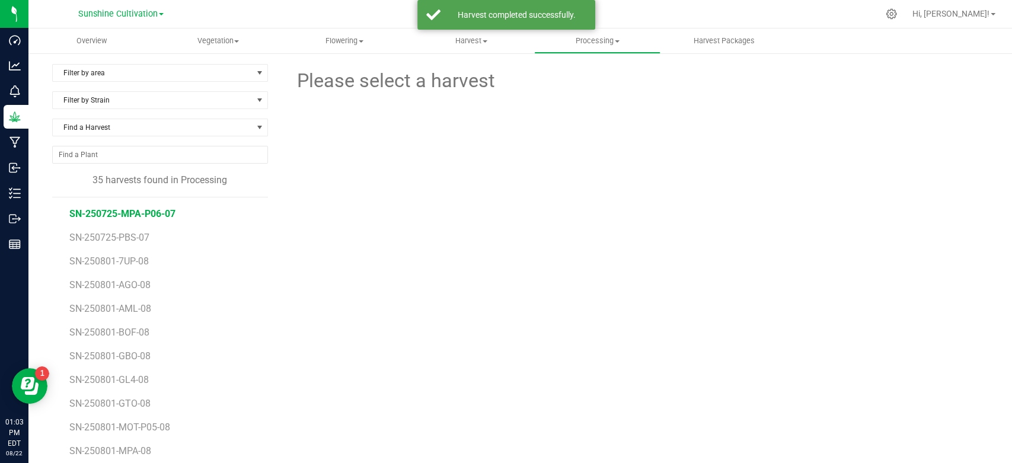
click at [157, 216] on span "SN-250725-MPA-P06-07" at bounding box center [122, 213] width 106 height 11
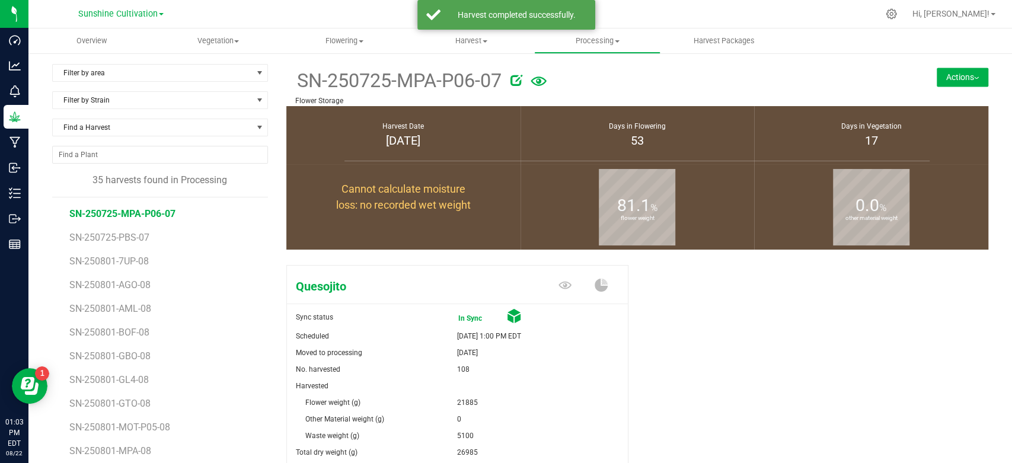
click at [949, 77] on button "Actions" at bounding box center [963, 77] width 52 height 19
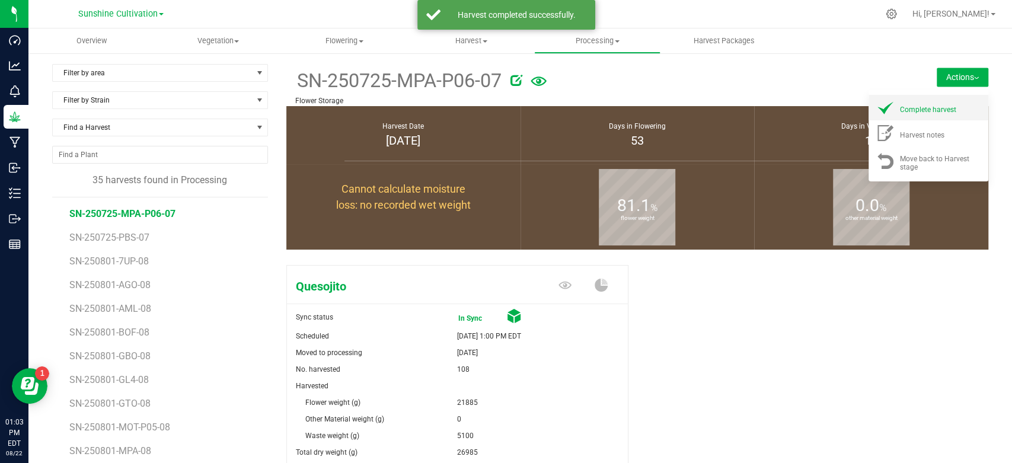
click at [919, 116] on li "Complete harvest" at bounding box center [928, 107] width 120 height 25
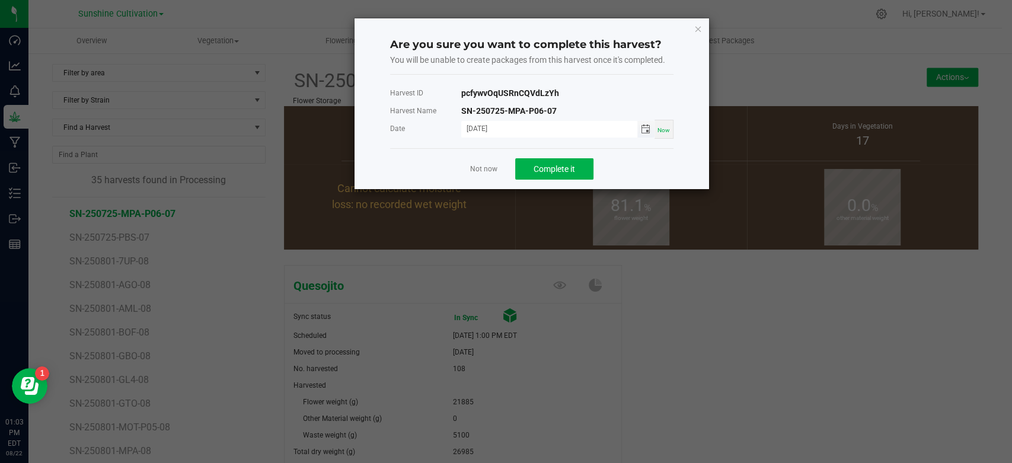
click at [643, 127] on span "Toggle calendar" at bounding box center [645, 128] width 9 height 9
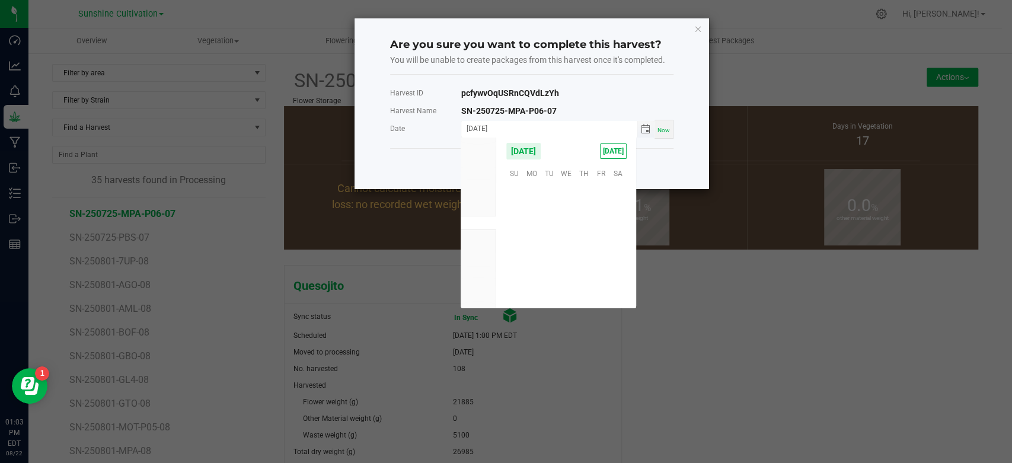
scroll to position [192146, 0]
click at [550, 248] on span "19" at bounding box center [549, 247] width 17 height 18
type input "[DATE]"
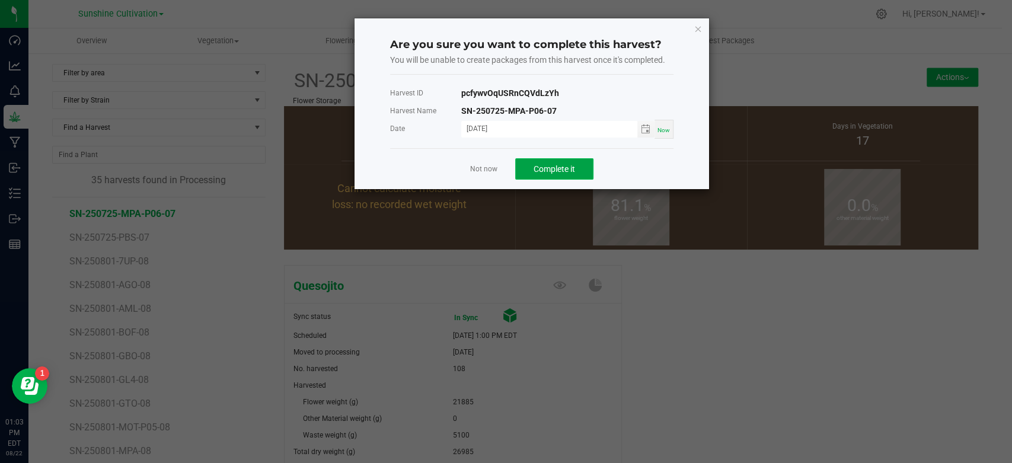
click at [551, 173] on span "Complete it" at bounding box center [554, 168] width 41 height 9
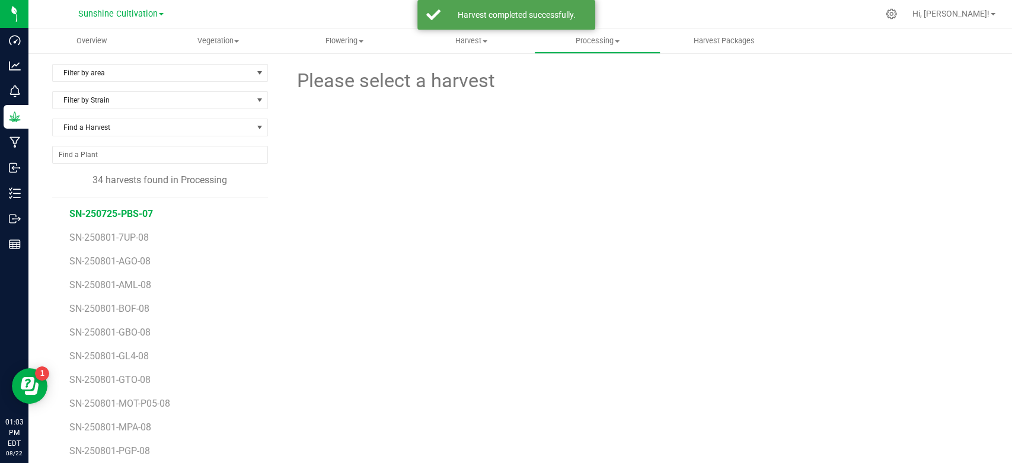
click at [137, 213] on span "SN-250725-PBS-07" at bounding box center [111, 213] width 84 height 11
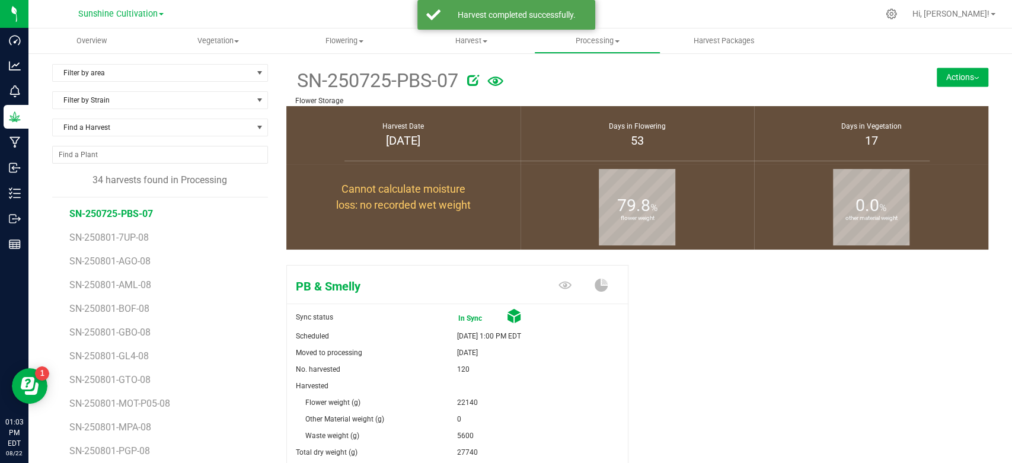
click at [943, 83] on button "Actions" at bounding box center [963, 77] width 52 height 19
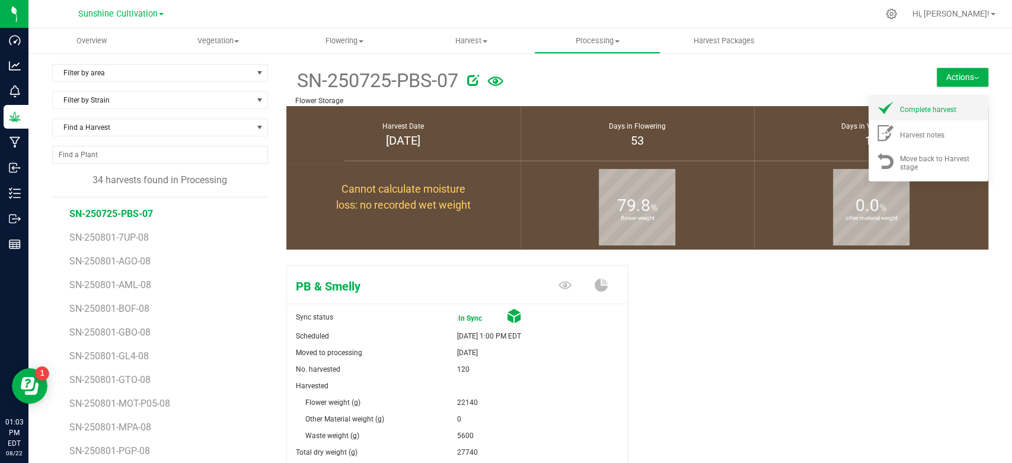
click at [926, 106] on span "Complete harvest" at bounding box center [928, 110] width 56 height 8
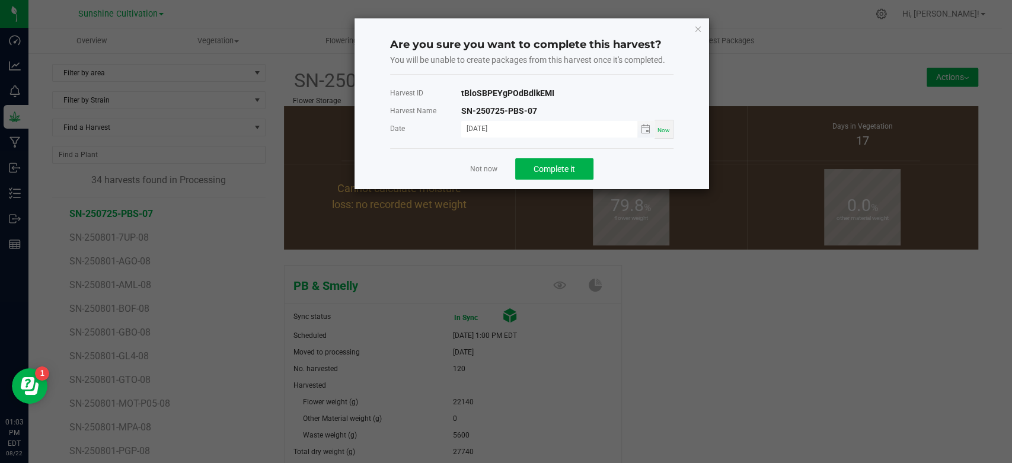
click at [649, 135] on span "Toggle calendar" at bounding box center [645, 129] width 17 height 17
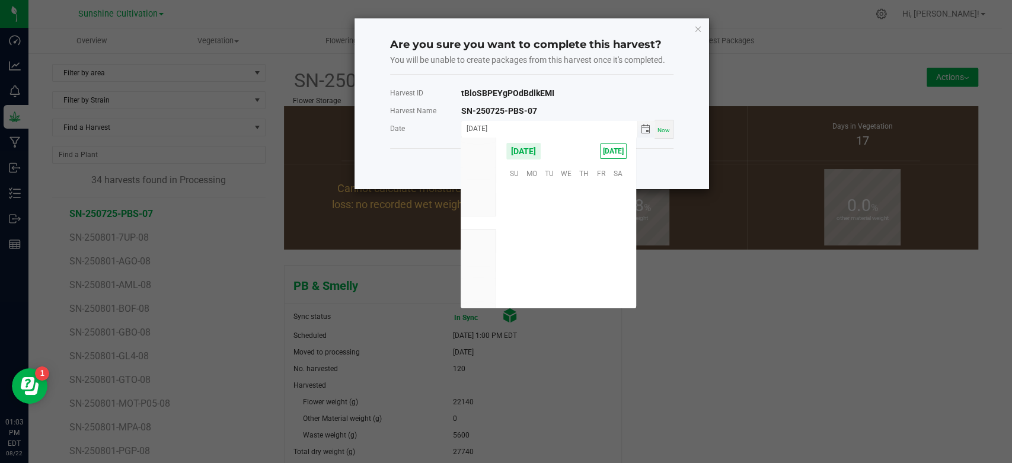
scroll to position [192146, 0]
click at [548, 245] on span "19" at bounding box center [549, 247] width 17 height 18
type input "[DATE]"
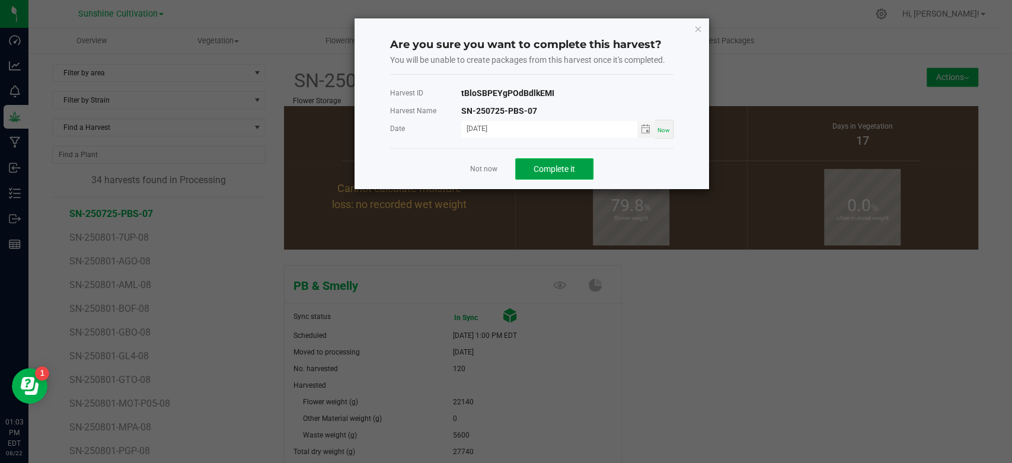
click at [560, 169] on span "Complete it" at bounding box center [554, 168] width 41 height 9
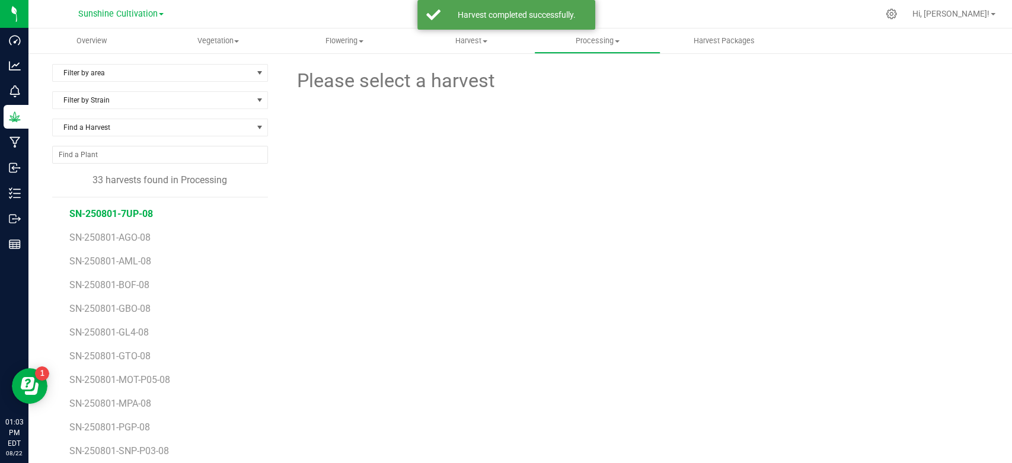
click at [135, 211] on span "SN-250801-7UP-08" at bounding box center [111, 213] width 84 height 11
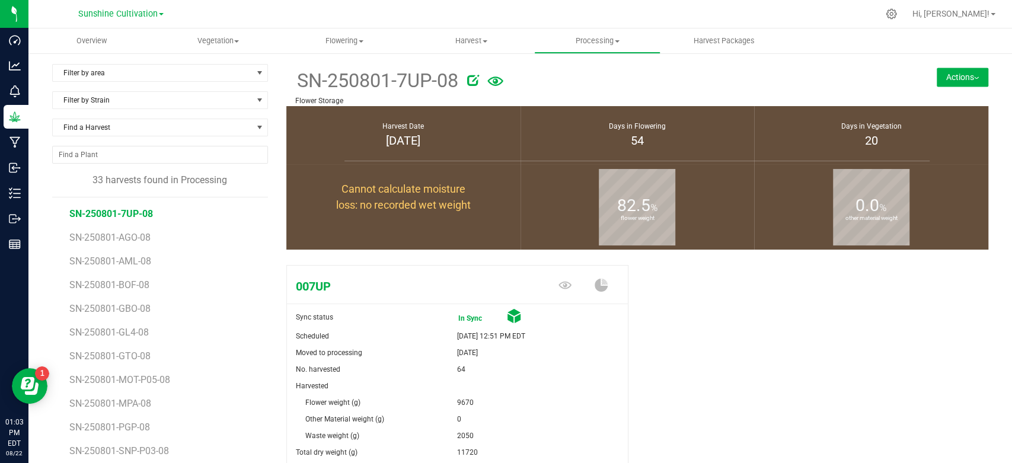
click at [957, 79] on button "Actions" at bounding box center [963, 77] width 52 height 19
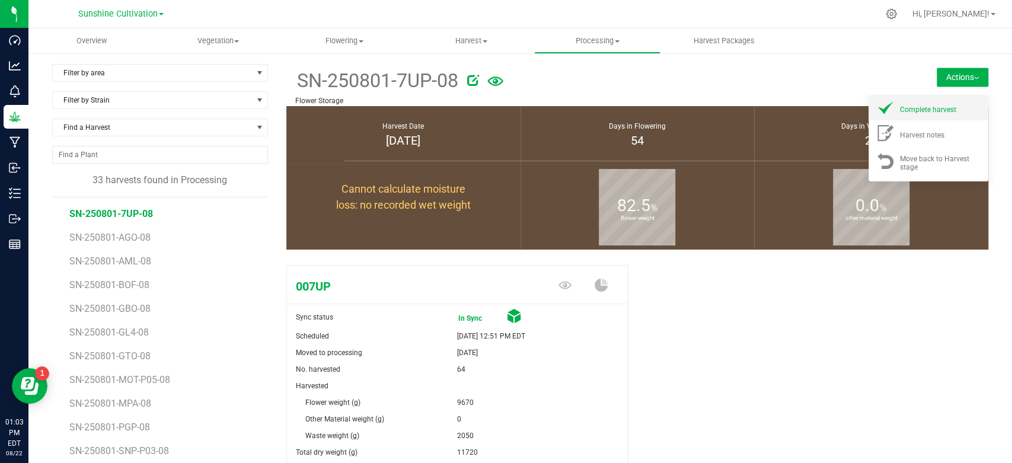
click at [921, 108] on span "Complete harvest" at bounding box center [928, 110] width 56 height 8
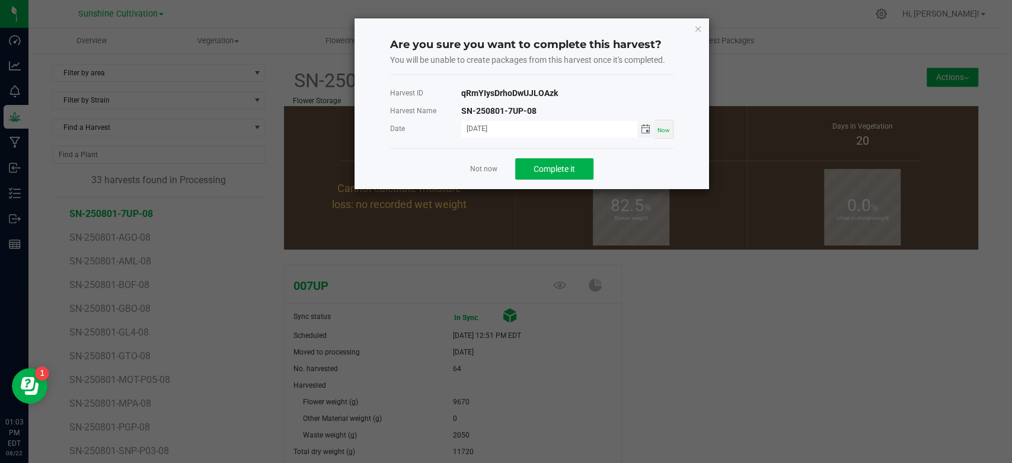
click at [646, 129] on span "Toggle calendar" at bounding box center [645, 128] width 9 height 9
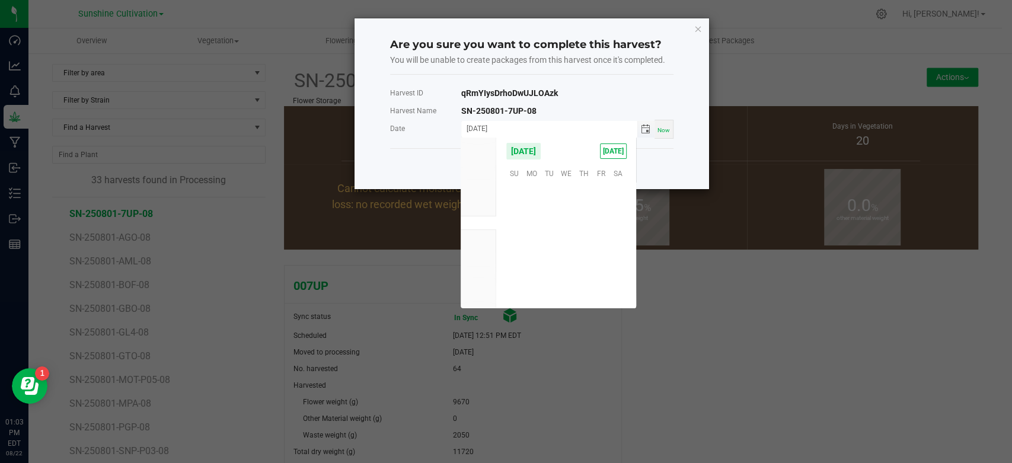
scroll to position [192146, 0]
click at [548, 245] on span "19" at bounding box center [549, 247] width 17 height 18
type input "[DATE]"
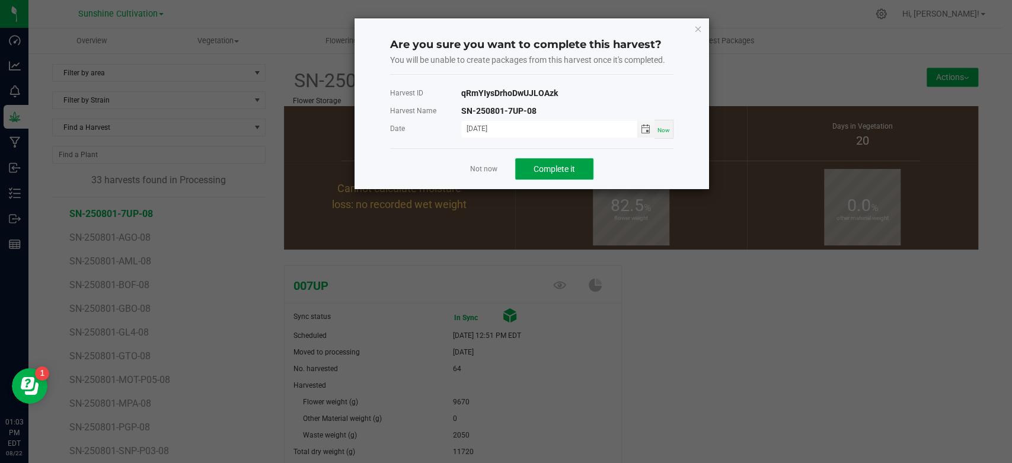
click at [562, 161] on button "Complete it" at bounding box center [554, 168] width 78 height 21
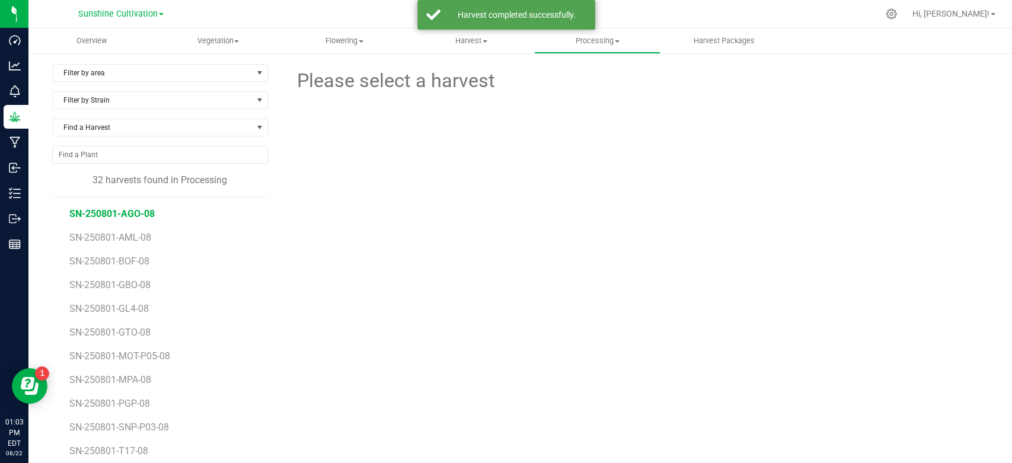
click at [146, 217] on li "SN-250801-AGO-08" at bounding box center [164, 209] width 190 height 24
click at [146, 217] on span "SN-250801-AGO-08" at bounding box center [111, 213] width 85 height 11
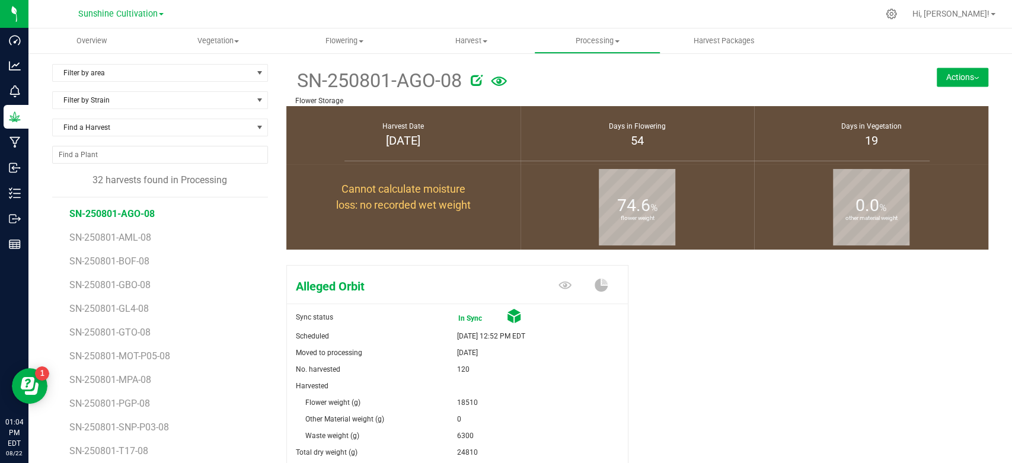
click at [937, 77] on button "Actions" at bounding box center [963, 77] width 52 height 19
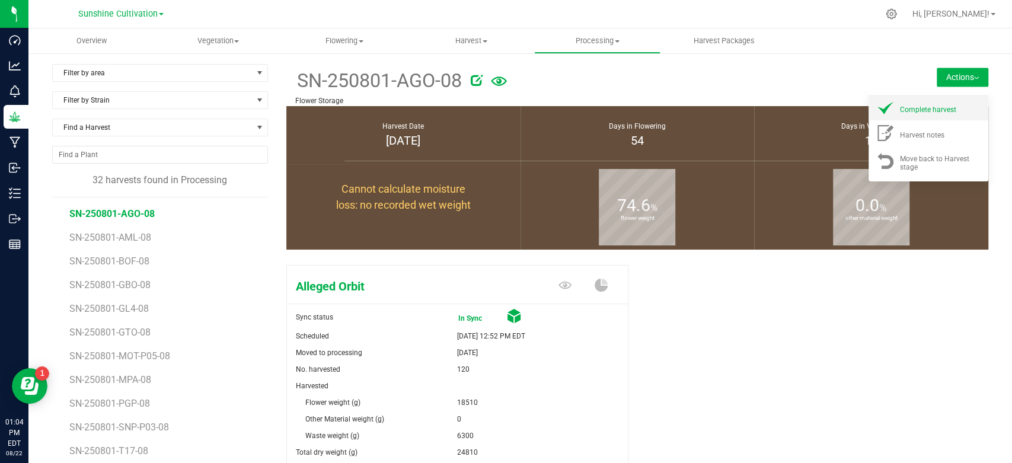
click at [900, 110] on span "Complete harvest" at bounding box center [928, 110] width 56 height 8
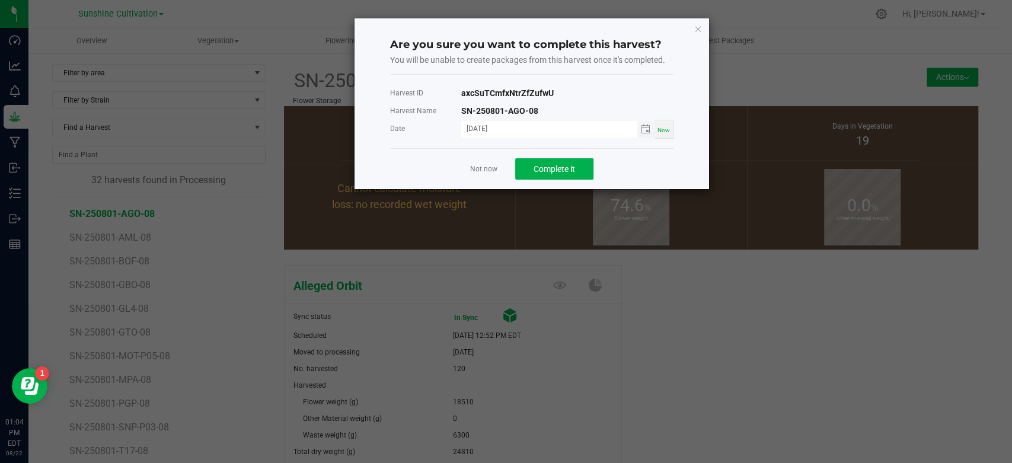
click at [646, 135] on span "Toggle calendar" at bounding box center [645, 129] width 17 height 17
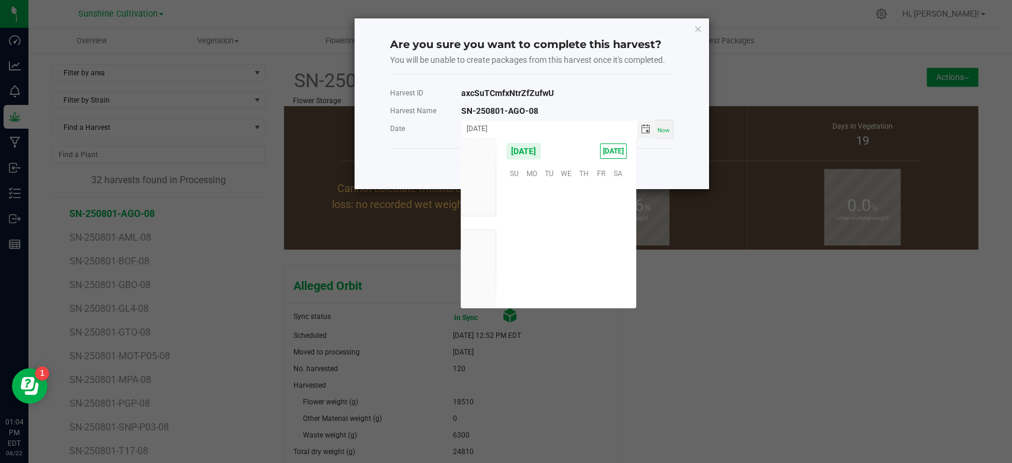
scroll to position [192146, 0]
click at [550, 246] on span "19" at bounding box center [549, 247] width 17 height 18
type input "[DATE]"
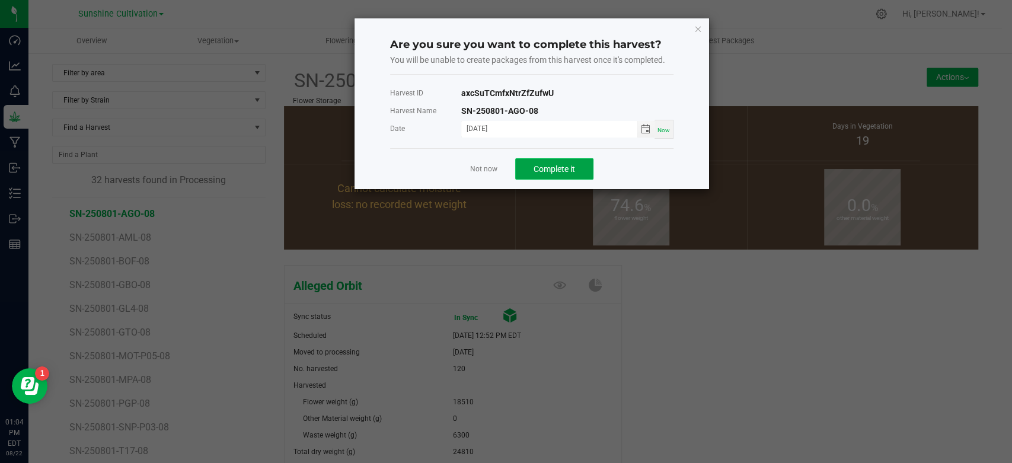
click at [562, 165] on span "Complete it" at bounding box center [554, 168] width 41 height 9
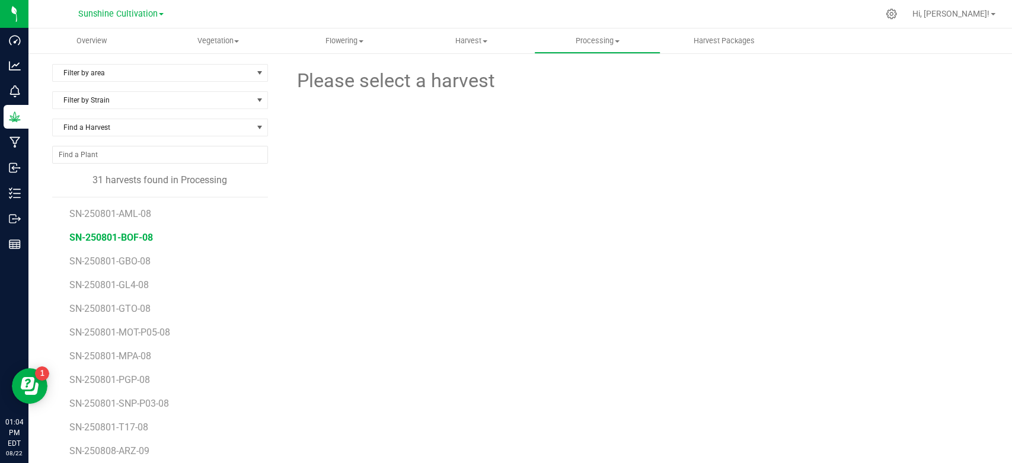
click at [143, 234] on span "SN-250801-BOF-08" at bounding box center [111, 237] width 84 height 11
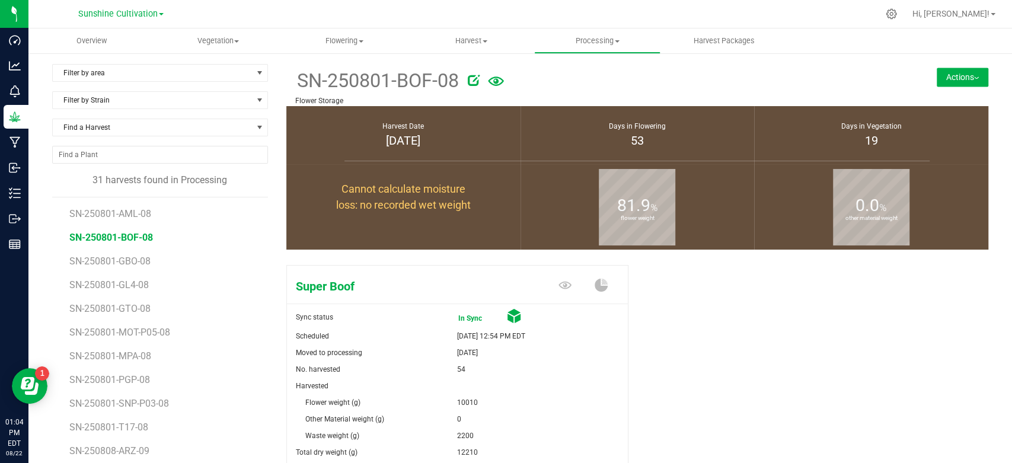
click at [950, 82] on button "Actions" at bounding box center [963, 77] width 52 height 19
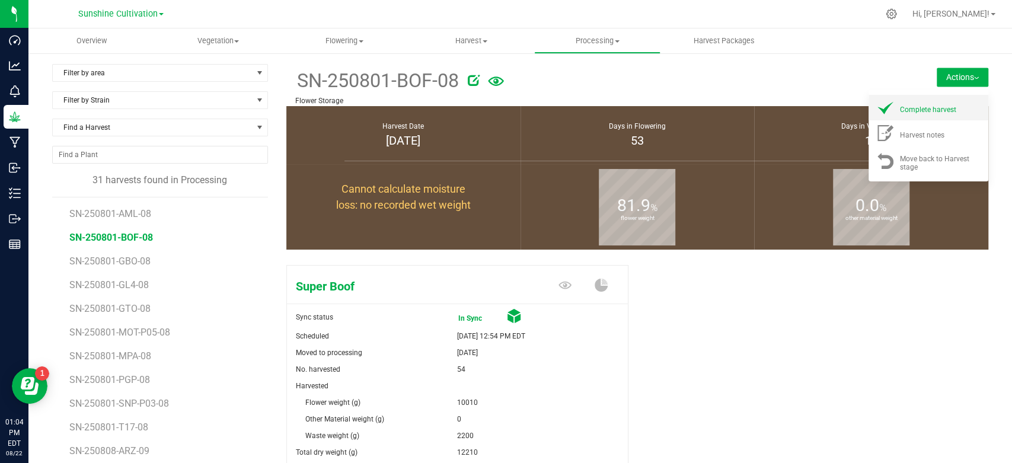
click at [922, 109] on span "Complete harvest" at bounding box center [928, 110] width 56 height 8
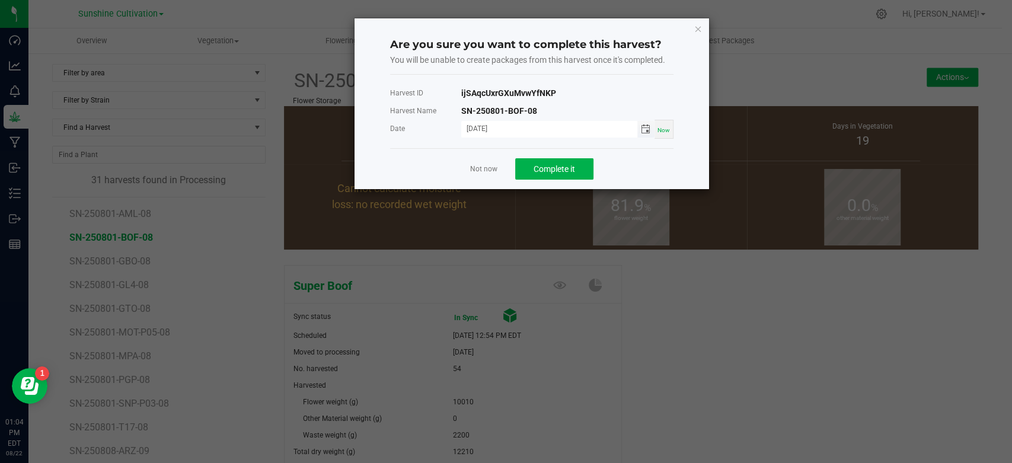
click at [647, 133] on span "Toggle calendar" at bounding box center [645, 128] width 9 height 9
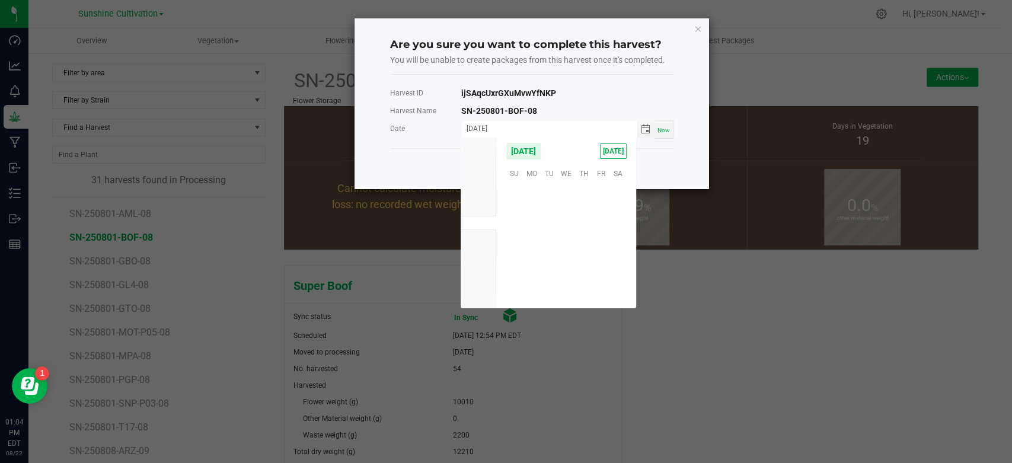
scroll to position [192146, 0]
click at [547, 245] on span "19" at bounding box center [549, 247] width 17 height 18
type input "[DATE]"
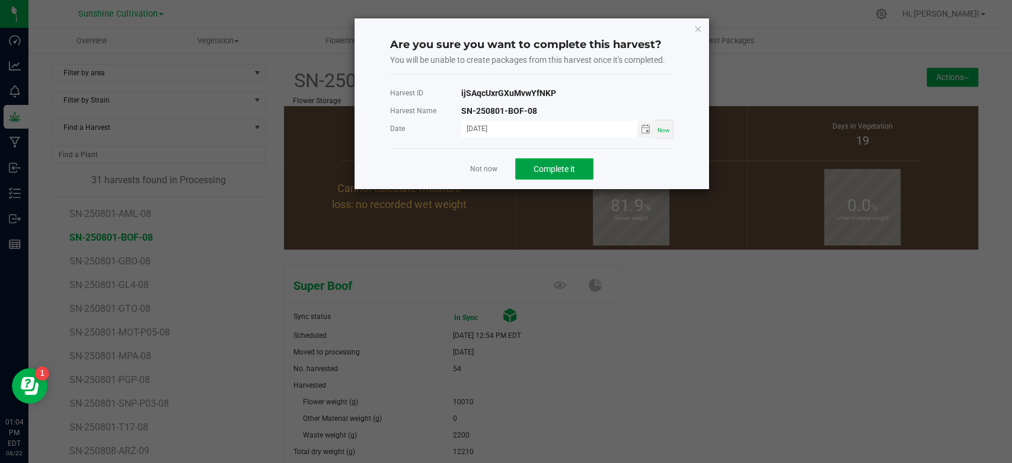
click at [567, 168] on span "Complete it" at bounding box center [554, 168] width 41 height 9
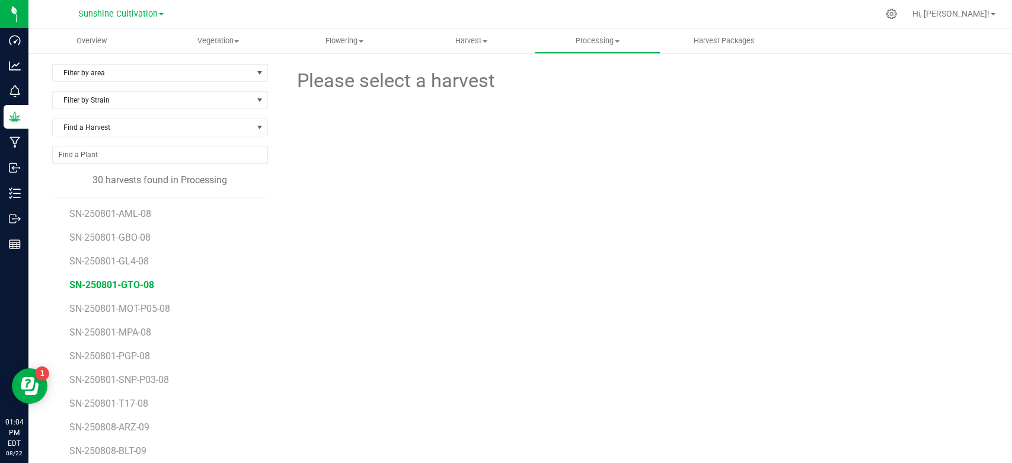
click at [136, 283] on span "SN-250801-GTO-08" at bounding box center [111, 284] width 85 height 11
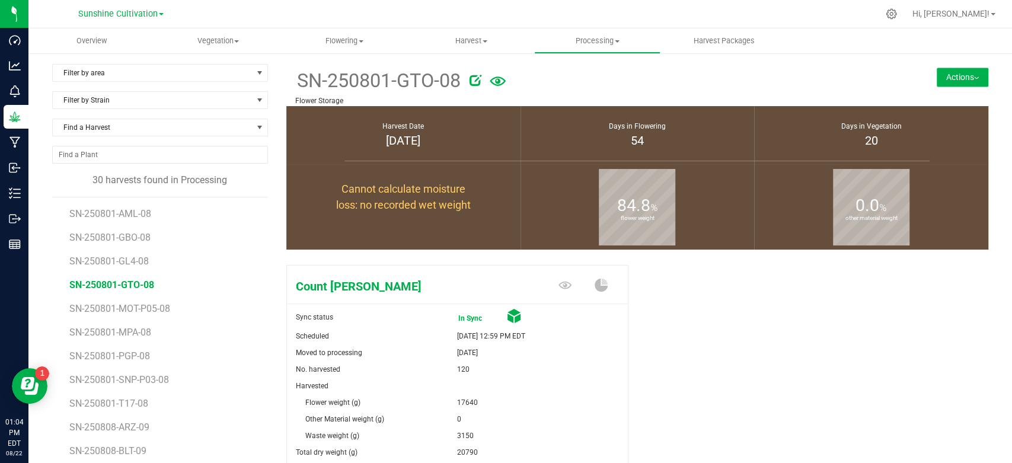
click at [937, 83] on button "Actions" at bounding box center [963, 77] width 52 height 19
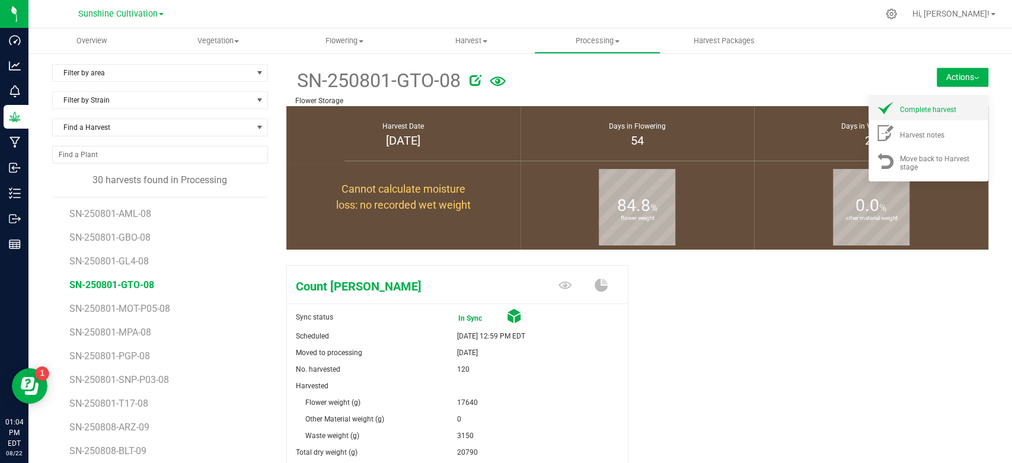
click at [915, 115] on li "Complete harvest" at bounding box center [928, 107] width 120 height 25
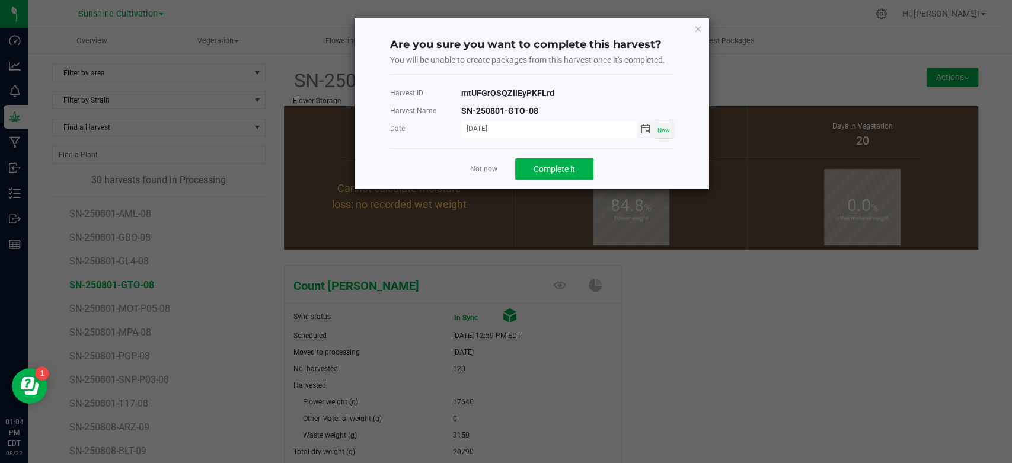
click at [641, 130] on span "Toggle calendar" at bounding box center [645, 128] width 9 height 9
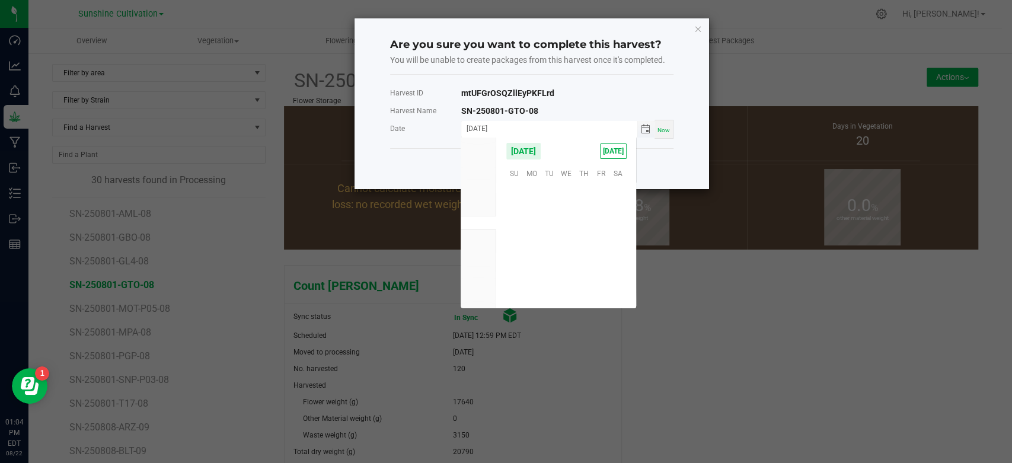
scroll to position [192146, 0]
click at [542, 251] on span "19" at bounding box center [549, 247] width 17 height 18
type input "[DATE]"
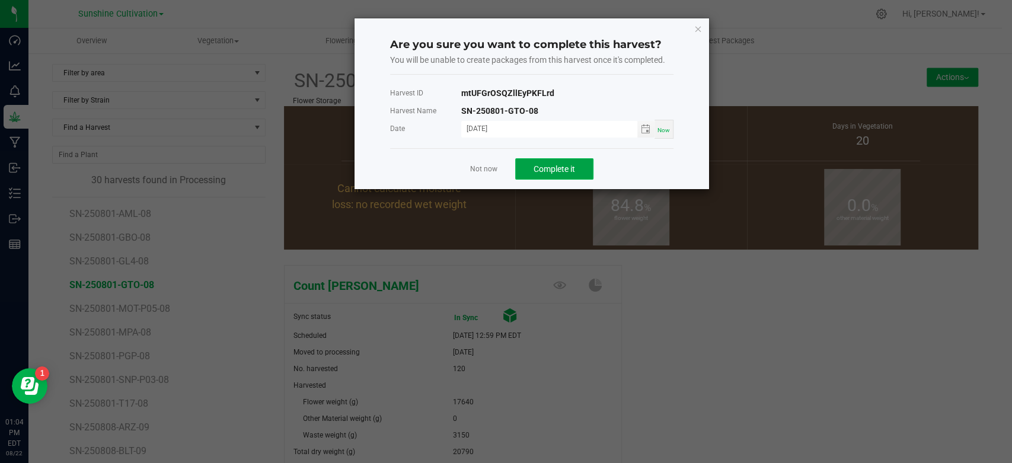
click at [555, 164] on span "Complete it" at bounding box center [554, 168] width 41 height 9
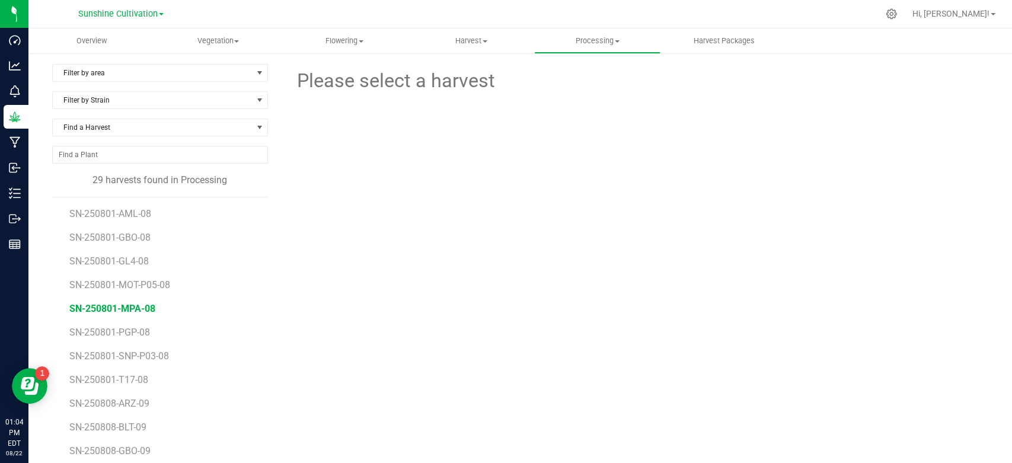
click at [150, 311] on span "SN-250801-MPA-08" at bounding box center [112, 308] width 86 height 11
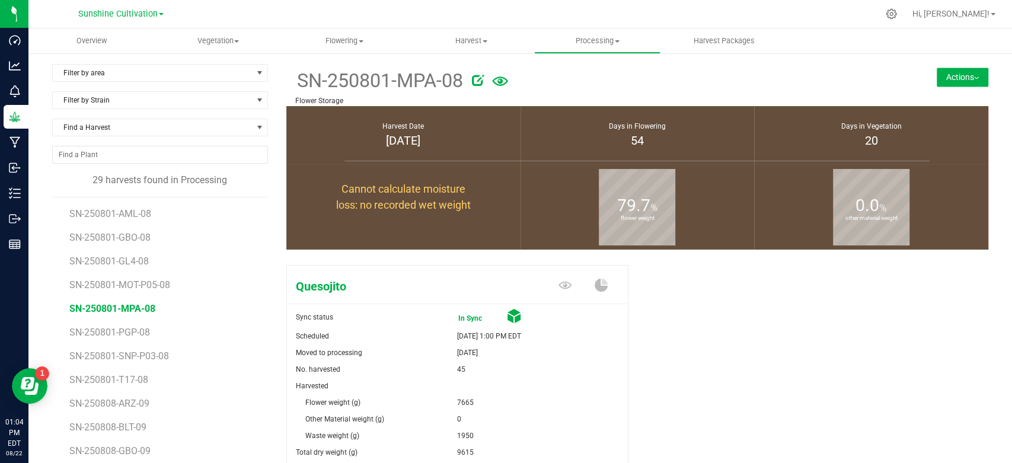
click at [937, 75] on button "Actions" at bounding box center [963, 77] width 52 height 19
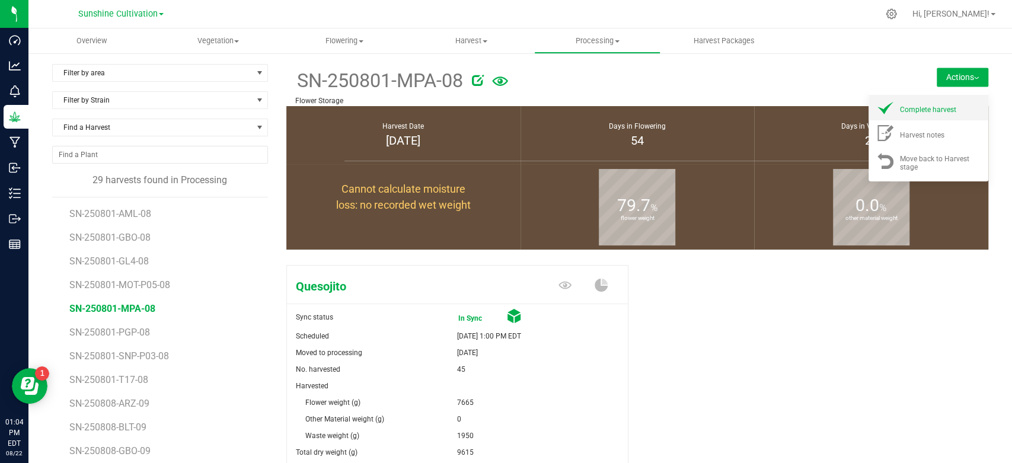
click at [900, 108] on span "Complete harvest" at bounding box center [928, 110] width 56 height 8
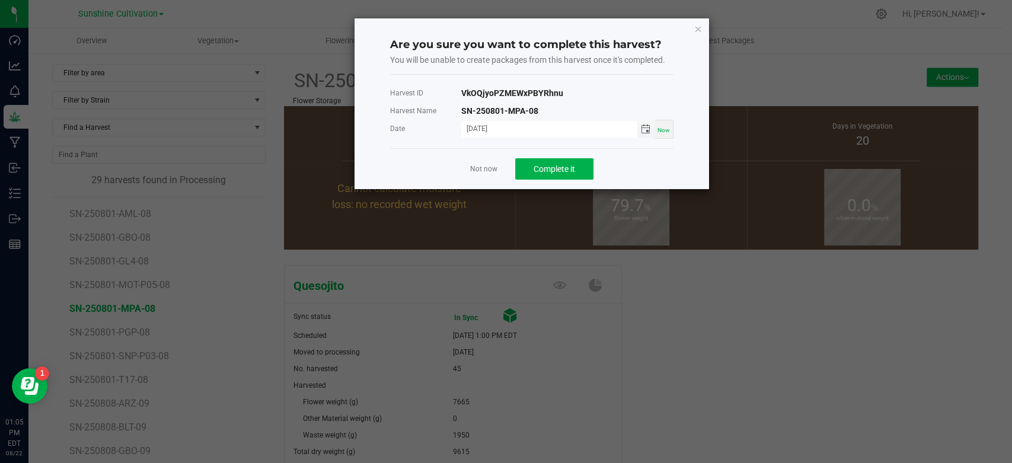
click at [647, 127] on span "Toggle calendar" at bounding box center [645, 128] width 9 height 9
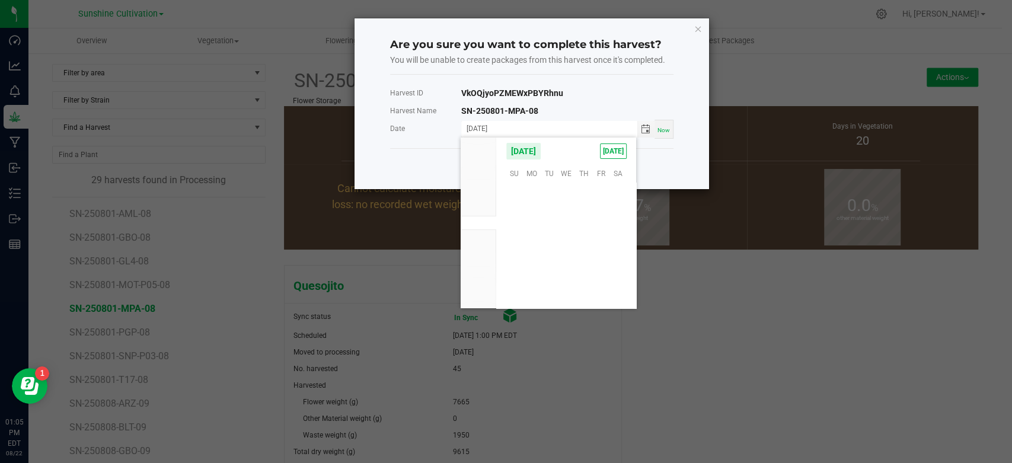
scroll to position [192146, 0]
click at [545, 242] on span "19" at bounding box center [549, 247] width 17 height 18
type input "[DATE]"
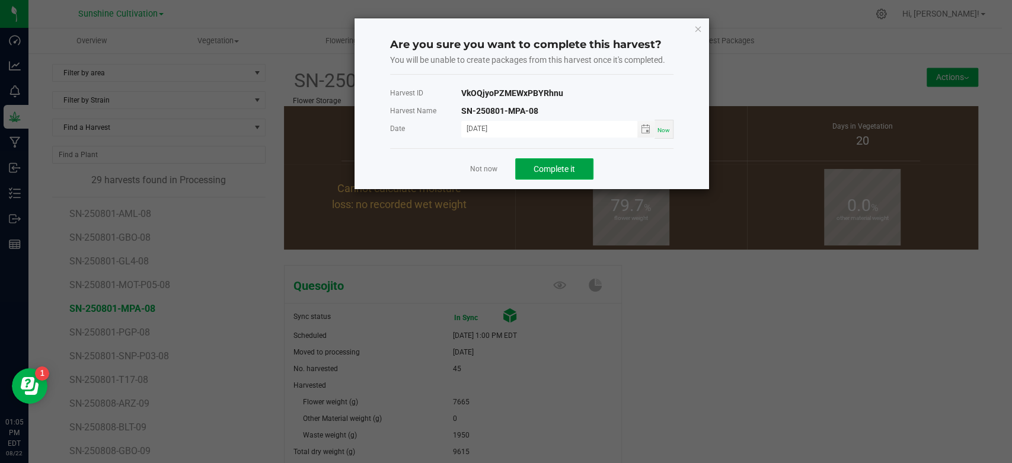
click at [550, 165] on span "Complete it" at bounding box center [554, 168] width 41 height 9
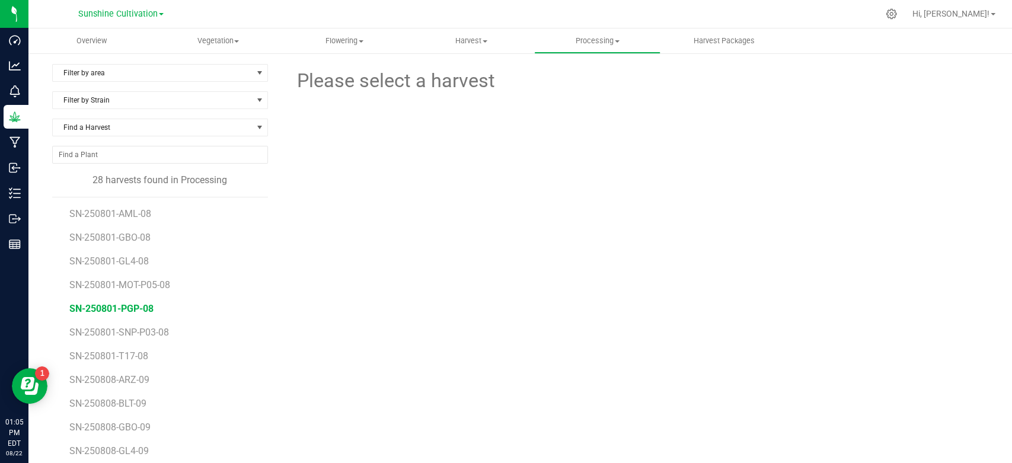
click at [135, 307] on span "SN-250801-PGP-08" at bounding box center [111, 308] width 84 height 11
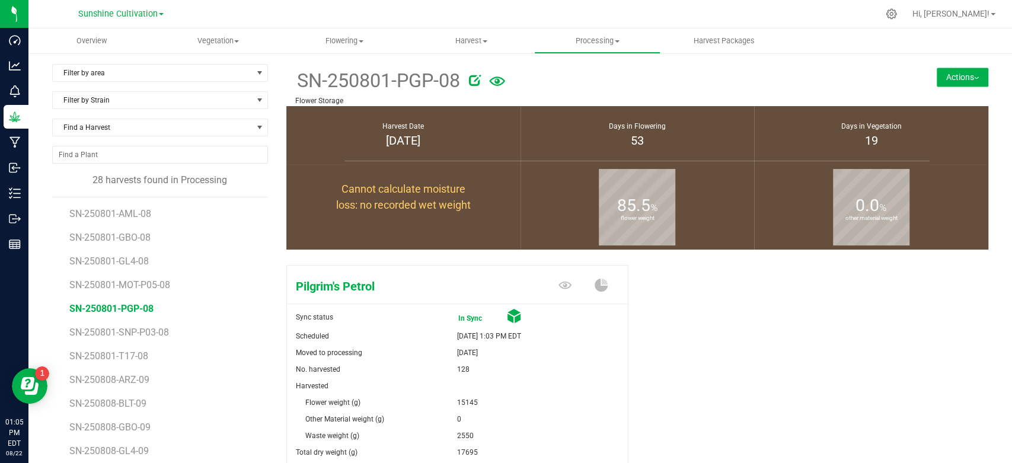
click at [937, 75] on button "Actions" at bounding box center [963, 77] width 52 height 19
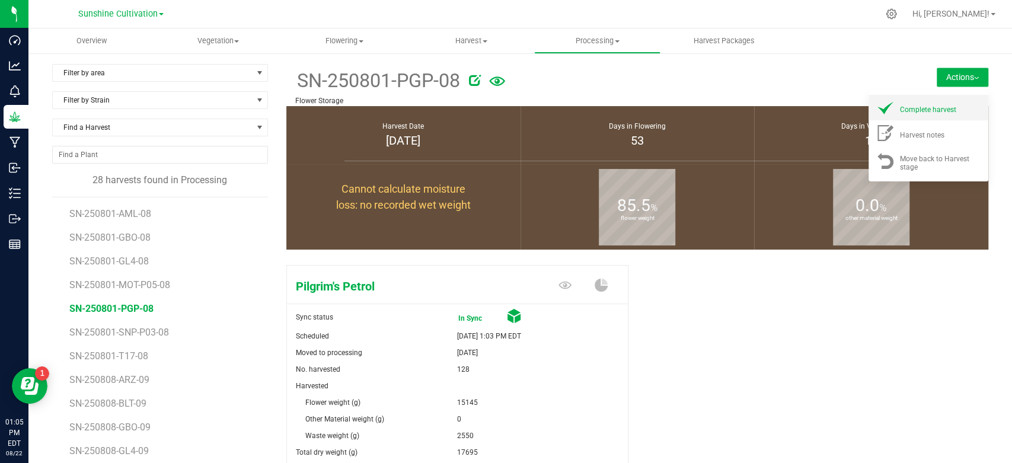
click at [883, 116] on li "Complete harvest" at bounding box center [928, 107] width 120 height 25
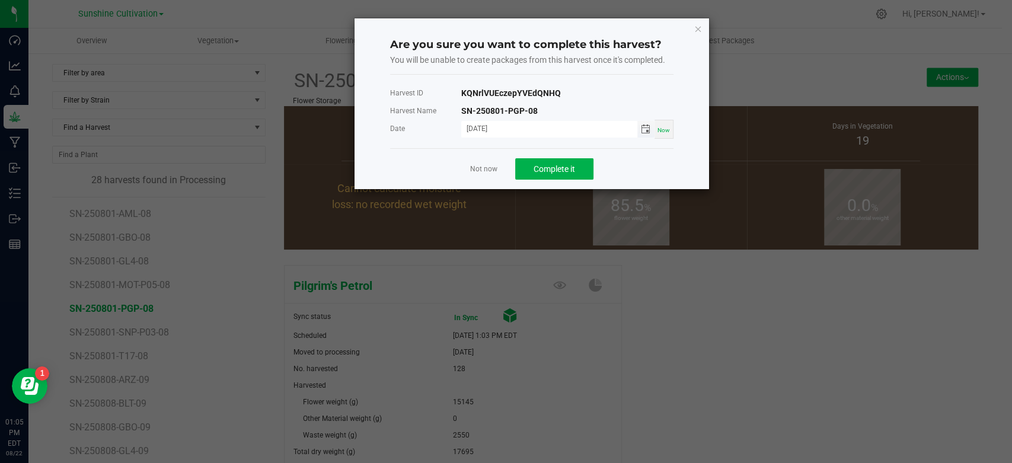
click at [646, 130] on span "Toggle calendar" at bounding box center [645, 128] width 9 height 9
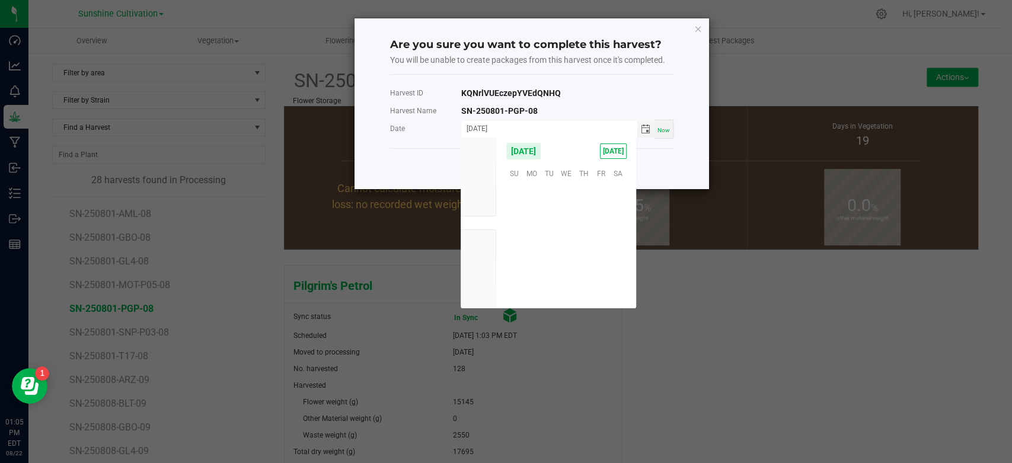
scroll to position [192146, 0]
click at [550, 238] on span "19" at bounding box center [549, 247] width 17 height 18
type input "[DATE]"
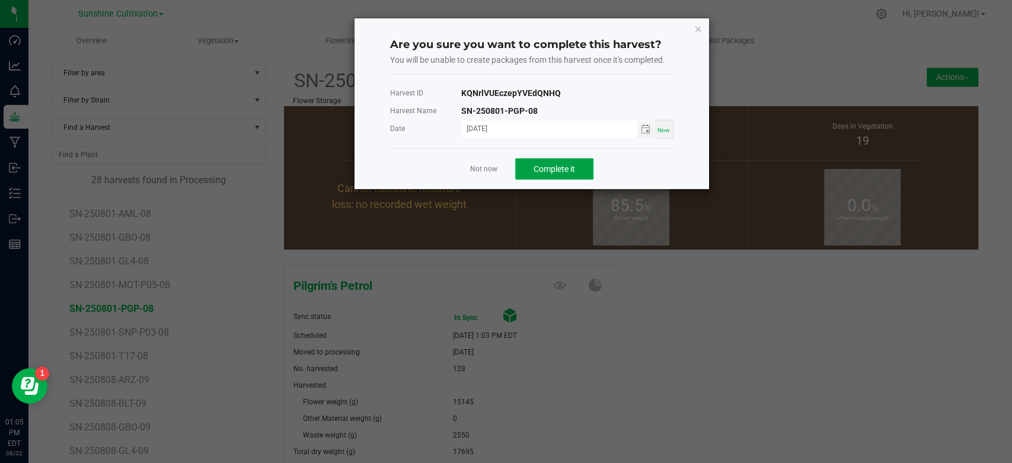
click at [571, 170] on span "Complete it" at bounding box center [554, 168] width 41 height 9
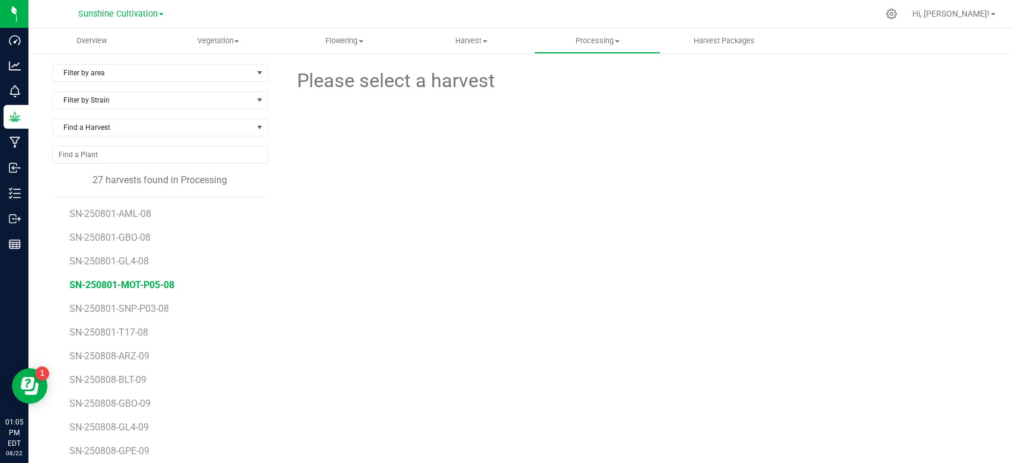
click at [161, 284] on span "SN-250801-MOT-P05-08" at bounding box center [121, 284] width 105 height 11
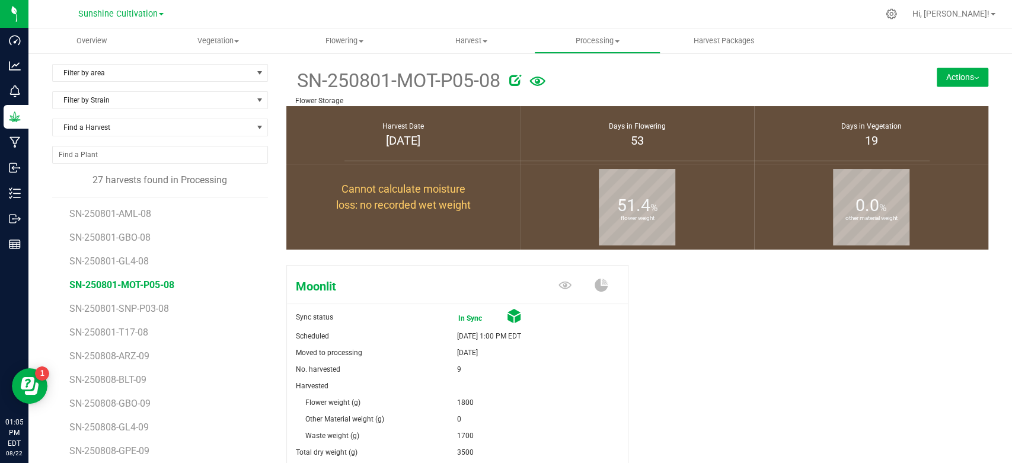
click at [937, 79] on button "Actions" at bounding box center [963, 77] width 52 height 19
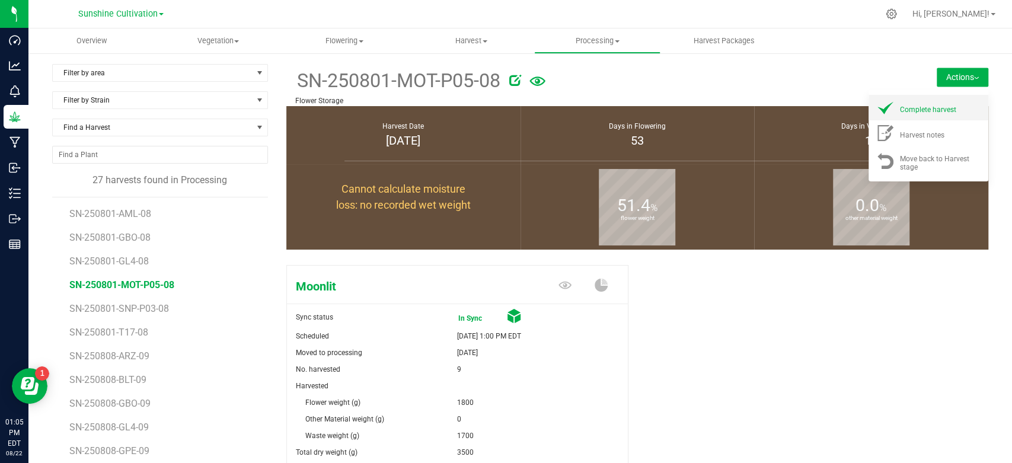
click at [901, 107] on span "Complete harvest" at bounding box center [928, 110] width 56 height 8
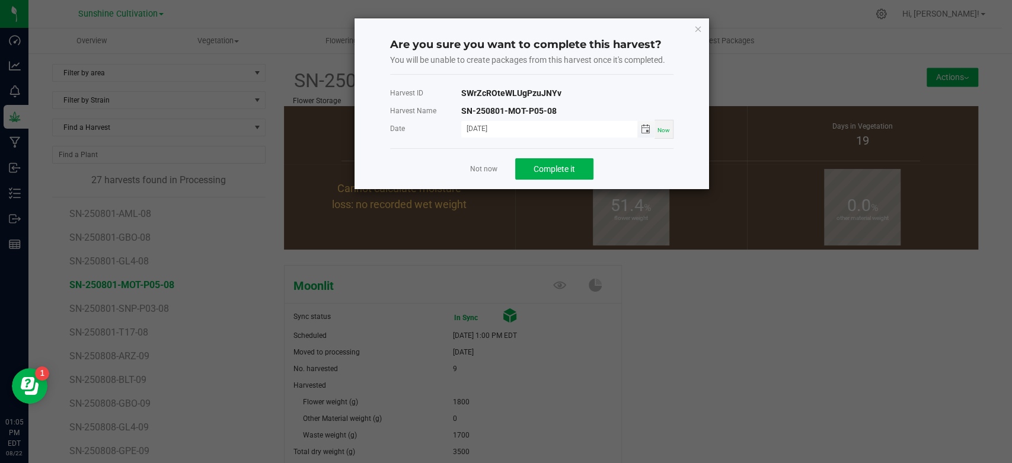
click at [644, 130] on span "Toggle calendar" at bounding box center [645, 128] width 9 height 9
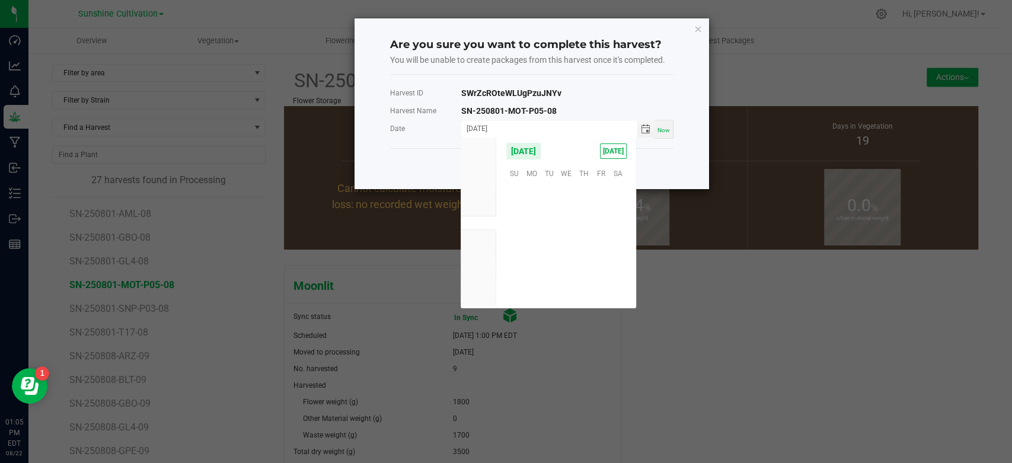
scroll to position [192146, 0]
click at [548, 248] on span "19" at bounding box center [549, 247] width 17 height 18
type input "[DATE]"
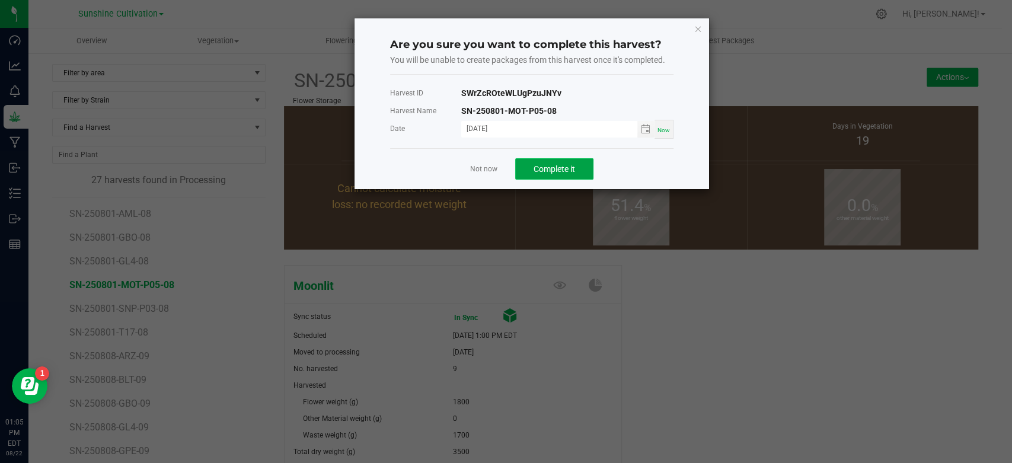
click at [553, 165] on span "Complete it" at bounding box center [554, 168] width 41 height 9
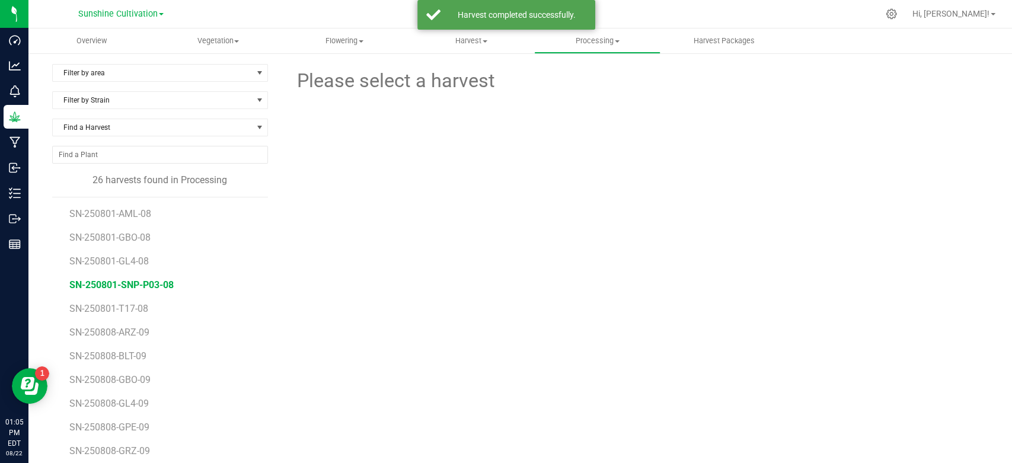
click at [152, 289] on span "SN-250801-SNP-P03-08" at bounding box center [121, 284] width 104 height 11
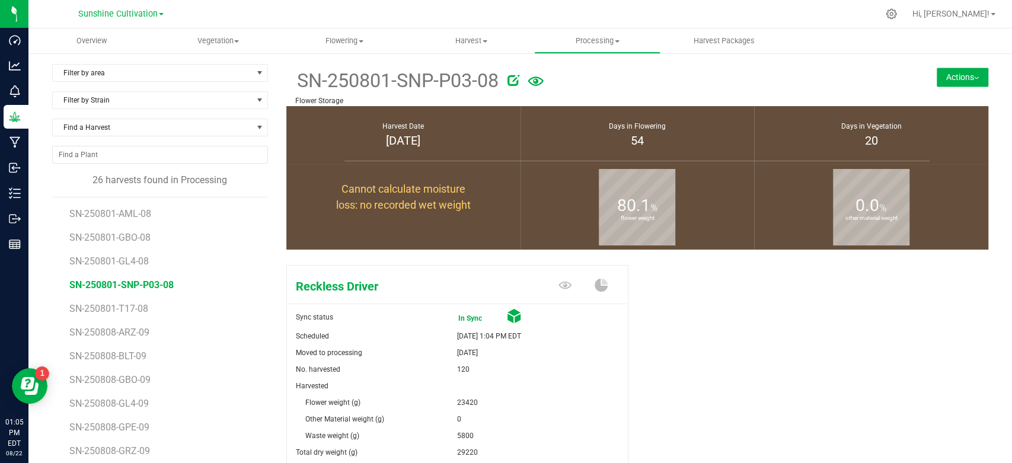
click at [948, 82] on button "Actions" at bounding box center [963, 77] width 52 height 19
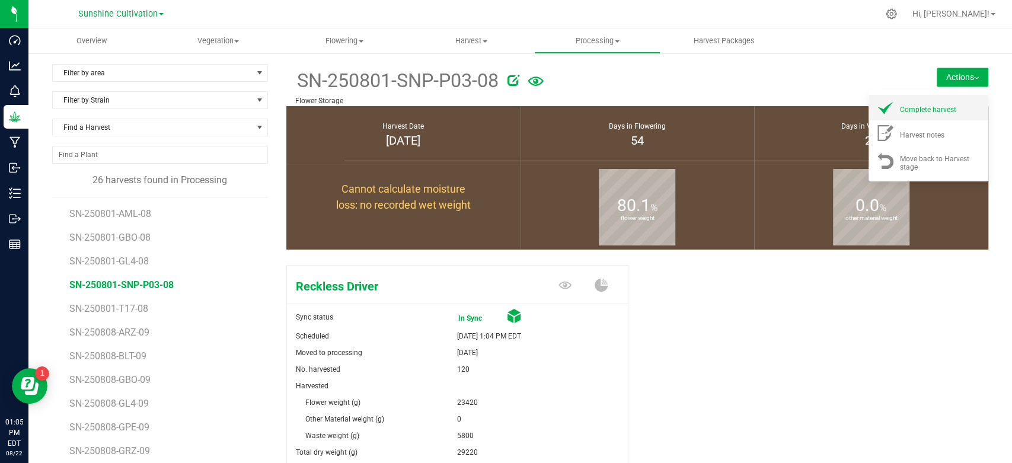
click at [935, 95] on li "Complete harvest" at bounding box center [928, 107] width 120 height 25
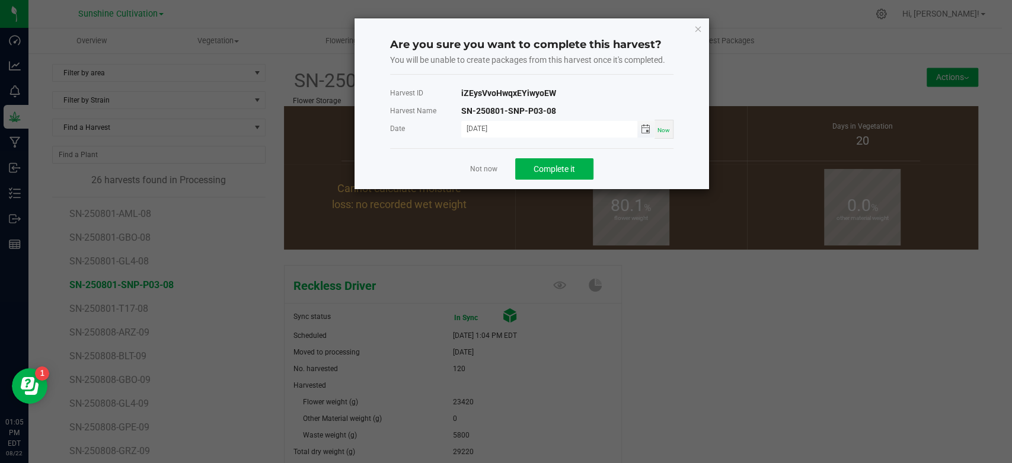
click at [643, 130] on span "Toggle calendar" at bounding box center [645, 128] width 9 height 9
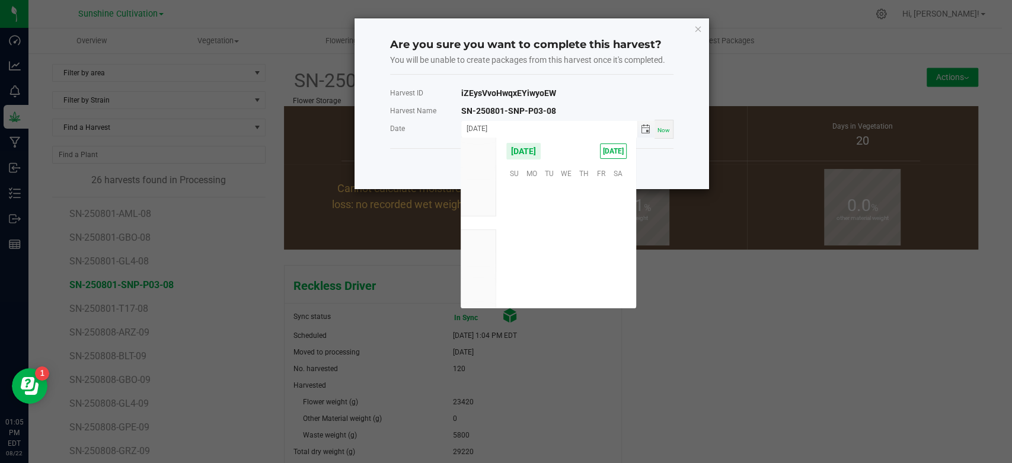
scroll to position [192146, 0]
click at [547, 241] on span "19" at bounding box center [549, 247] width 17 height 18
type input "[DATE]"
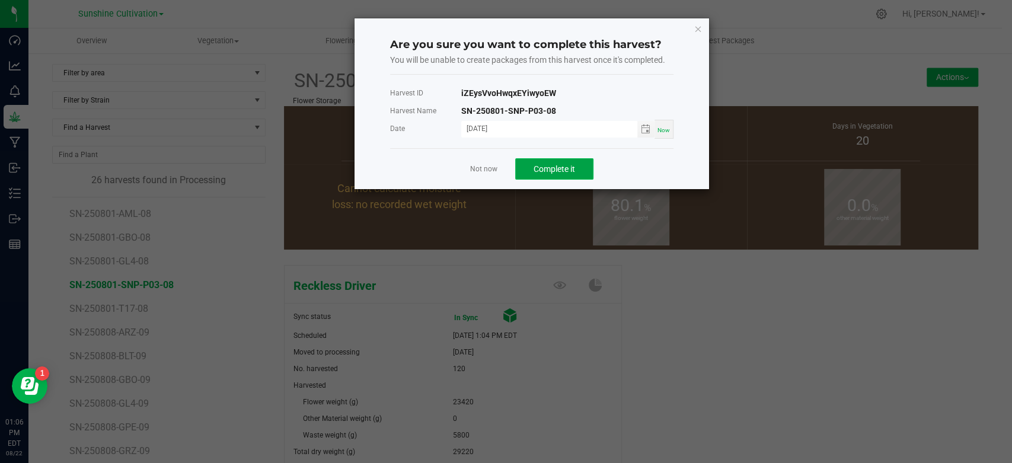
click at [564, 168] on span "Complete it" at bounding box center [554, 168] width 41 height 9
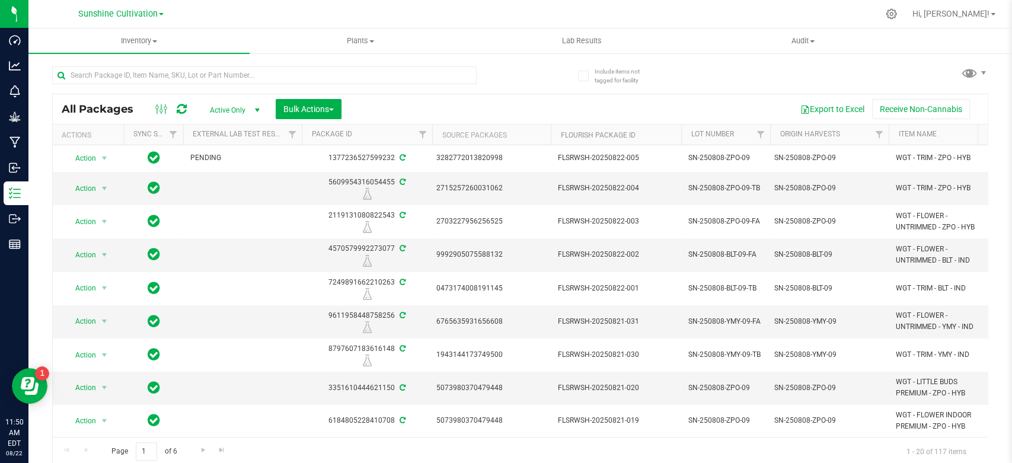
scroll to position [0, 213]
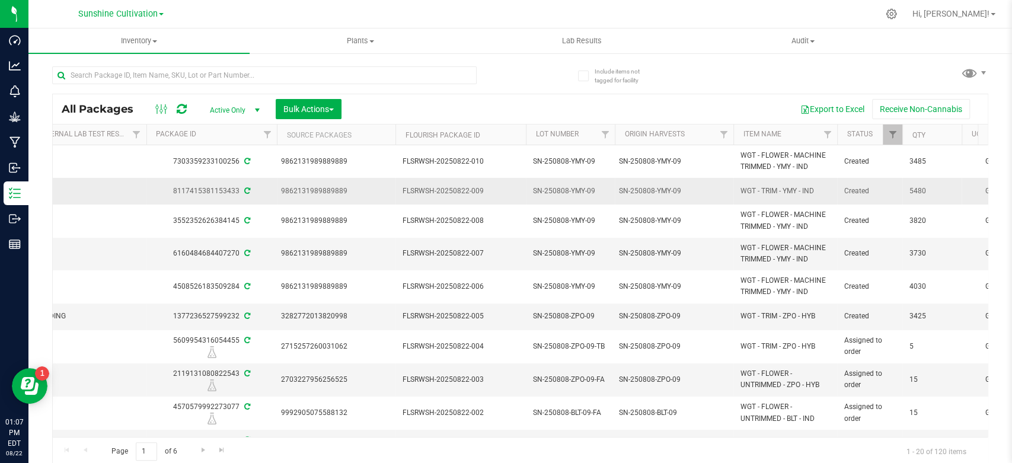
scroll to position [0, 157]
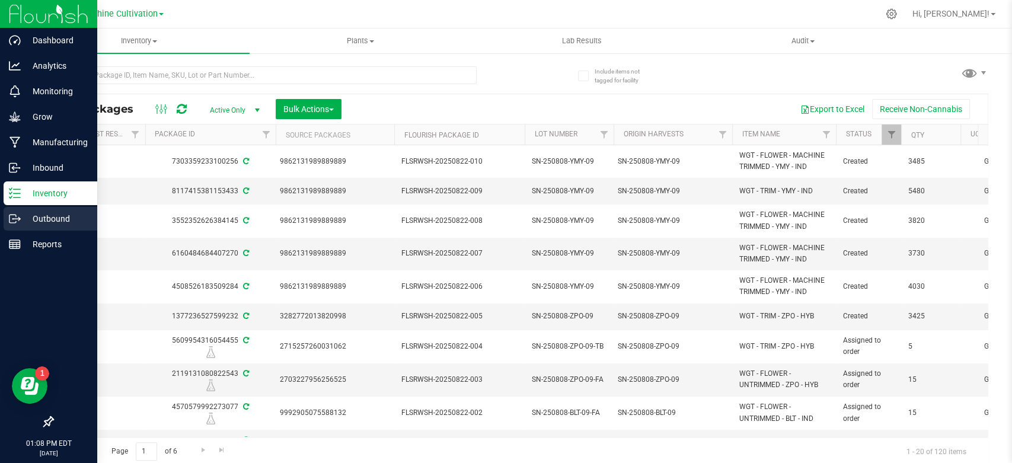
click at [15, 219] on line at bounding box center [17, 219] width 7 height 0
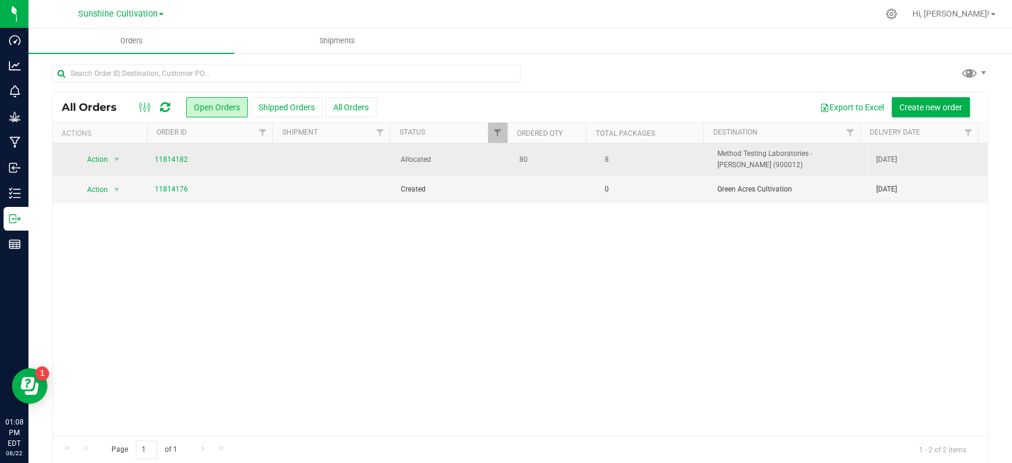
click at [170, 165] on td "11814182" at bounding box center [211, 159] width 127 height 33
click at [168, 162] on link "11814182" at bounding box center [171, 159] width 33 height 11
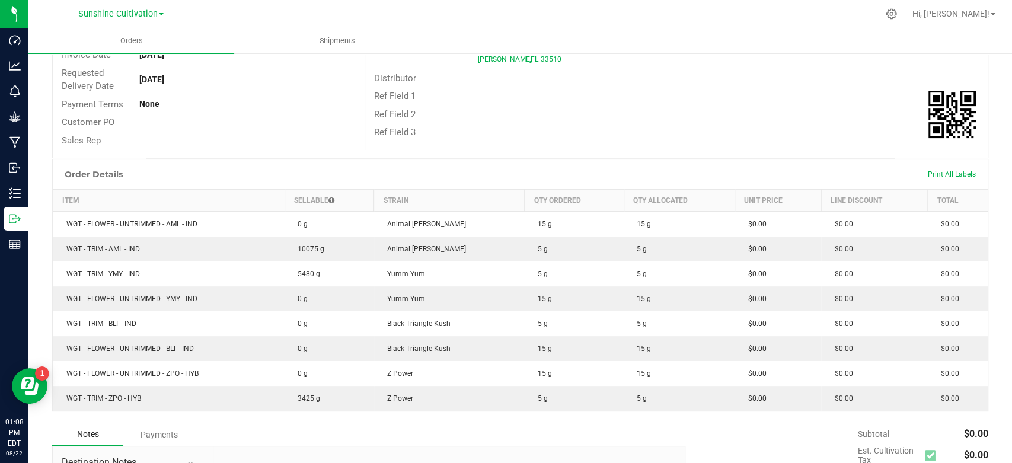
scroll to position [155, 0]
